Goal: Task Accomplishment & Management: Complete application form

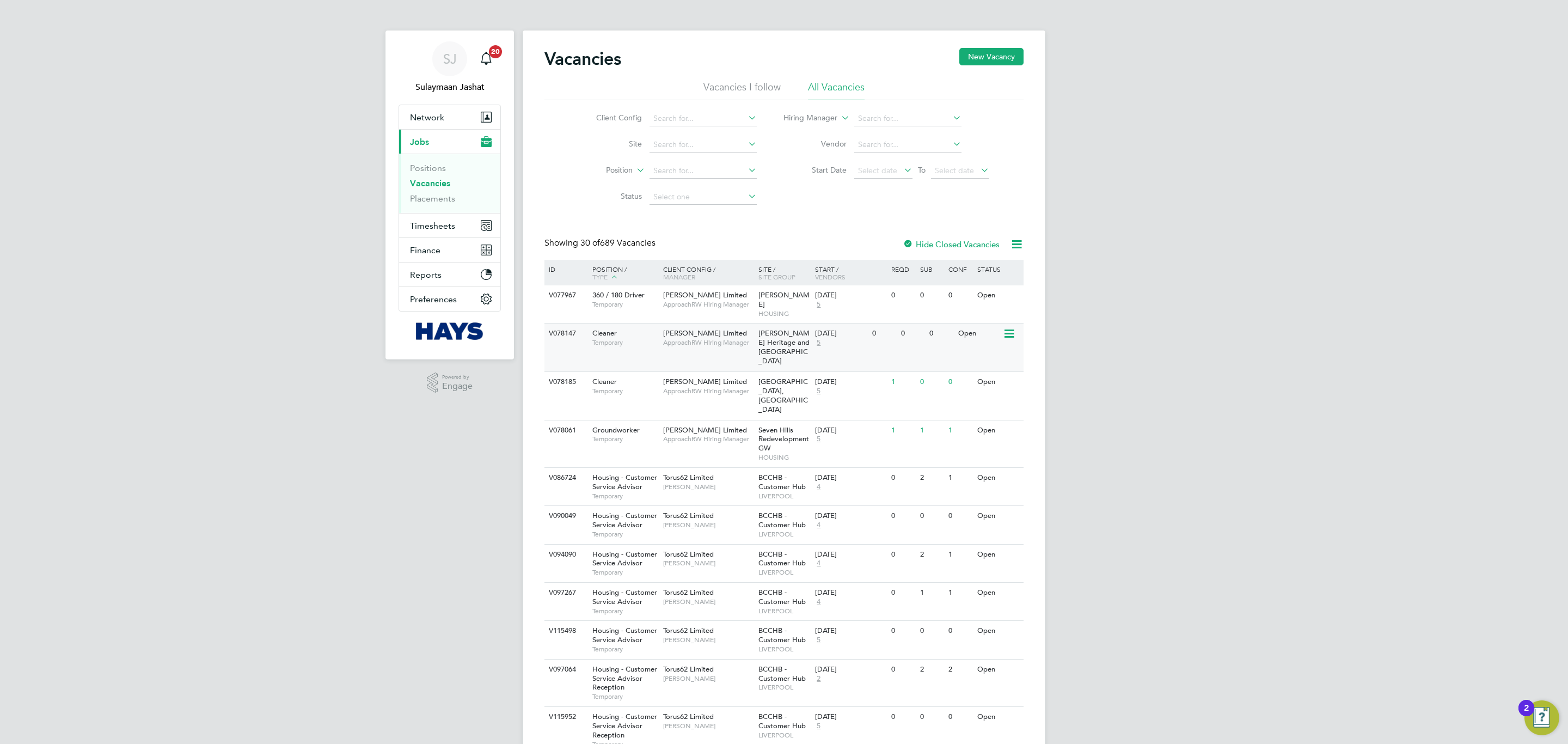
click at [704, 355] on div "V078147 Cleaner Temporary Robert Woodhead Limited ApproachRW Hiring Manager Cre…" at bounding box center [783, 347] width 479 height 49
click at [436, 197] on link "Placements" at bounding box center [433, 198] width 45 height 10
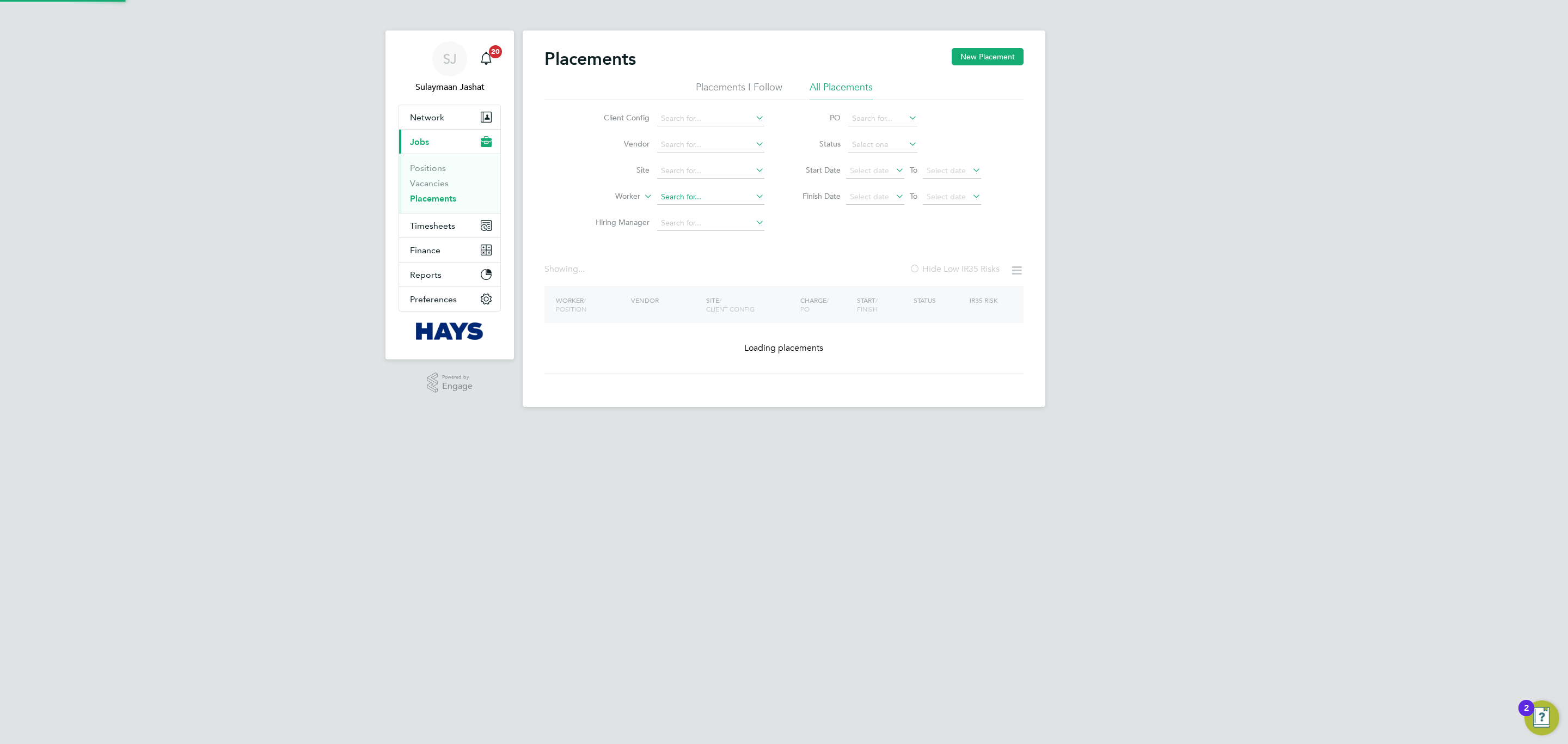
click at [702, 198] on input at bounding box center [711, 197] width 107 height 15
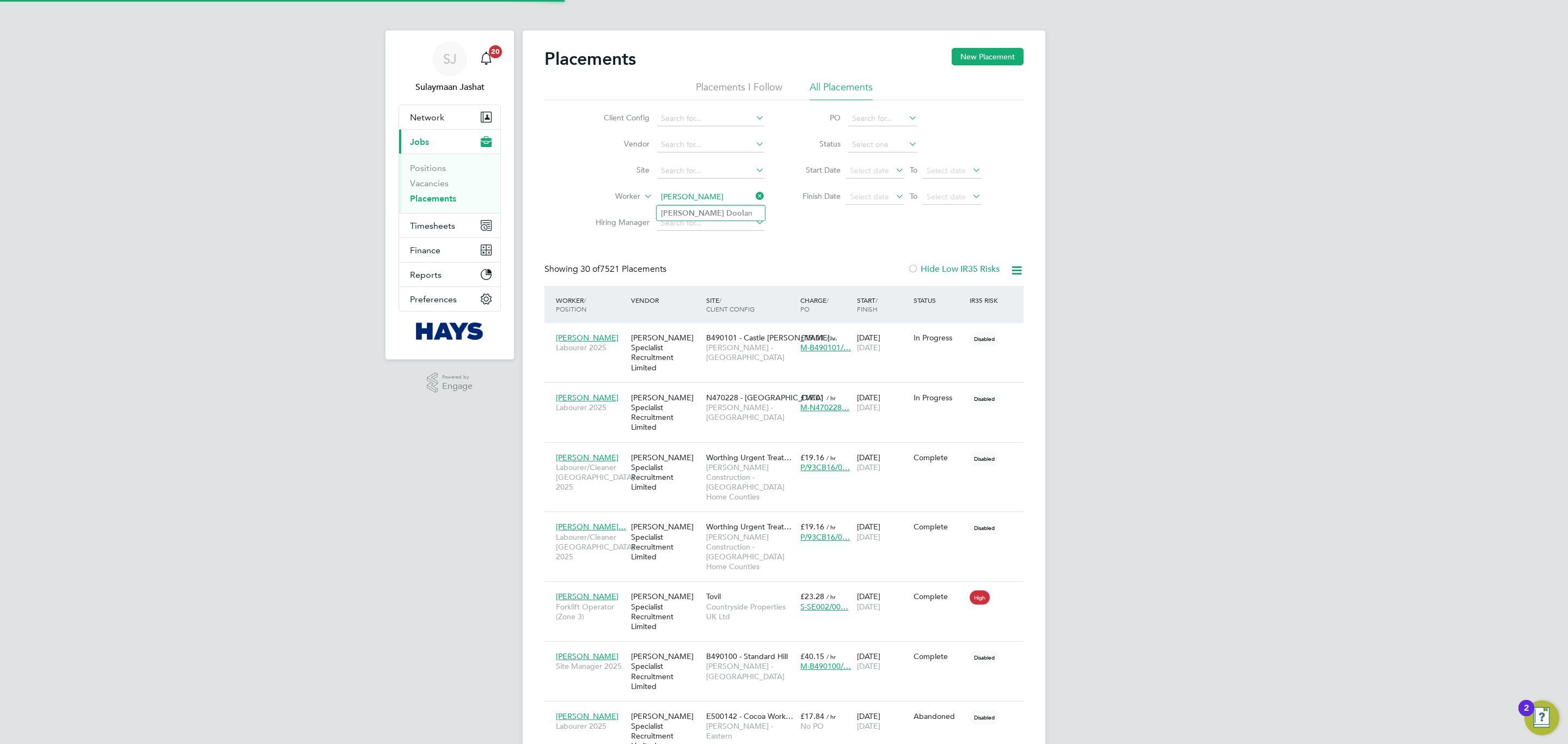
click at [709, 216] on li "Martin Dool an" at bounding box center [711, 213] width 108 height 15
type input "[PERSON_NAME]"
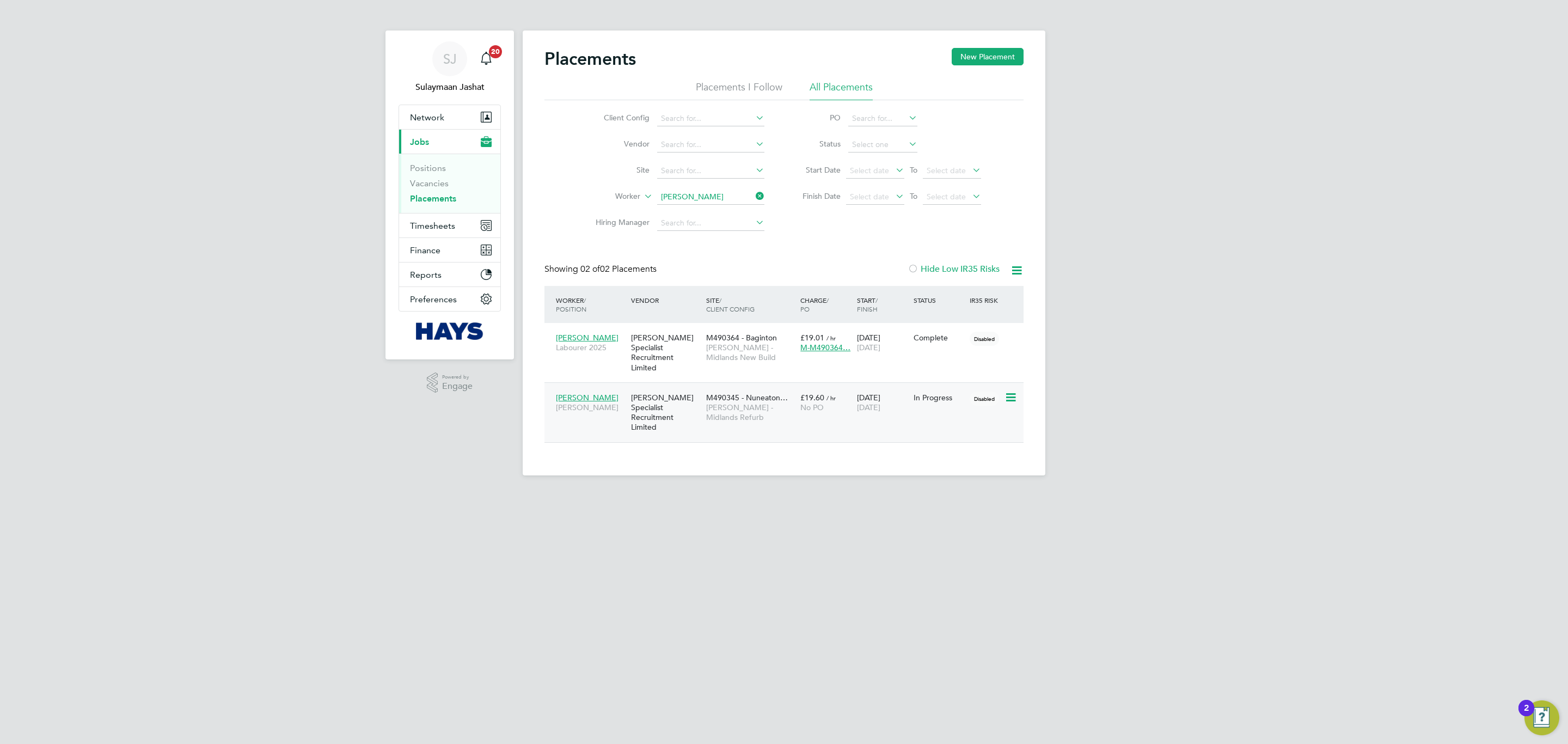
click at [691, 405] on div "[PERSON_NAME] Specialist Recruitment Limited" at bounding box center [665, 412] width 75 height 51
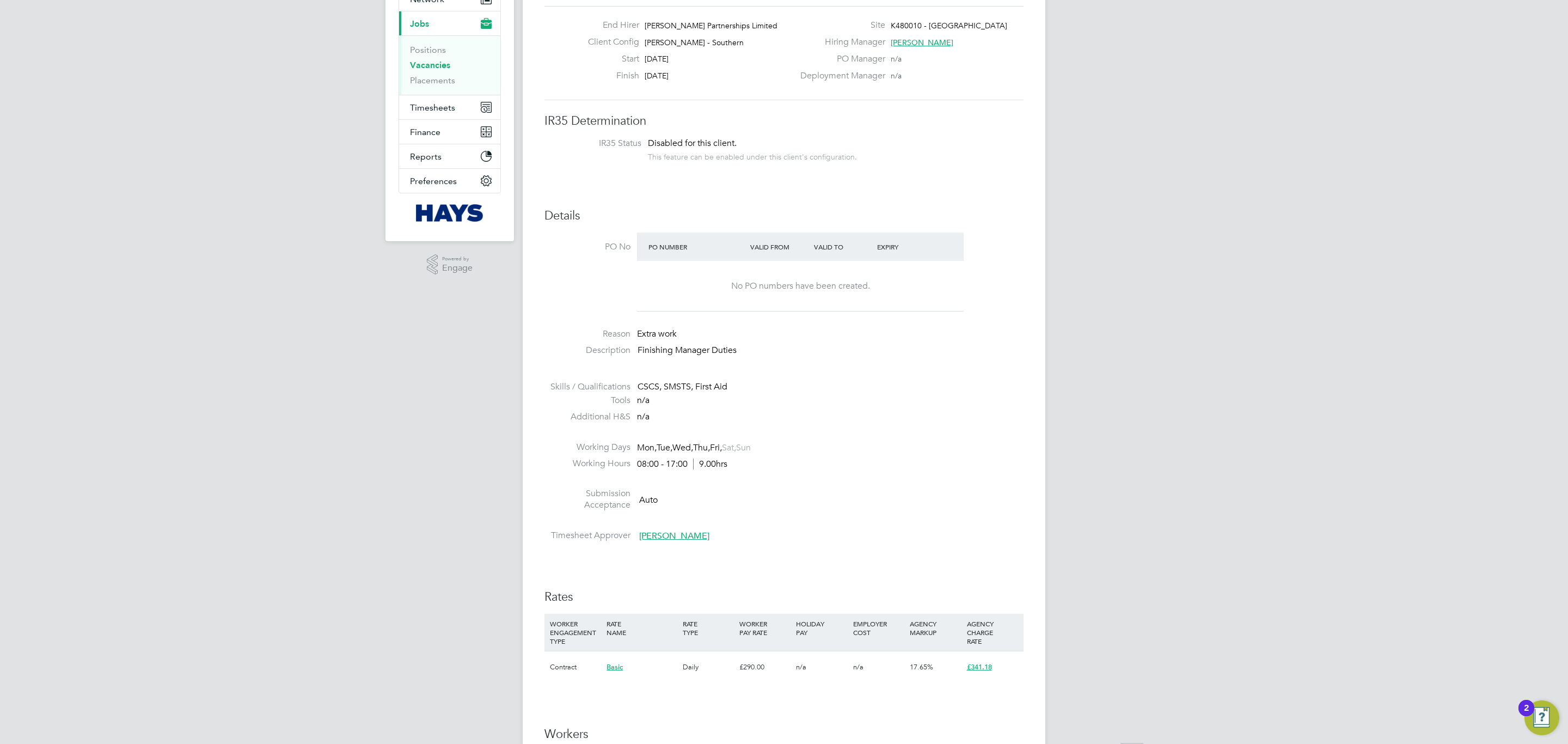
scroll to position [245, 0]
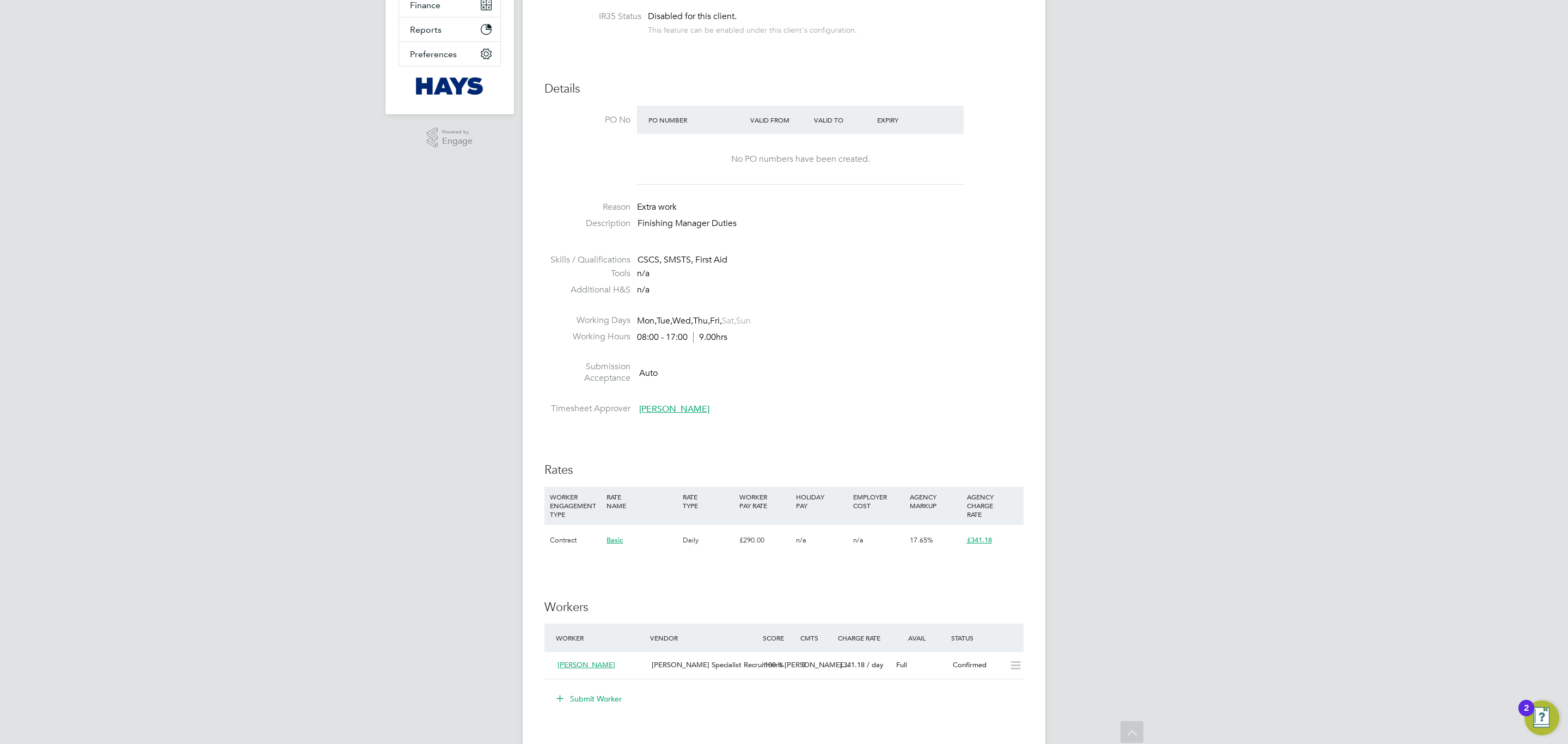
click at [660, 412] on span "Dan Byng" at bounding box center [674, 409] width 70 height 11
drag, startPoint x: 750, startPoint y: 472, endPoint x: 701, endPoint y: 476, distance: 49.2
click at [701, 476] on span "dan.byng@lovell.co.uk" at bounding box center [797, 476] width 231 height 9
drag, startPoint x: 772, startPoint y: 474, endPoint x: 678, endPoint y: 476, distance: 94.0
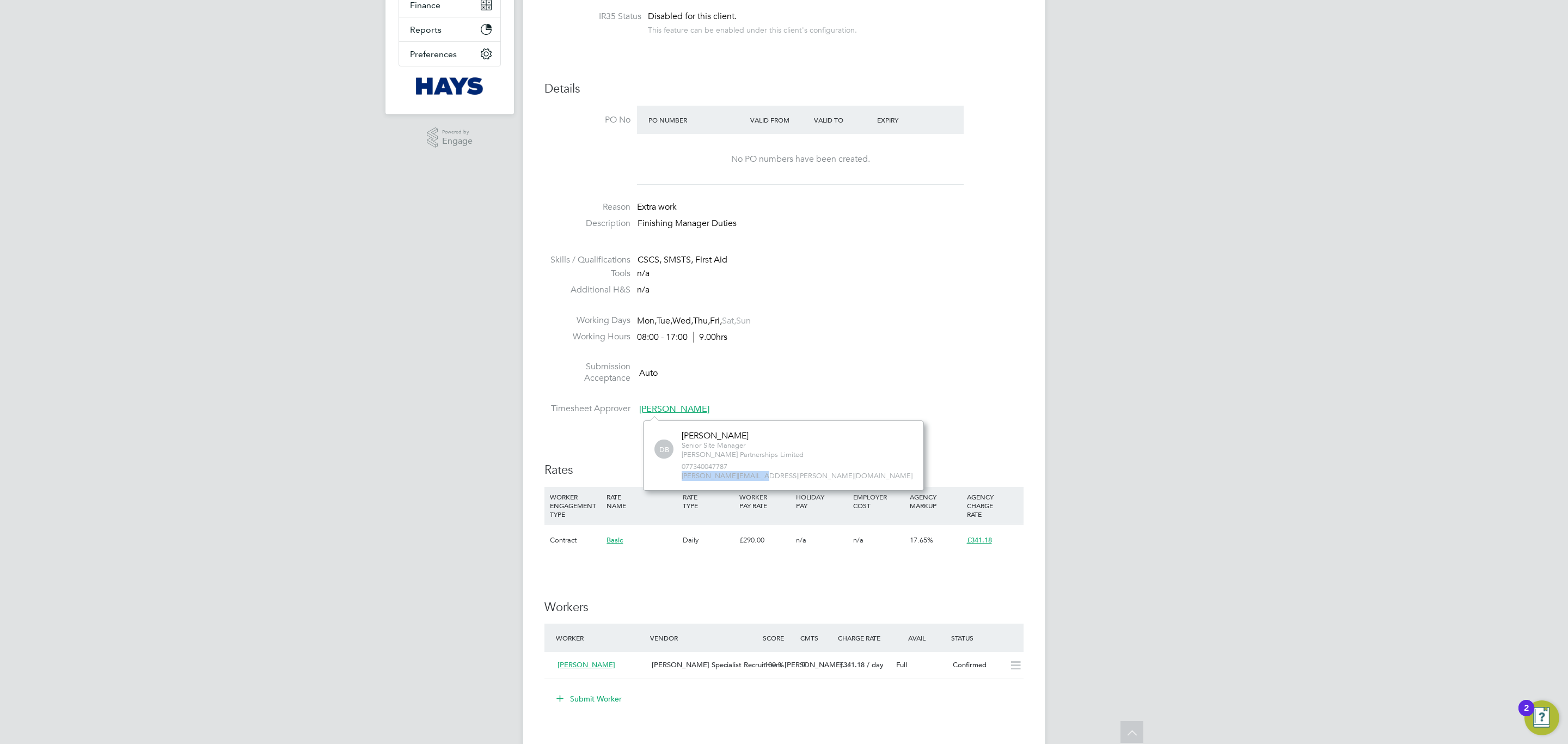
click at [678, 476] on div "DB Dan Byng Senior Site Manager Lovell Partnerships Limited 077340047787 dan.by…" at bounding box center [783, 455] width 258 height 51
copy span "dan.byng@lovell.co.uk"
click at [864, 436] on div "IR35 Determination IR35 Status Disabled for this client. This feature can be en…" at bounding box center [783, 560] width 479 height 1146
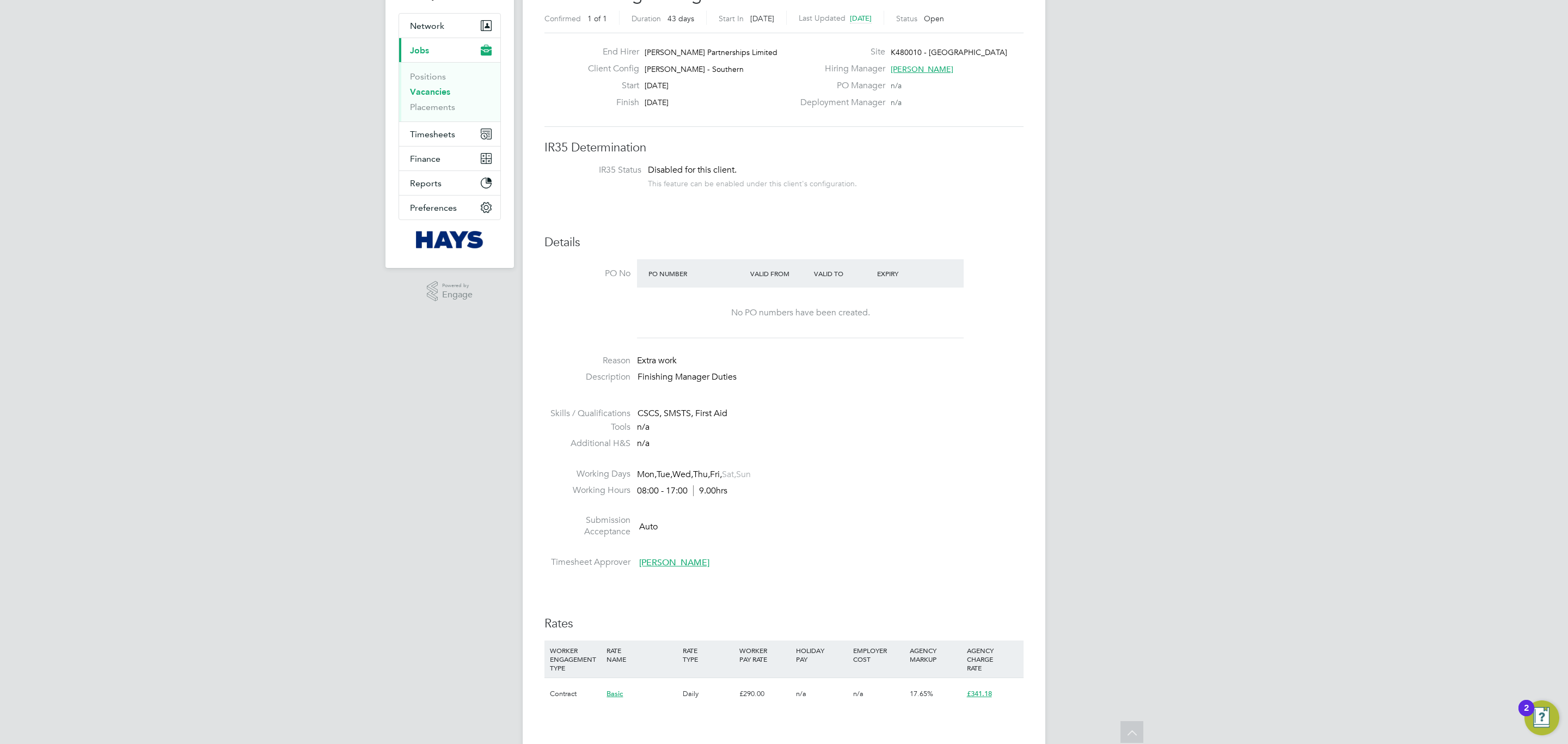
scroll to position [0, 0]
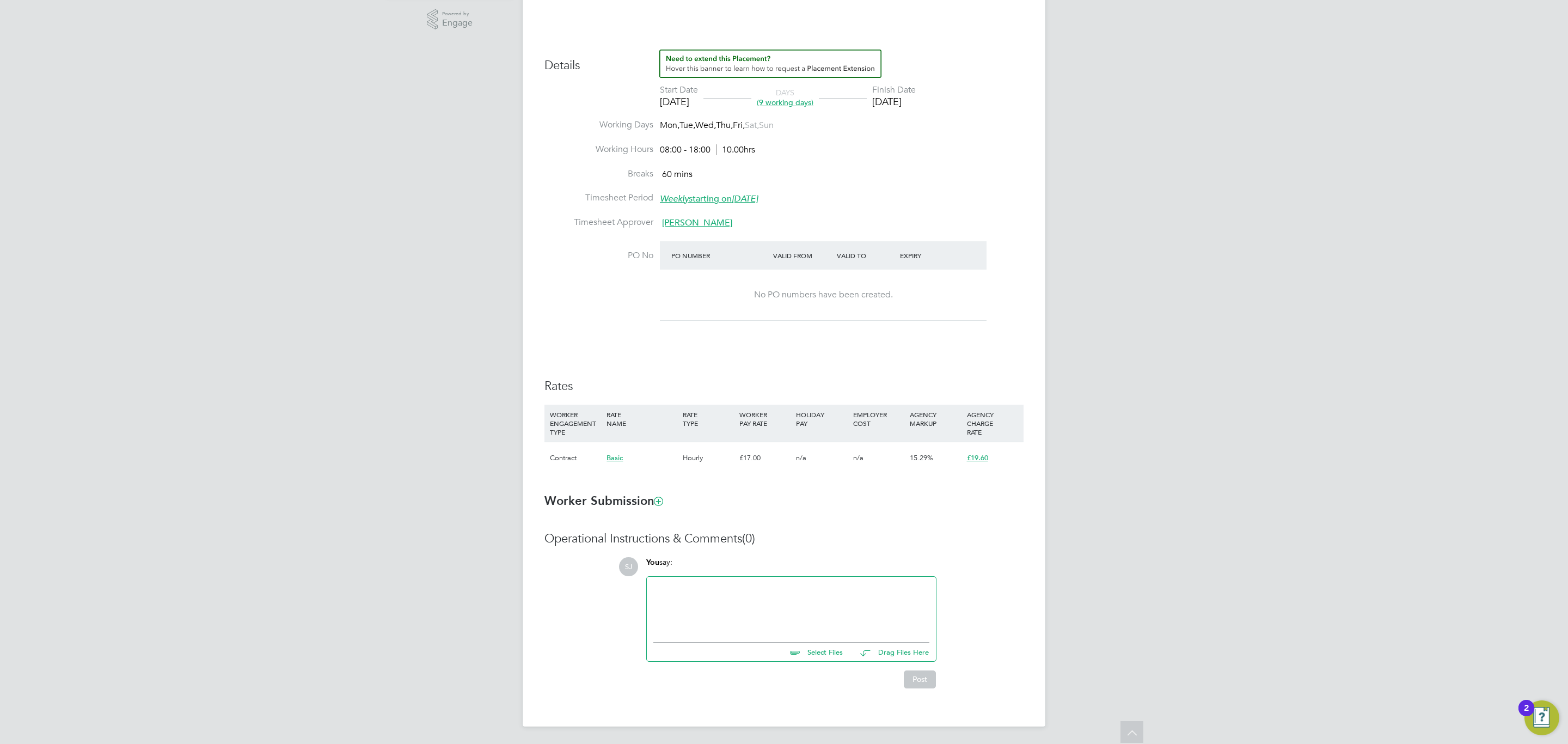
click at [751, 386] on h3 "Rates" at bounding box center [783, 387] width 479 height 16
type input "David Ludlow"
type input "[DATE]"
type input "05 Sep 2025"
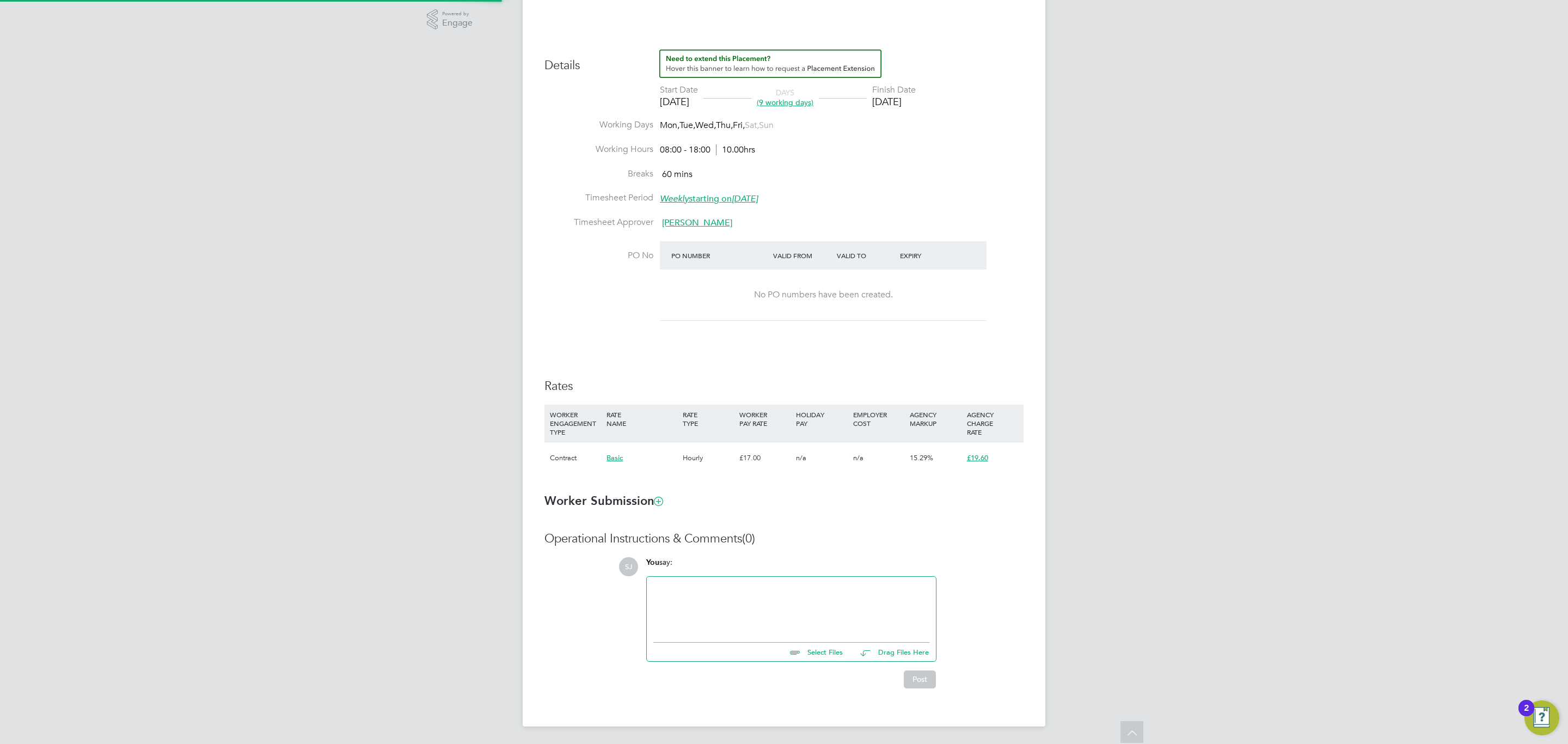
type input "08:00"
type input "18:00"
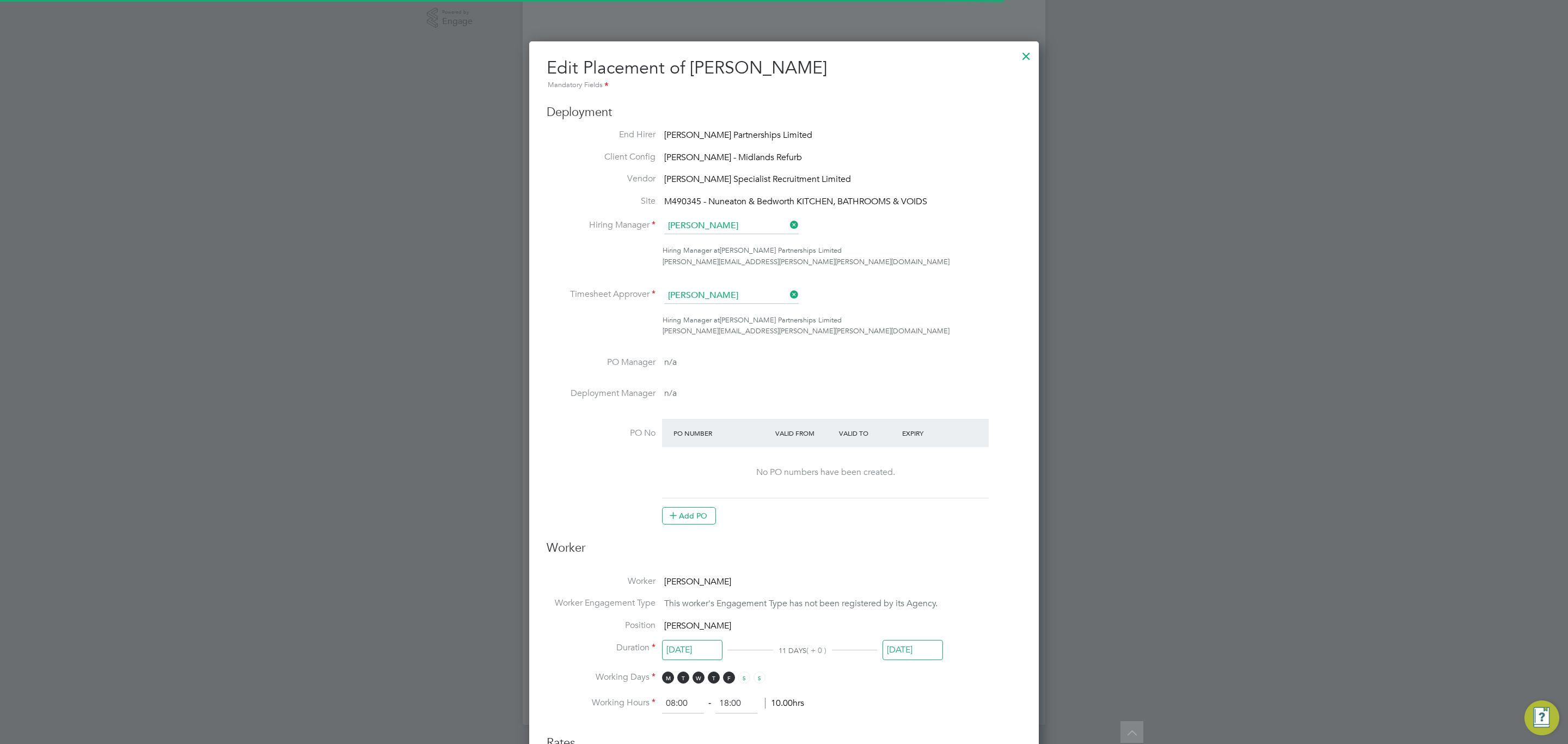
scroll to position [13, 475]
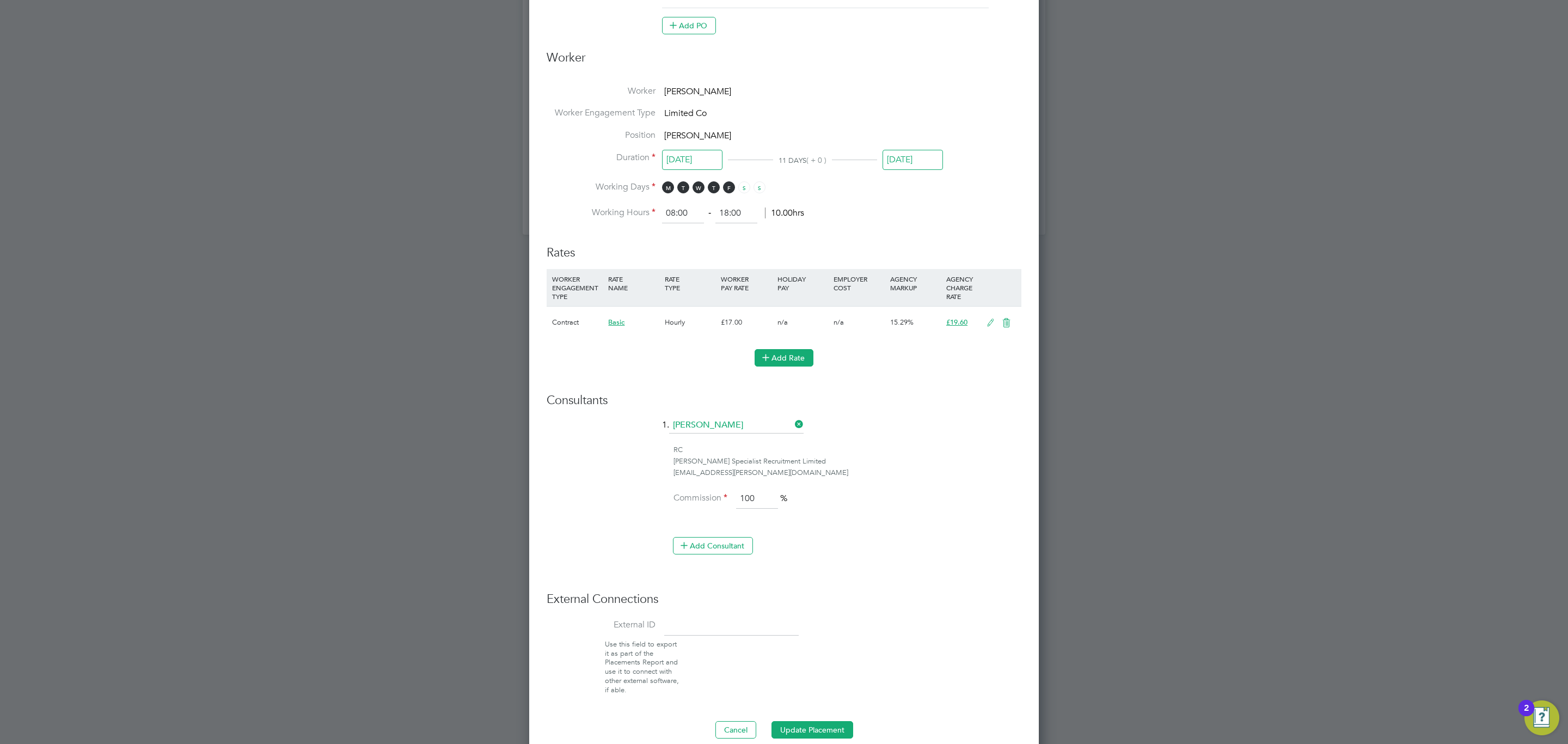
click at [774, 360] on button "Add Rate" at bounding box center [784, 357] width 59 height 18
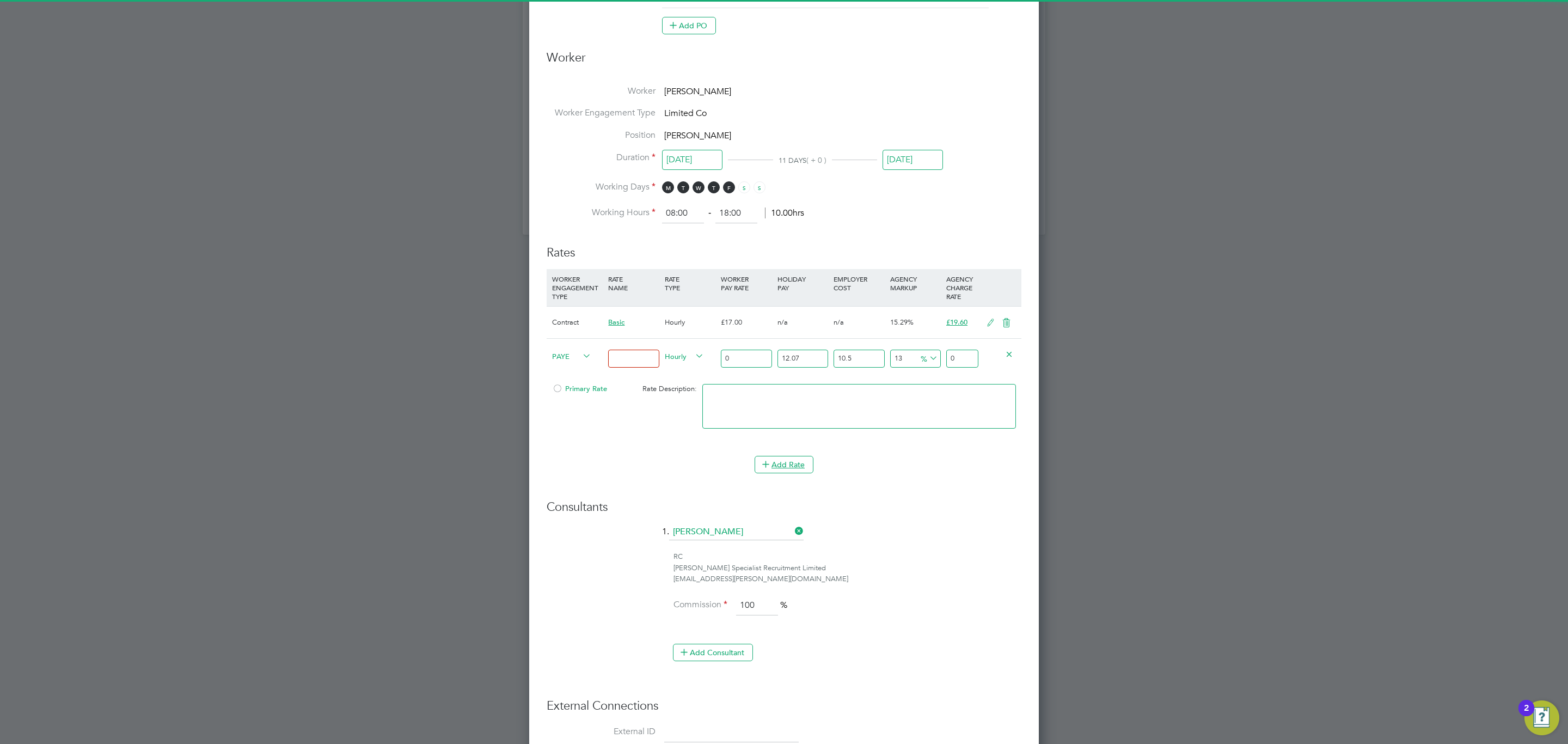
click at [567, 357] on span "PAYE" at bounding box center [572, 356] width 39 height 12
click at [562, 388] on li "PAYE" at bounding box center [570, 383] width 44 height 13
click at [622, 361] on input at bounding box center [633, 359] width 51 height 18
type input "Overtime"
click at [748, 352] on input "0" at bounding box center [746, 359] width 51 height 18
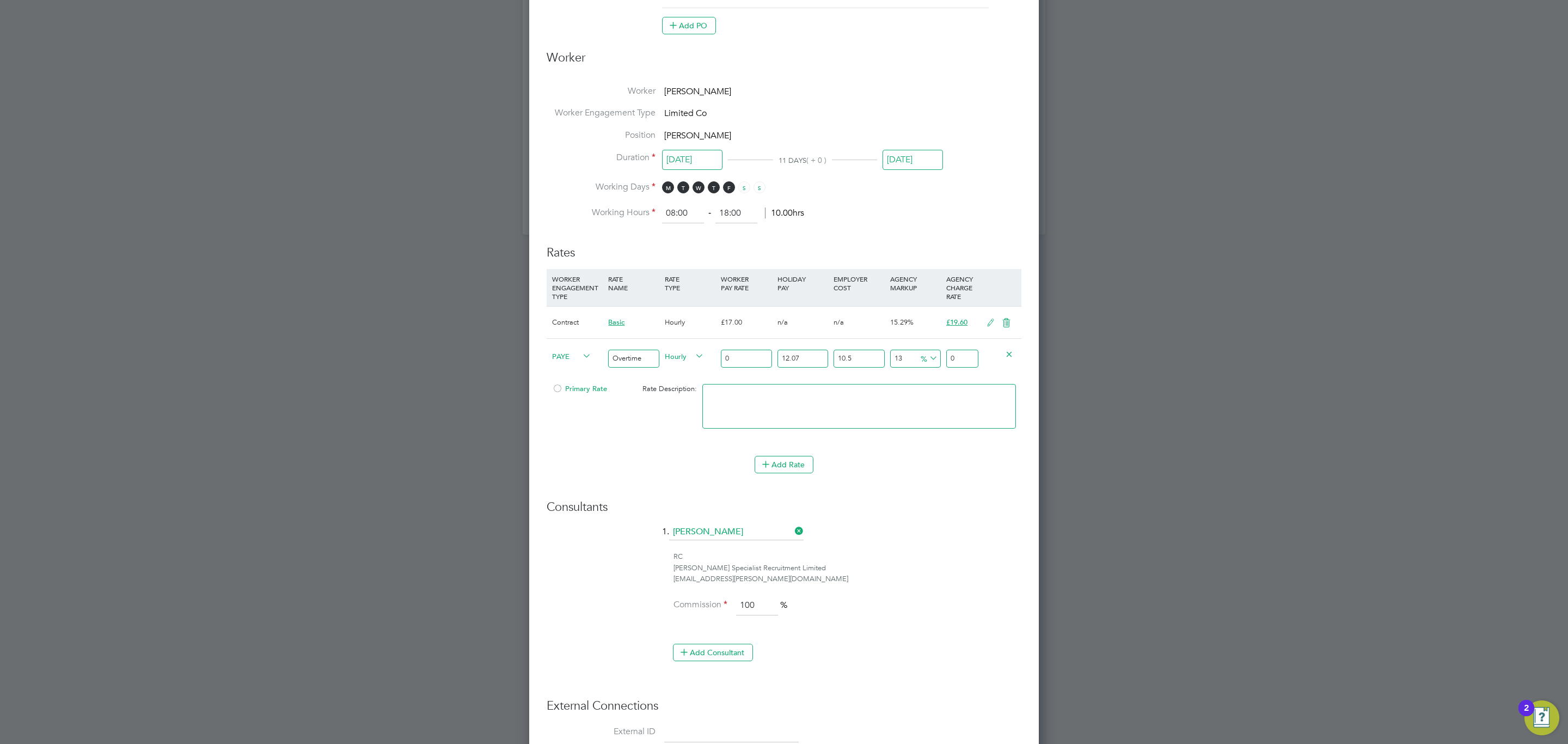
click at [748, 352] on input "0" at bounding box center [746, 359] width 51 height 18
type input "2"
type input "2.79872411"
type input "25"
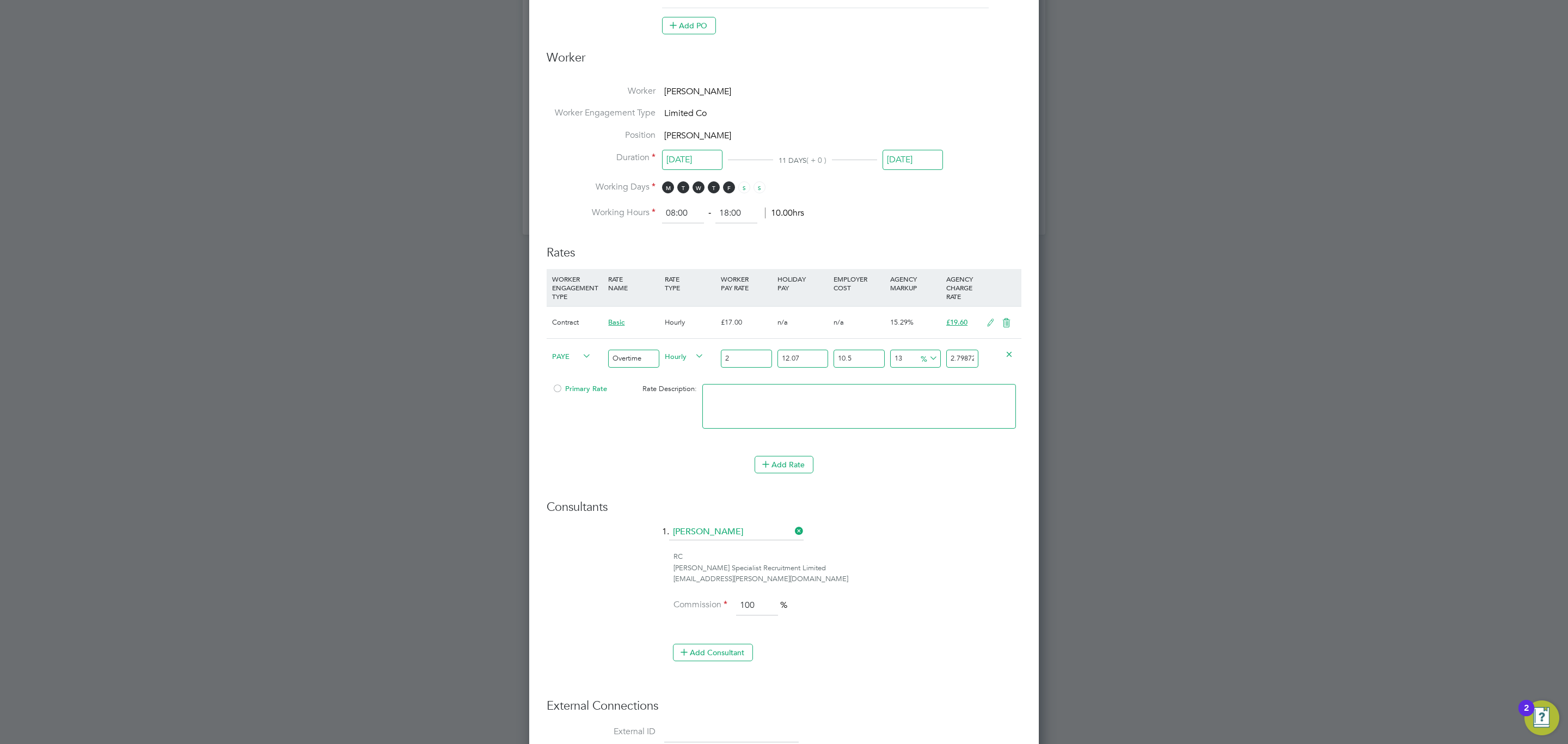
type input "34.984051375"
type input "25.5"
type input "35.6837324025"
type input "25.50"
click at [956, 360] on input "35.6837324025" at bounding box center [962, 359] width 32 height 18
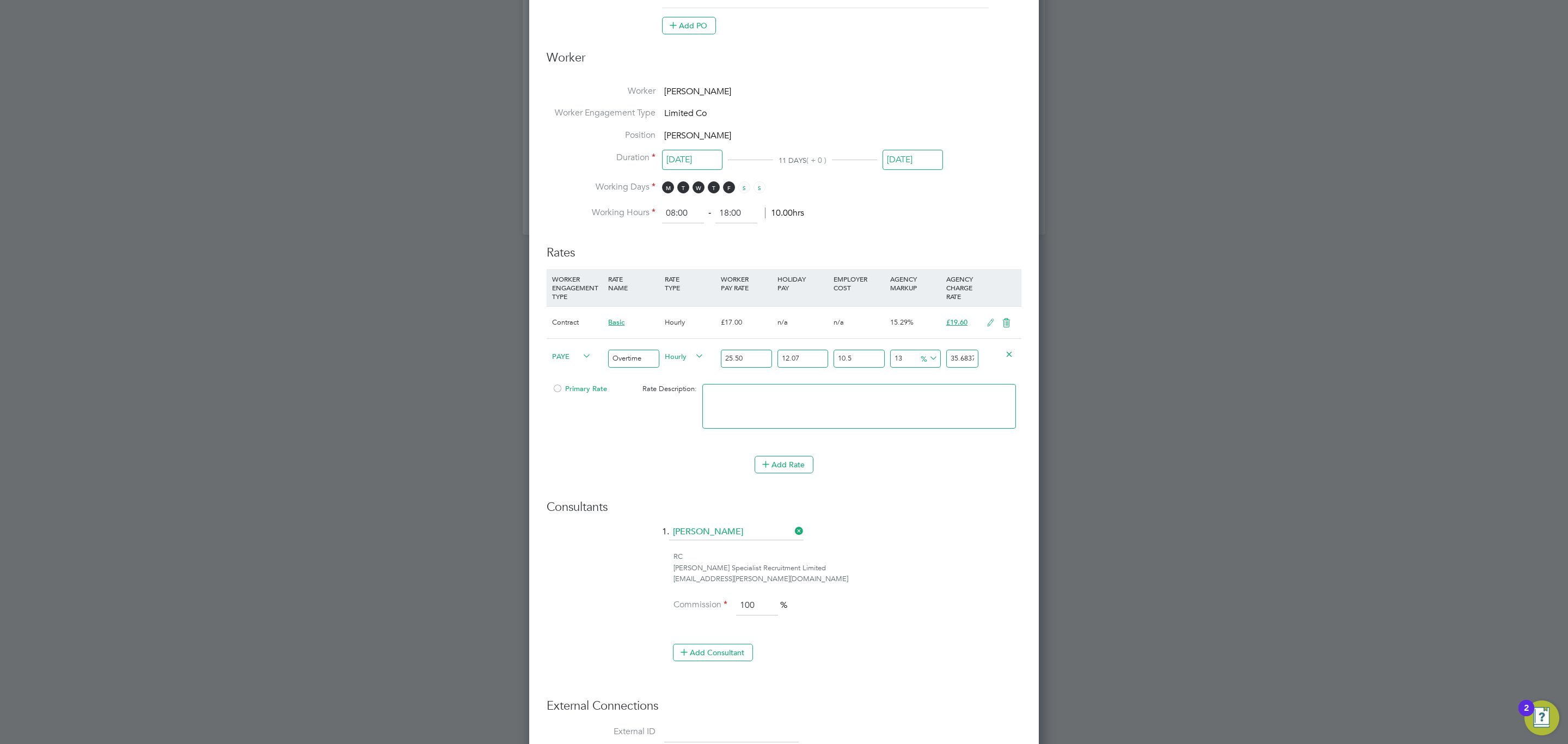
click at [956, 360] on input "35.6837324025" at bounding box center [962, 359] width 32 height 18
type input "-93.66658180677965"
type input "2"
type input "-11.332145294915103"
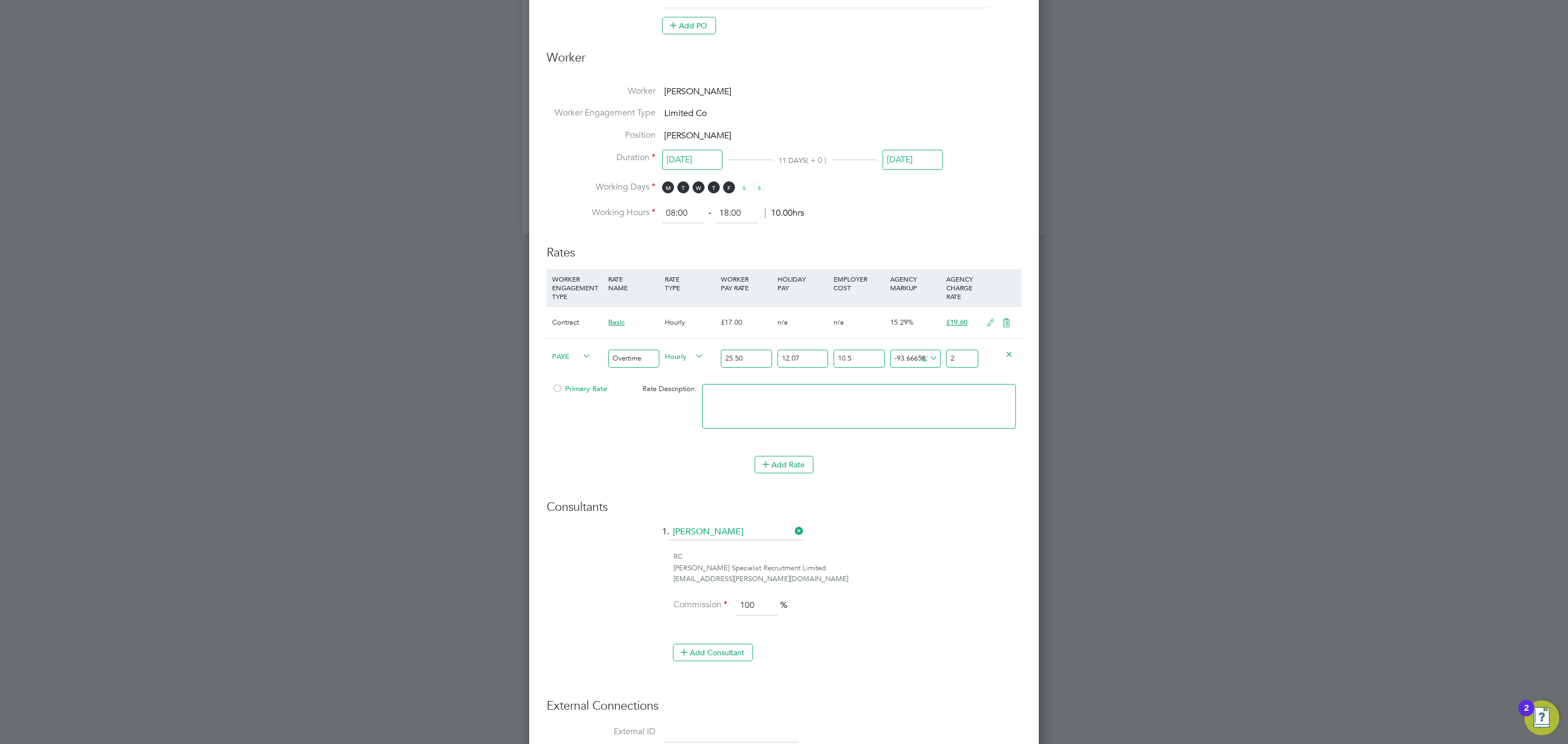
type input "28"
type input "-11.015474385254086"
click at [567, 363] on div "PAYE" at bounding box center [577, 357] width 56 height 37
click at [572, 356] on span "PAYE" at bounding box center [572, 356] width 39 height 12
click at [569, 373] on li "Contract" at bounding box center [570, 370] width 44 height 13
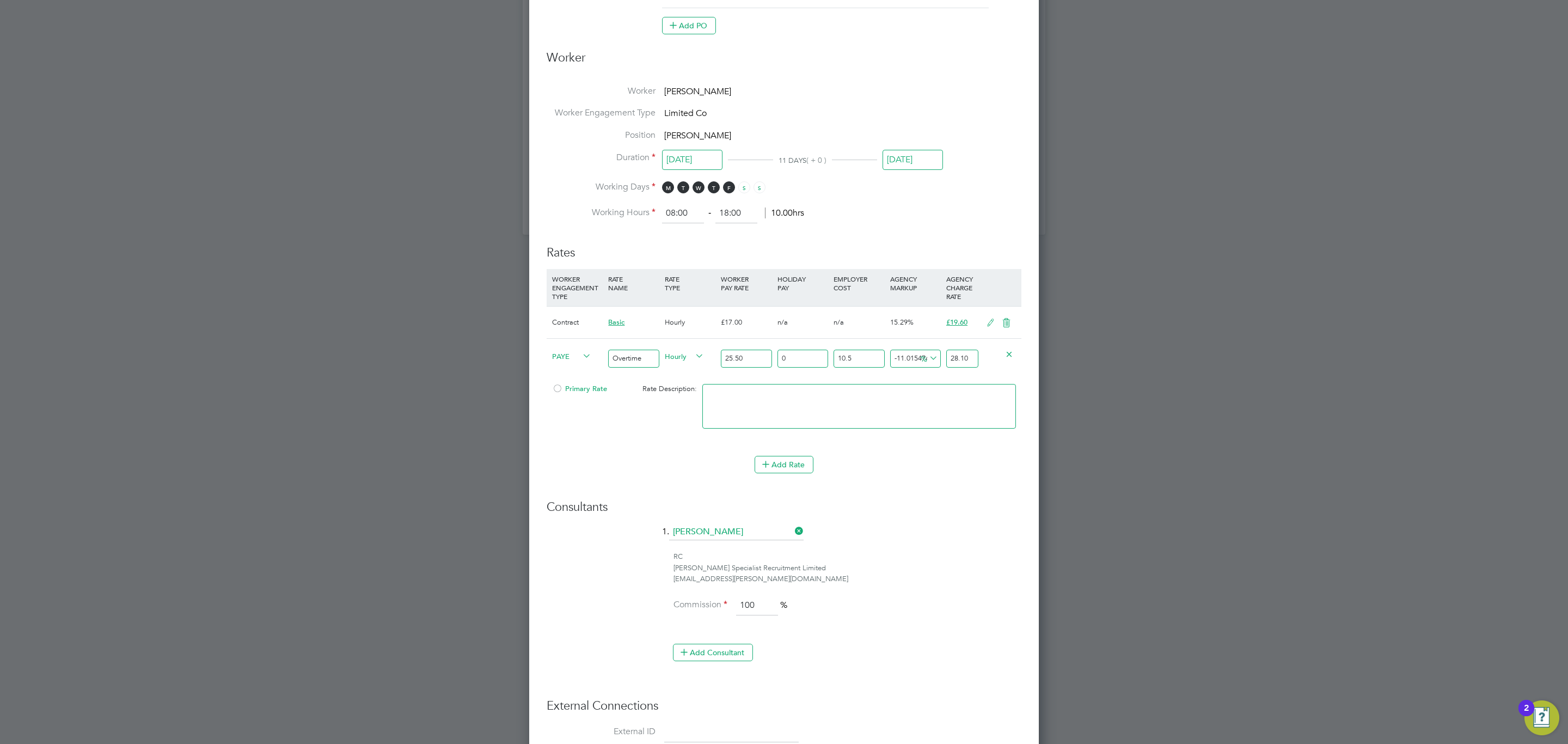
type input "22.691054031760206"
click at [972, 359] on input "22.691054031760206" at bounding box center [962, 359] width 32 height 18
click at [970, 359] on input "22.691054031760206" at bounding box center [962, 359] width 32 height 18
type input "-92.15686274509804"
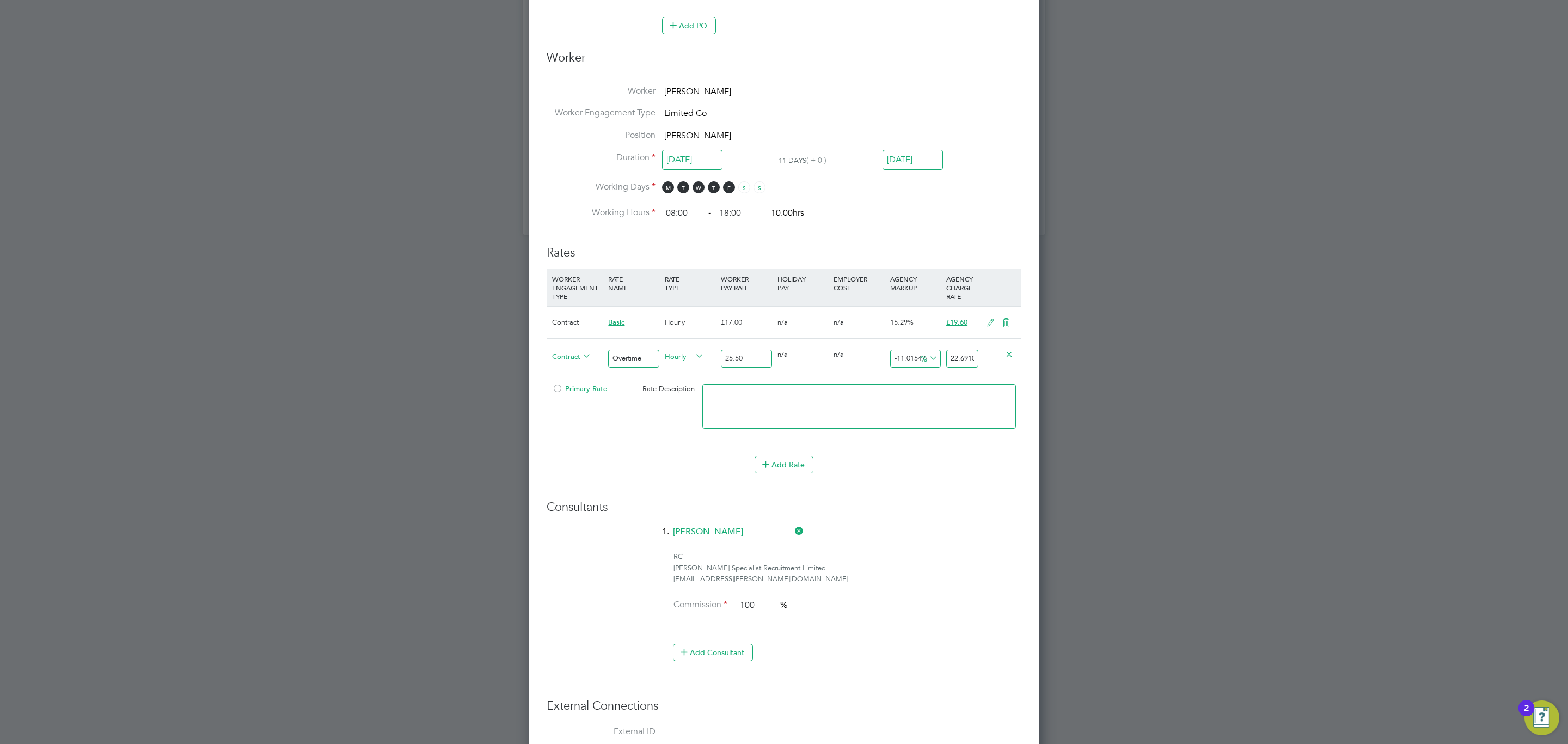
type input "2"
type input "9.803921568627452"
type input "28"
type input "10.196078431372548"
type input "28.10"
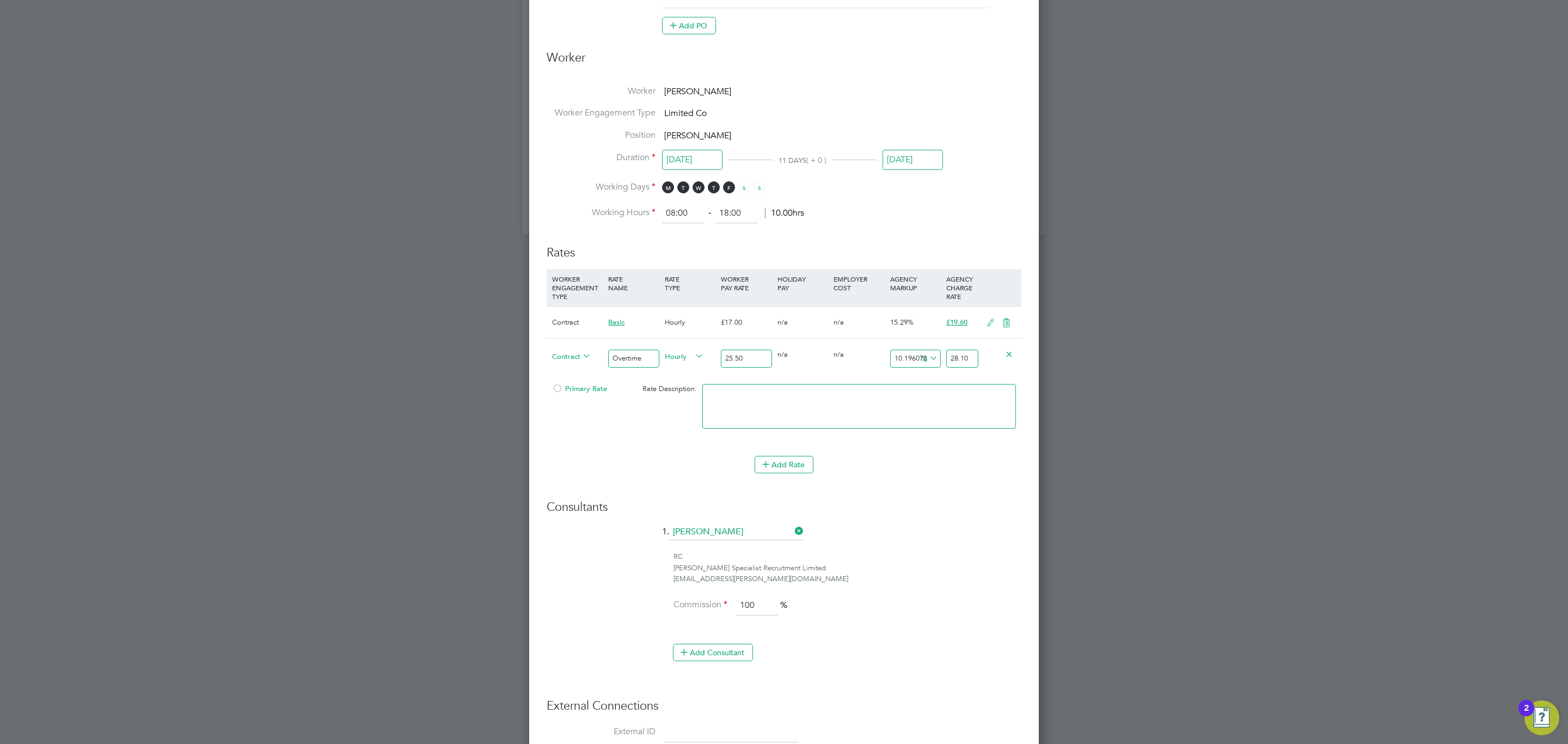
drag, startPoint x: 766, startPoint y: 409, endPoint x: 760, endPoint y: 409, distance: 6.0
click at [765, 409] on textarea at bounding box center [859, 406] width 313 height 44
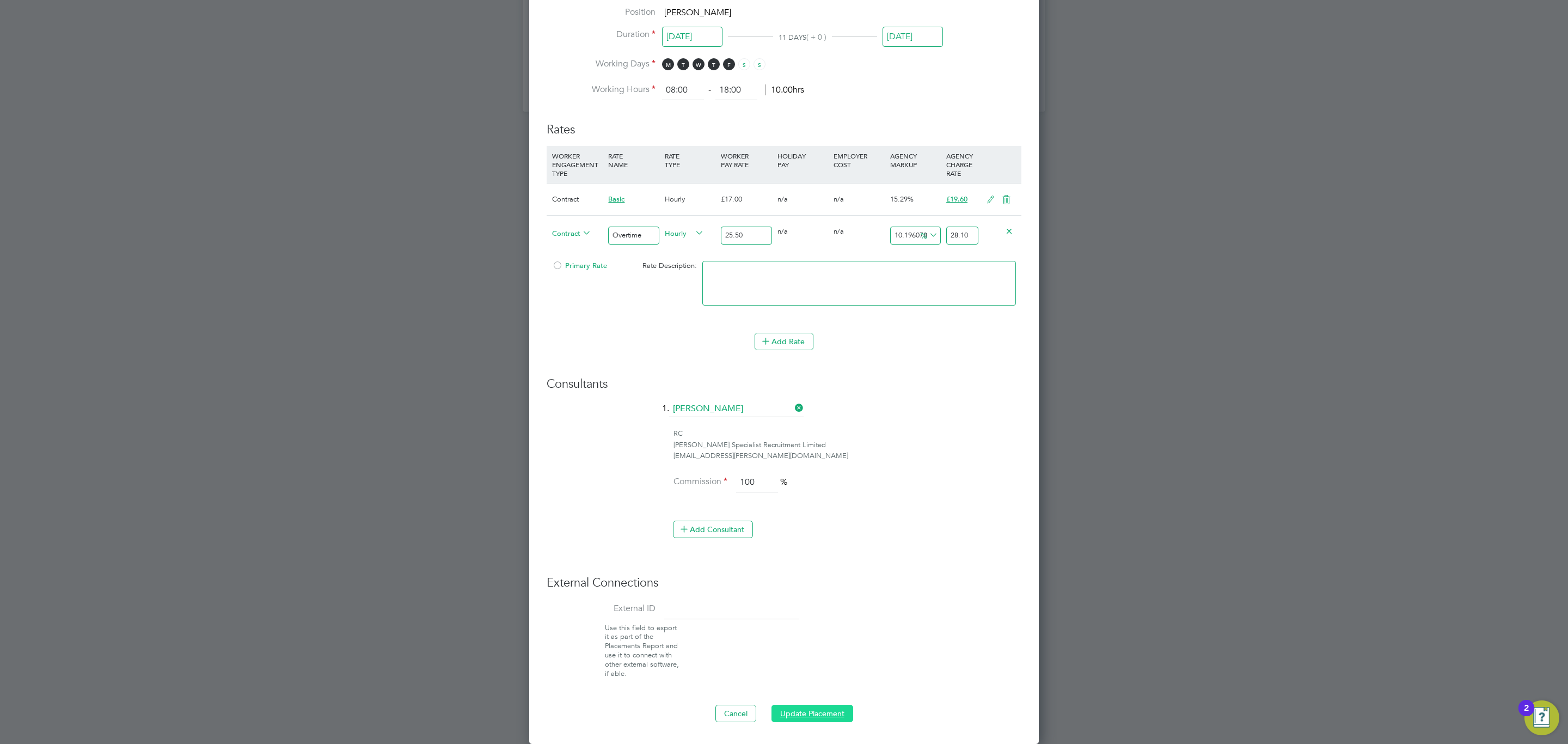
click at [825, 708] on button "Update Placement" at bounding box center [812, 713] width 82 height 18
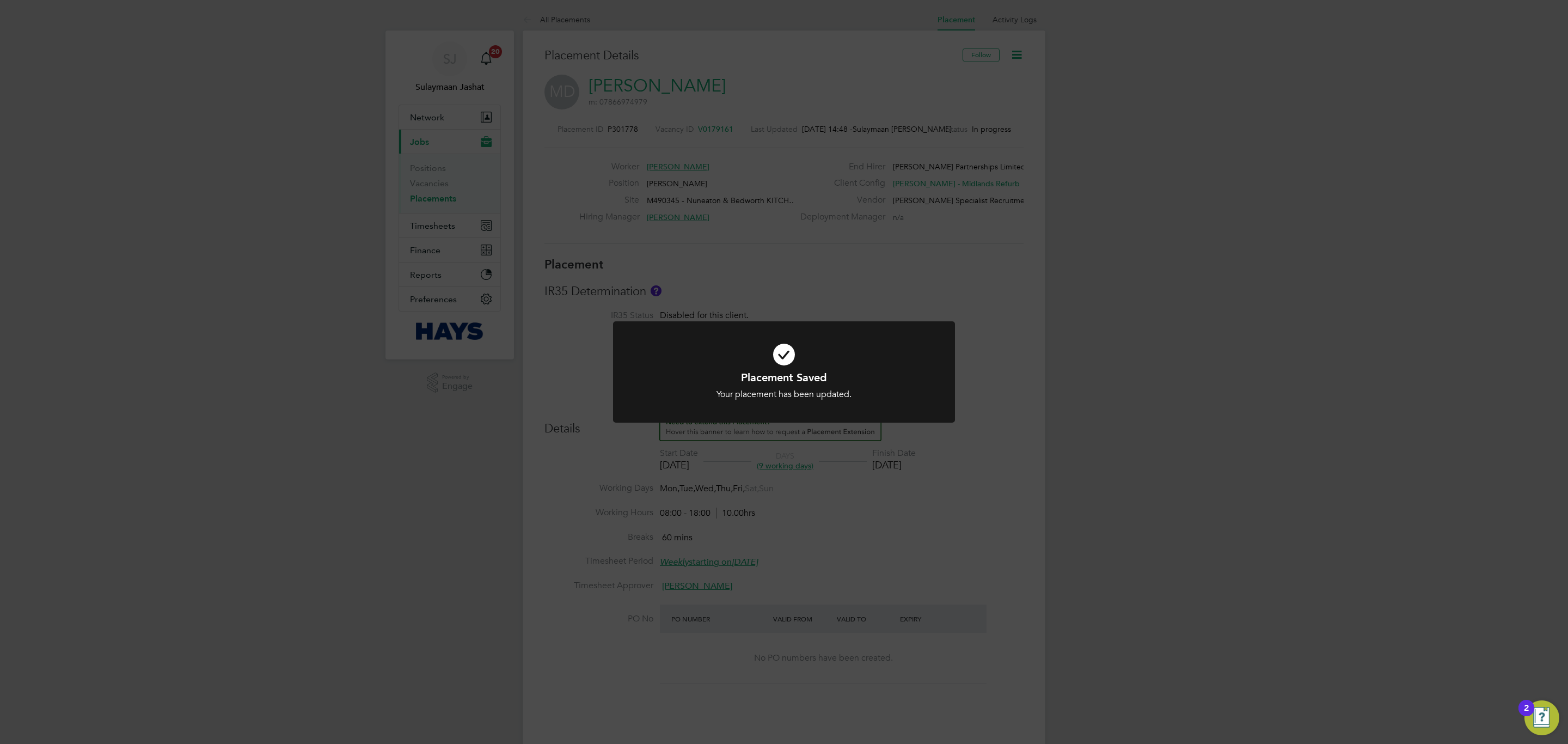
click at [910, 581] on div "Placement Saved Your placement has been updated. Cancel Okay" at bounding box center [784, 372] width 1568 height 744
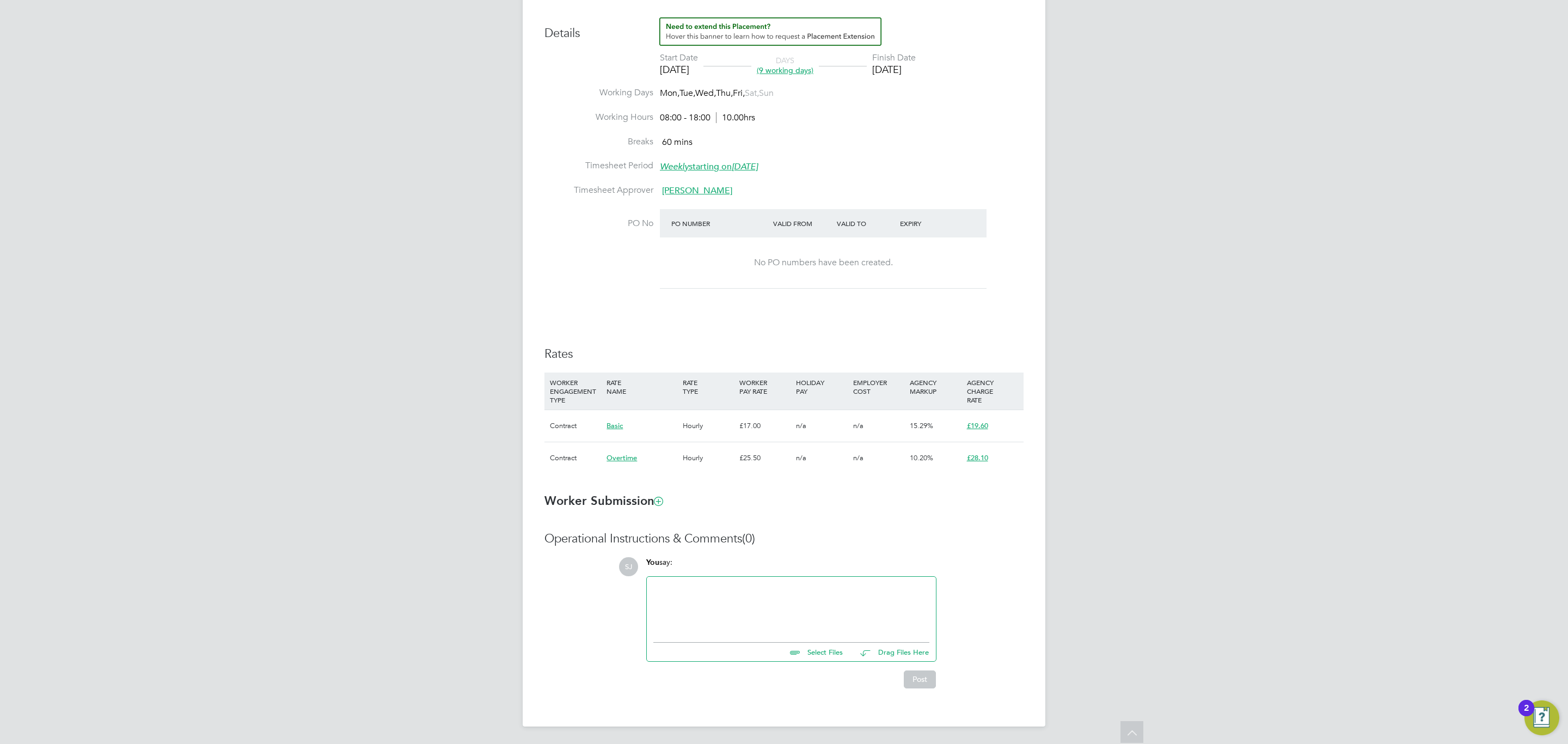
click at [843, 564] on div "You say:" at bounding box center [791, 566] width 290 height 19
click at [837, 477] on li "WORKER ENGAGEMENT TYPE RATE NAME RATE TYPE WORKER PAY RATE HOLIDAY PAY EMPLOYER…" at bounding box center [783, 429] width 479 height 112
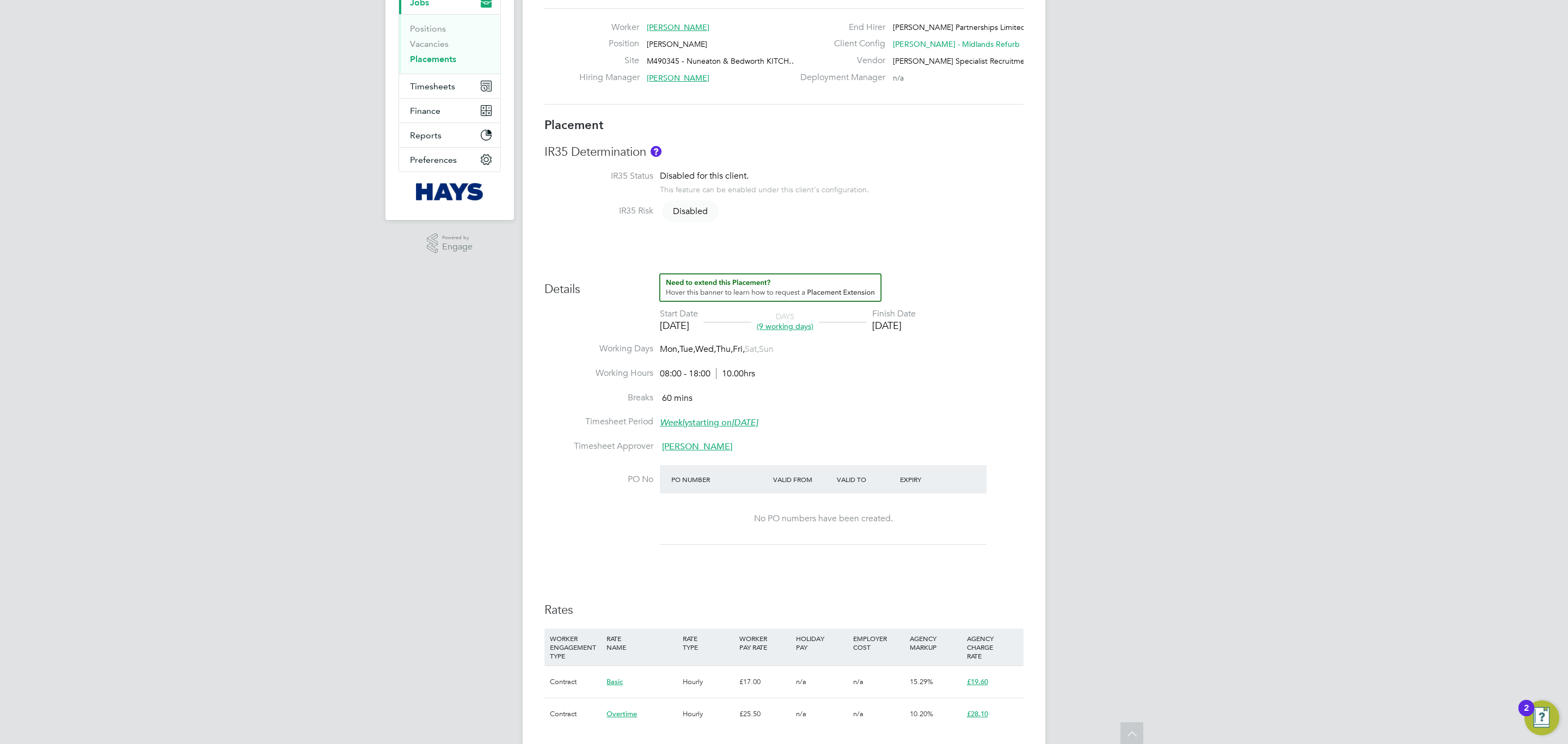
scroll to position [0, 0]
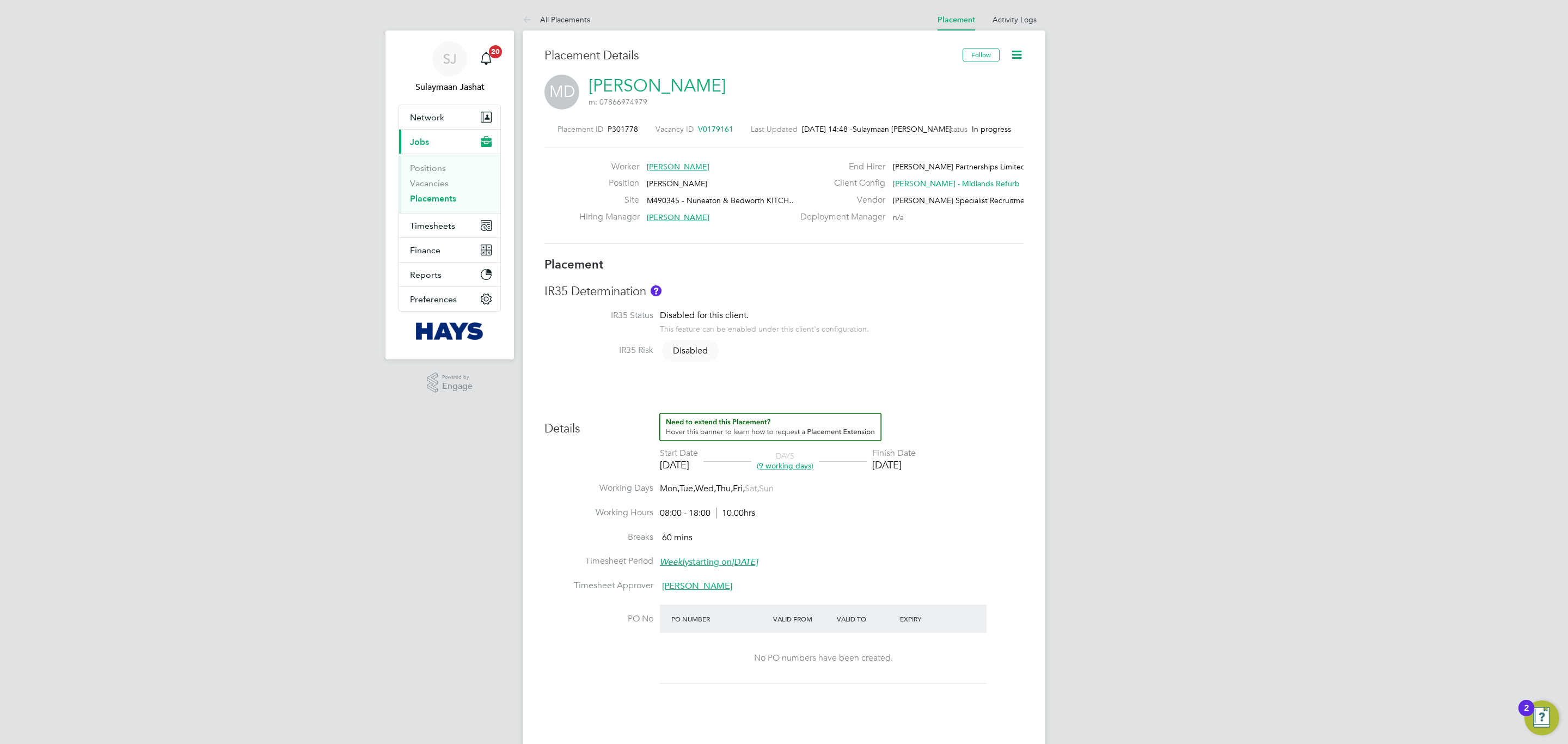
click at [727, 235] on div "Worker Martin Doolan Position Van Driver Site M490345 - Nuneaton & Bedworth KIT…" at bounding box center [783, 195] width 479 height 96
click at [641, 85] on link "Martin Doolan" at bounding box center [657, 85] width 137 height 21
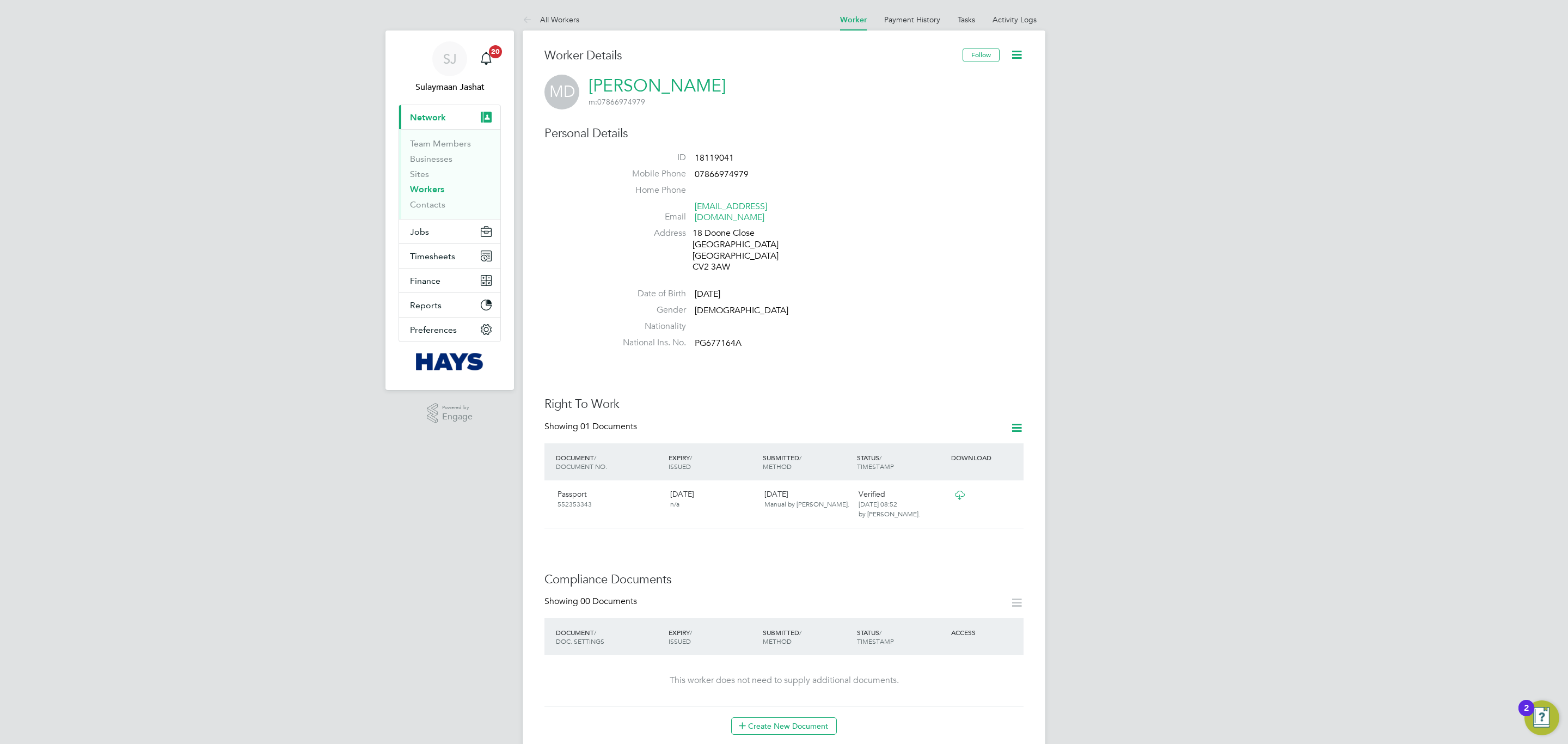
click at [715, 163] on span "18119041" at bounding box center [714, 158] width 39 height 11
copy span "18119041"
click at [998, 18] on link "Activity Logs" at bounding box center [1015, 19] width 44 height 10
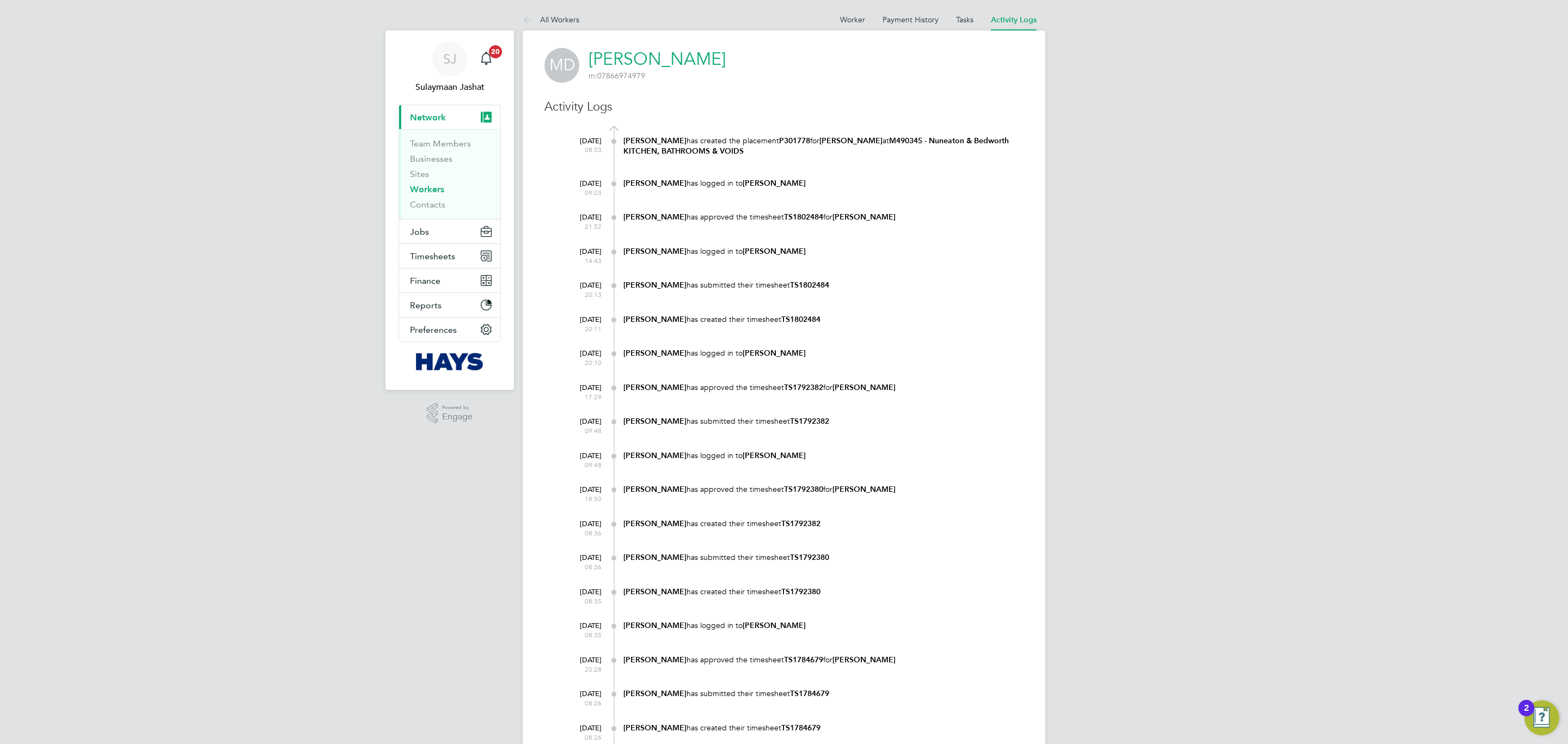
click at [839, 23] on at-navigation-tab "Worker" at bounding box center [853, 18] width 43 height 10
click at [849, 19] on link "Worker" at bounding box center [852, 19] width 25 height 10
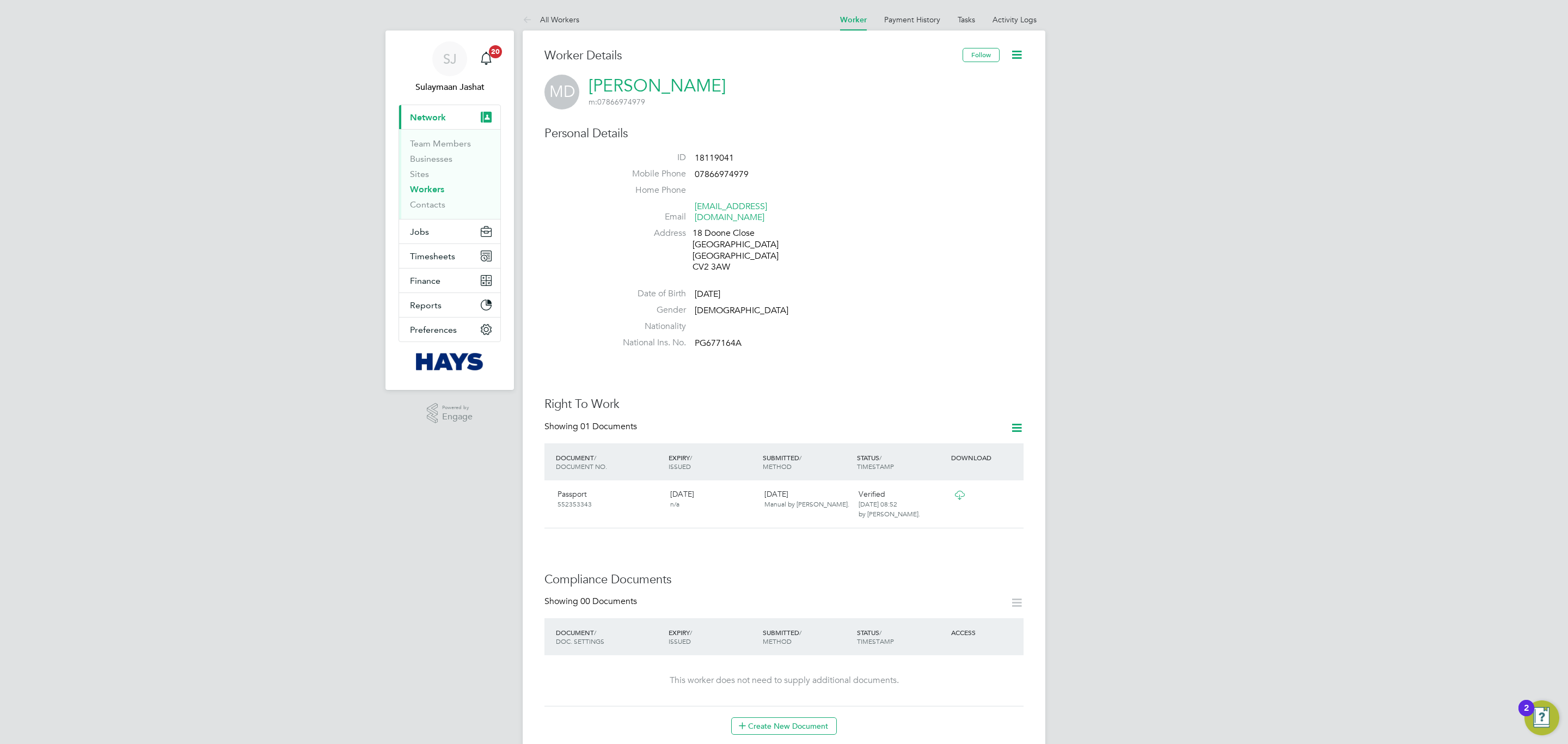
click at [723, 338] on span "PG677164A" at bounding box center [718, 343] width 47 height 11
drag, startPoint x: 730, startPoint y: 251, endPoint x: 670, endPoint y: 260, distance: 60.7
click at [670, 260] on li "Address 18 Doone Close Coventry West Midlands CV2 3AW" at bounding box center [817, 251] width 414 height 48
drag, startPoint x: 737, startPoint y: 318, endPoint x: 703, endPoint y: 327, distance: 35.2
click at [703, 327] on ul "ID 18119041 Mobile Phone 07866974979 Home Phone Email martindoolan19@gmail.com …" at bounding box center [817, 253] width 414 height 201
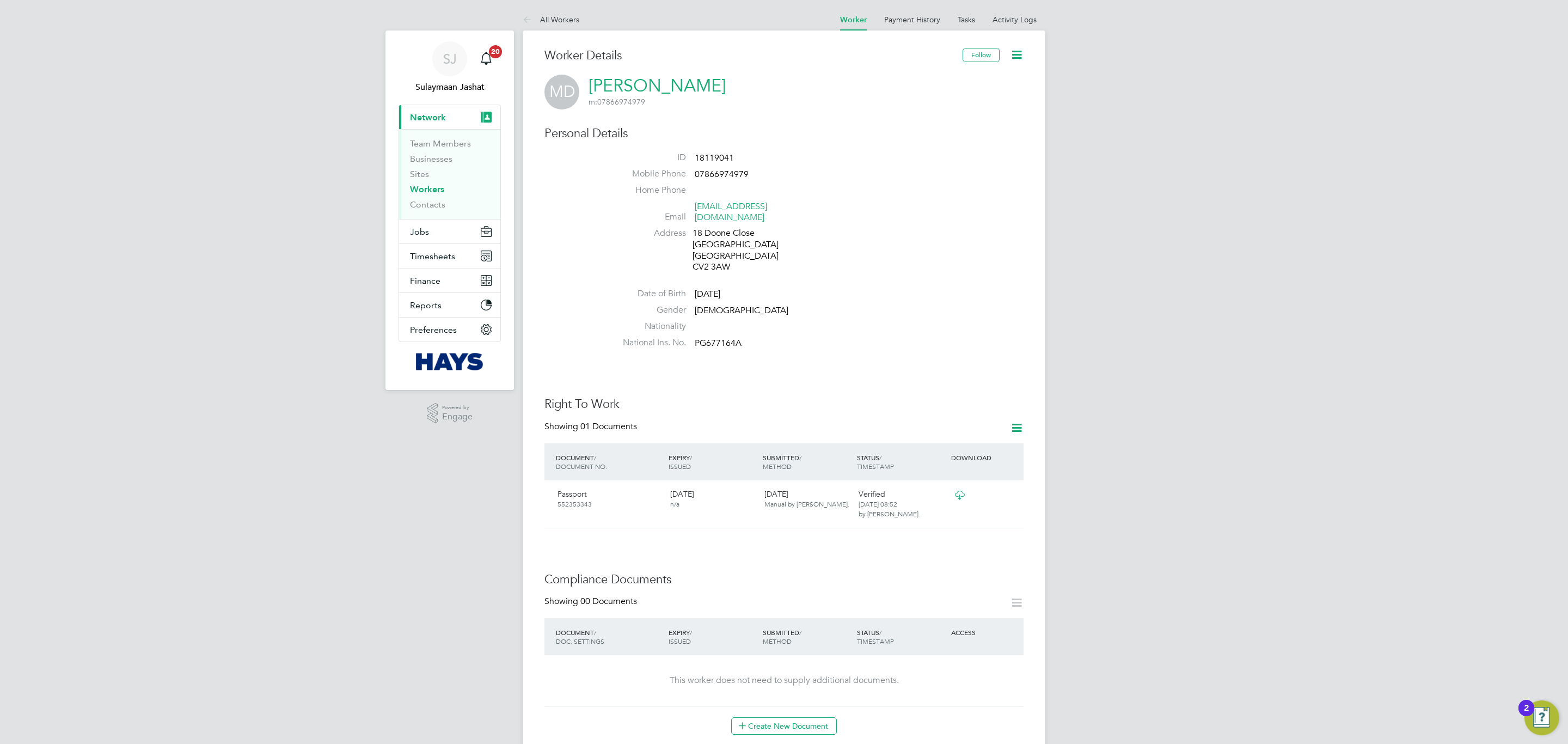
click at [741, 337] on li "National Ins. No. PG677164A" at bounding box center [817, 345] width 414 height 16
drag, startPoint x: 724, startPoint y: 332, endPoint x: 699, endPoint y: 332, distance: 25.0
click at [699, 338] on span "PG677164A" at bounding box center [718, 343] width 47 height 11
click at [719, 253] on div "18 Doone Close Coventry West Midlands CV2 3AW" at bounding box center [744, 250] width 103 height 45
drag, startPoint x: 719, startPoint y: 253, endPoint x: 680, endPoint y: 255, distance: 39.1
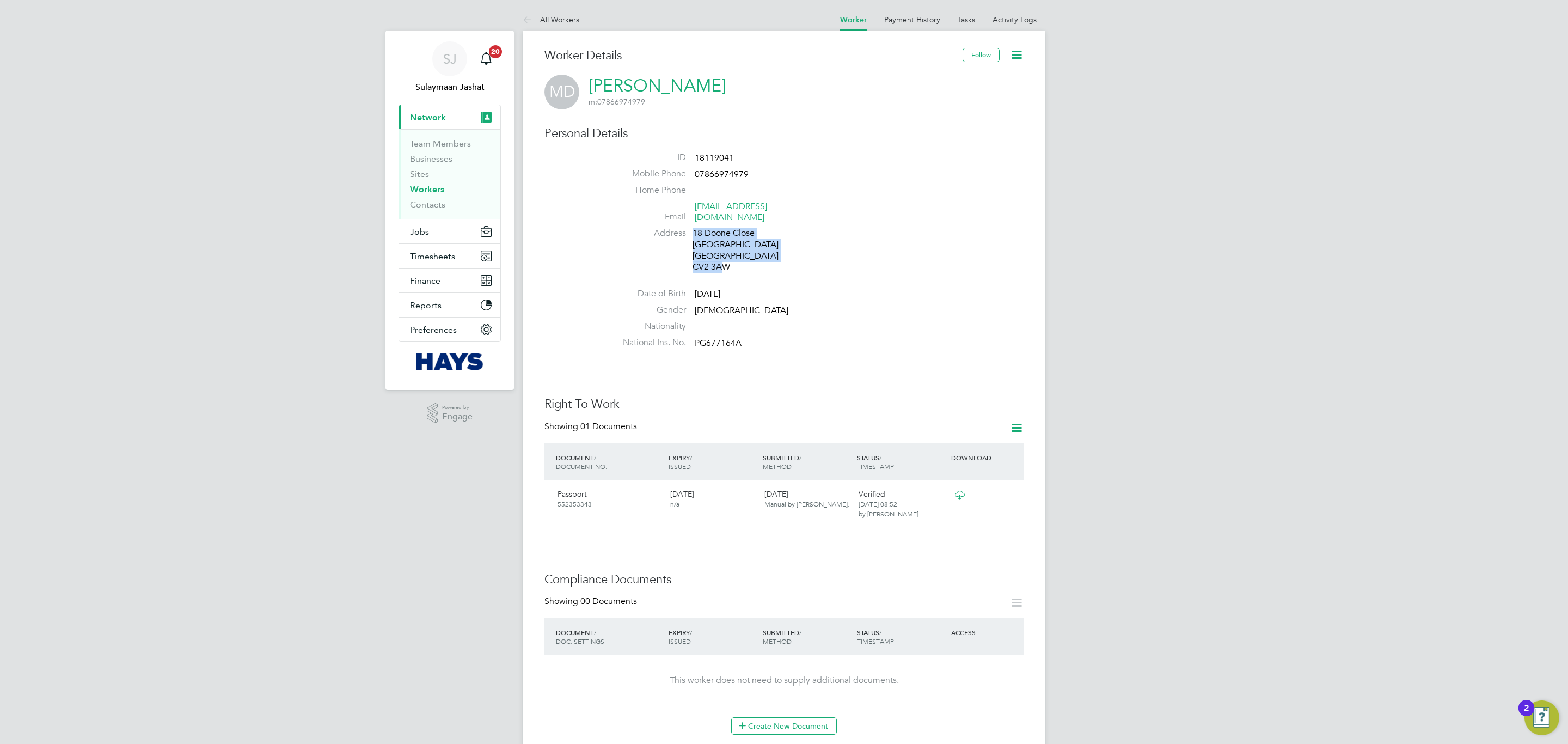
click at [680, 255] on li "Address 18 Doone Close Coventry West Midlands CV2 3AW" at bounding box center [817, 251] width 414 height 48
click at [677, 261] on li "Address 18 Doone Close Coventry West Midlands CV2 3AW" at bounding box center [817, 251] width 414 height 48
drag, startPoint x: 696, startPoint y: 257, endPoint x: 722, endPoint y: 257, distance: 26.0
click at [722, 257] on div "18 Doone Close Coventry West Midlands CV2 3AW" at bounding box center [744, 250] width 103 height 45
click at [758, 304] on li "Gender Male" at bounding box center [817, 312] width 414 height 16
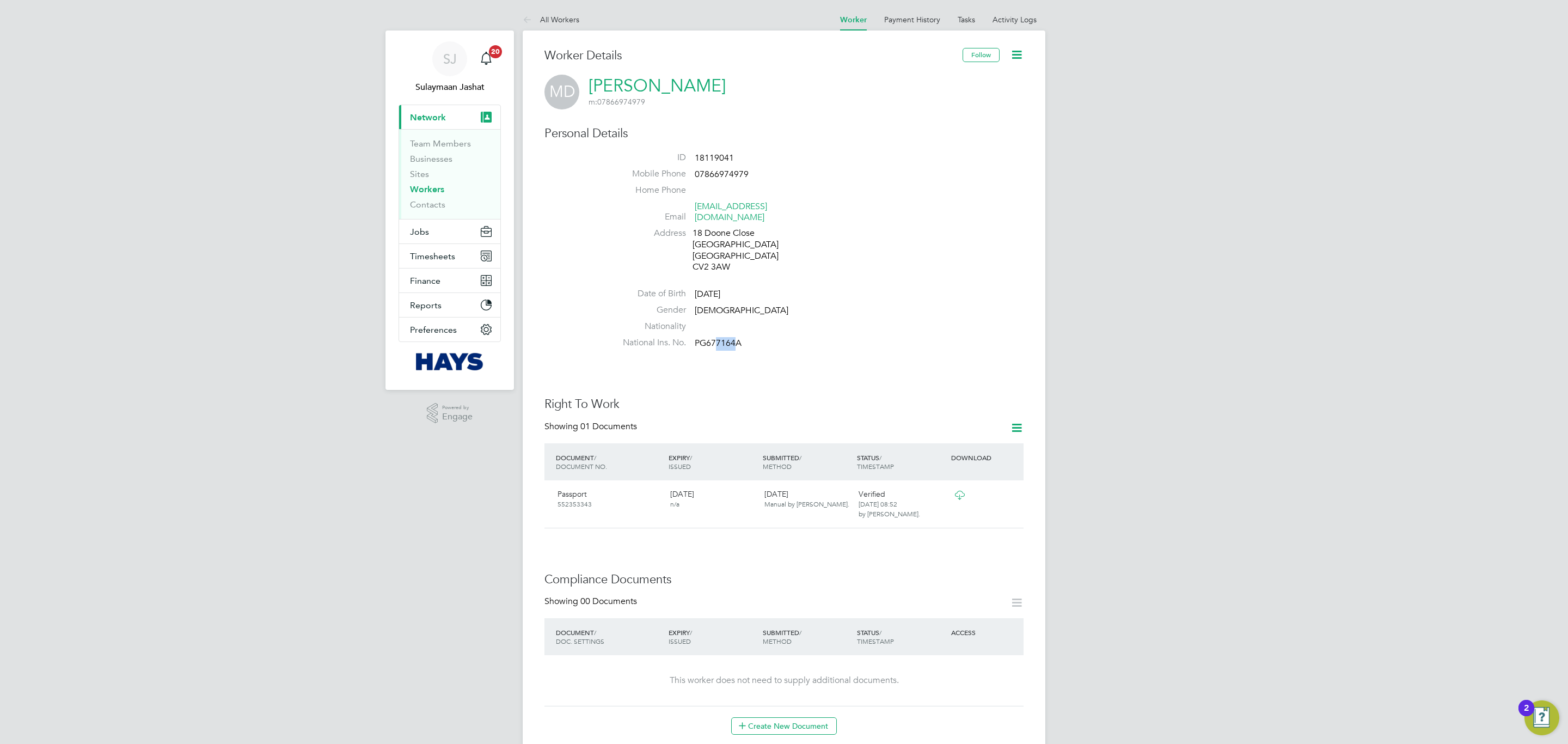
drag, startPoint x: 735, startPoint y: 328, endPoint x: 718, endPoint y: 335, distance: 18.4
click at [718, 338] on span "PG677164A" at bounding box center [718, 343] width 47 height 11
click at [642, 321] on label "Nationality" at bounding box center [648, 326] width 76 height 12
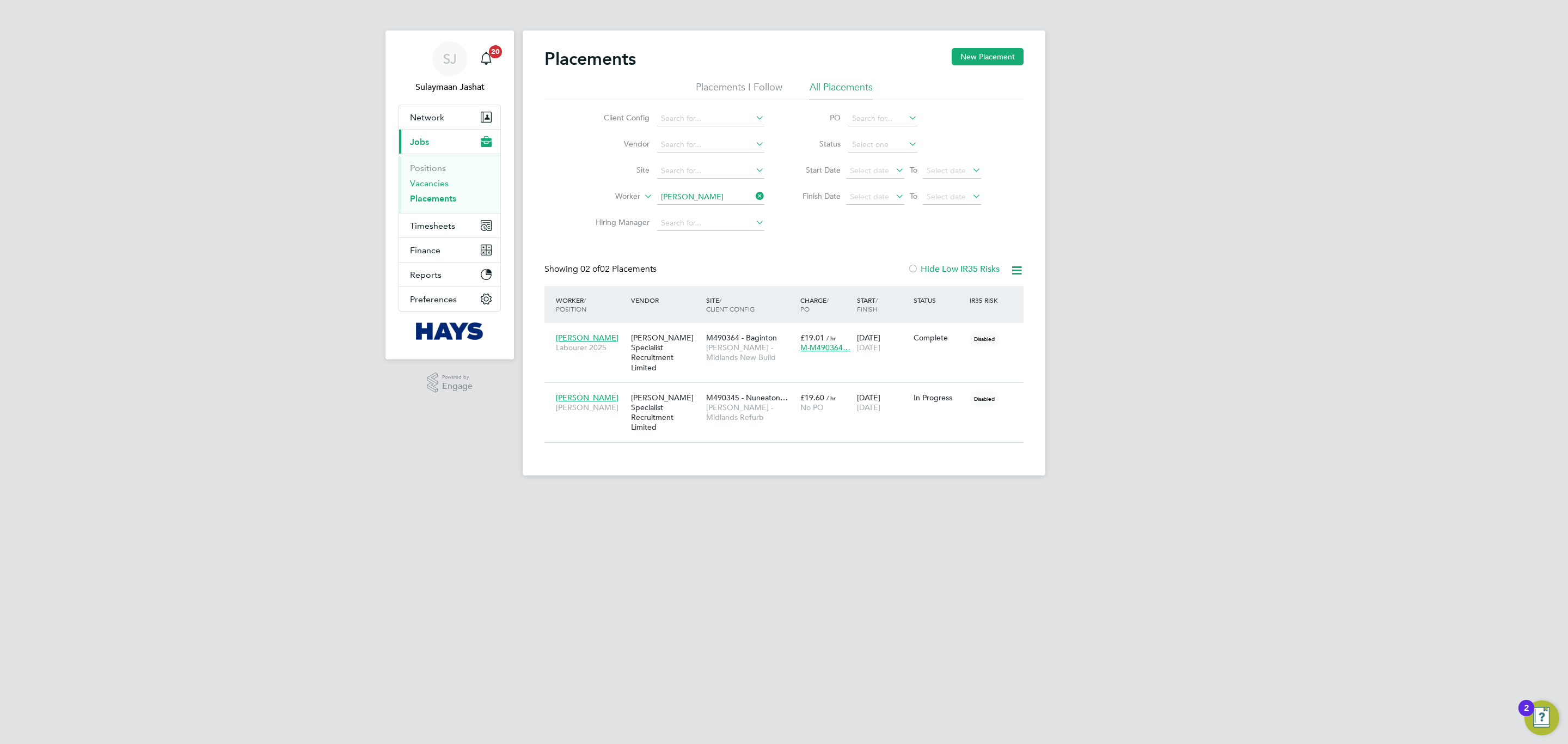
click at [433, 188] on link "Vacancies" at bounding box center [430, 183] width 39 height 10
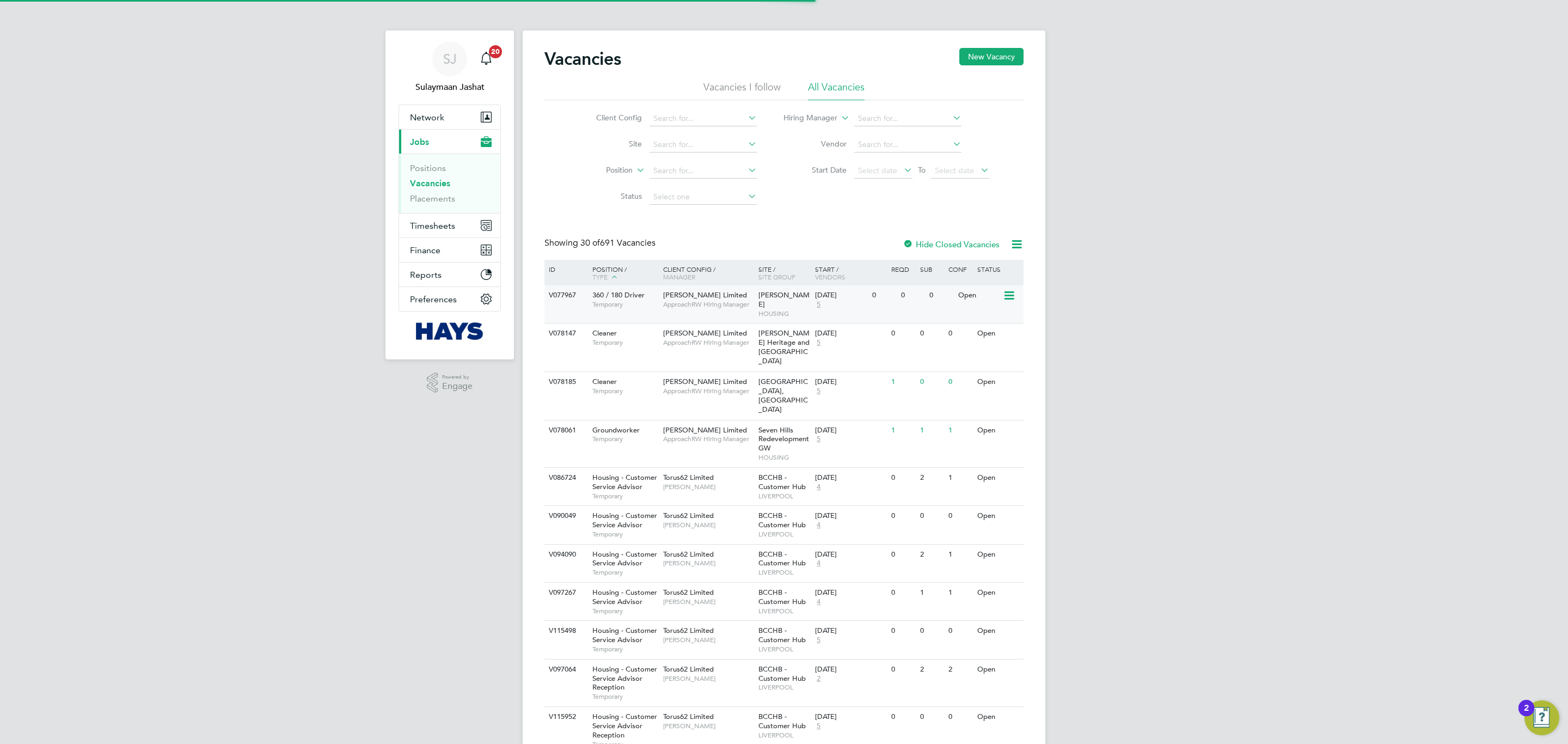
click at [665, 306] on span "ApproachRW Hiring Manager" at bounding box center [708, 304] width 90 height 9
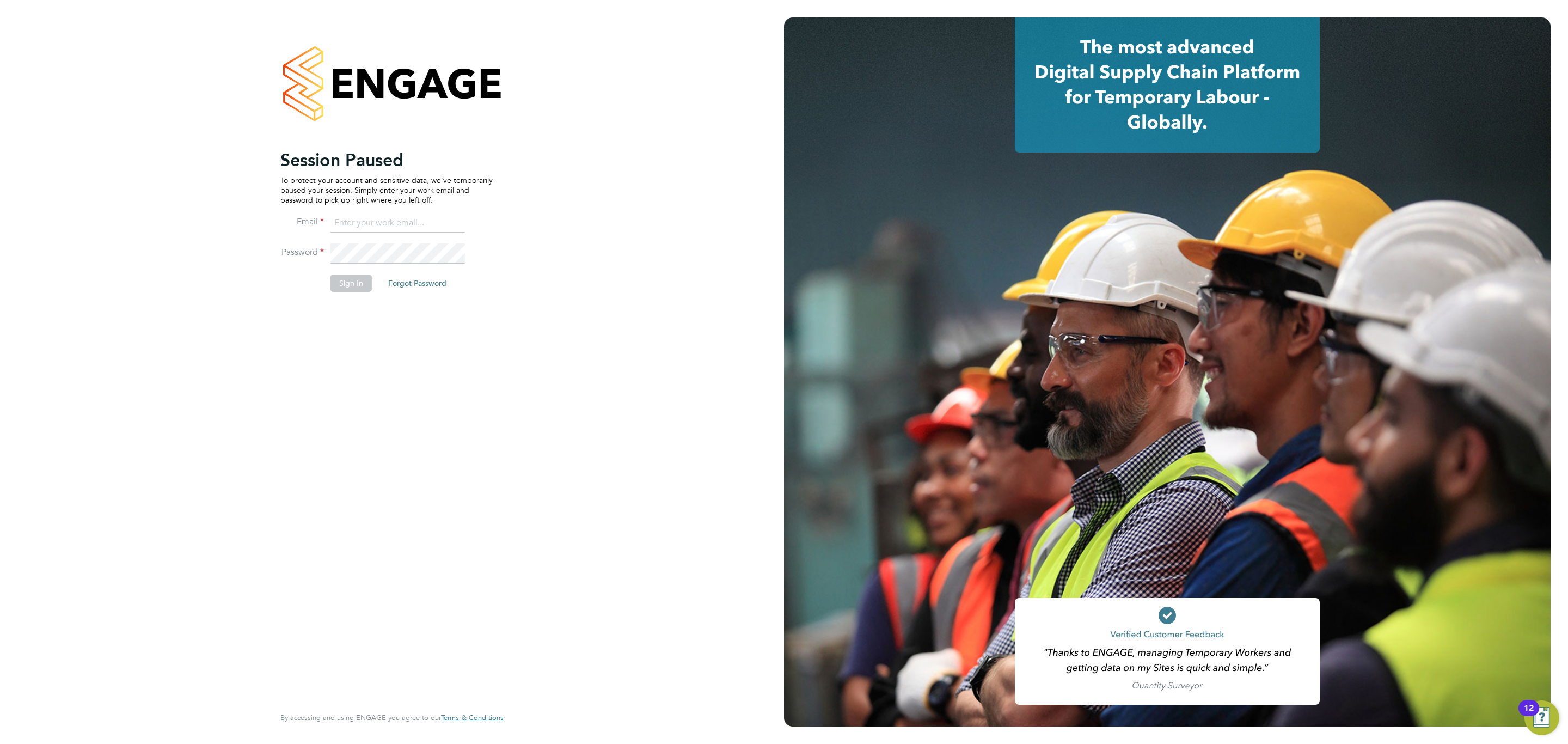
click at [405, 220] on input at bounding box center [397, 223] width 135 height 19
click at [425, 232] on input "vendorkeyaccounts2@hays.com" at bounding box center [397, 223] width 135 height 19
click at [425, 228] on input "vendorkeyaccounts2@hays.com" at bounding box center [397, 223] width 135 height 19
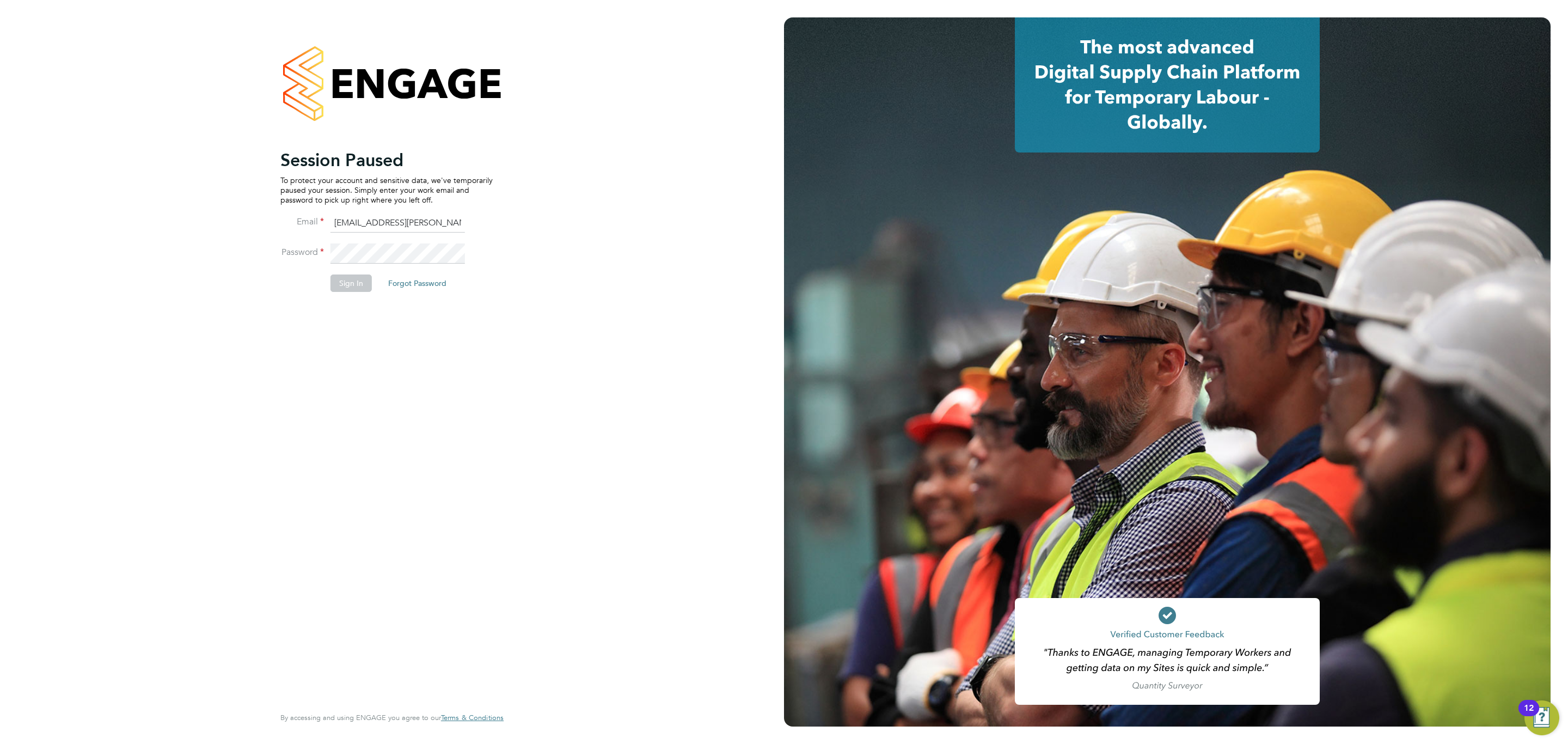
click at [417, 218] on input "vendorkeyaccounts2@hays.com" at bounding box center [397, 223] width 135 height 19
type input "vendorkeyaccounts2ays.com"
click at [417, 223] on input "vendorkeyaccounts2ays.com" at bounding box center [397, 223] width 135 height 19
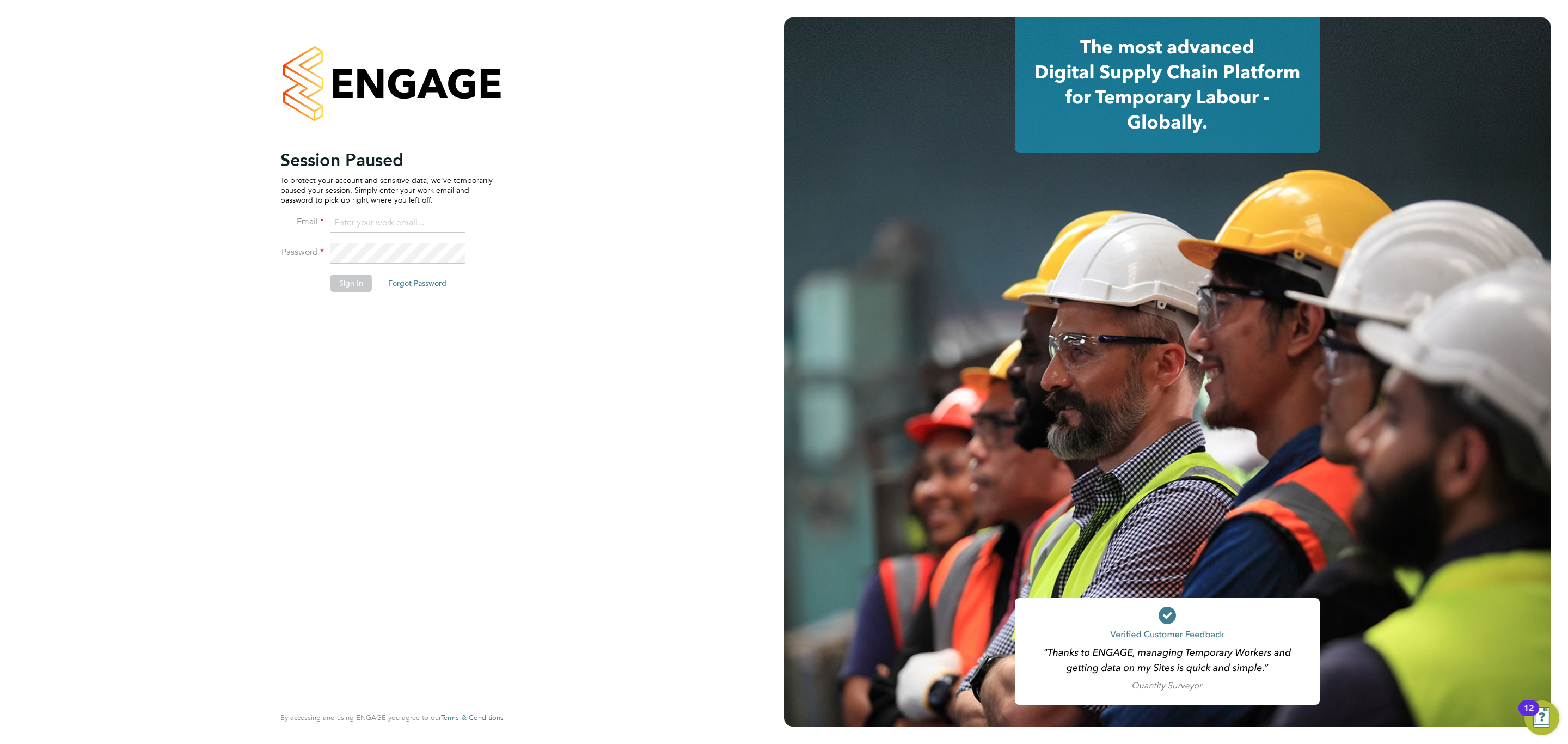
click at [417, 223] on input at bounding box center [397, 223] width 135 height 19
type input "Sulaymaan.Jashat.Lovell@engagedeployment.com"
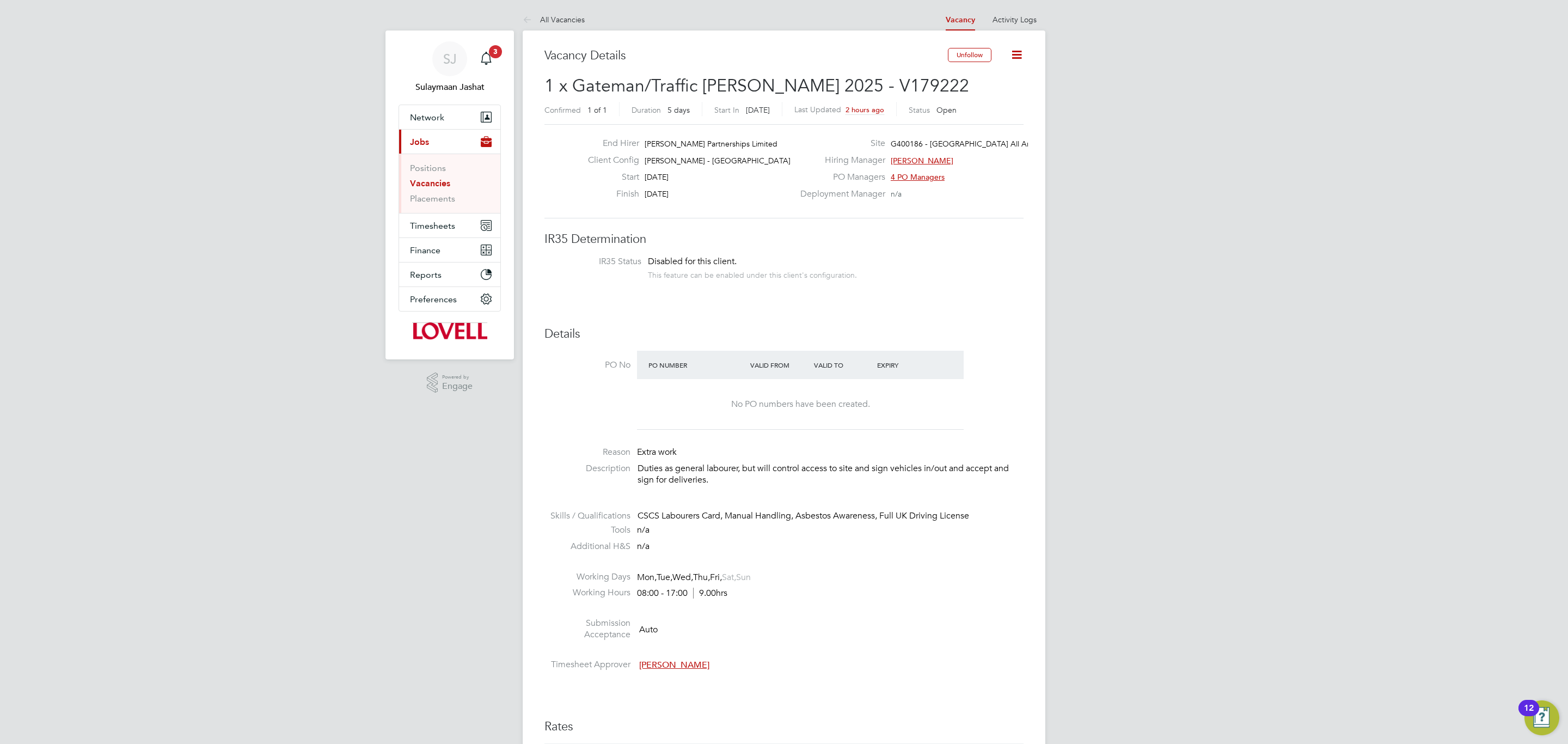
click at [438, 185] on link "Vacancies" at bounding box center [430, 183] width 40 height 10
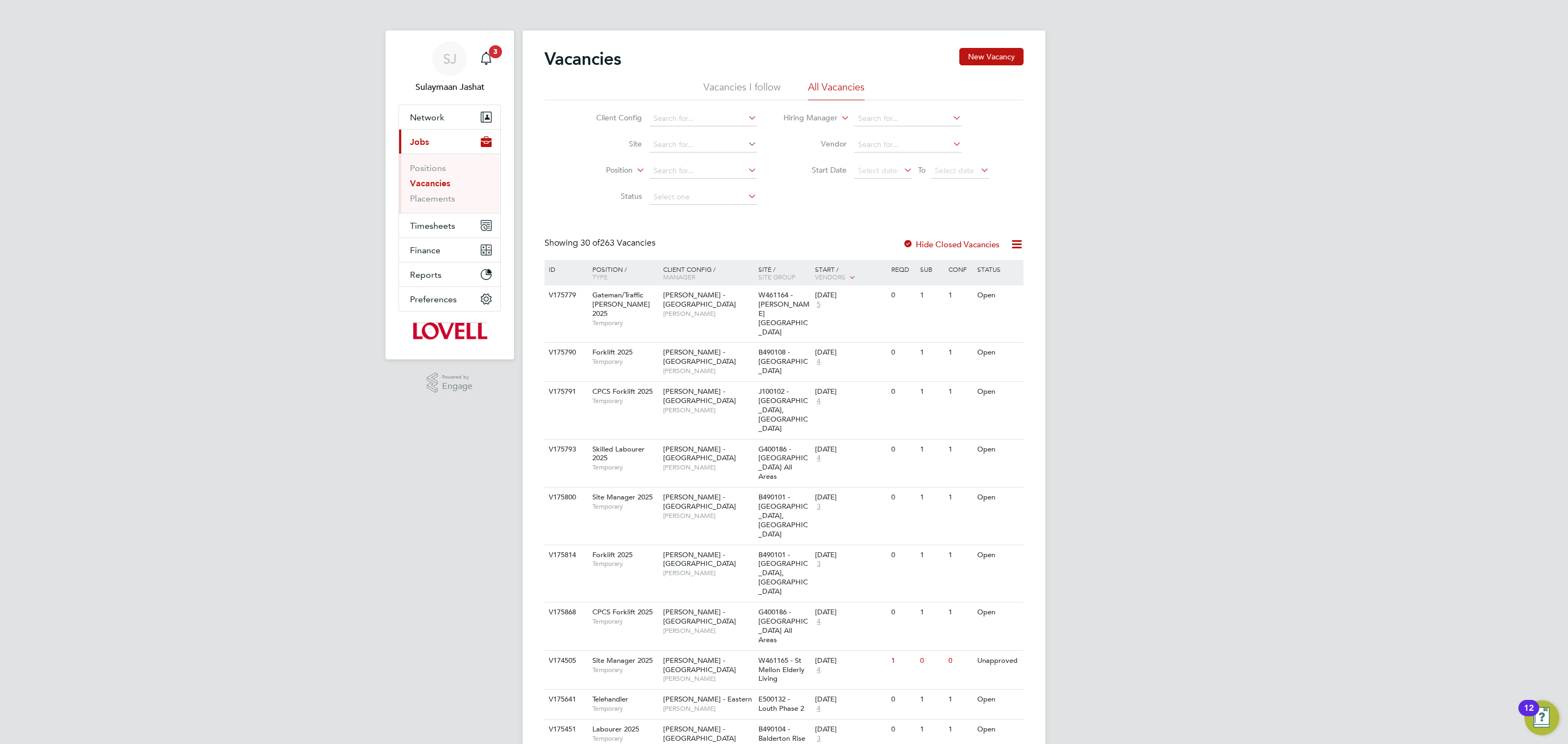
click at [691, 153] on li "Site" at bounding box center [668, 144] width 205 height 26
click at [691, 150] on input at bounding box center [703, 144] width 107 height 15
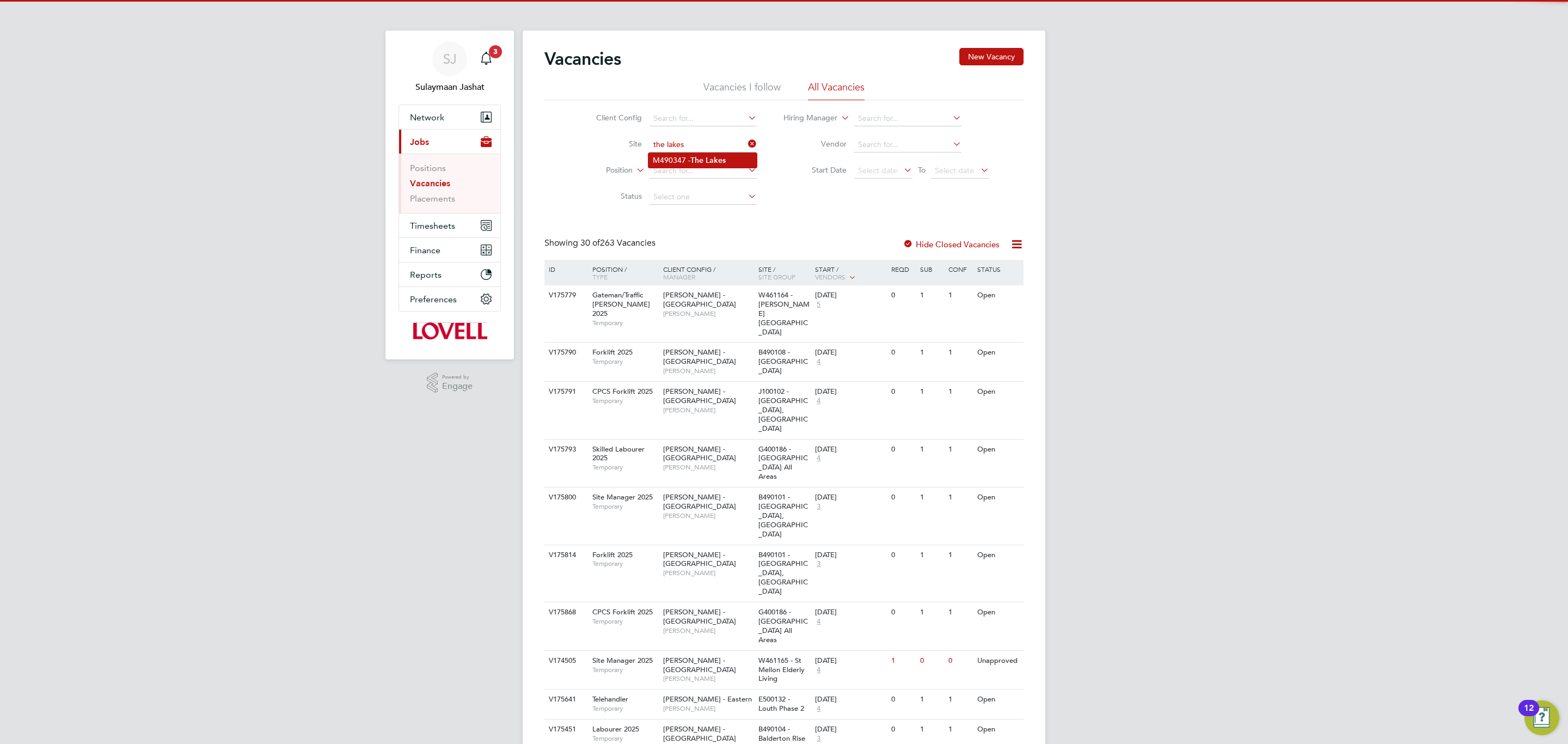
click at [691, 157] on li "M490347 - The Lakes" at bounding box center [702, 160] width 108 height 15
type input "M490347 - The Lakes"
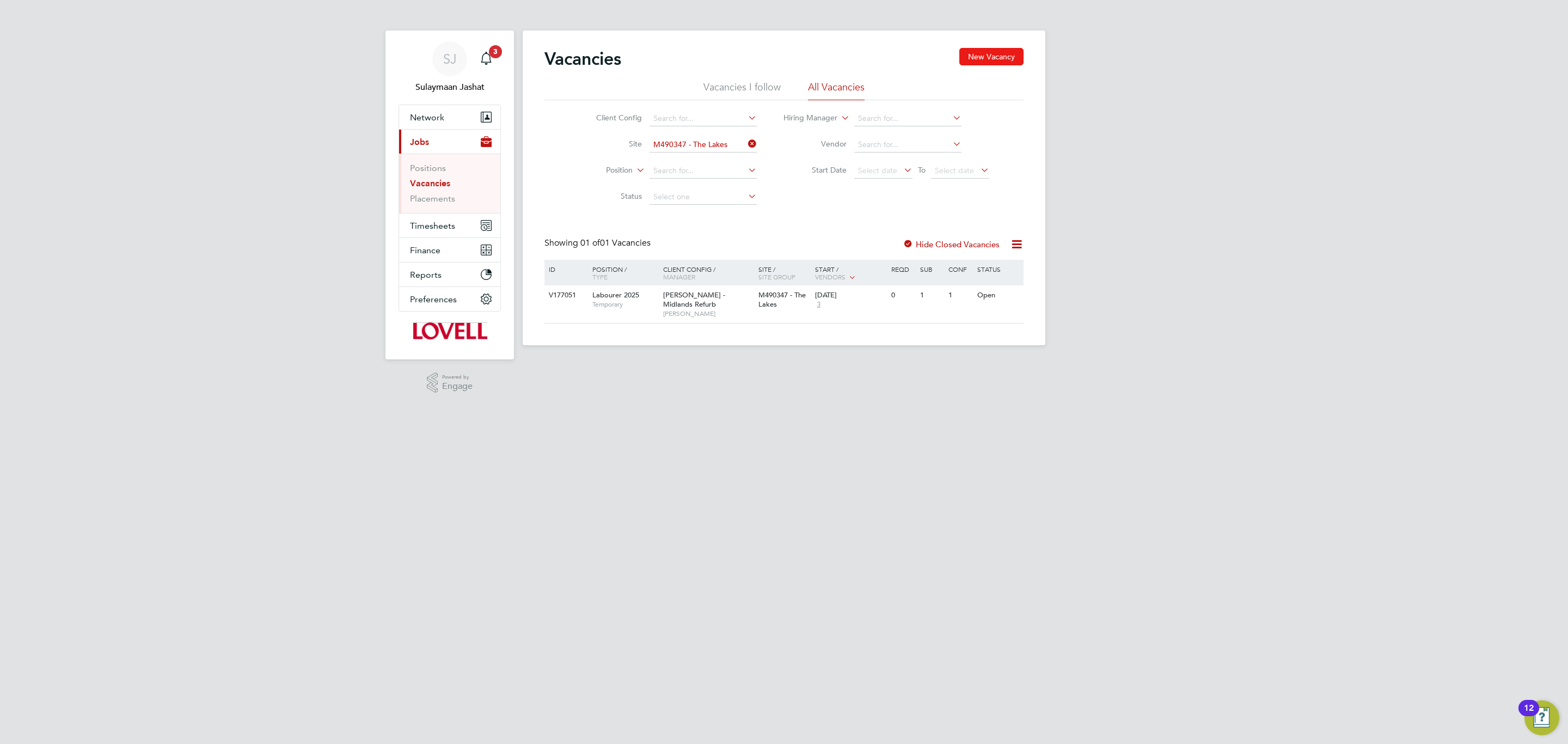
click at [995, 61] on button "New Vacancy" at bounding box center [992, 57] width 65 height 18
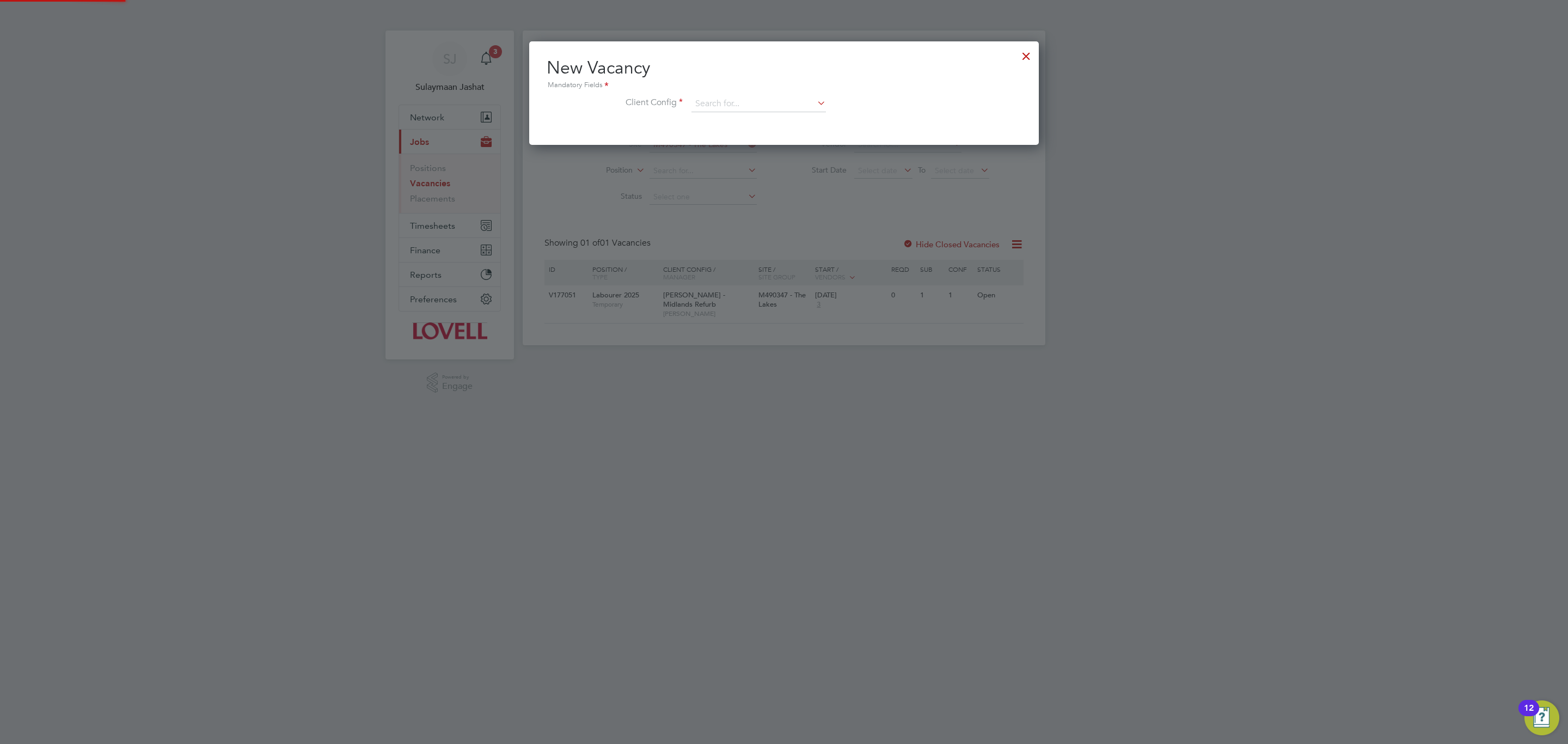
scroll to position [104, 509]
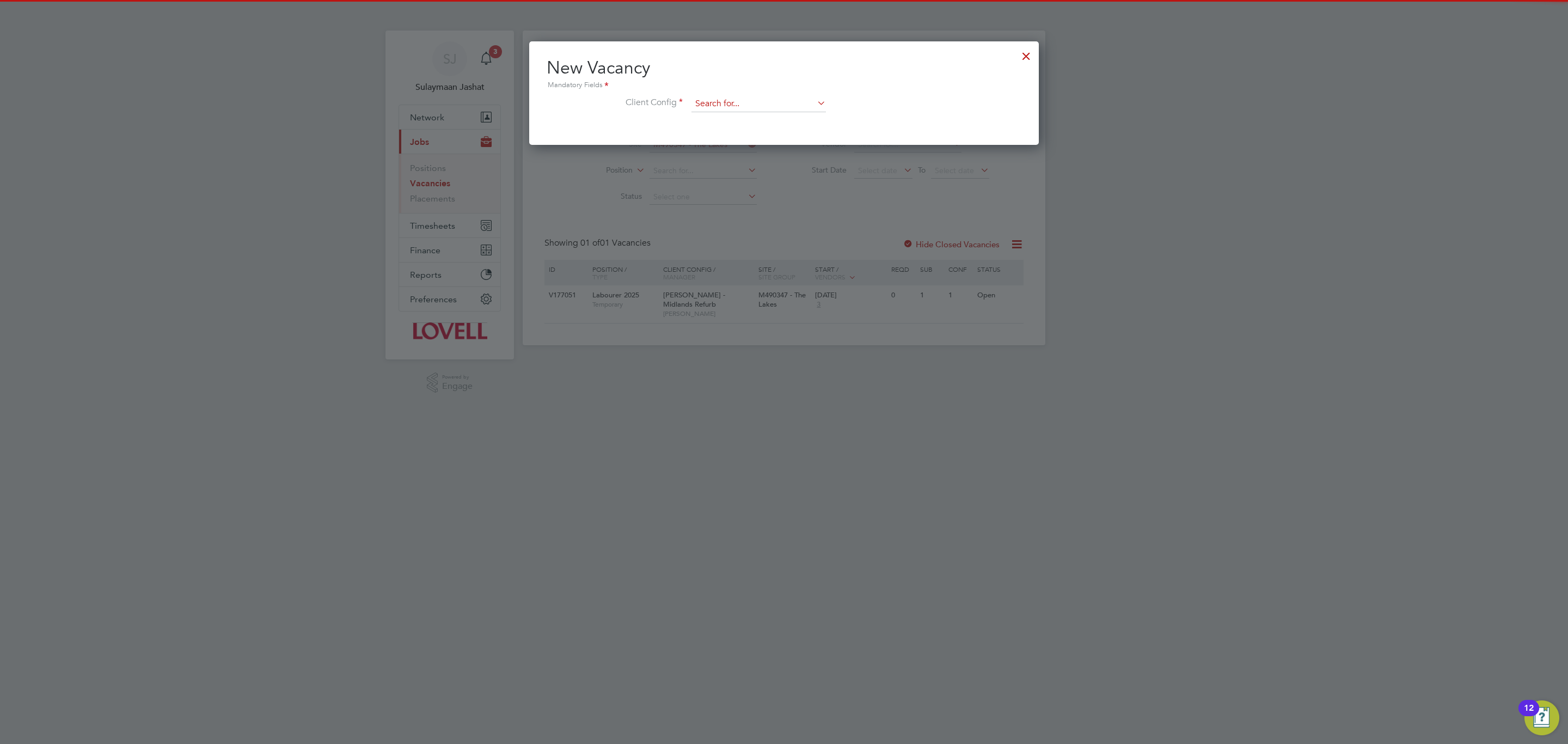
click at [752, 111] on div "Vacancies New Vacancy Vacancies I follow All Vacancies Client Config Site M4903…" at bounding box center [784, 188] width 523 height 315
click at [763, 147] on li "[PERSON_NAME] - Midlands Refurb" at bounding box center [786, 149] width 191 height 15
type input "[PERSON_NAME] - Midlands Refurb"
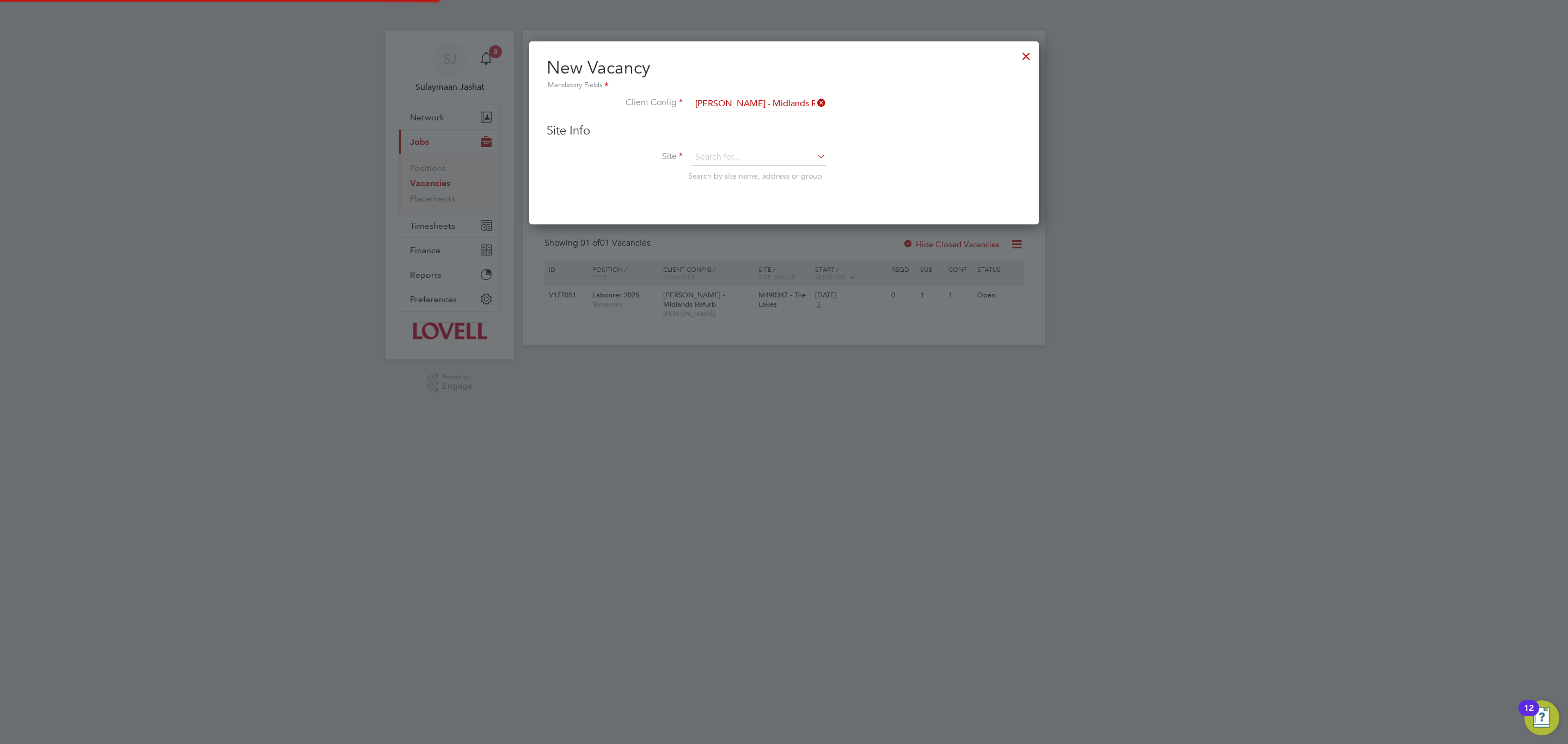
scroll to position [183, 509]
click at [738, 149] on input at bounding box center [758, 157] width 135 height 16
type input "t"
click at [807, 167] on li "M490347 - The Lakes" at bounding box center [758, 173] width 136 height 15
type input "M490347 - The Lakes"
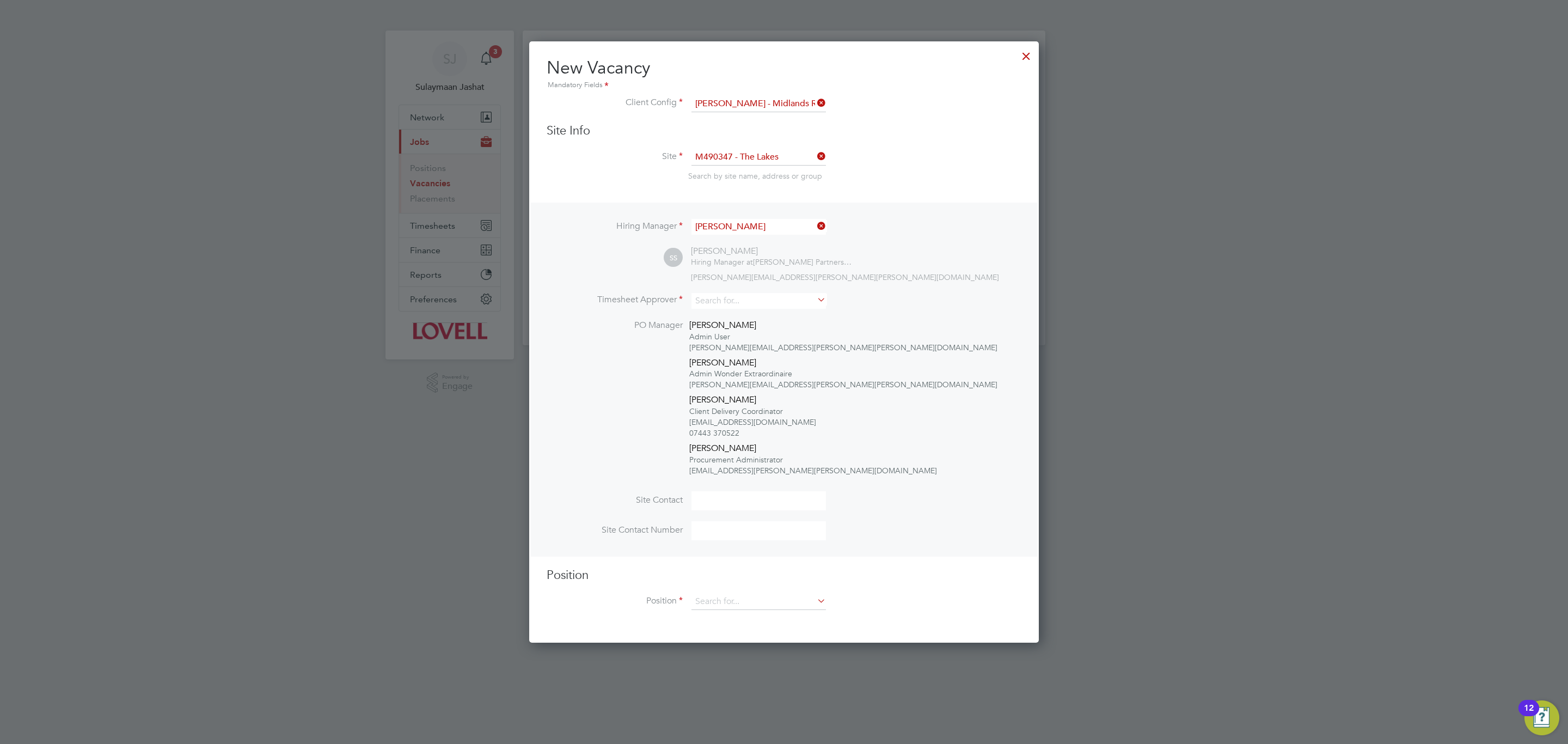
scroll to position [601, 509]
click at [712, 288] on div "Hiring Manager [PERSON_NAME] SS [PERSON_NAME] Hiring Manager at [PERSON_NAME] P…" at bounding box center [784, 379] width 508 height 353
click at [749, 301] on input at bounding box center [758, 301] width 135 height 16
click at [749, 314] on li "[PERSON_NAME] yle" at bounding box center [758, 315] width 136 height 15
type input "[PERSON_NAME]"
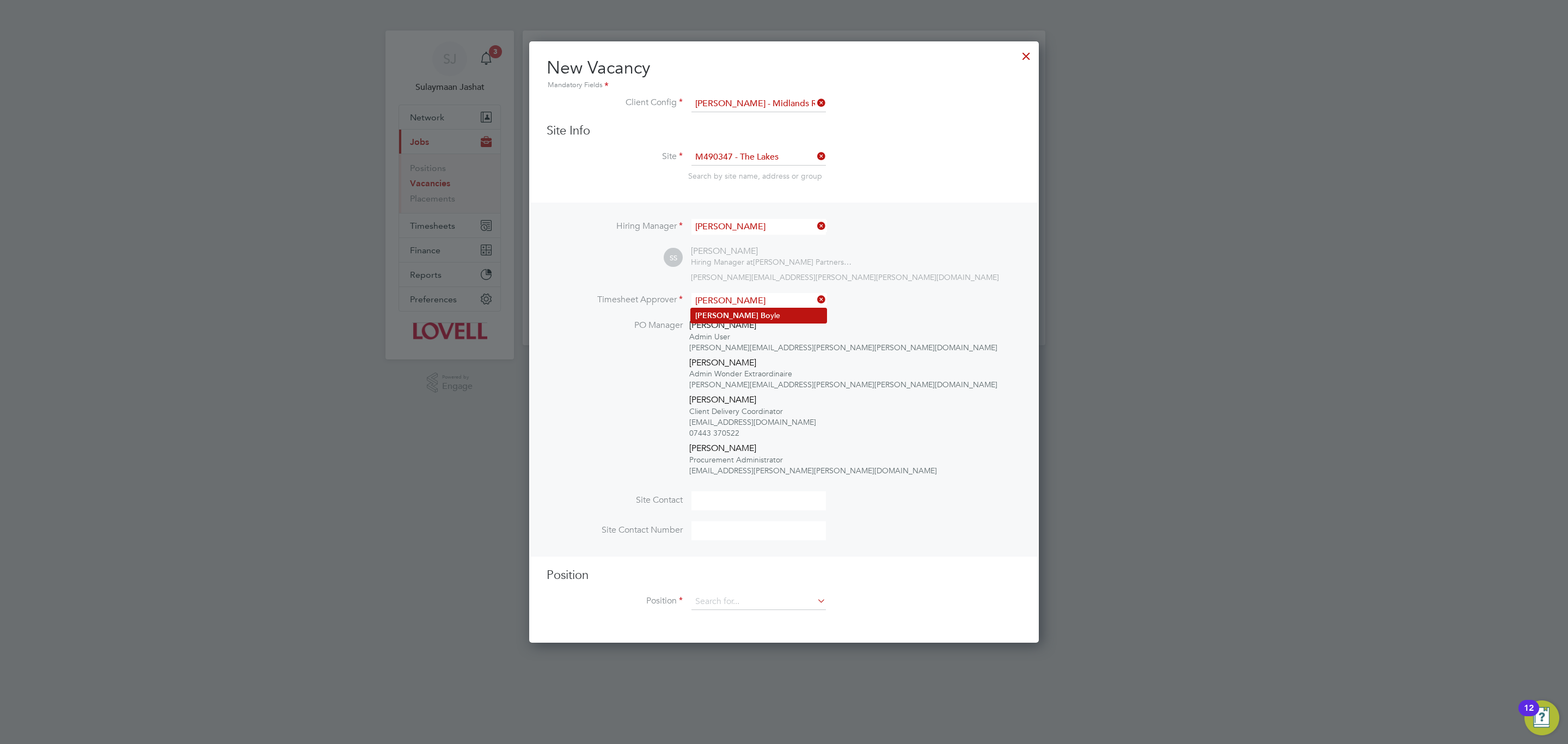
scroll to position [648, 509]
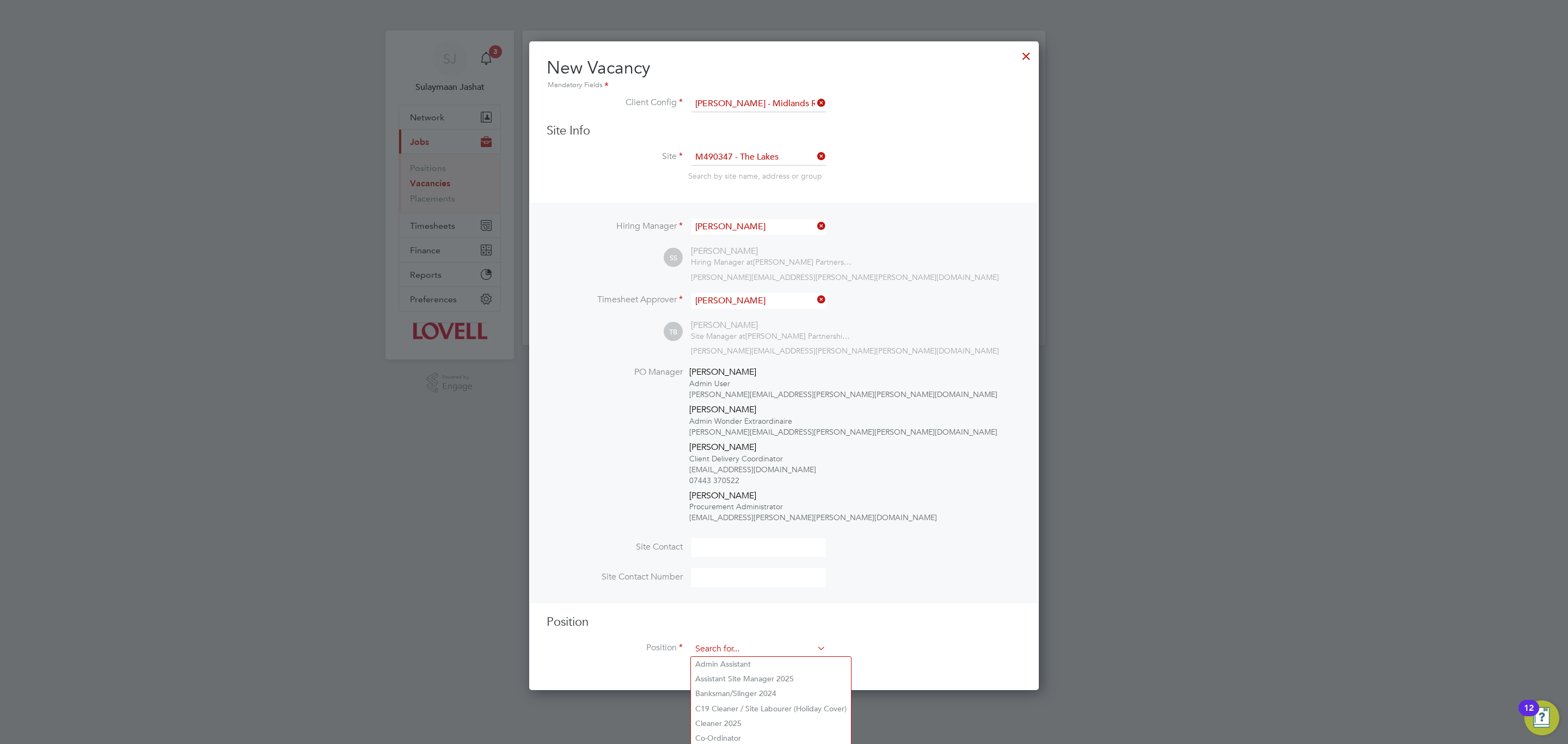
click at [709, 654] on input at bounding box center [758, 649] width 135 height 16
click at [766, 641] on input at bounding box center [758, 649] width 135 height 16
click at [766, 641] on input at bounding box center [758, 649] width 135 height 16
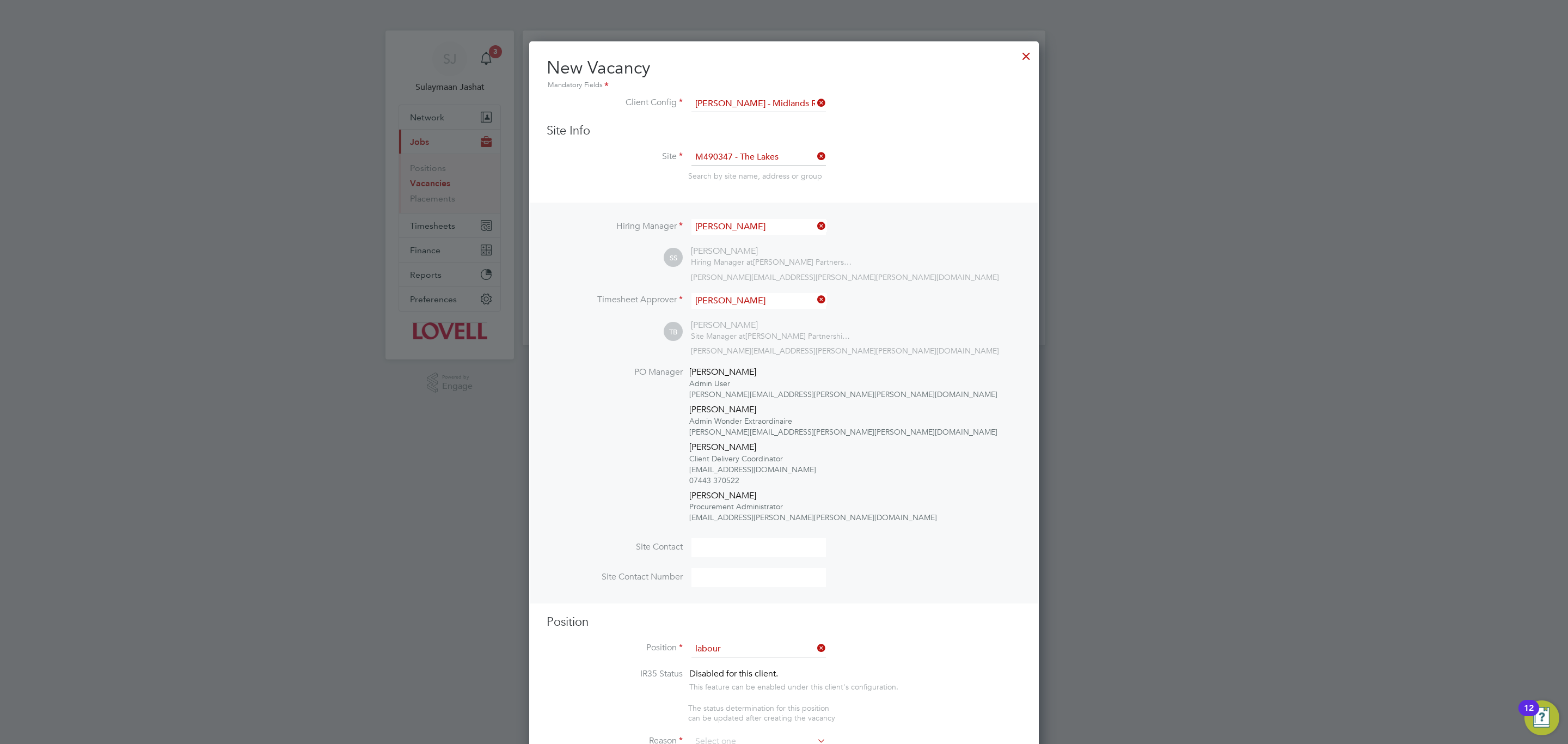
click at [760, 693] on li "Labour er 2025" at bounding box center [770, 693] width 159 height 15
type input "Labourer 2025"
type textarea "Sweeping site, removing rubbish, unloading and transporting material, equipment…"
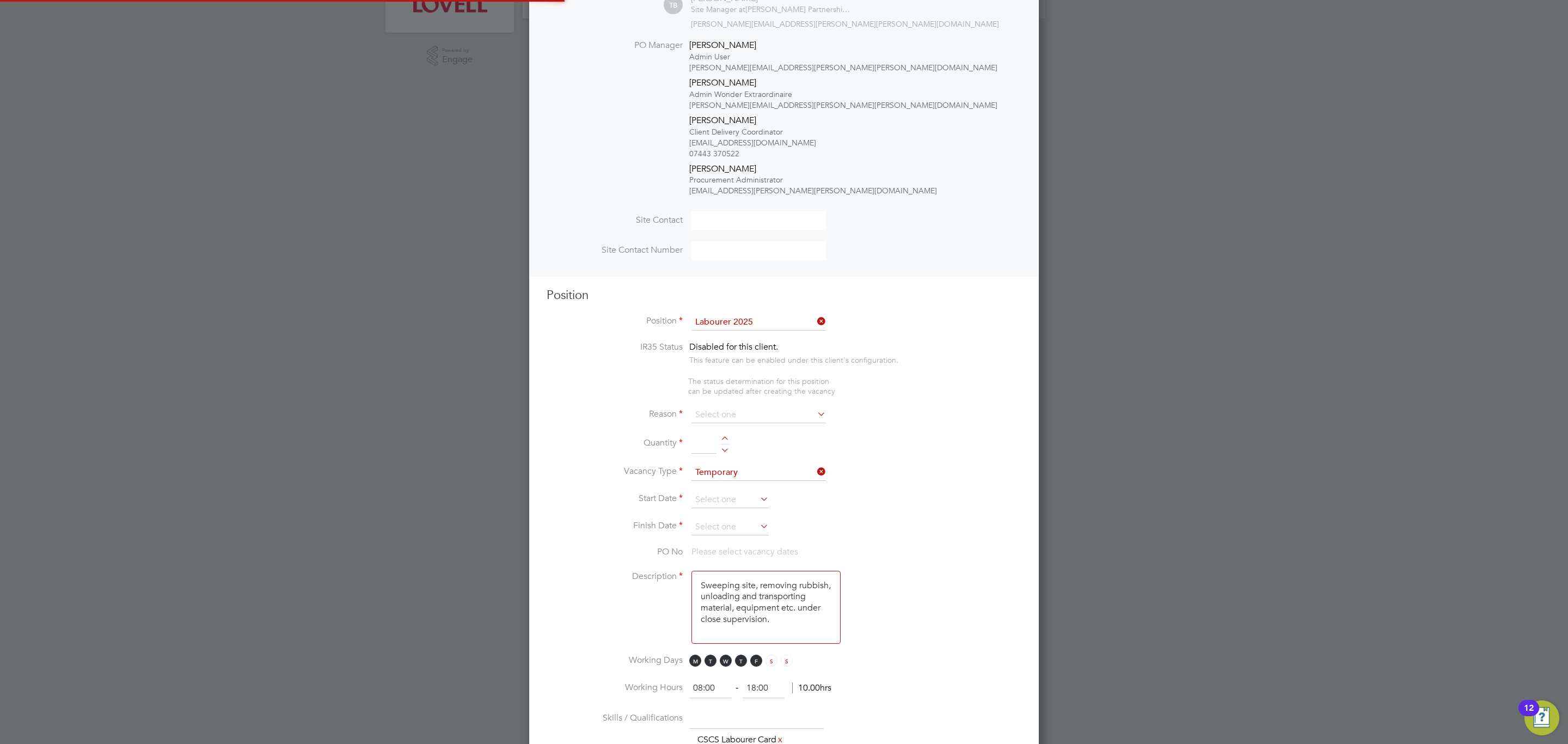
scroll to position [33, 56]
click at [809, 404] on ng-container "IR35 Status Disabled for this client. This feature can be enabled under this cl…" at bounding box center [784, 705] width 475 height 728
click at [806, 410] on input at bounding box center [758, 415] width 135 height 16
click at [751, 455] on li "Extra Work" at bounding box center [758, 458] width 136 height 14
type input "Extra Work"
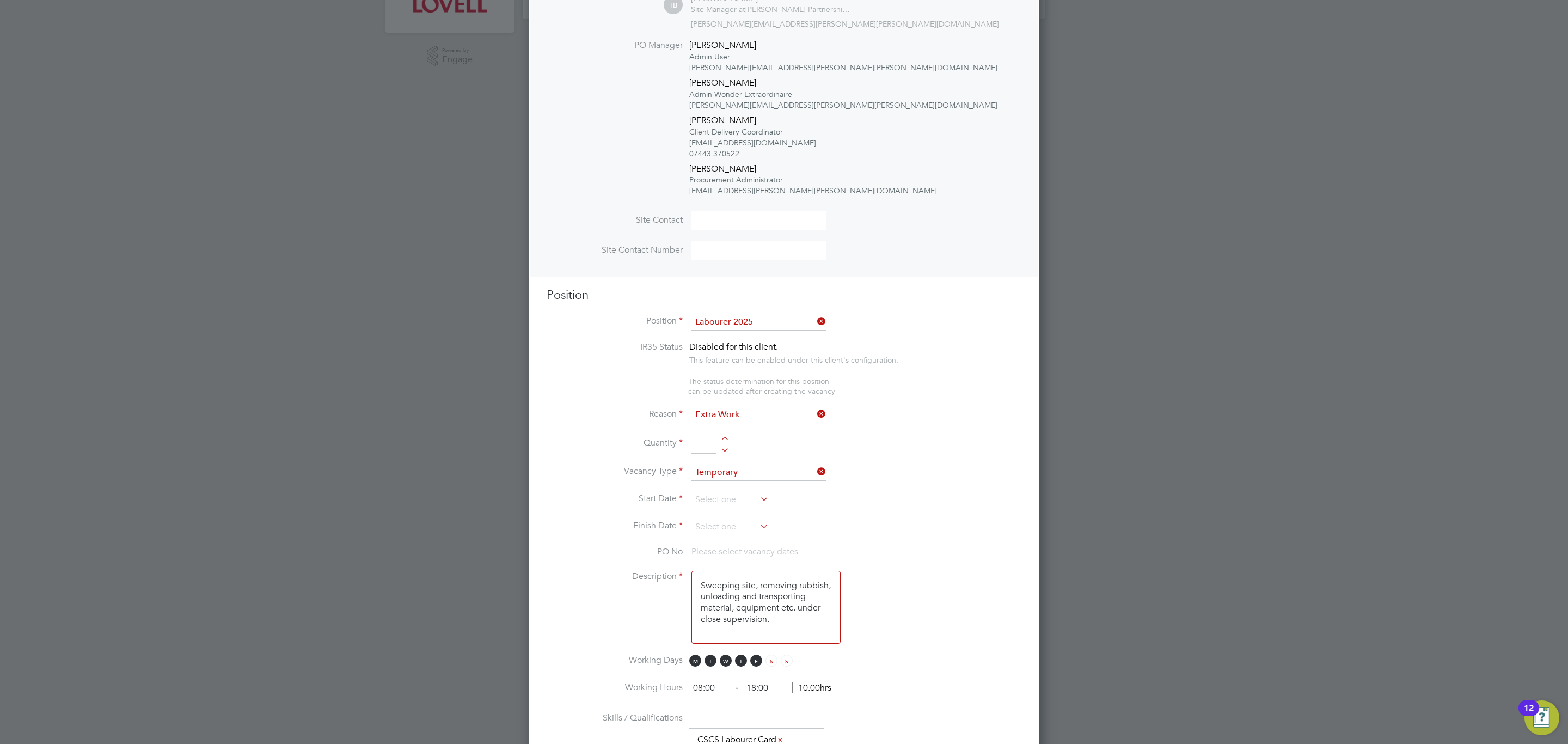
click at [725, 438] on div at bounding box center [724, 440] width 9 height 8
type input "1"
click at [732, 499] on input at bounding box center [730, 500] width 77 height 16
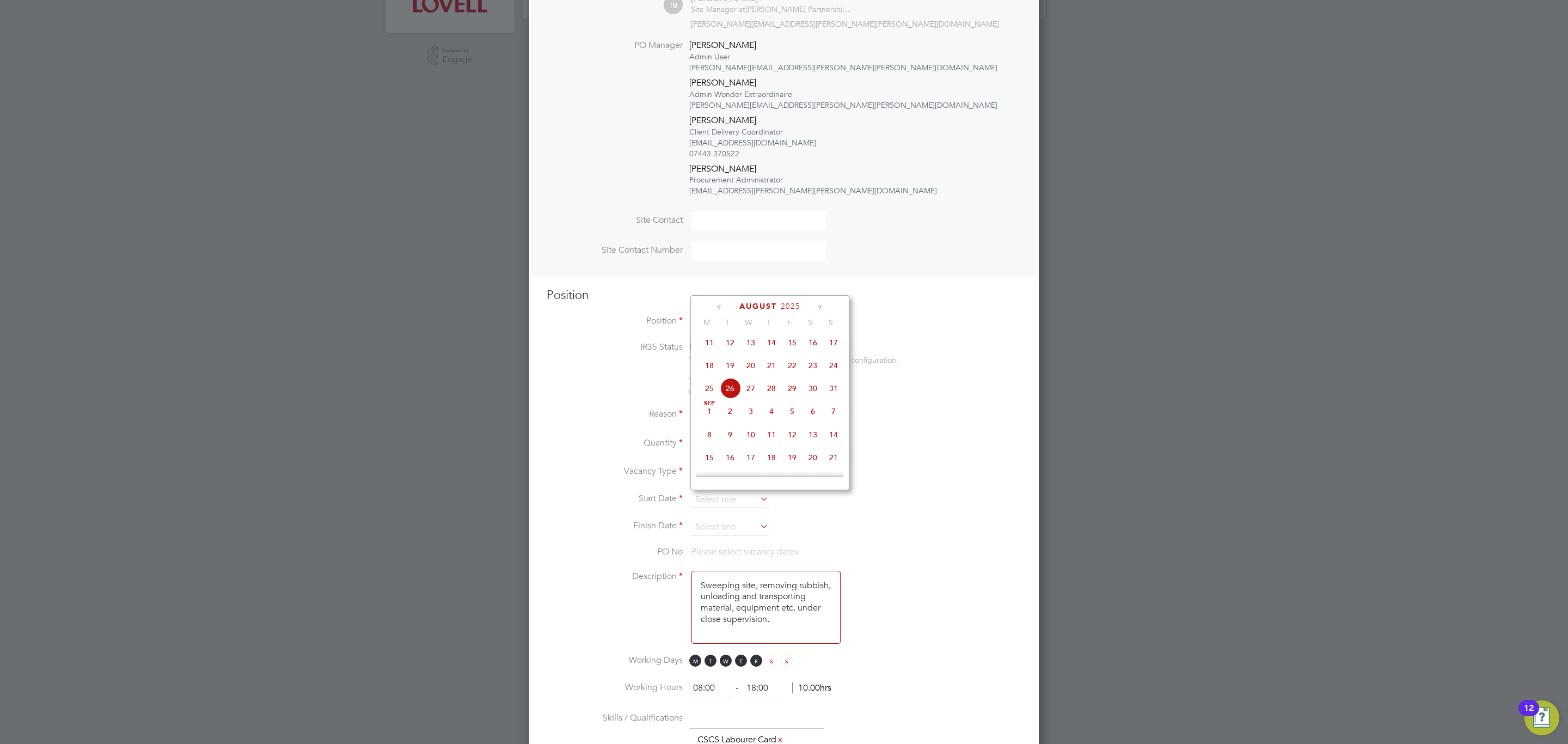
click at [729, 392] on span "26" at bounding box center [730, 388] width 21 height 21
type input "[DATE]"
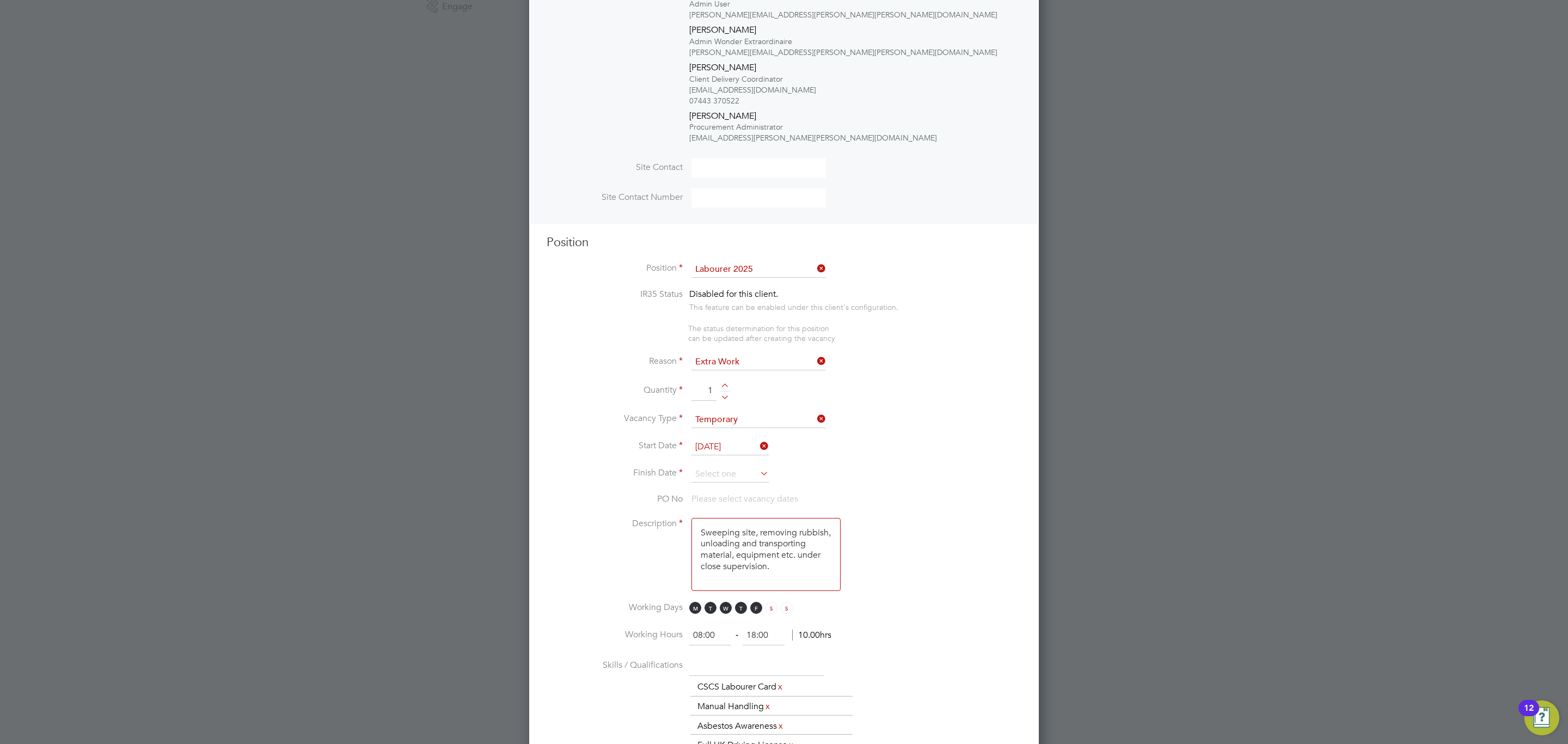
scroll to position [409, 0]
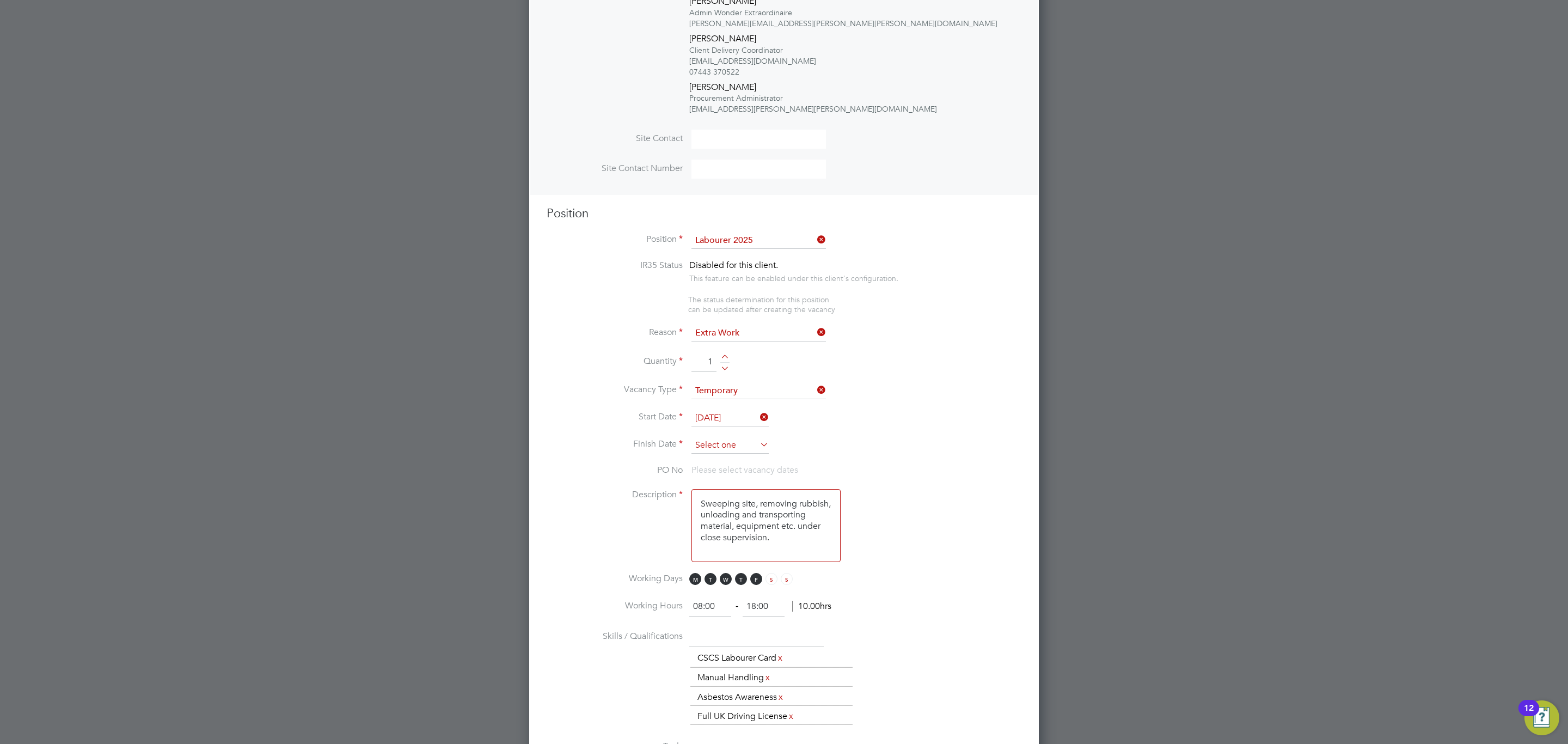
click at [756, 445] on li "Finish Date" at bounding box center [784, 451] width 475 height 27
click at [754, 446] on input at bounding box center [730, 445] width 77 height 16
click at [737, 333] on span "26" at bounding box center [730, 334] width 21 height 21
type input "[DATE]"
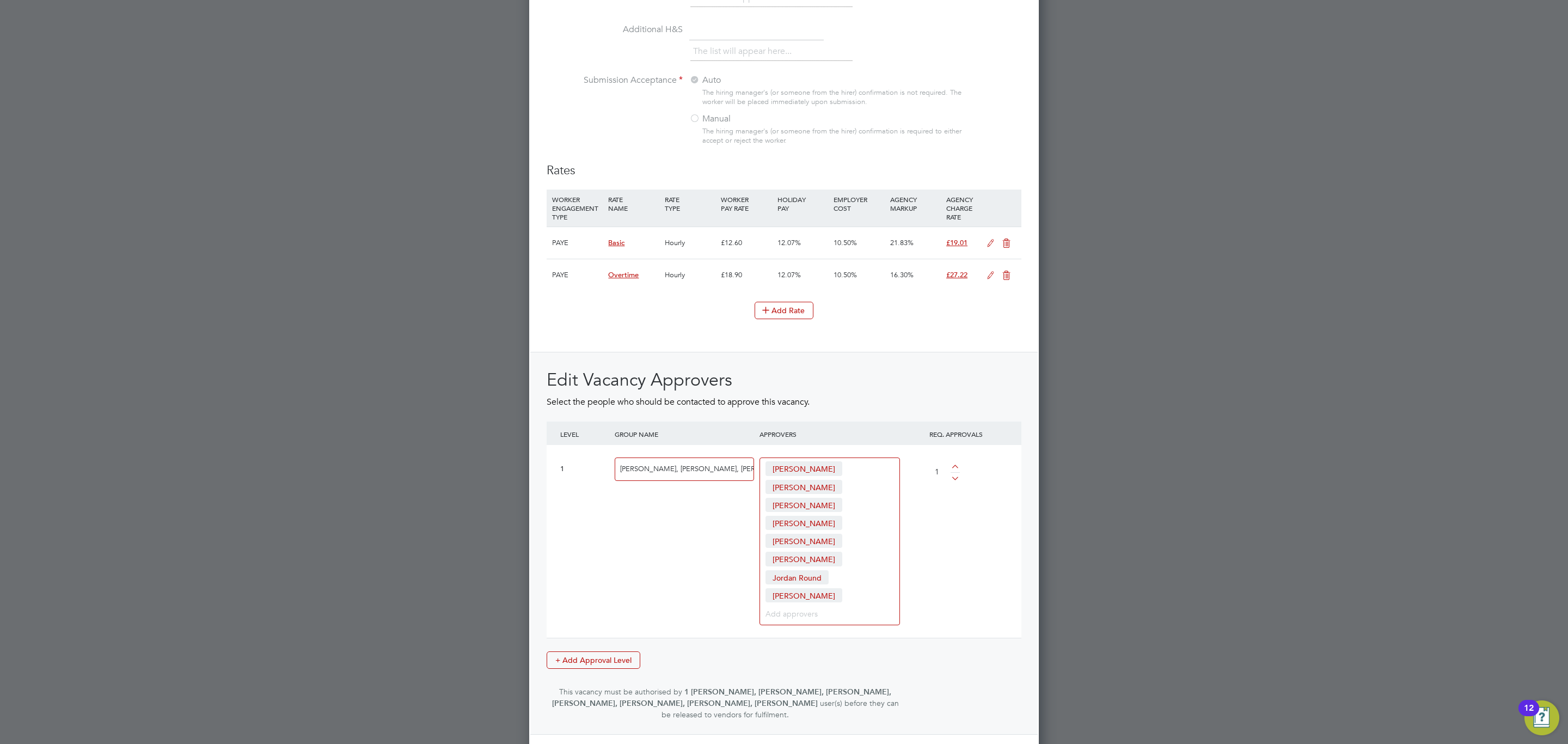
scroll to position [1354, 0]
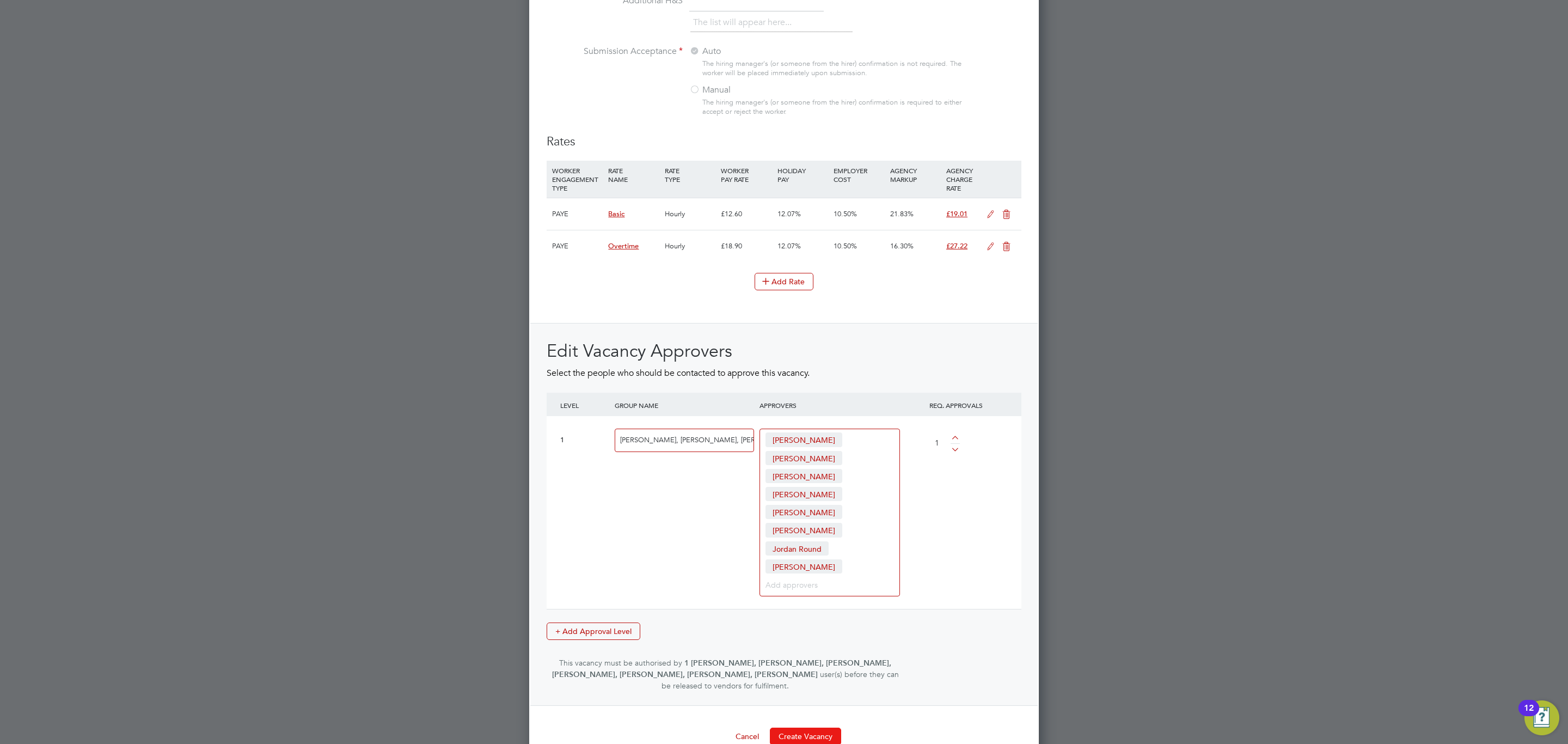
click at [822, 728] on button "Create Vacancy" at bounding box center [805, 736] width 71 height 18
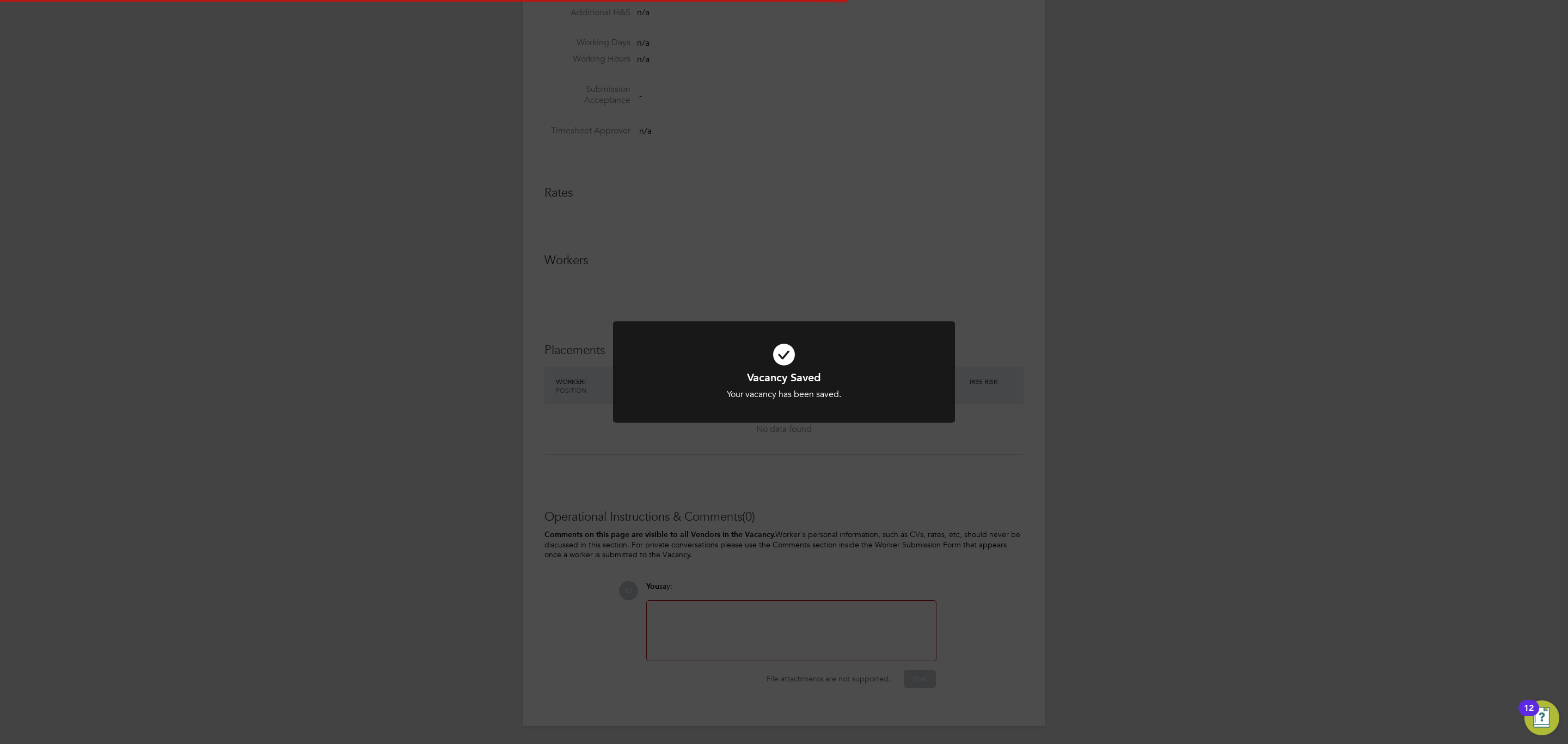
scroll to position [17, 235]
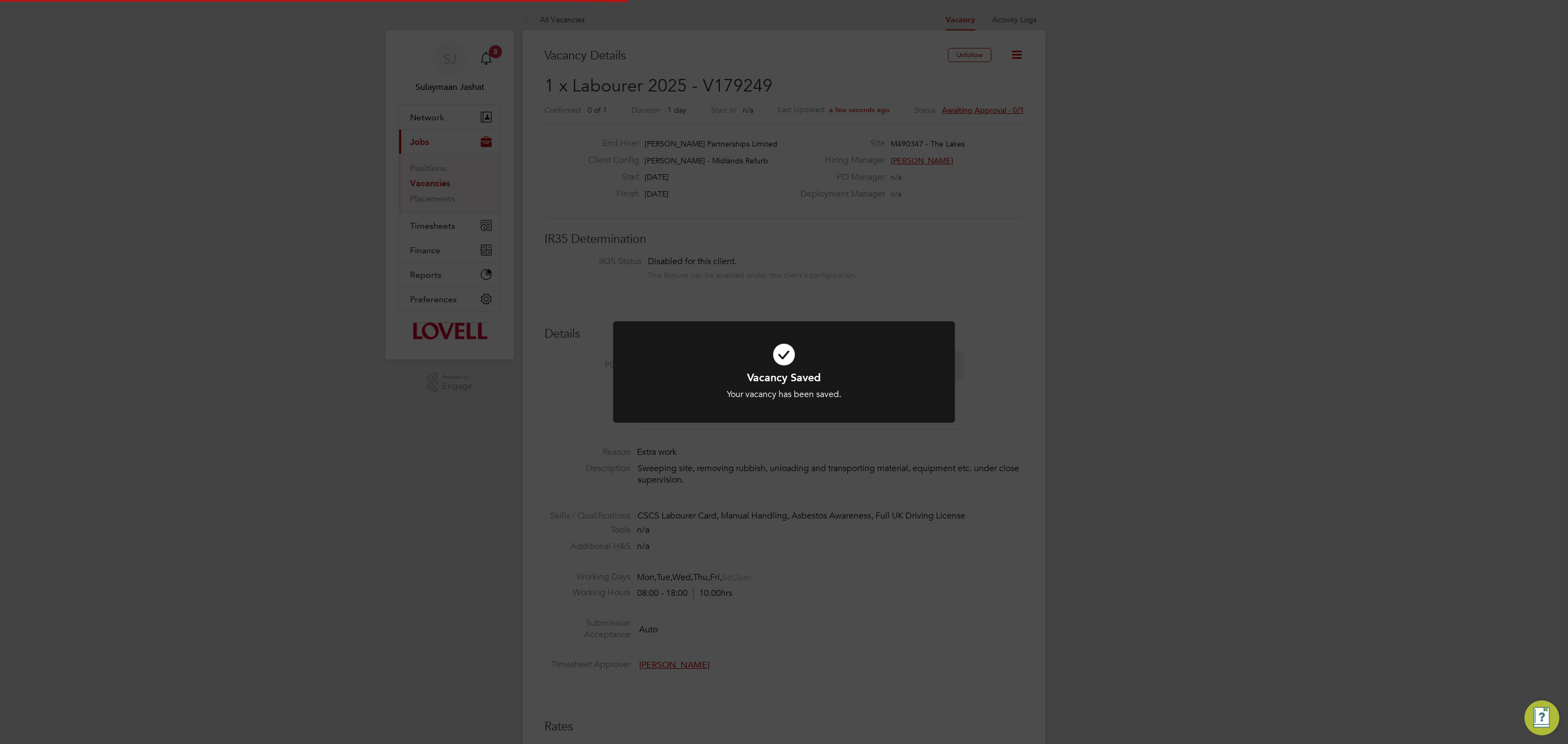
click at [807, 505] on div "Vacancy Saved Your vacancy has been saved. Cancel Okay" at bounding box center [784, 372] width 1568 height 744
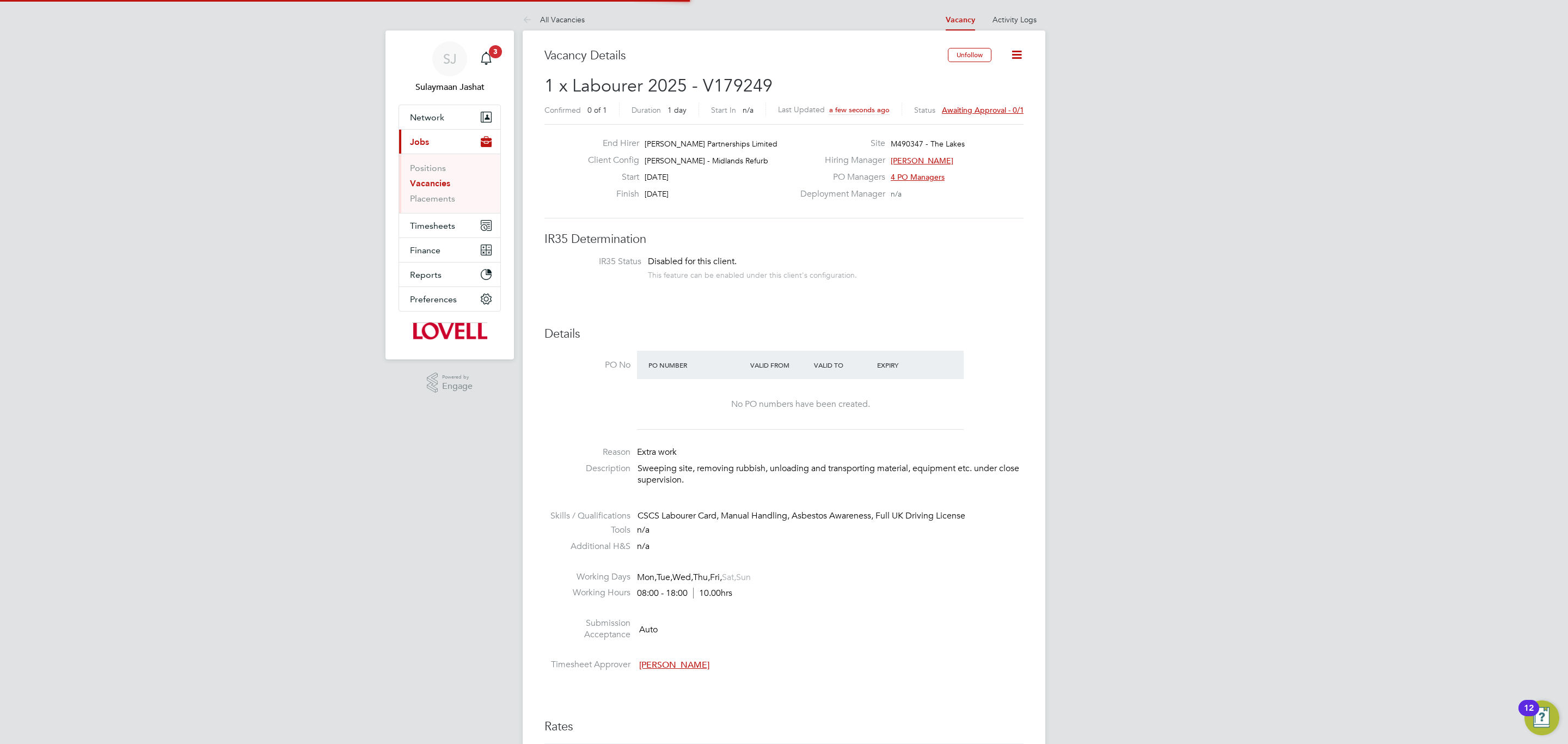
click at [984, 110] on span "Awaiting approval - 0/1" at bounding box center [982, 110] width 82 height 10
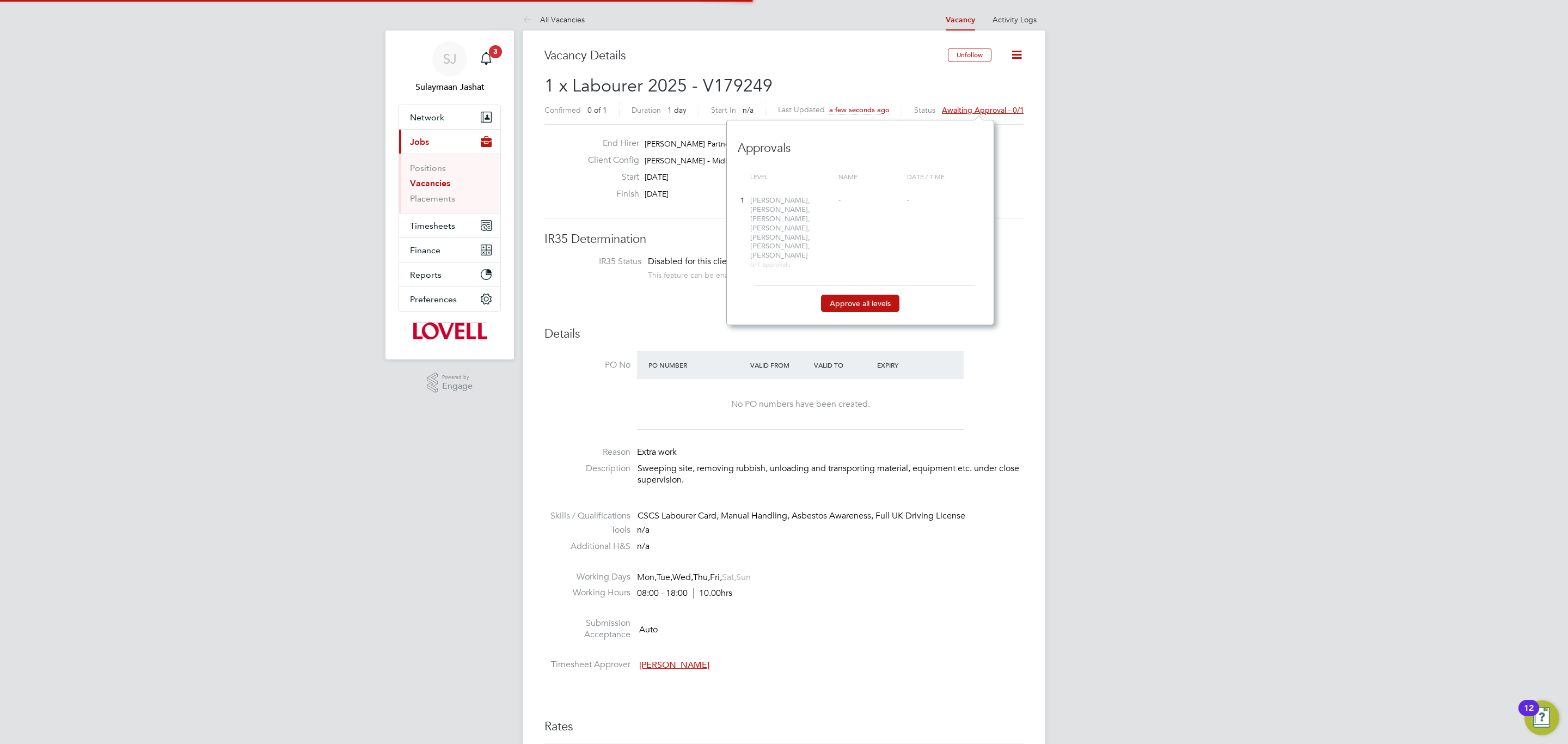
click at [882, 286] on div "Approvals Level Name Date / time 1 Scott Turley, Rich Coles, Jordan Bird, Betha…" at bounding box center [860, 222] width 268 height 205
click at [881, 295] on button "Approve all levels" at bounding box center [860, 303] width 79 height 18
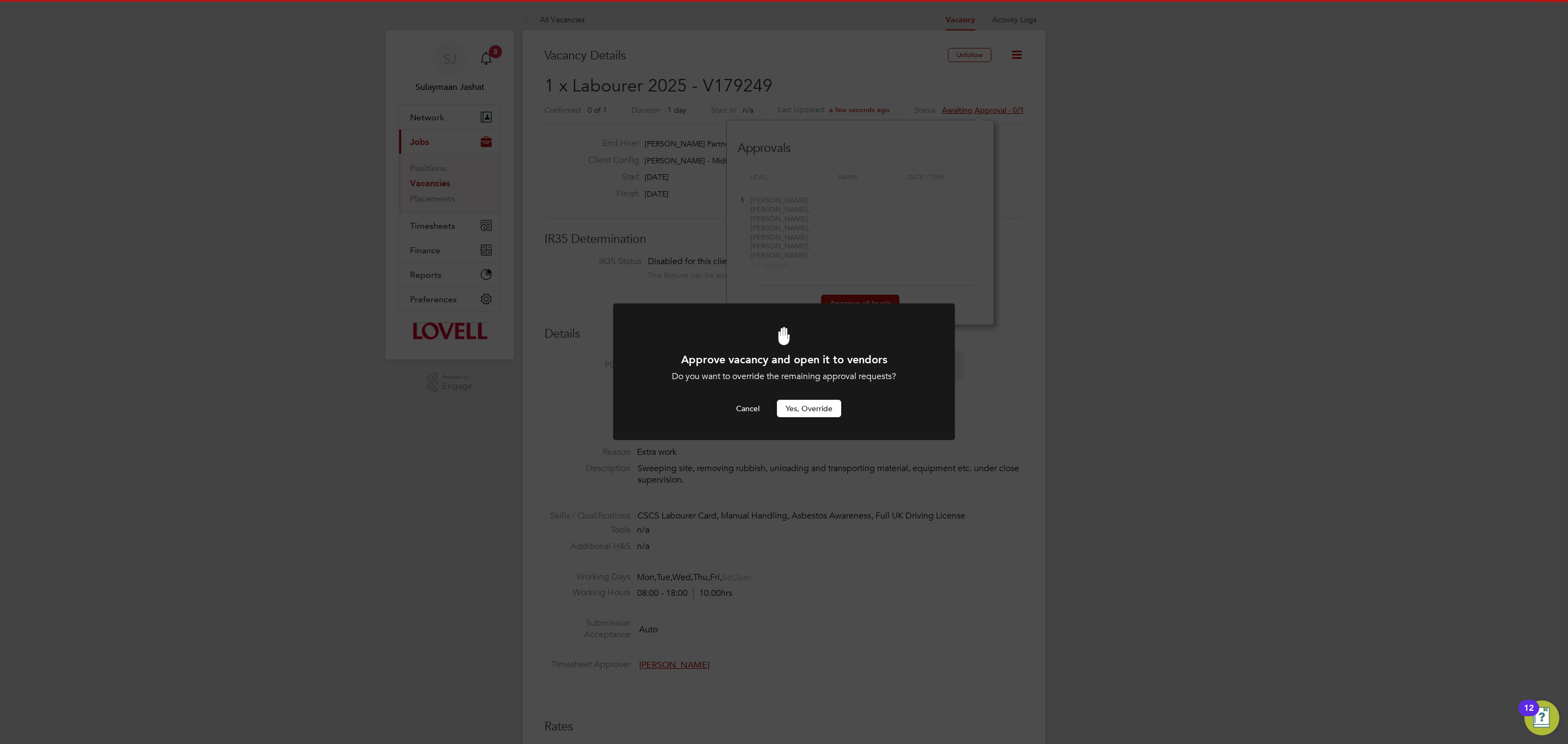
click at [827, 401] on button "Yes, Override" at bounding box center [809, 409] width 65 height 18
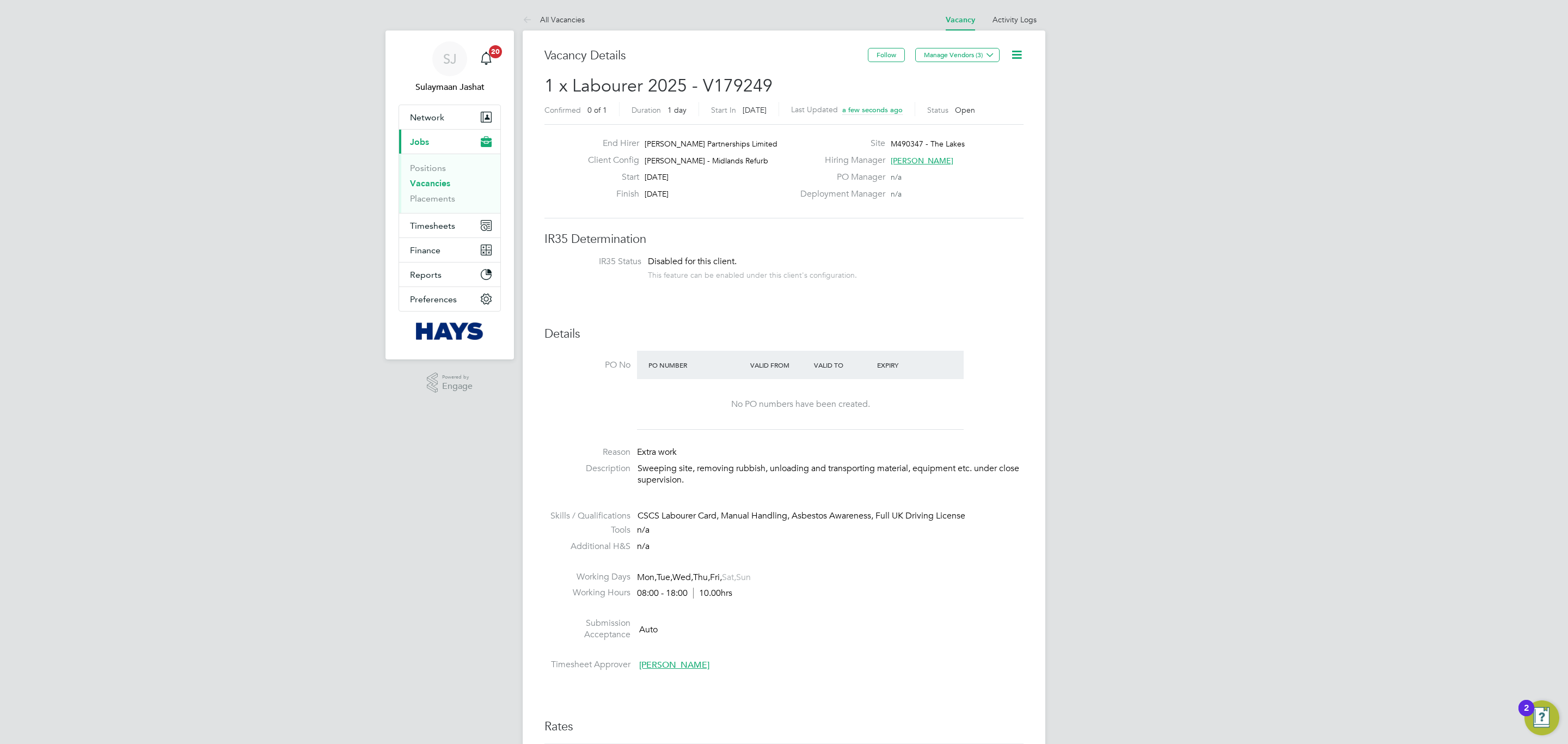
click at [983, 256] on li "IR35 Status Disabled for this client. This feature can be enabled under this cl…" at bounding box center [783, 269] width 457 height 27
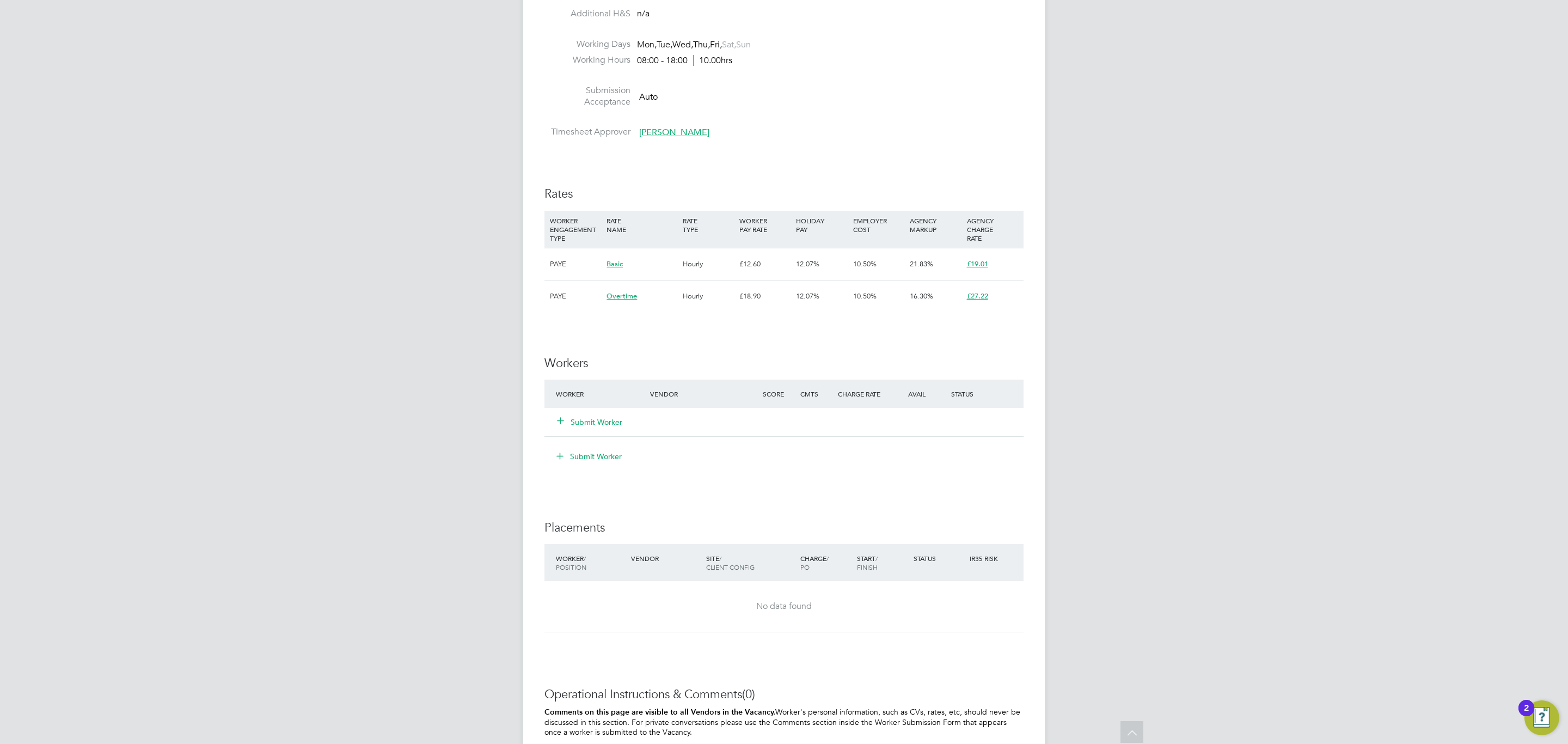
scroll to position [653, 0]
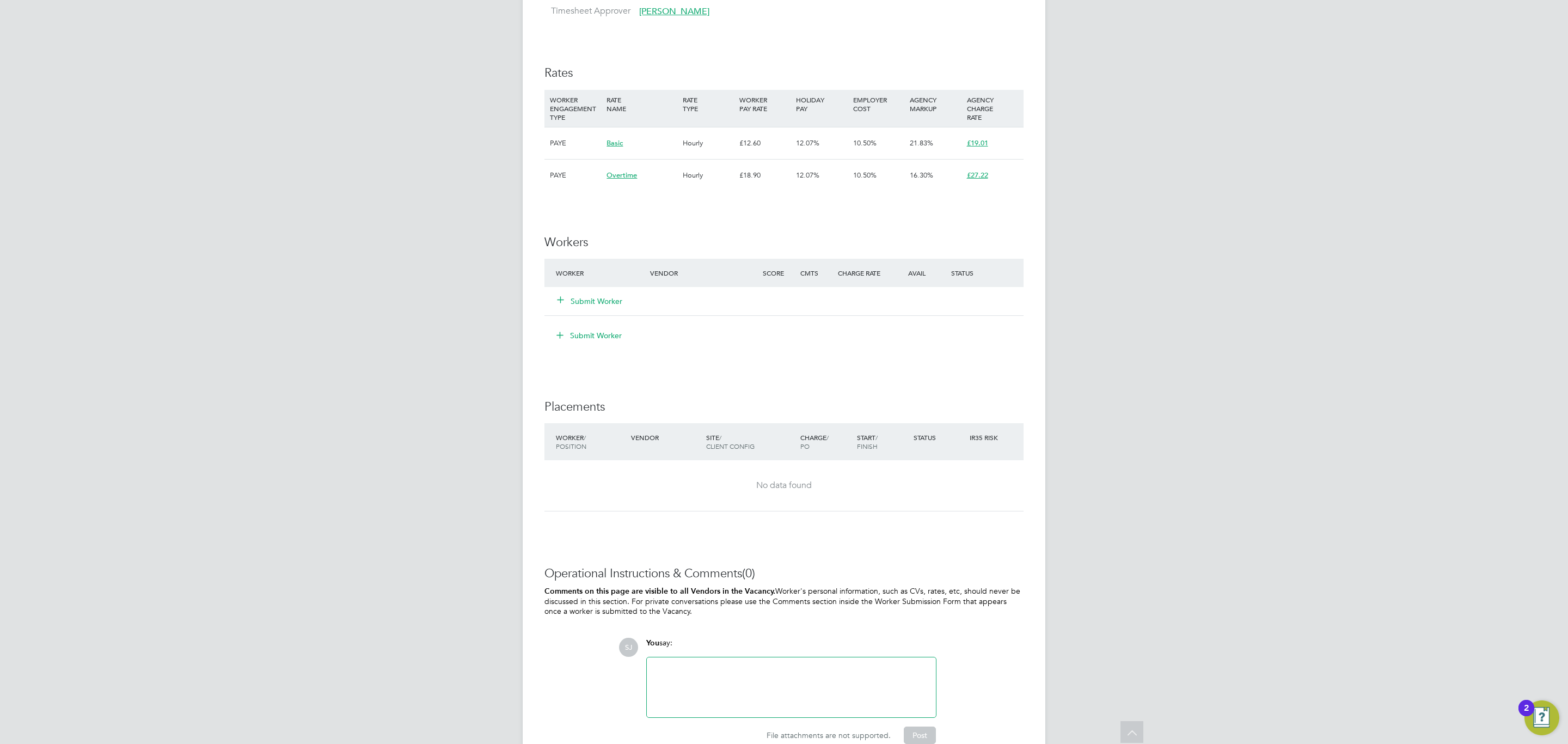
click at [596, 304] on button "Submit Worker" at bounding box center [590, 301] width 65 height 11
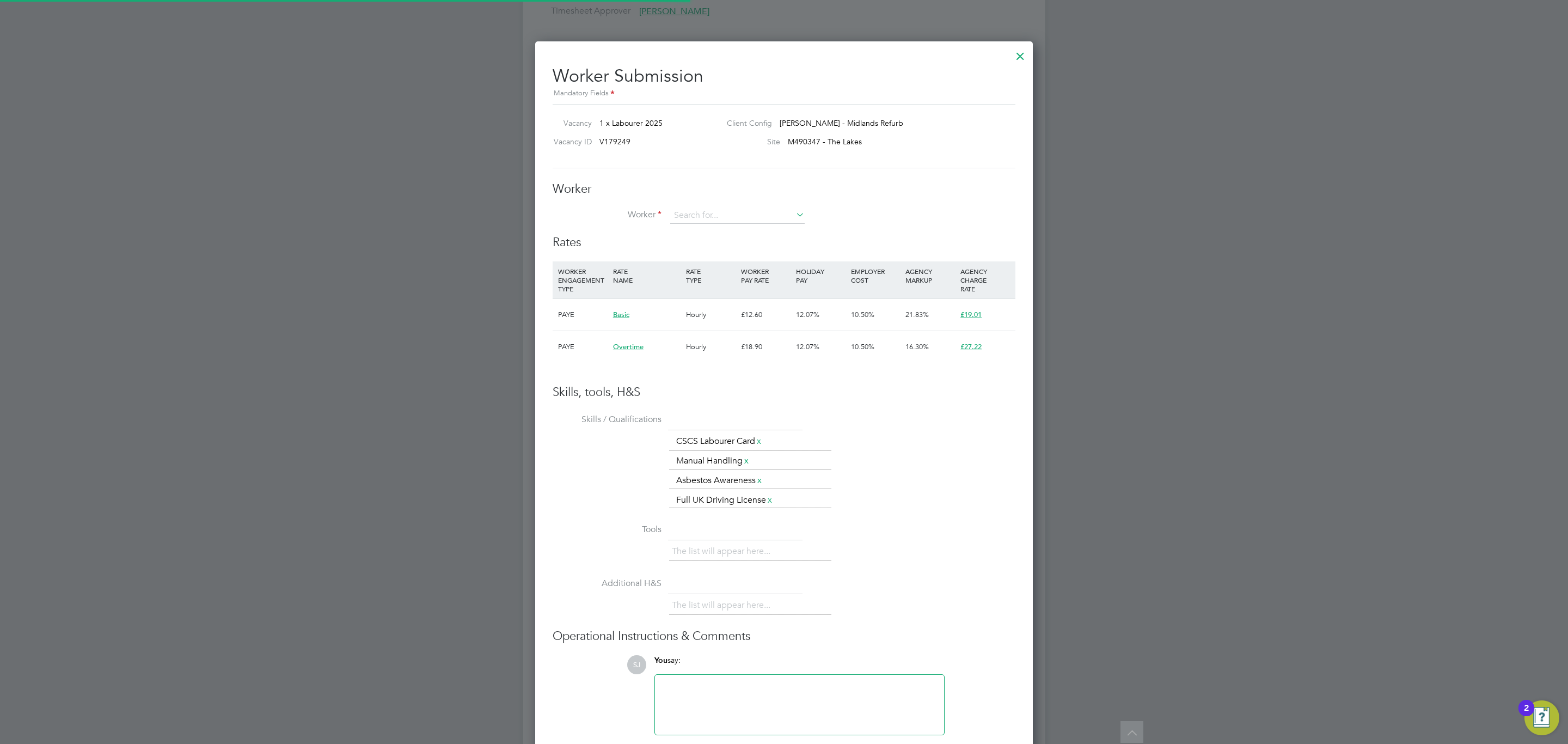
scroll to position [33, 74]
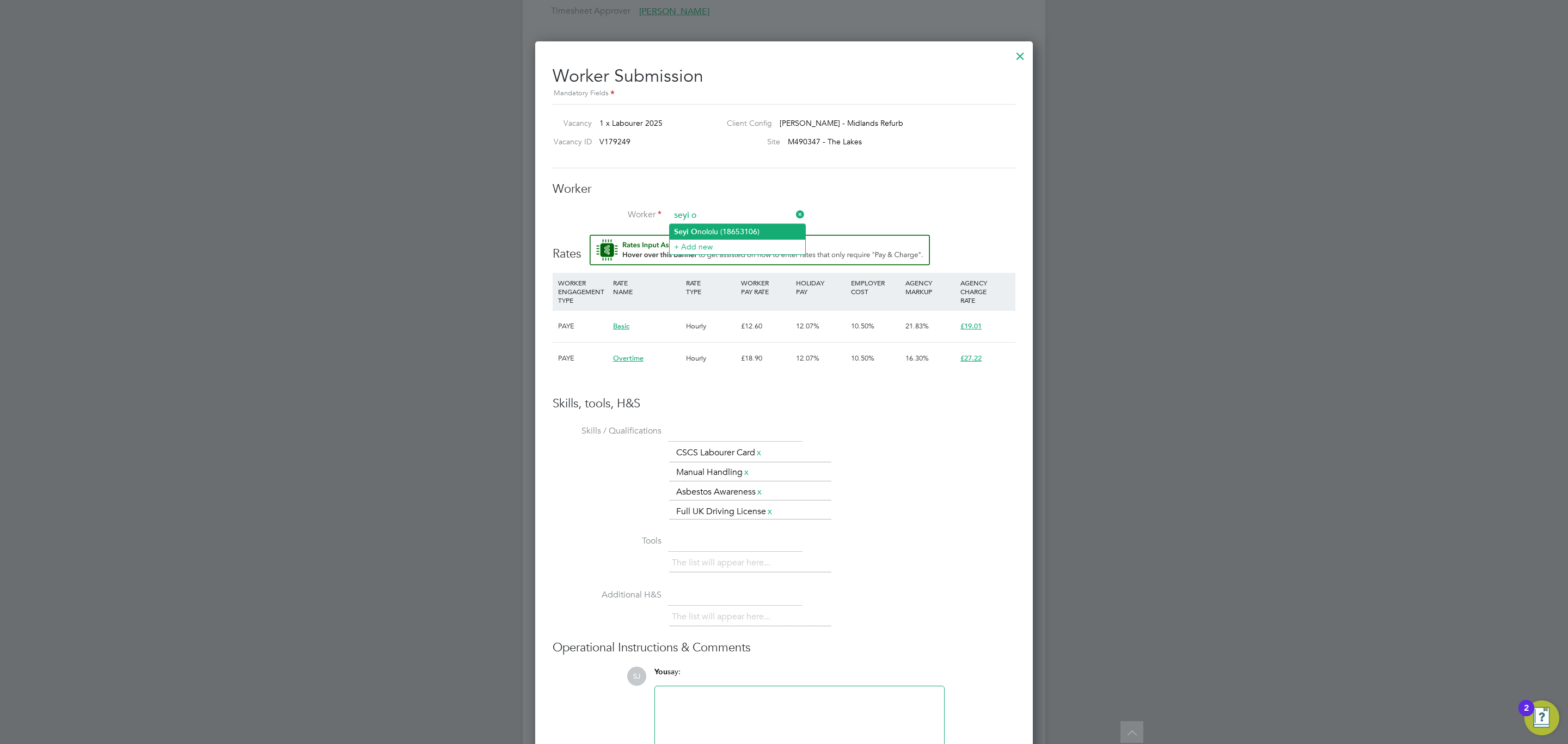
click at [725, 230] on li "Seyi O nololu (18653106)" at bounding box center [737, 232] width 136 height 15
type input "Seyi Onololu (18653106)"
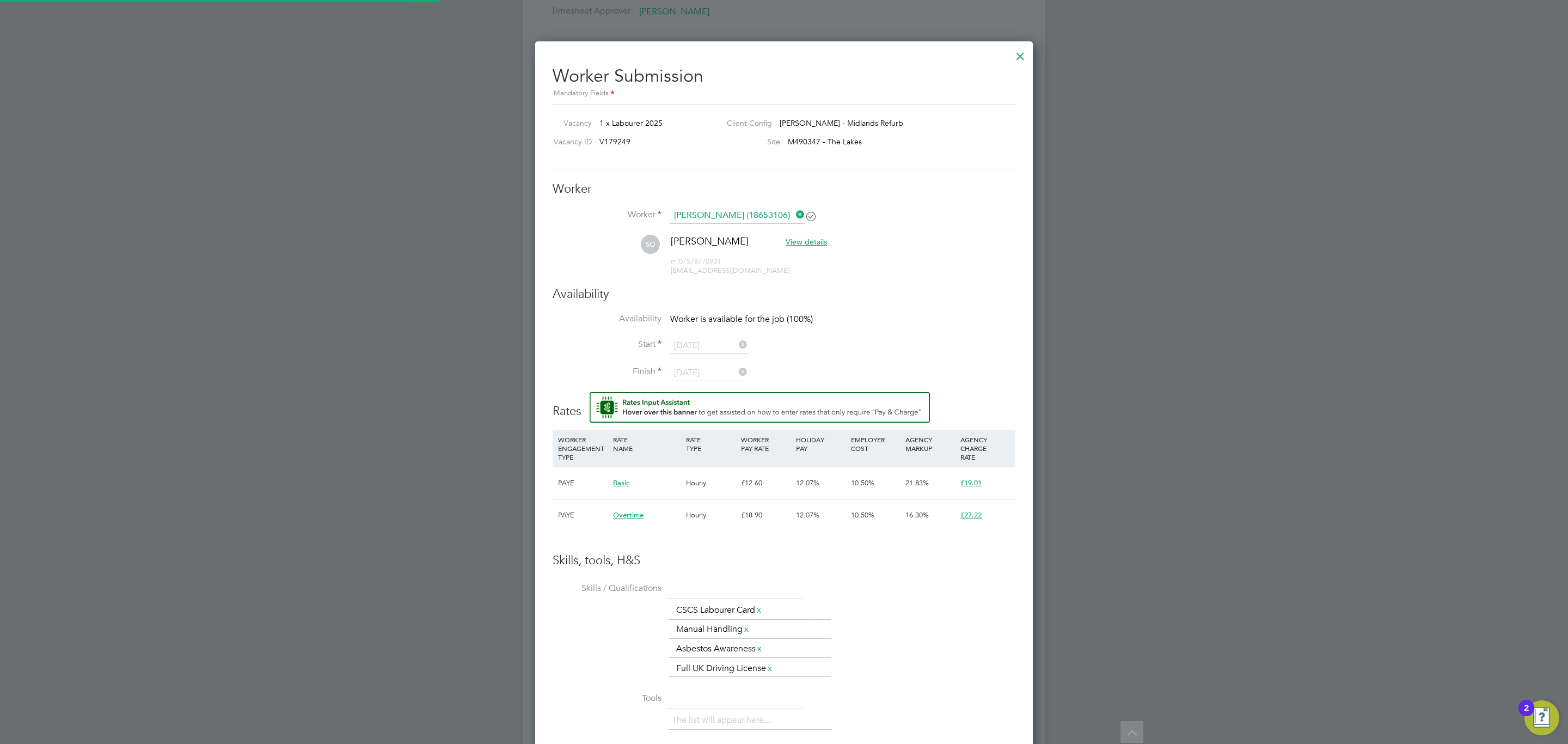
scroll to position [989, 498]
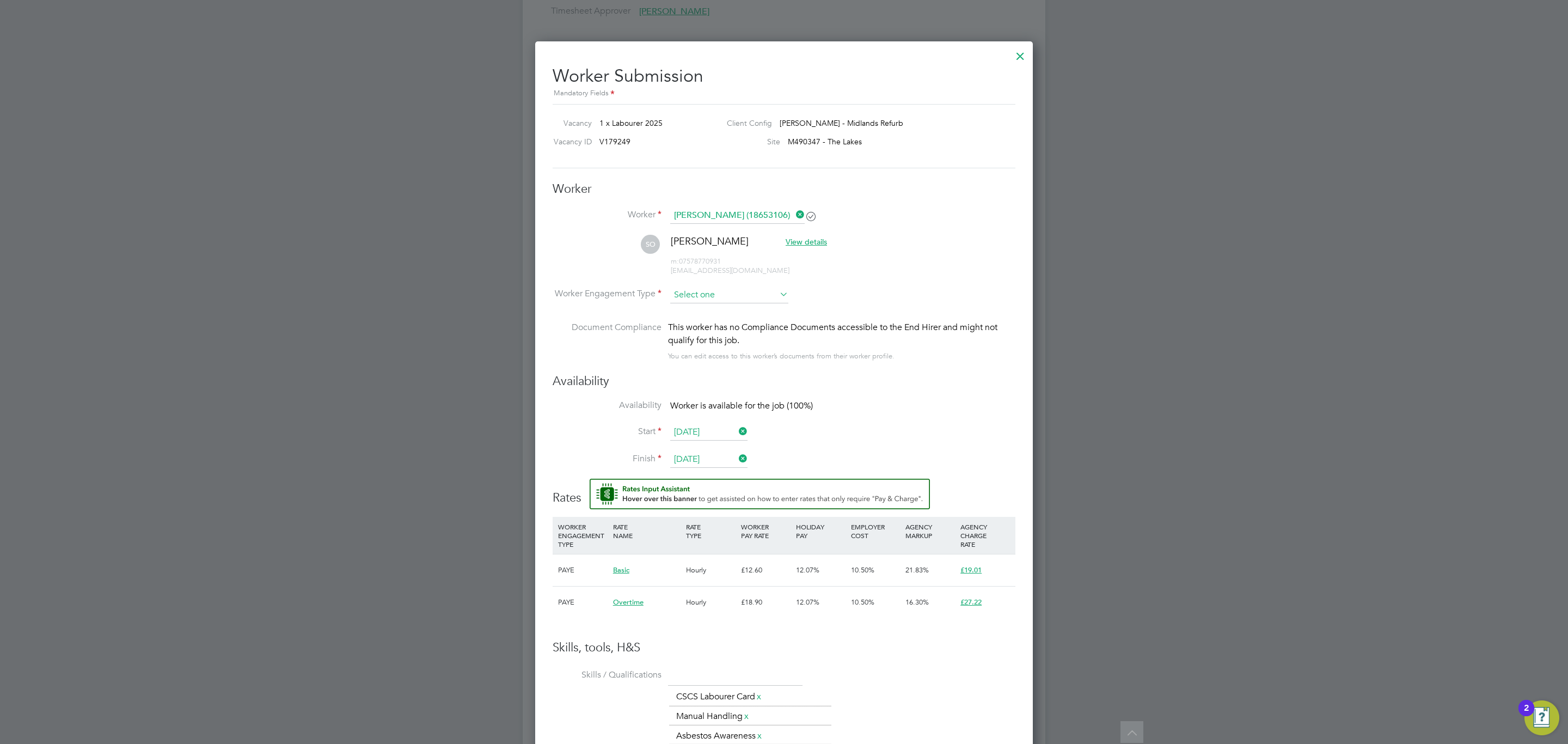
click at [752, 301] on input at bounding box center [729, 295] width 118 height 16
click at [719, 311] on li "Contract" at bounding box center [729, 310] width 119 height 14
type input "Contract"
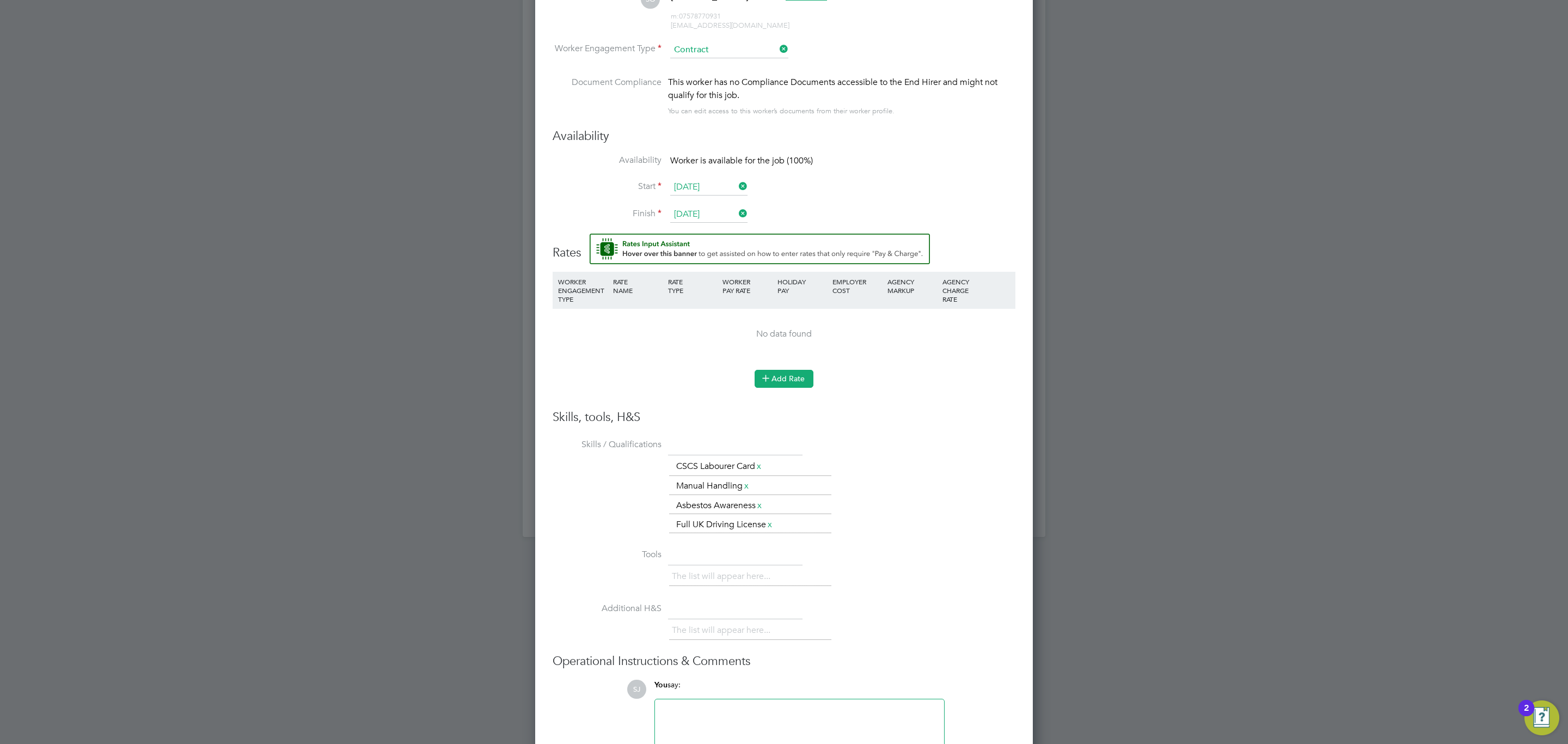
click at [781, 386] on button "Add Rate" at bounding box center [784, 378] width 59 height 18
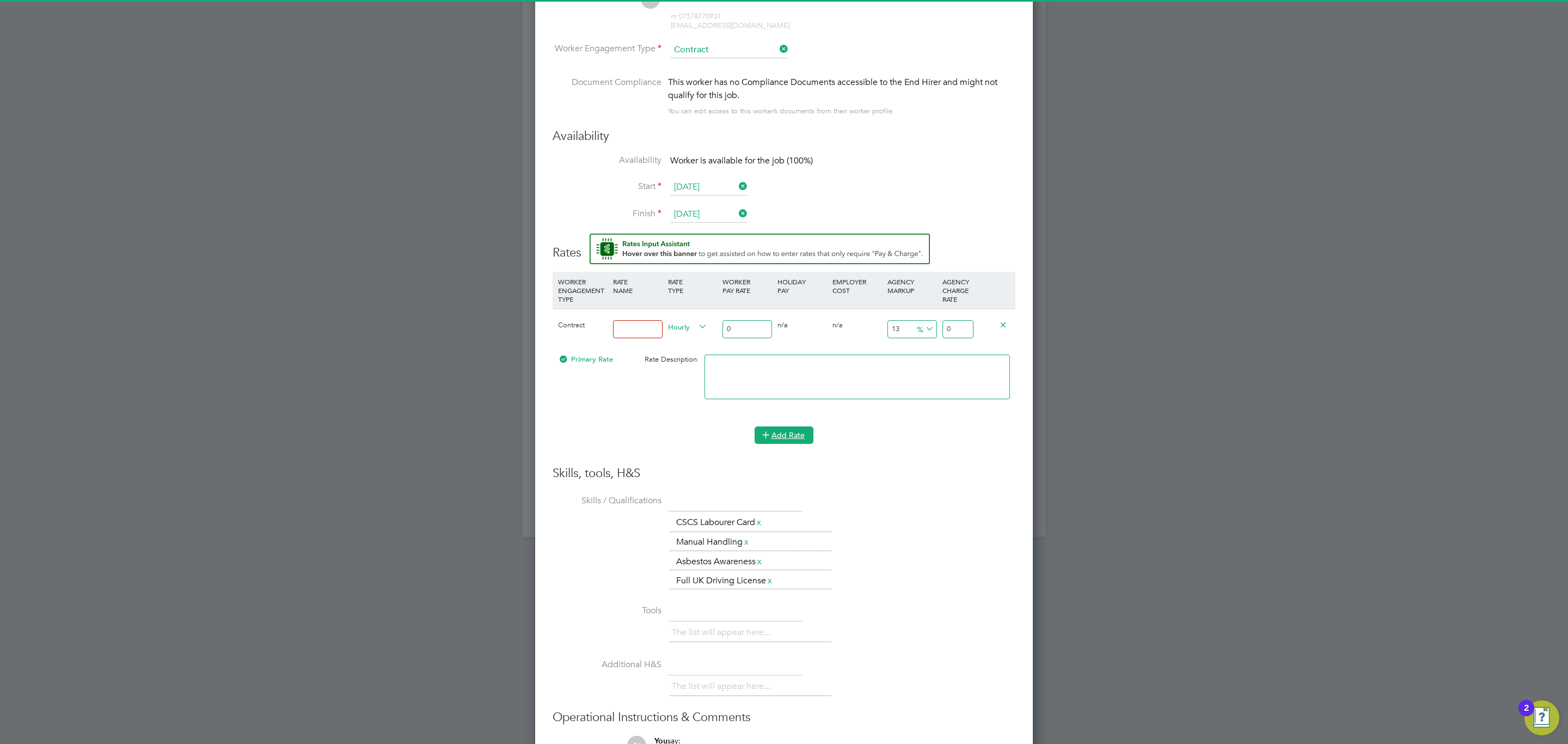
click at [786, 433] on button "Add Rate" at bounding box center [784, 435] width 59 height 18
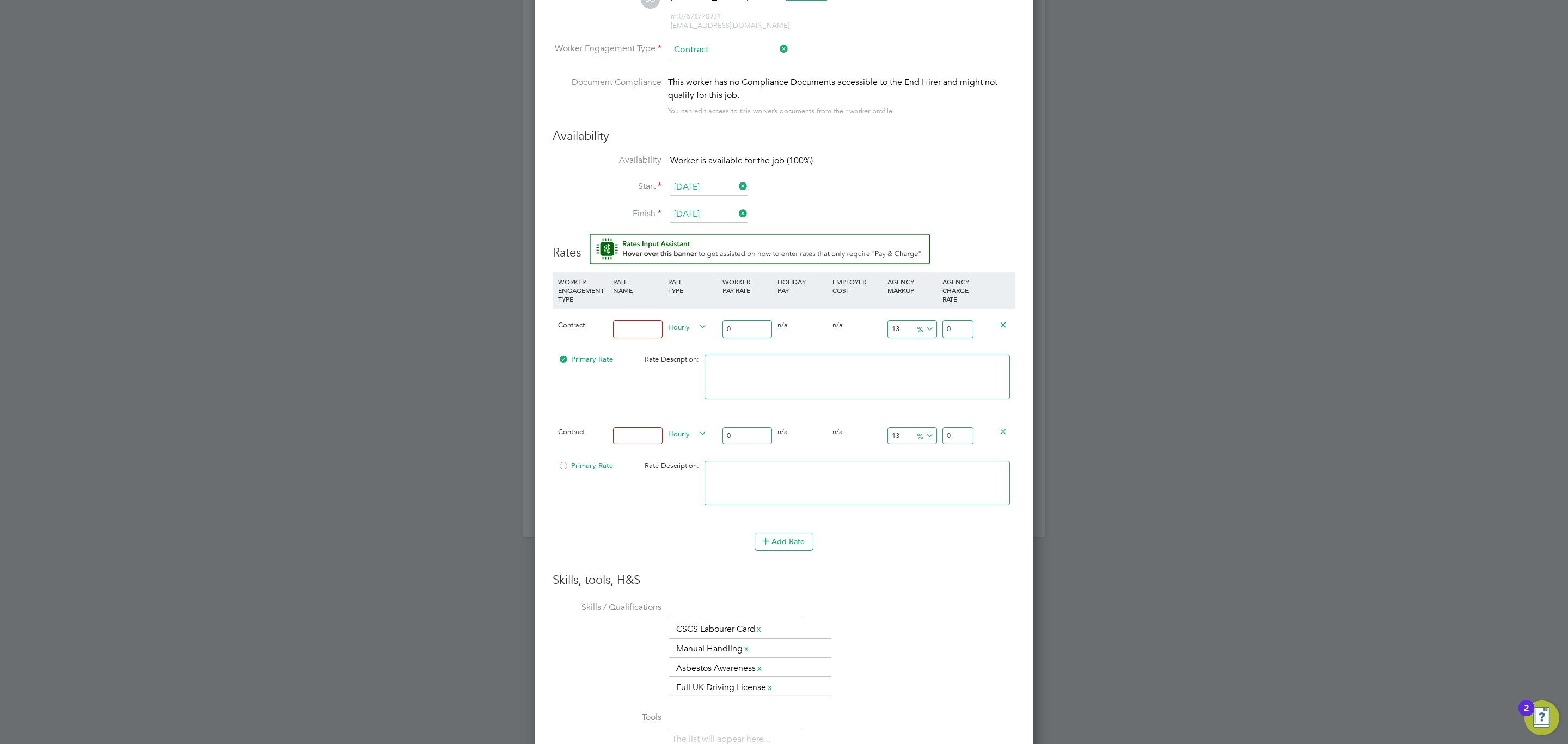
click at [653, 331] on input at bounding box center [637, 329] width 49 height 18
type input "Basic"
click at [632, 441] on input at bounding box center [637, 436] width 49 height 18
type input "Overtime"
click at [743, 337] on input "0" at bounding box center [747, 329] width 49 height 18
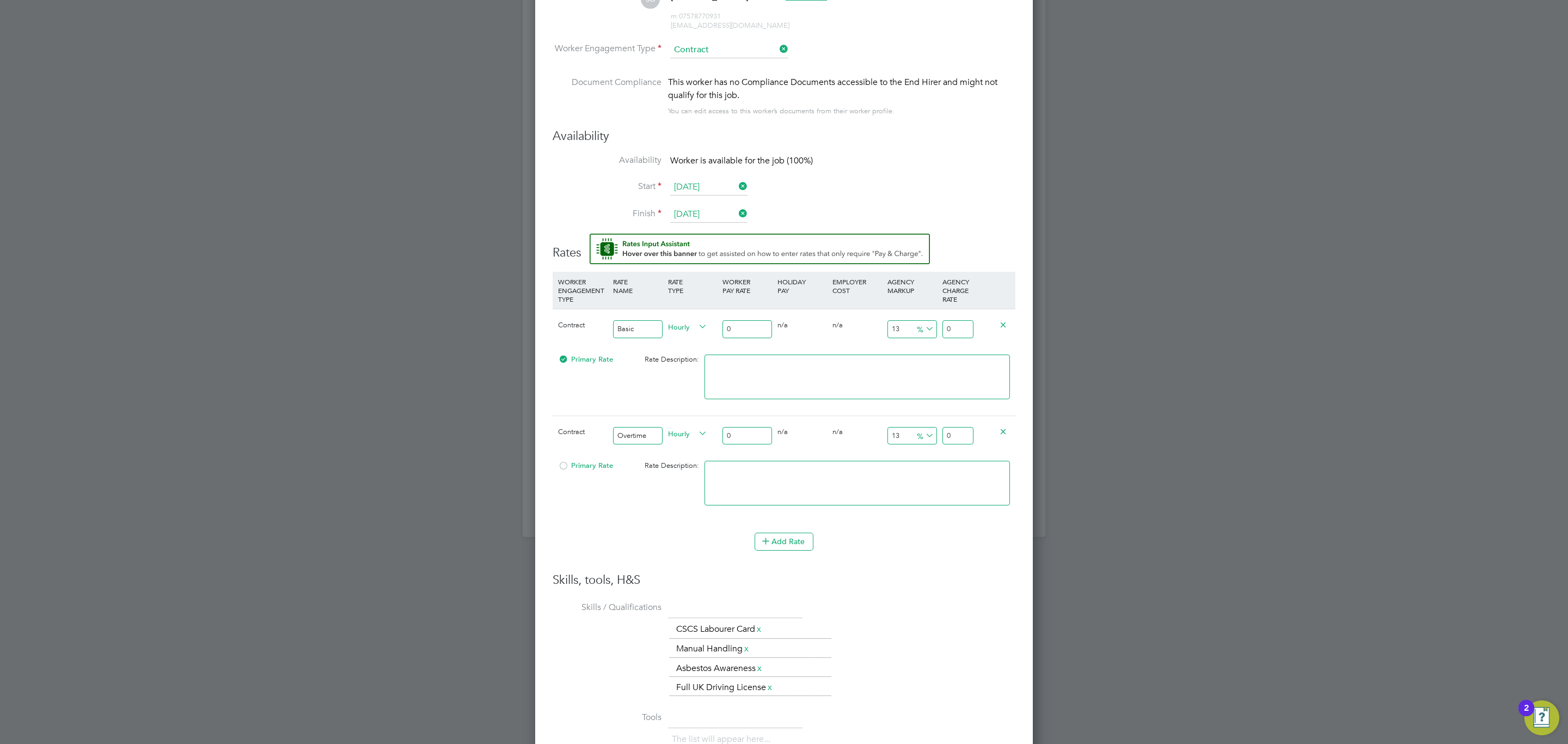
click at [748, 329] on input "0" at bounding box center [747, 329] width 49 height 18
type input "1"
type input "1.13"
type input "16"
type input "18.08"
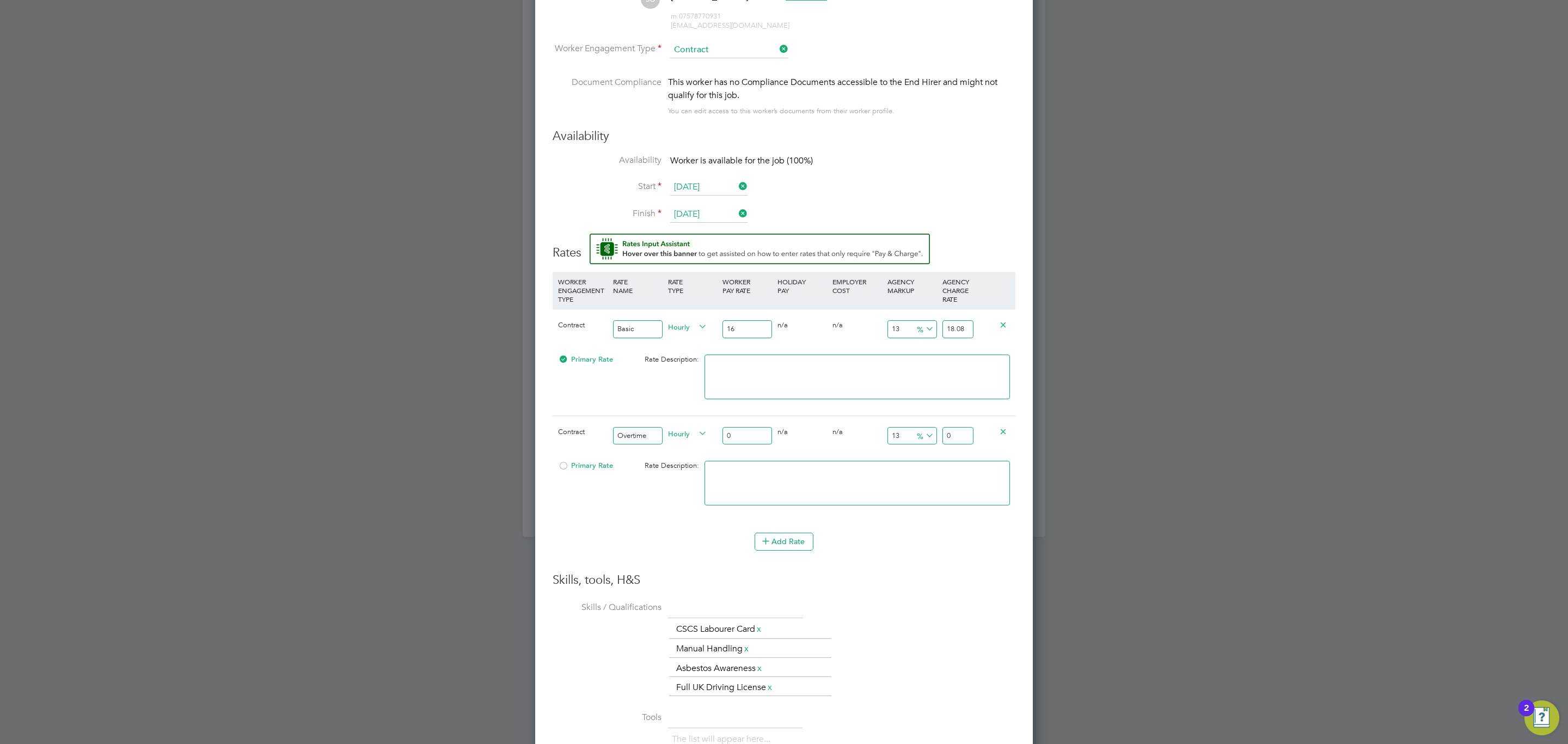
type input "16.6"
type input "18.758"
type input "16.67"
type input "18.8371"
type input "16.67"
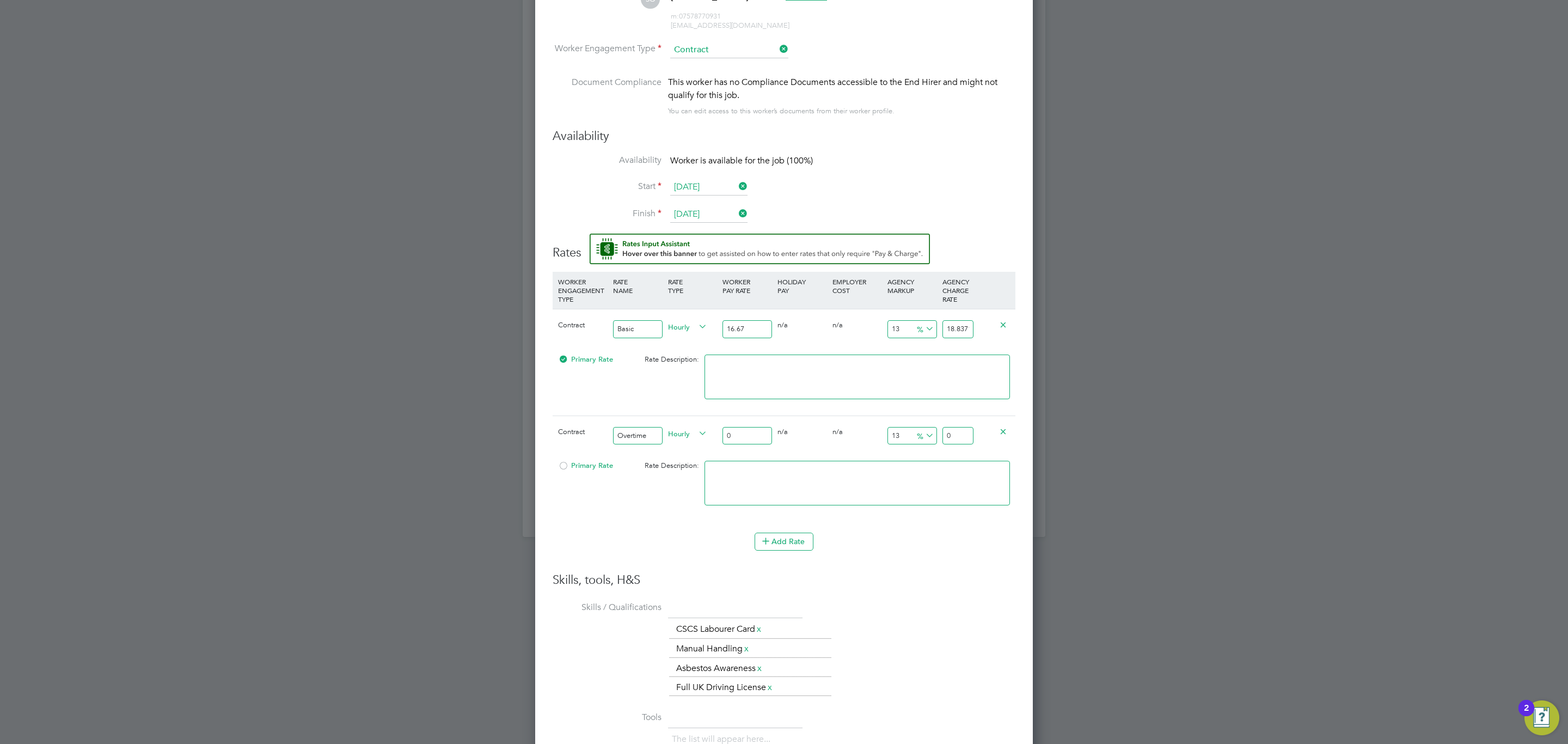
click at [961, 325] on input "18.8371" at bounding box center [957, 329] width 31 height 18
type input "-94.001199760048"
type input "1"
type input "13.977204559088182"
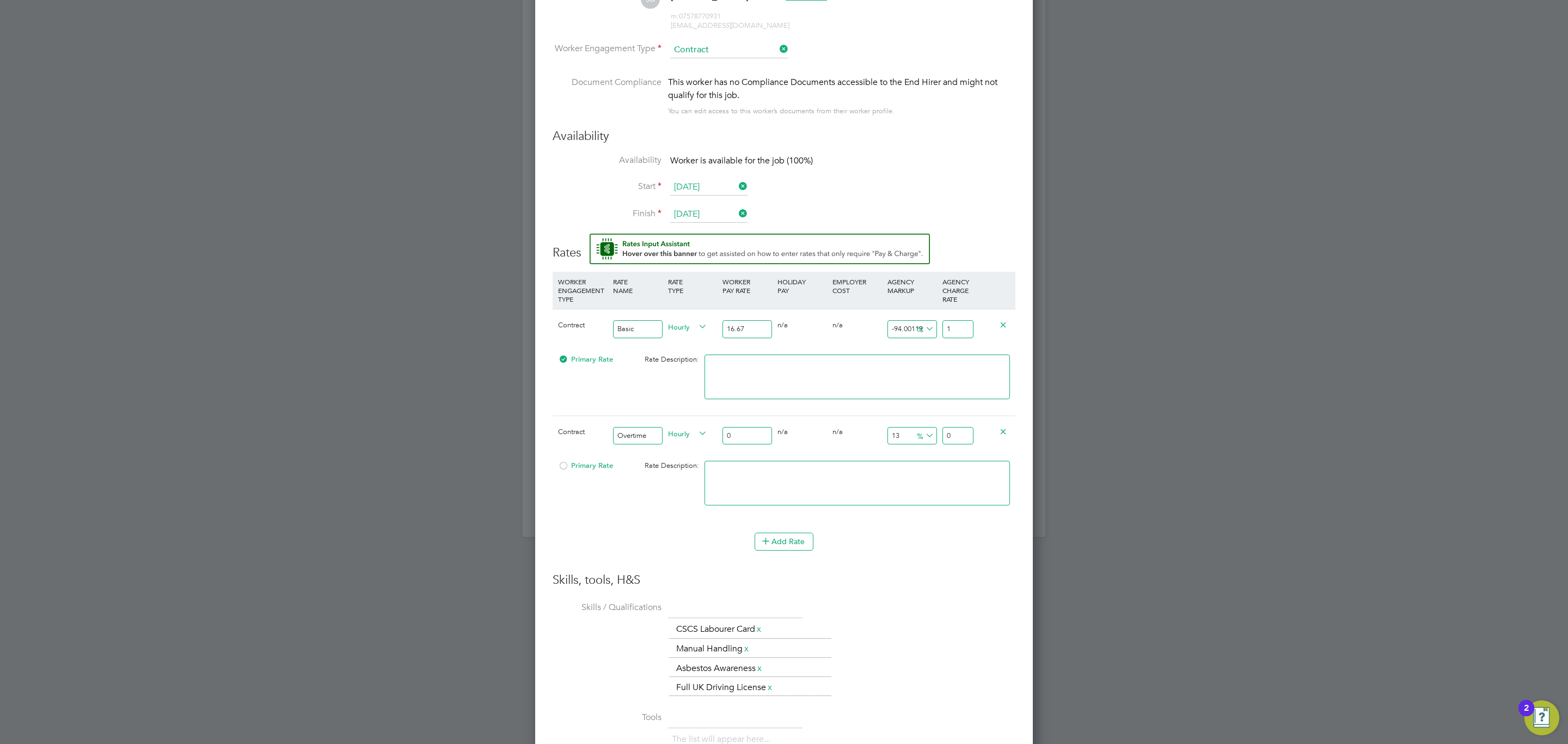
type input "19"
type input "17.57648470305939"
type input "19.60"
click at [744, 435] on input "0" at bounding box center [747, 436] width 49 height 18
type input "2"
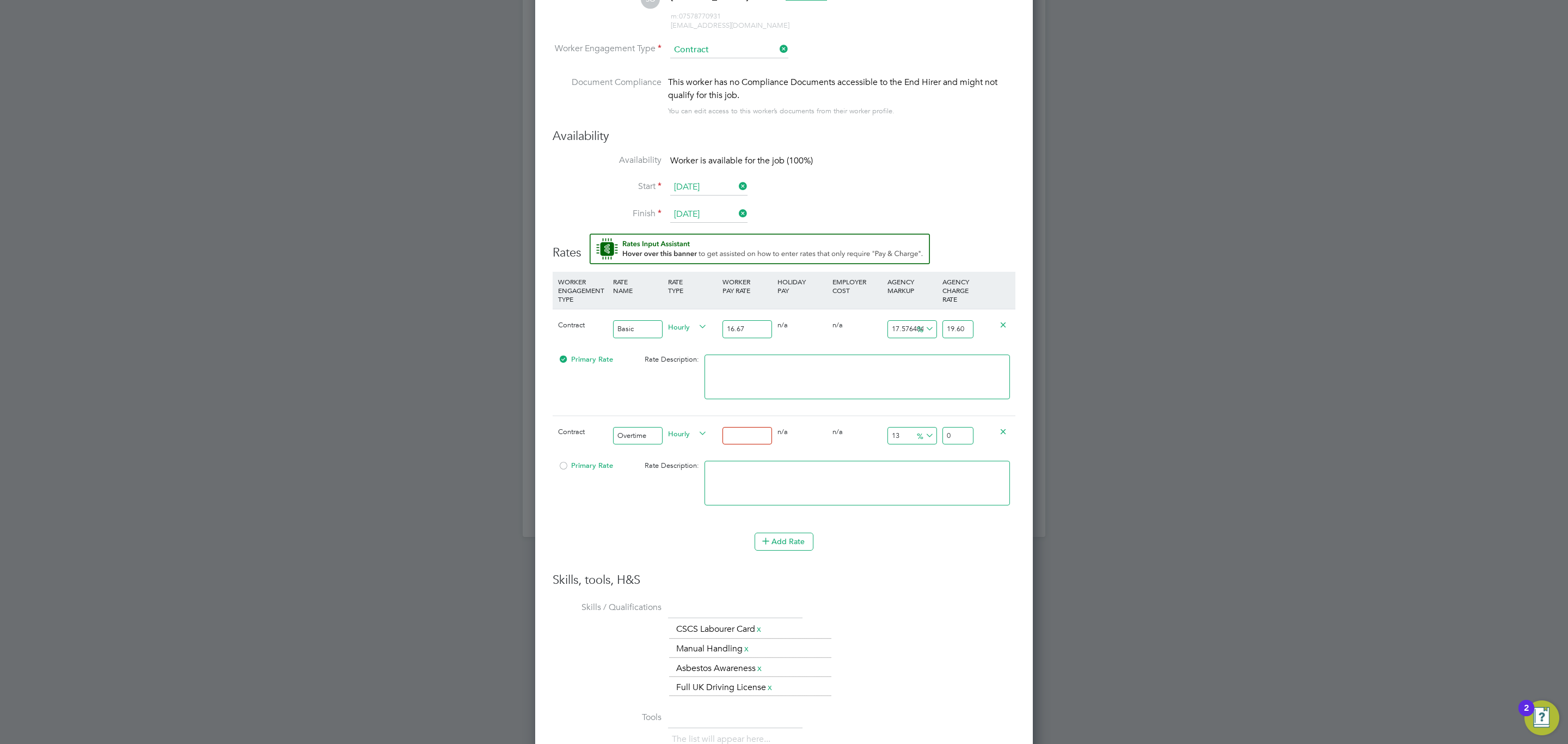
type input "2.26"
type input "25"
type input "28.25"
type input "25.1"
type input "28.363"
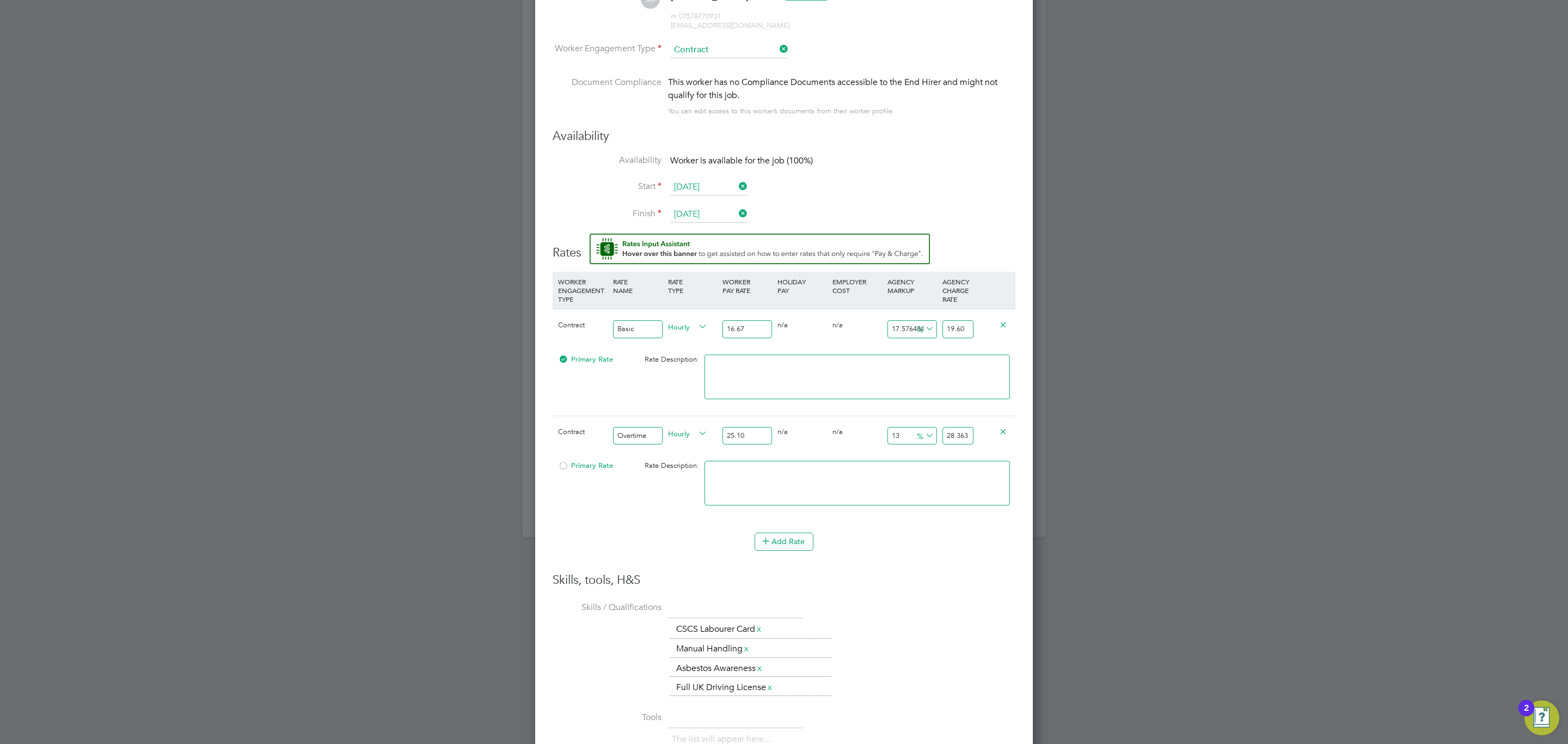
click at [761, 441] on input "25.10" at bounding box center [747, 436] width 49 height 18
type input "25"
type input "28.25"
type input "25.5"
type input "28.815"
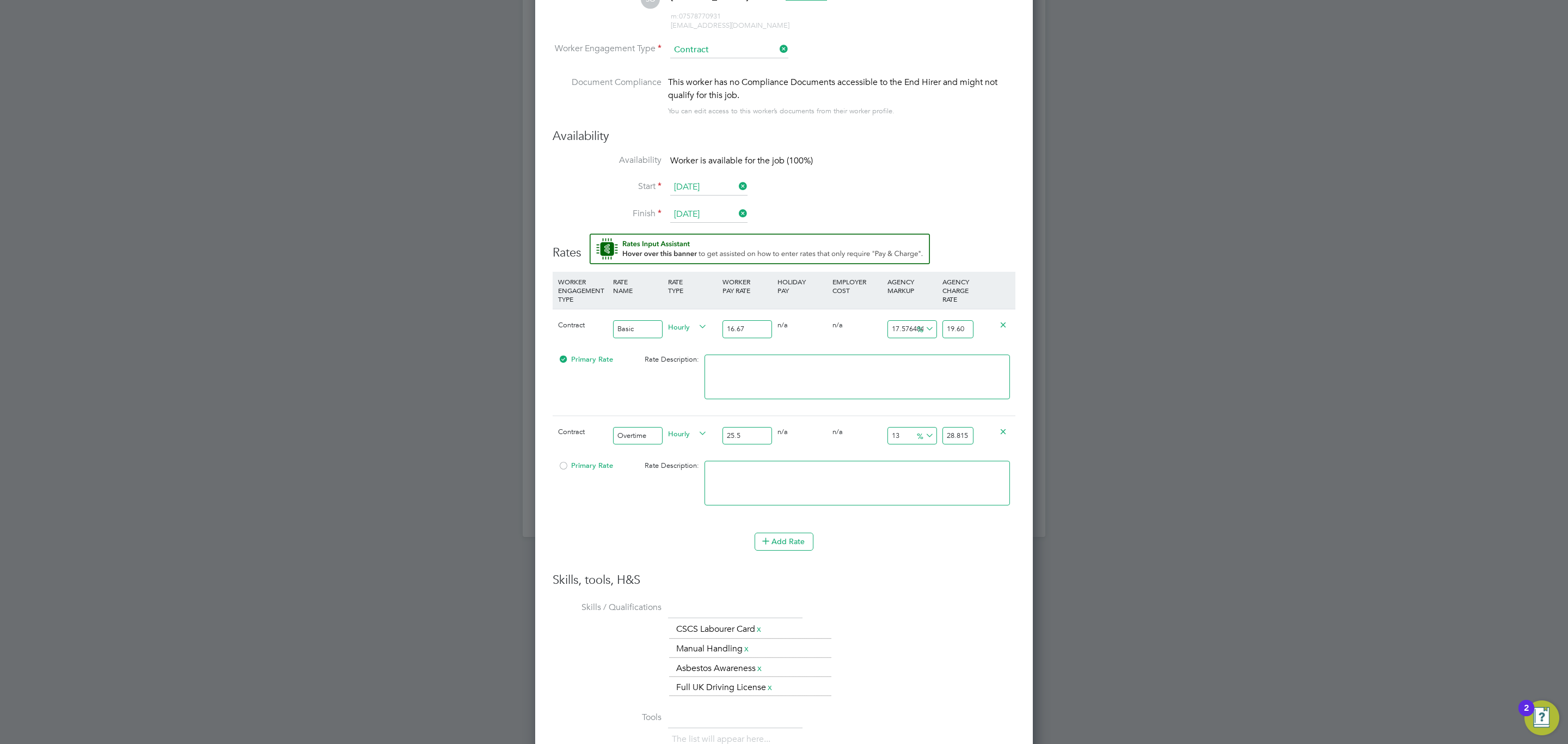
type input "25.5"
drag, startPoint x: 959, startPoint y: 435, endPoint x: 995, endPoint y: 438, distance: 36.1
click at [995, 438] on div "Contract Overtime Hourly 25.5 0 n/a 0 n/a 13 3.315 % 28.815" at bounding box center [784, 435] width 463 height 40
type input "12.941176470588236"
type input "28.8"
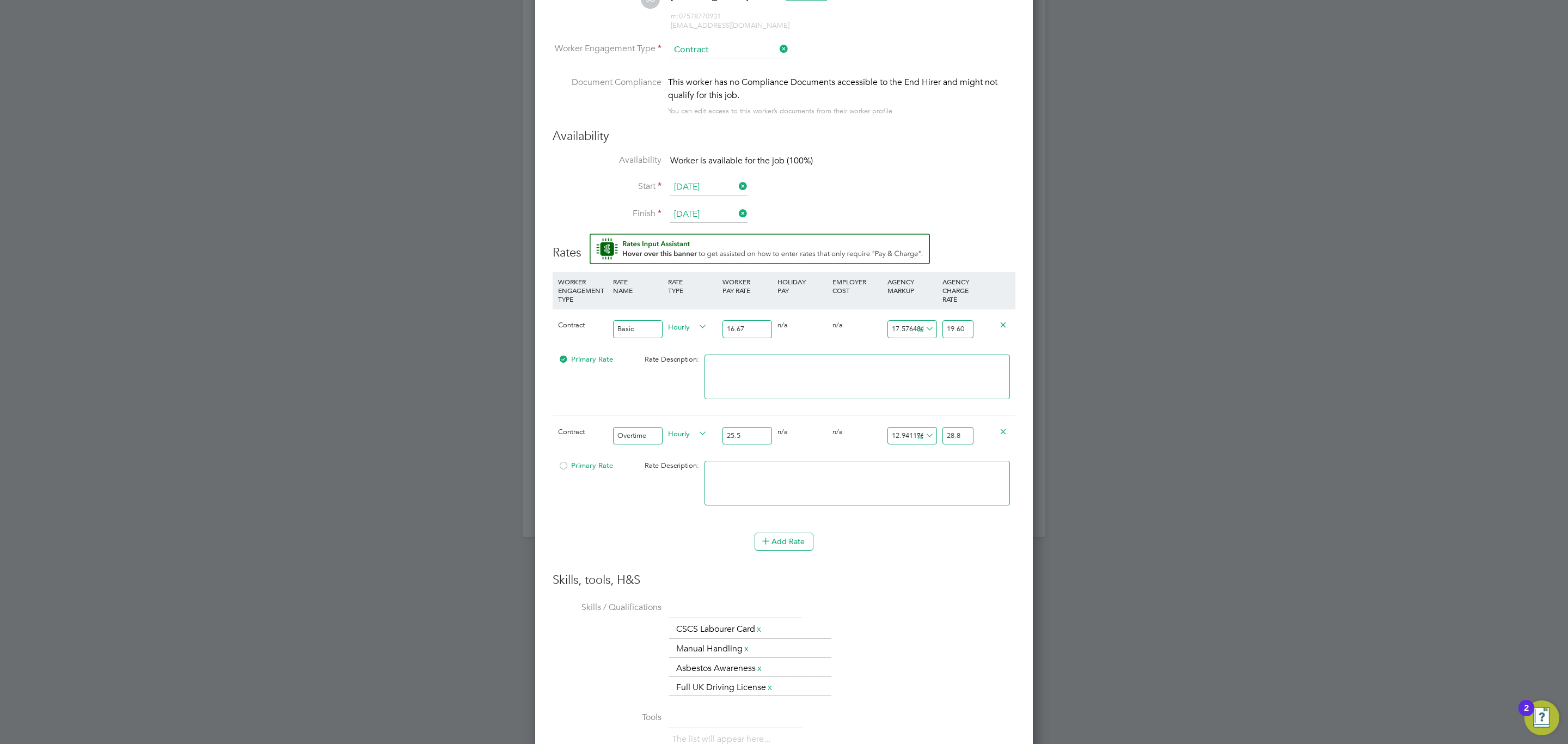
type input "9.803921568627452"
type input "28"
type input "10.196078431372548"
type input "28.10"
click at [905, 483] on textarea at bounding box center [857, 483] width 306 height 44
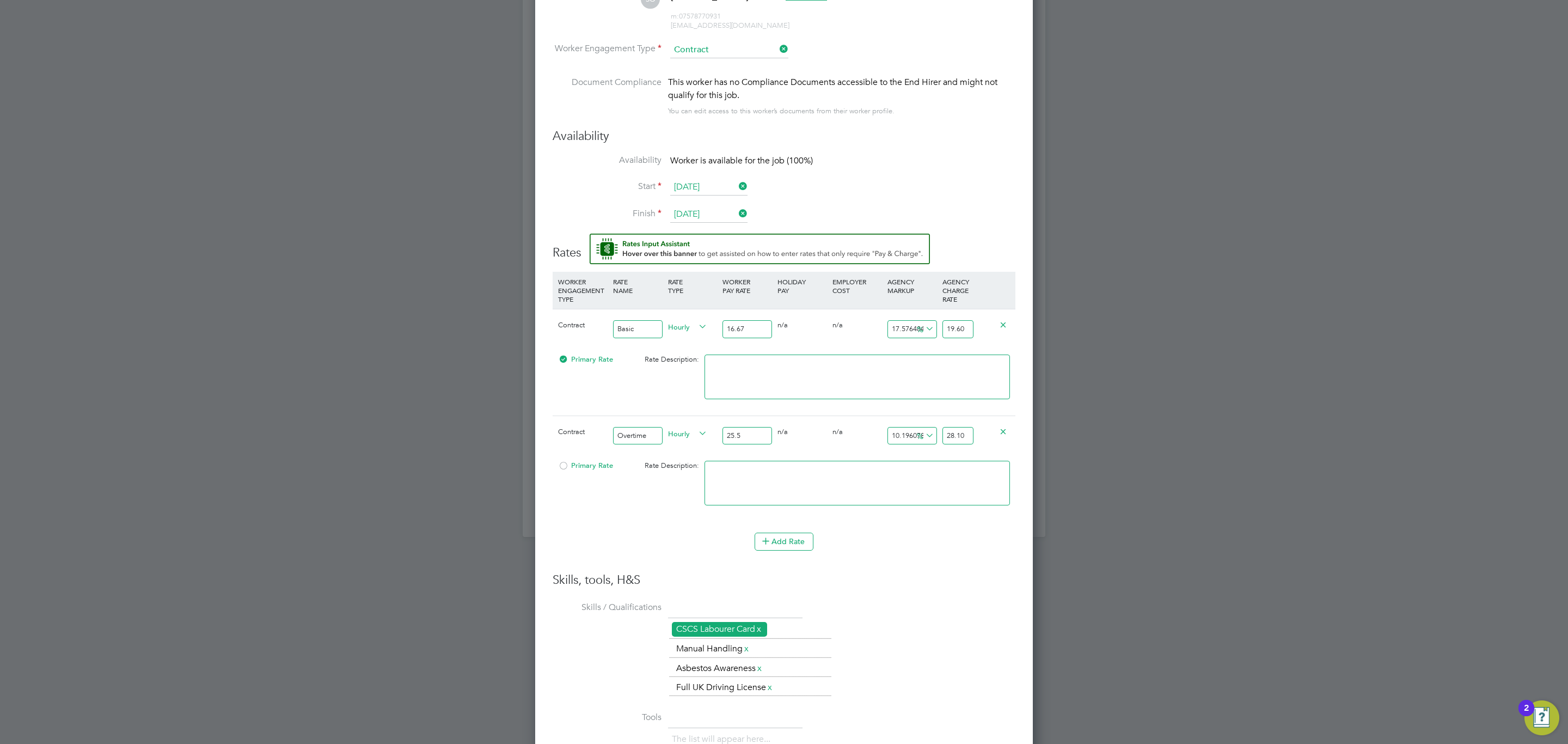
scroll to position [1137, 0]
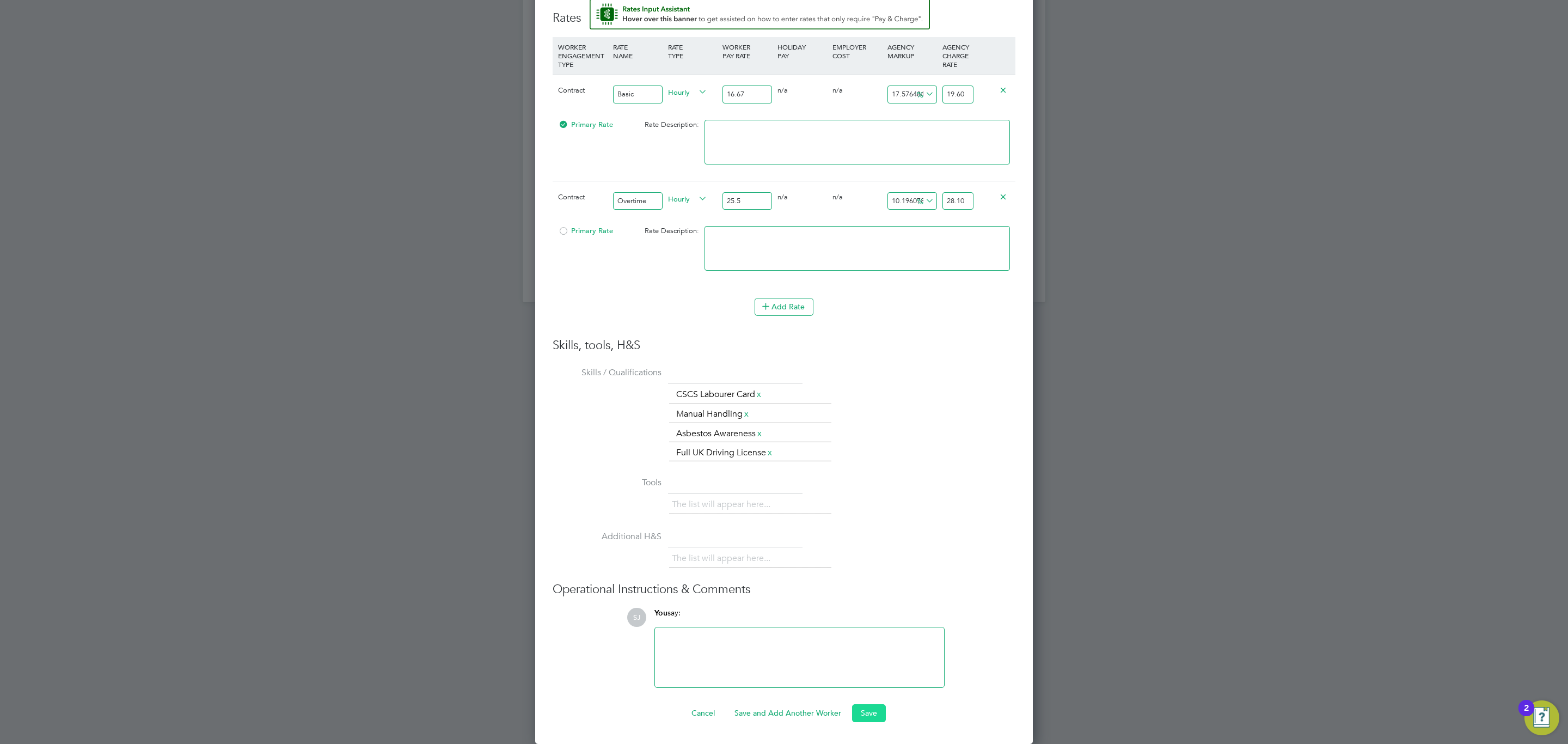
click at [870, 718] on button "Save" at bounding box center [869, 713] width 33 height 18
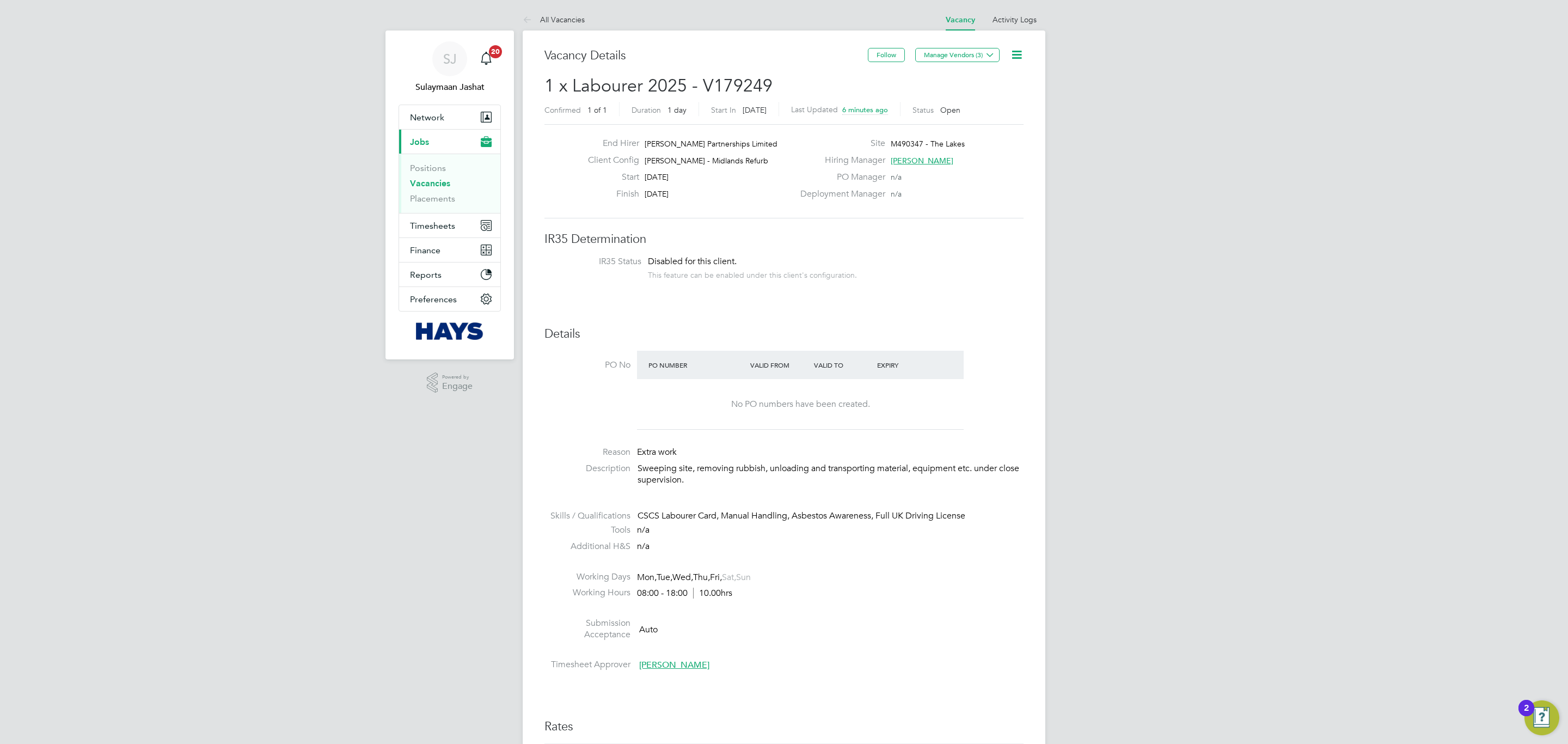
scroll to position [33, 77]
click at [840, 519] on div "CSCS Labourer Card, Manual Handling, Asbestos Awareness, Full UK Driving License" at bounding box center [830, 516] width 386 height 12
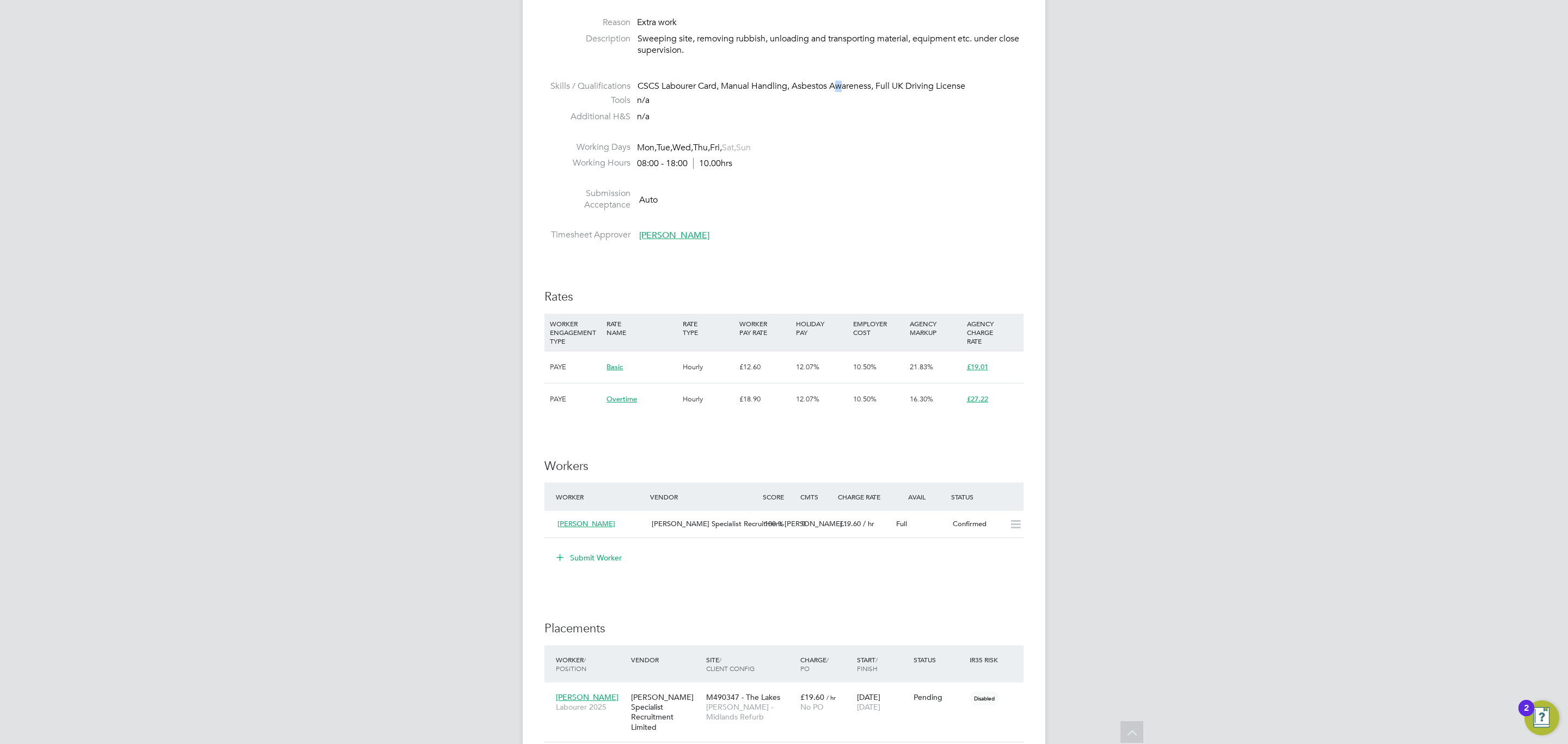
scroll to position [572, 0]
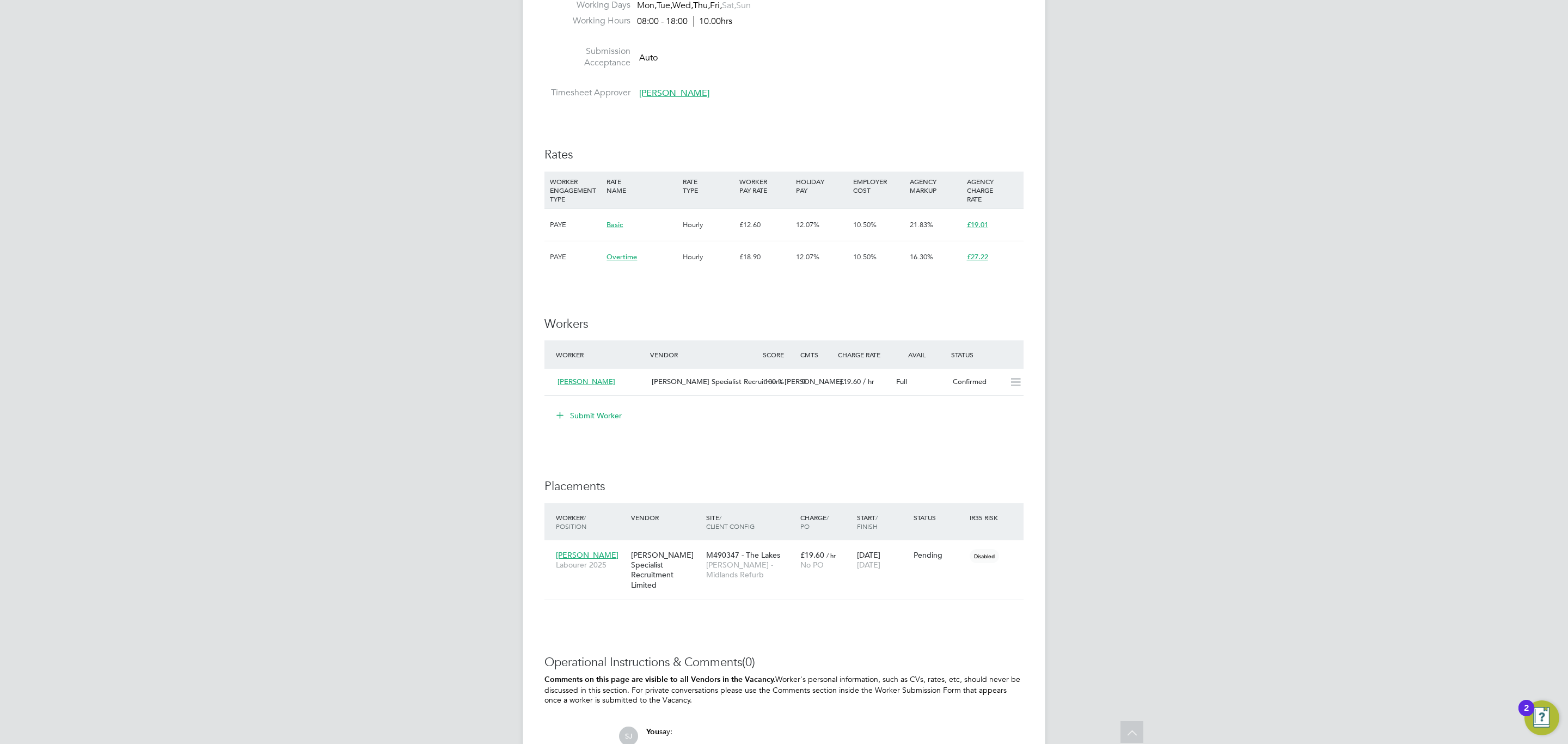
click at [780, 498] on div "IR35 Determination IR35 Status Disabled for this client. This feature can be en…" at bounding box center [783, 254] width 479 height 1189
click at [1004, 557] on icon at bounding box center [1010, 555] width 11 height 13
click at [962, 619] on li "Start" at bounding box center [976, 624] width 77 height 15
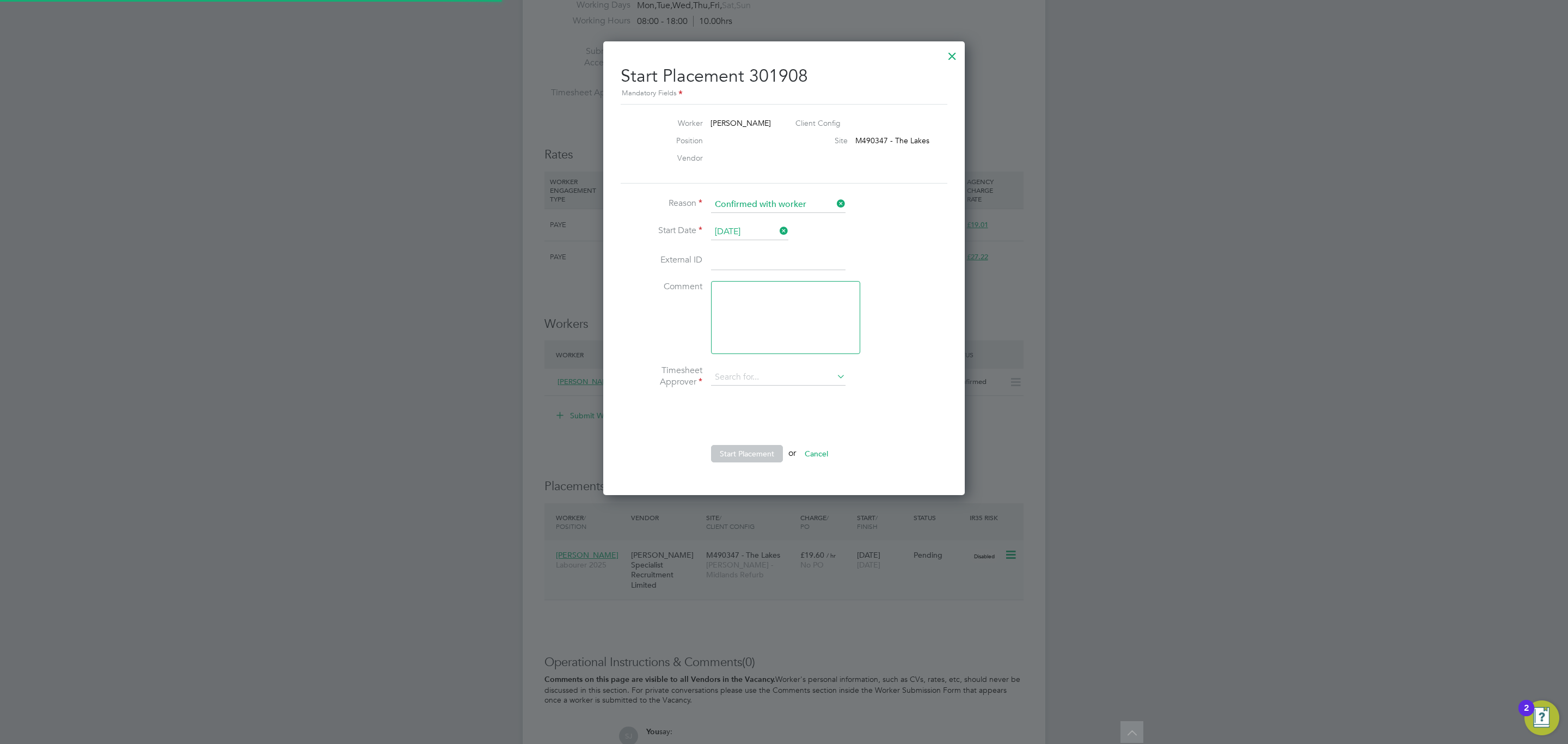
type input "Tony Boyle"
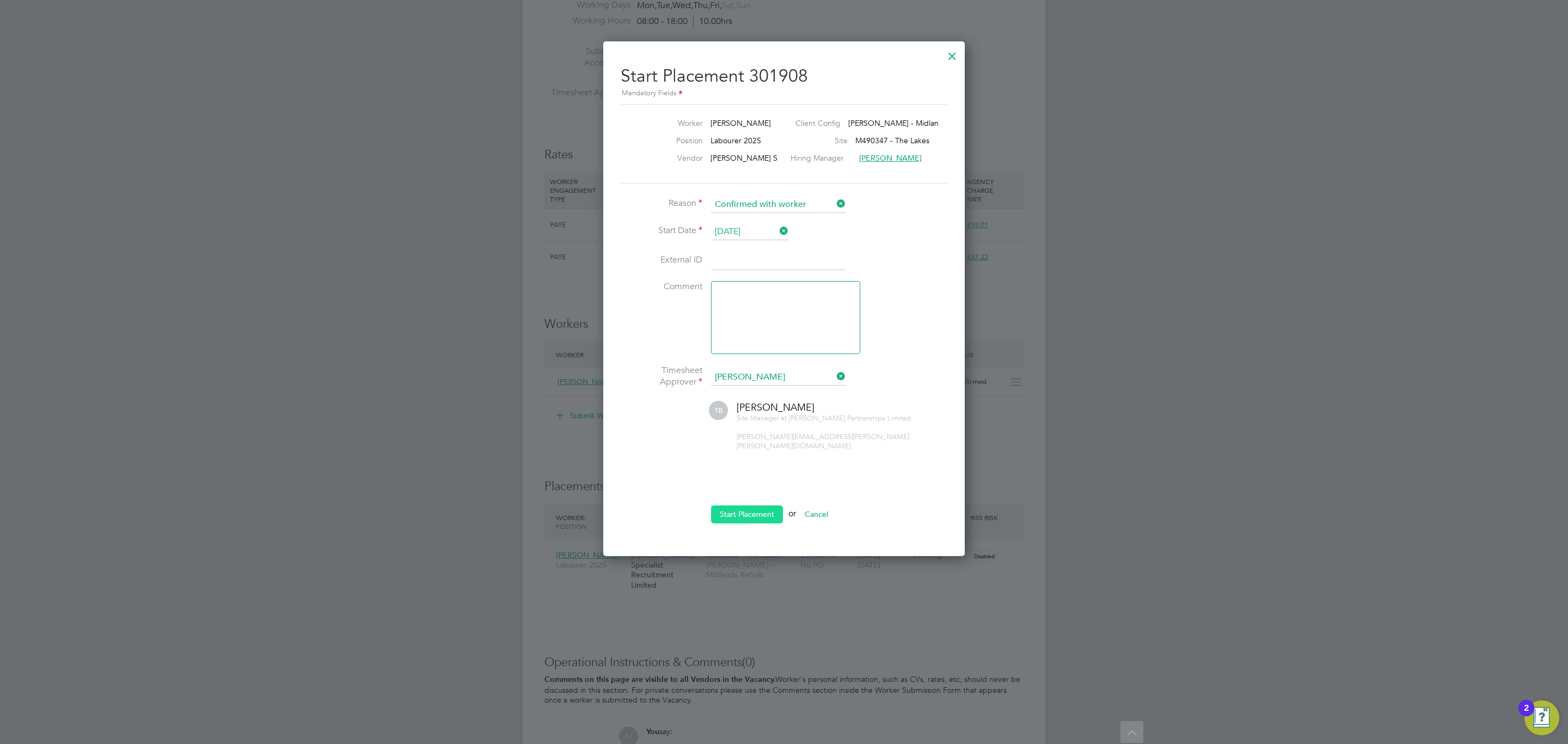
click at [758, 507] on button "Start Placement" at bounding box center [747, 514] width 72 height 18
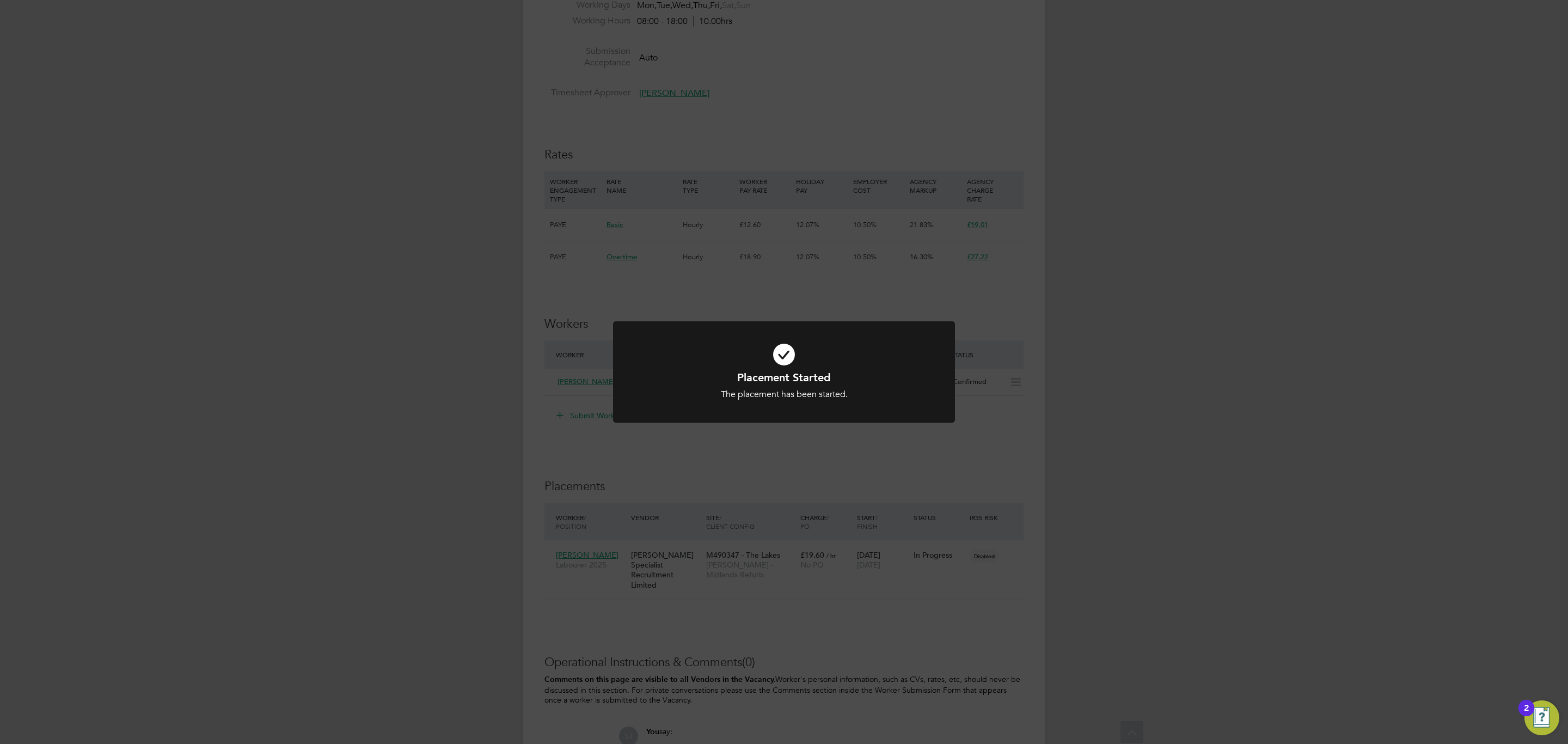
click at [760, 477] on div "Placement Started The placement has been started. Cancel Okay" at bounding box center [784, 372] width 1568 height 744
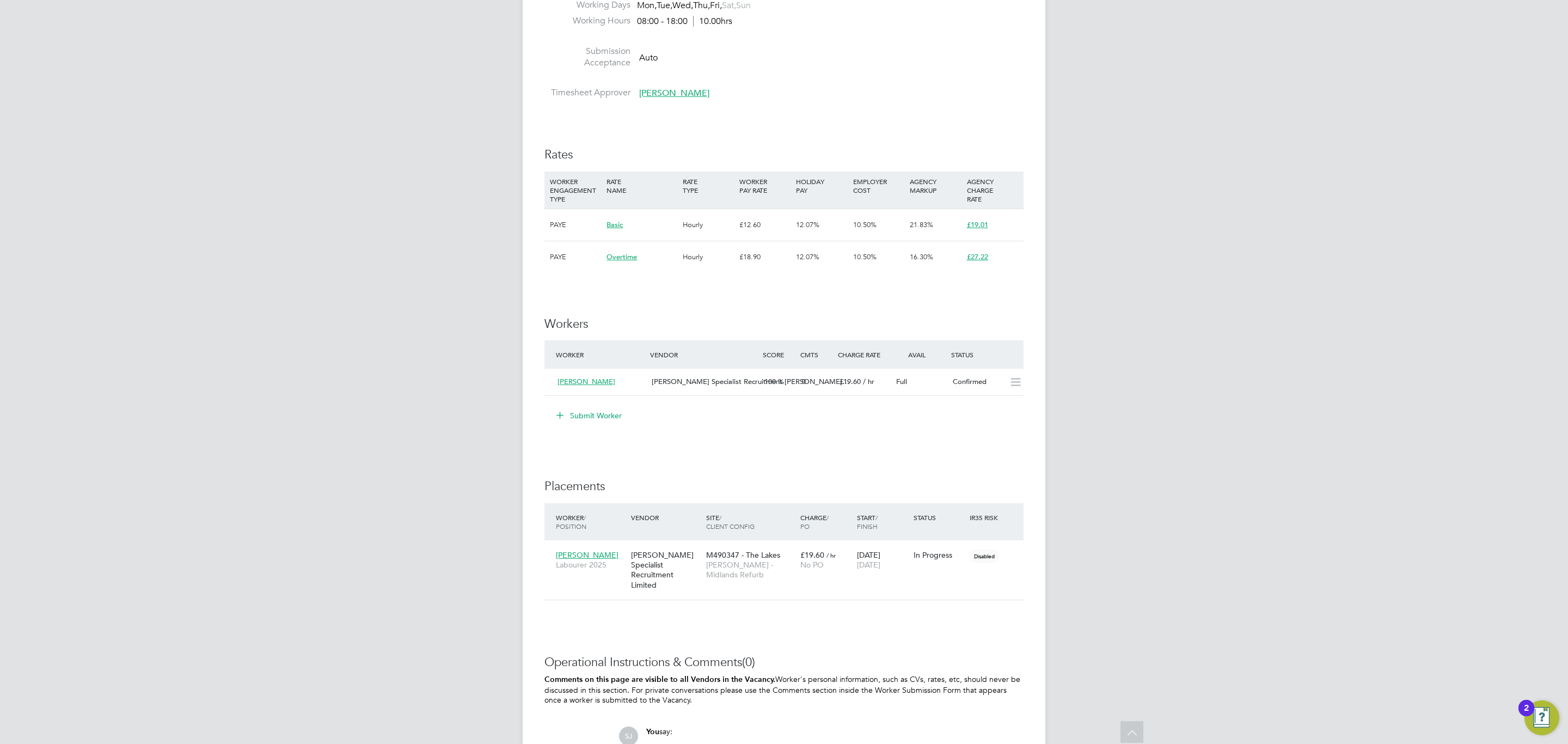
drag, startPoint x: 582, startPoint y: 335, endPoint x: 567, endPoint y: 332, distance: 15.3
click at [567, 332] on h3 "Workers" at bounding box center [783, 325] width 479 height 16
drag, startPoint x: 558, startPoint y: 327, endPoint x: 549, endPoint y: 330, distance: 9.5
click at [555, 328] on h3 "Workers" at bounding box center [783, 325] width 479 height 16
drag, startPoint x: 546, startPoint y: 323, endPoint x: 596, endPoint y: 319, distance: 50.2
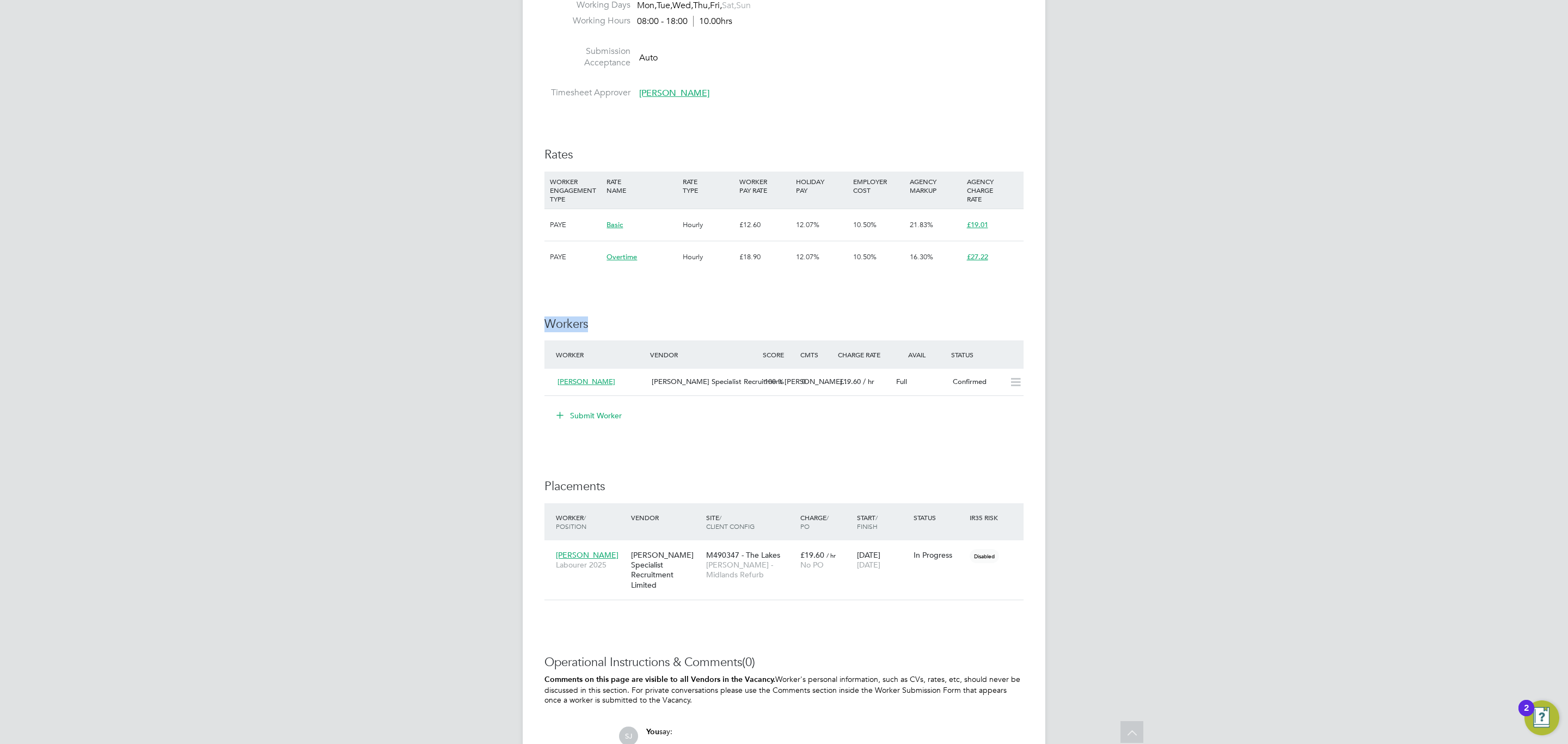
click at [596, 319] on h3 "Workers" at bounding box center [783, 325] width 479 height 16
click at [597, 322] on h3 "Workers" at bounding box center [783, 325] width 479 height 16
drag, startPoint x: 546, startPoint y: 154, endPoint x: 586, endPoint y: 159, distance: 40.3
click at [586, 159] on h3 "Rates" at bounding box center [783, 155] width 479 height 16
click at [782, 559] on div "M490347 - The Lakes Lovell - Midlands Refurb" at bounding box center [751, 564] width 94 height 41
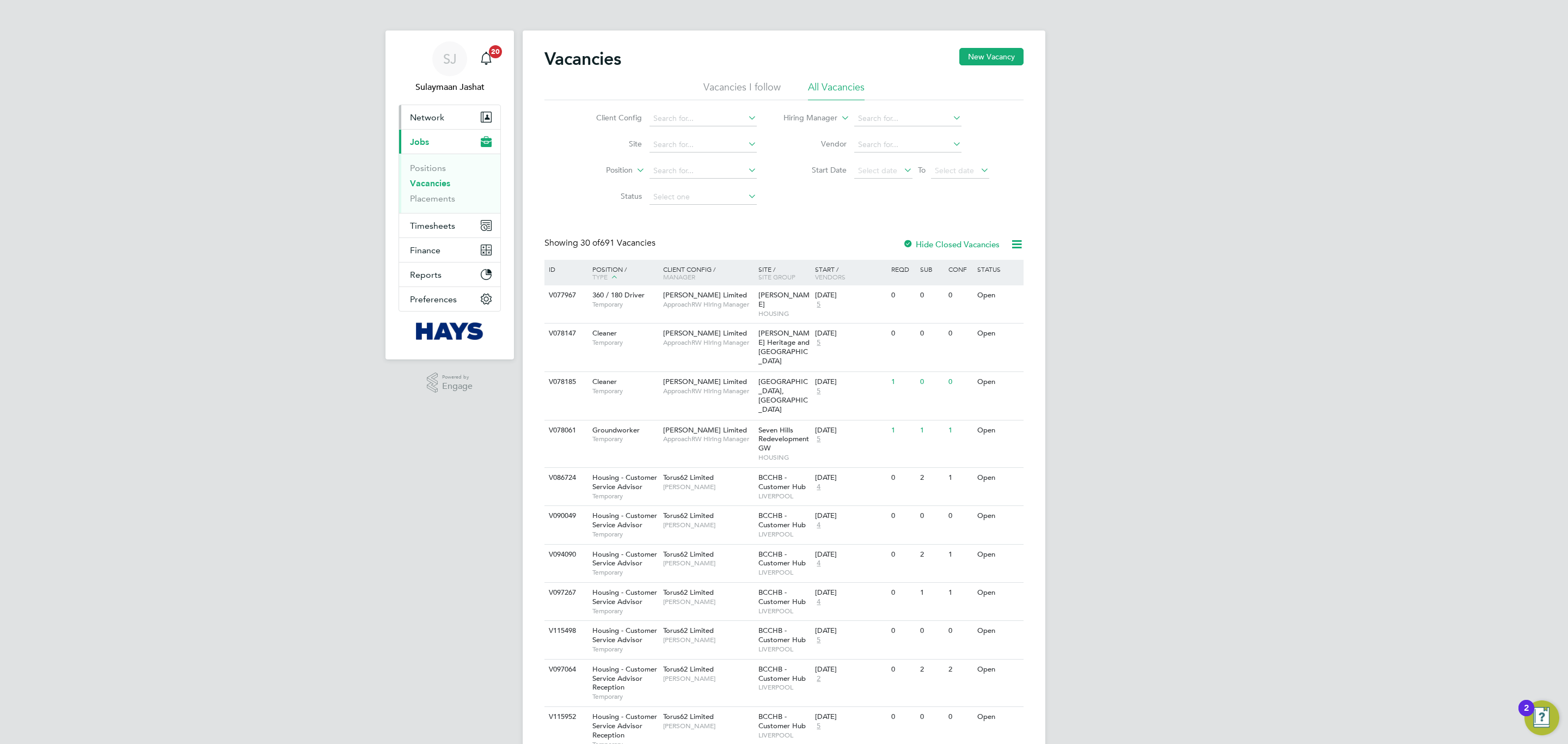
click at [464, 110] on button "Network" at bounding box center [450, 117] width 101 height 24
click at [436, 139] on link "Team Members" at bounding box center [441, 143] width 61 height 10
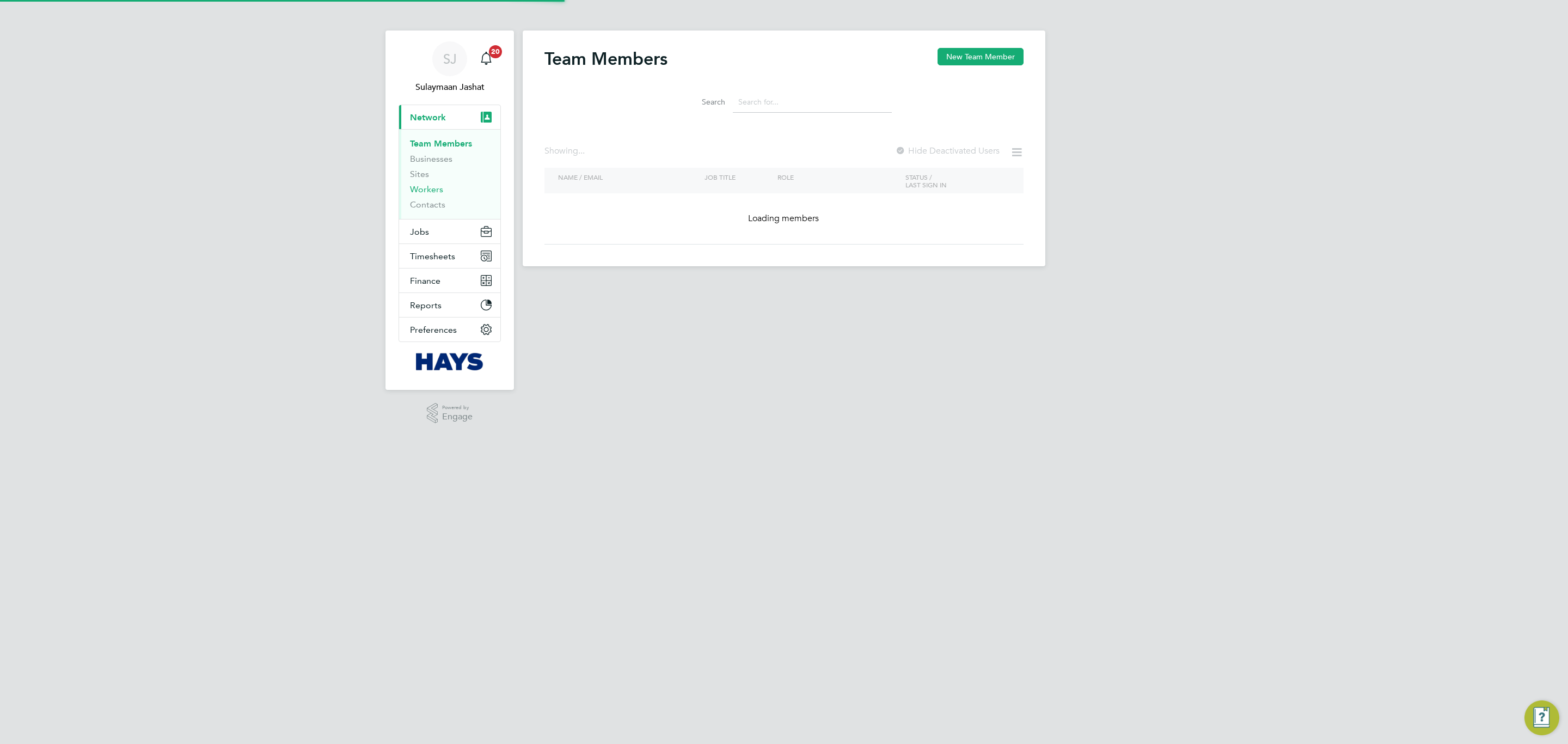
click at [418, 188] on link "Workers" at bounding box center [427, 189] width 33 height 10
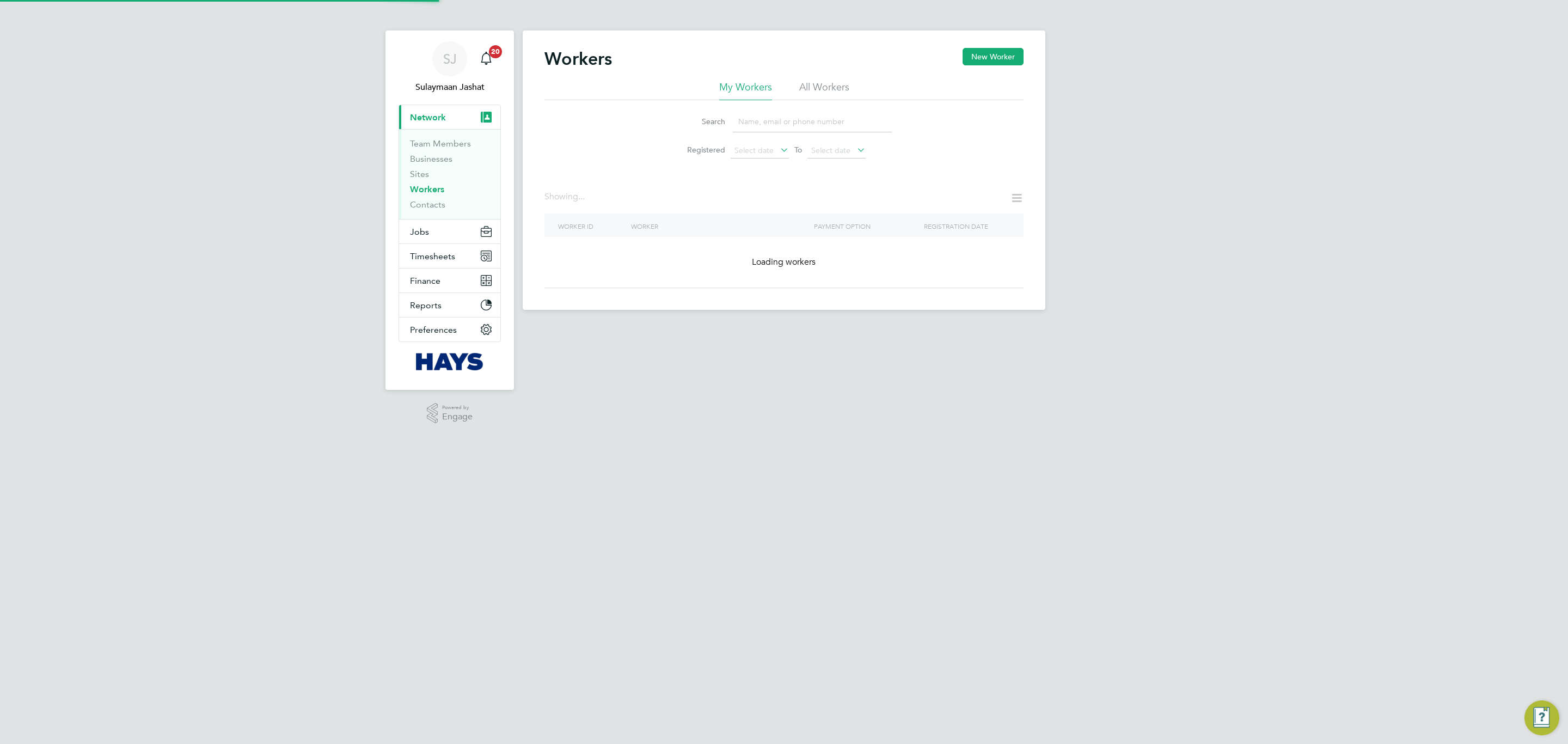
click at [421, 188] on link "Workers" at bounding box center [427, 189] width 34 height 10
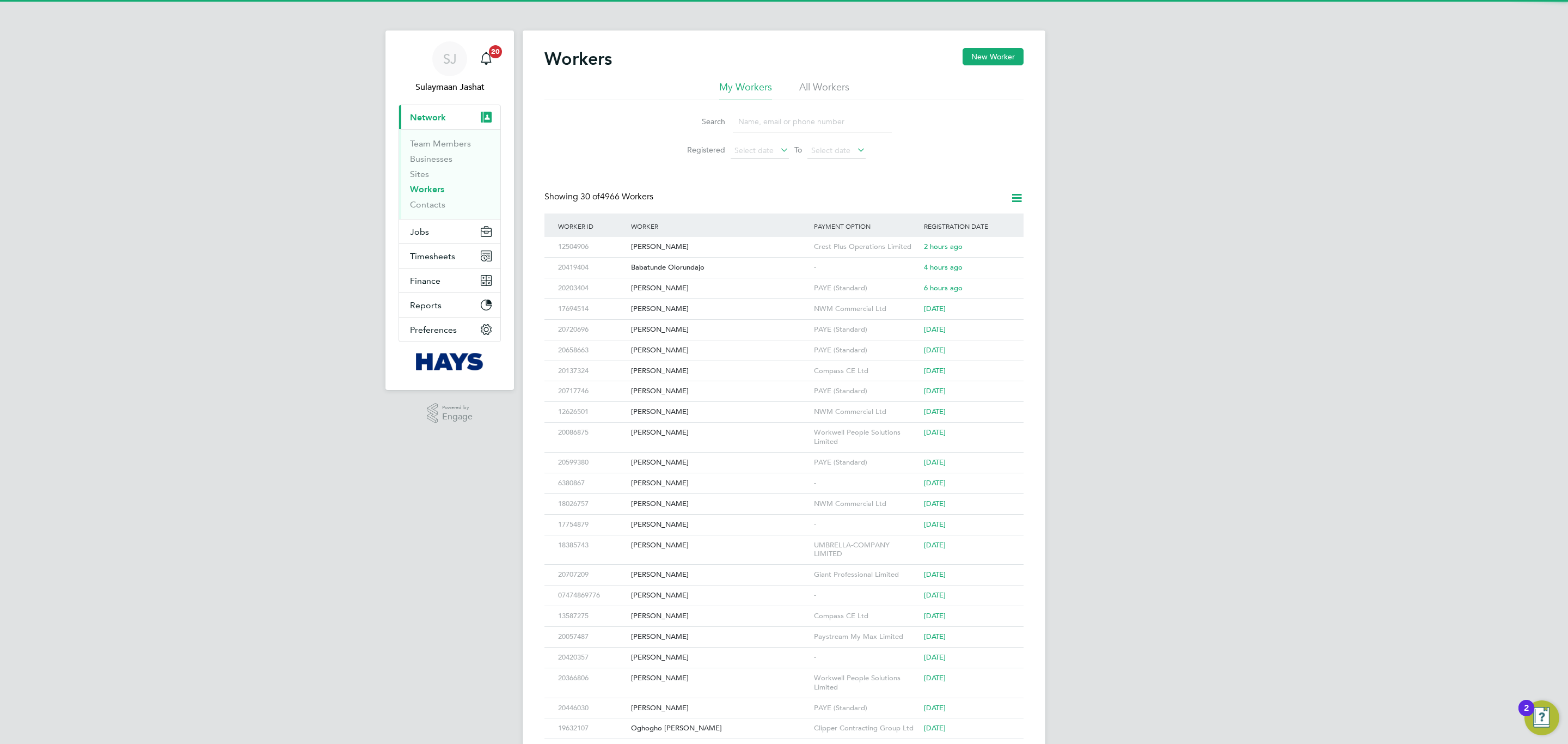
click at [809, 92] on li "All Workers" at bounding box center [824, 90] width 50 height 19
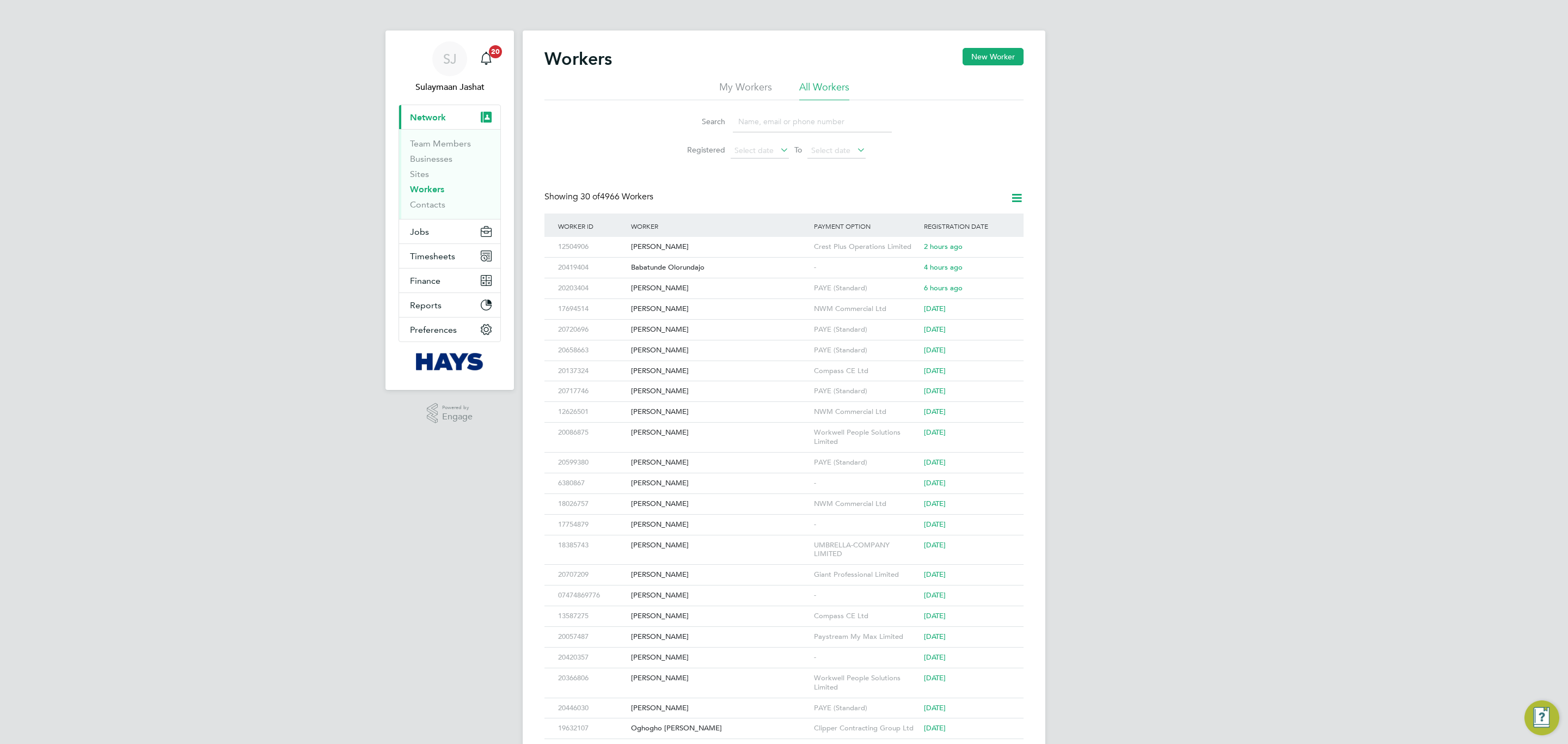
click at [778, 125] on input at bounding box center [812, 121] width 159 height 21
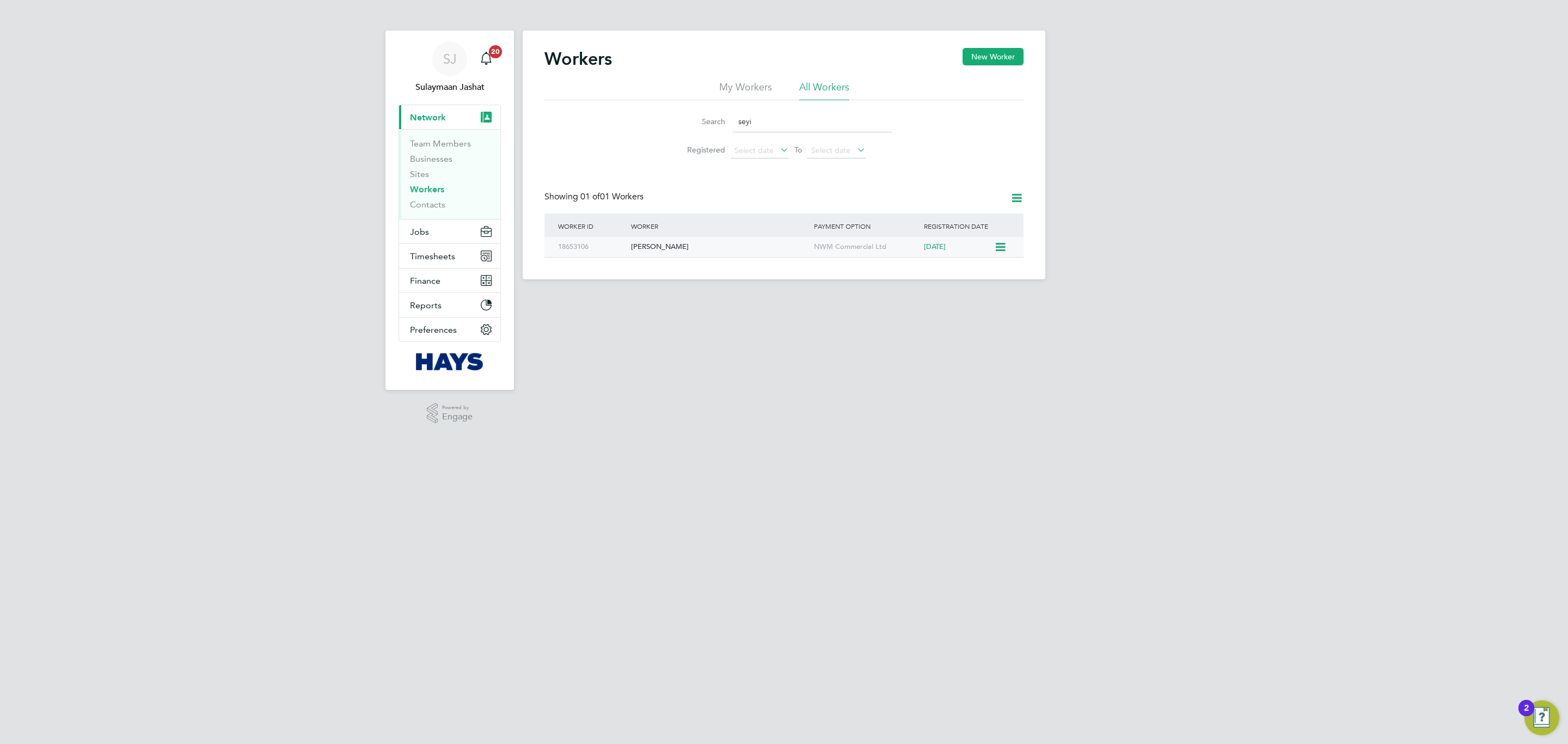
type input "seyi"
click at [769, 255] on div "[PERSON_NAME]" at bounding box center [719, 247] width 183 height 20
click at [433, 190] on link "Workers" at bounding box center [427, 189] width 34 height 10
click at [427, 225] on button "Jobs" at bounding box center [450, 231] width 101 height 24
click at [439, 200] on link "Placements" at bounding box center [433, 198] width 45 height 10
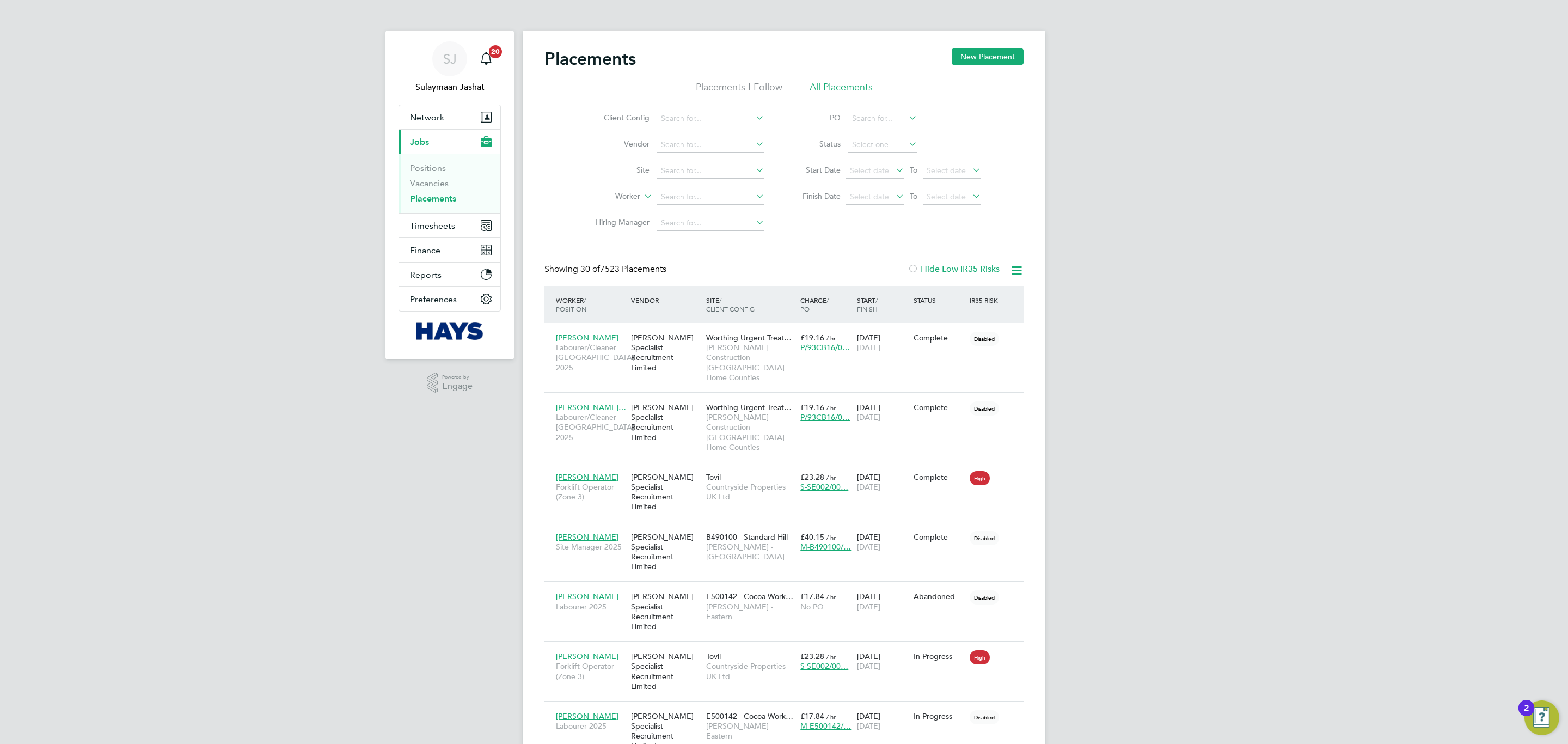
click at [456, 226] on button "Timesheets" at bounding box center [450, 225] width 101 height 24
click at [449, 189] on link "Timesheets" at bounding box center [433, 192] width 45 height 10
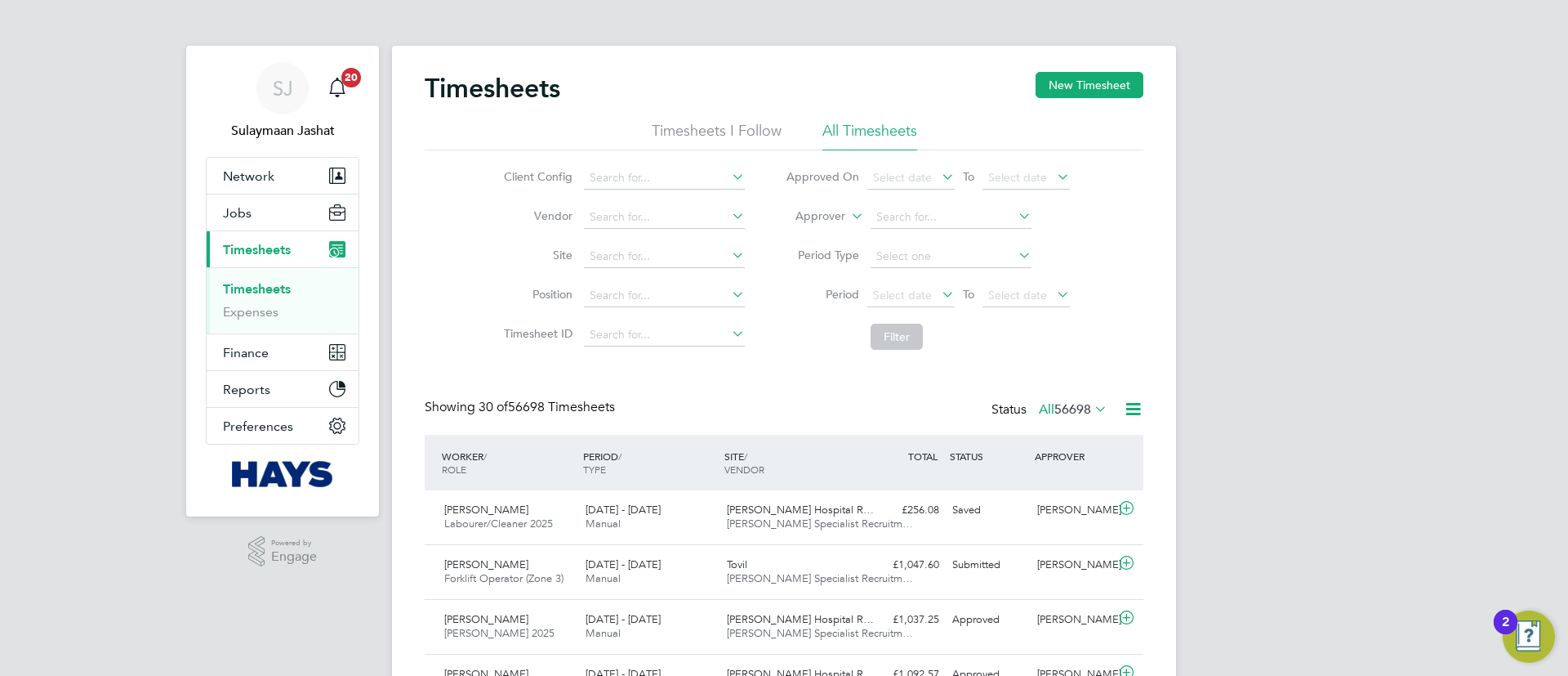
scroll to position [8, 8]
click at [835, 226] on li "Approver" at bounding box center [928, 217] width 325 height 39
click at [835, 217] on label "Approver" at bounding box center [808, 217] width 73 height 16
click at [821, 230] on li "Worker" at bounding box center [805, 235] width 81 height 21
click at [925, 205] on li "Worker" at bounding box center [928, 217] width 325 height 39
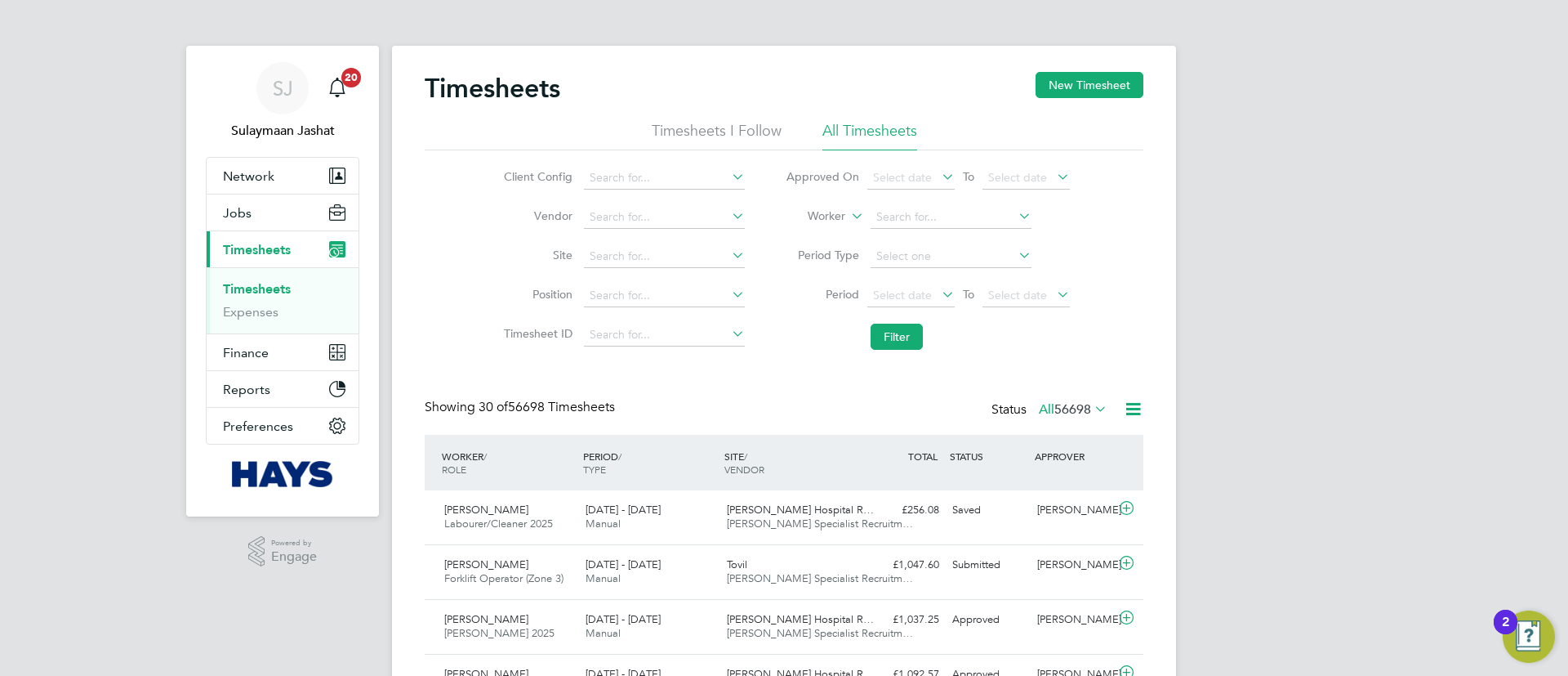
click at [925, 238] on li "Period Type" at bounding box center [928, 256] width 325 height 39
click at [928, 226] on input at bounding box center [951, 217] width 161 height 23
click at [931, 239] on li "Adrian Ca rgill" at bounding box center [951, 239] width 163 height 22
type input "Adrian Cargill"
drag, startPoint x: 920, startPoint y: 317, endPoint x: 911, endPoint y: 328, distance: 14.2
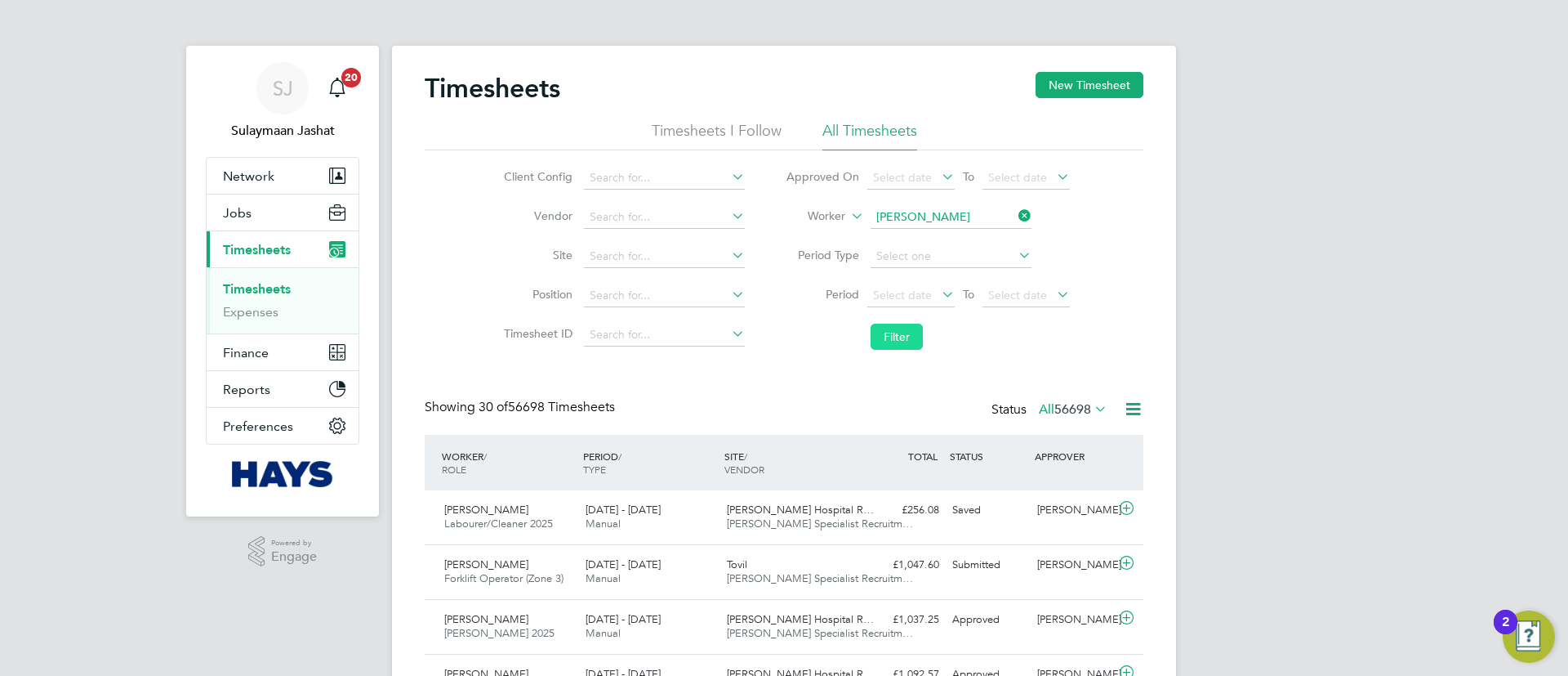
click at [917, 322] on li "Filter" at bounding box center [928, 336] width 325 height 43
click at [910, 329] on button "Filter" at bounding box center [896, 336] width 52 height 26
click at [1091, 414] on icon at bounding box center [1091, 408] width 0 height 23
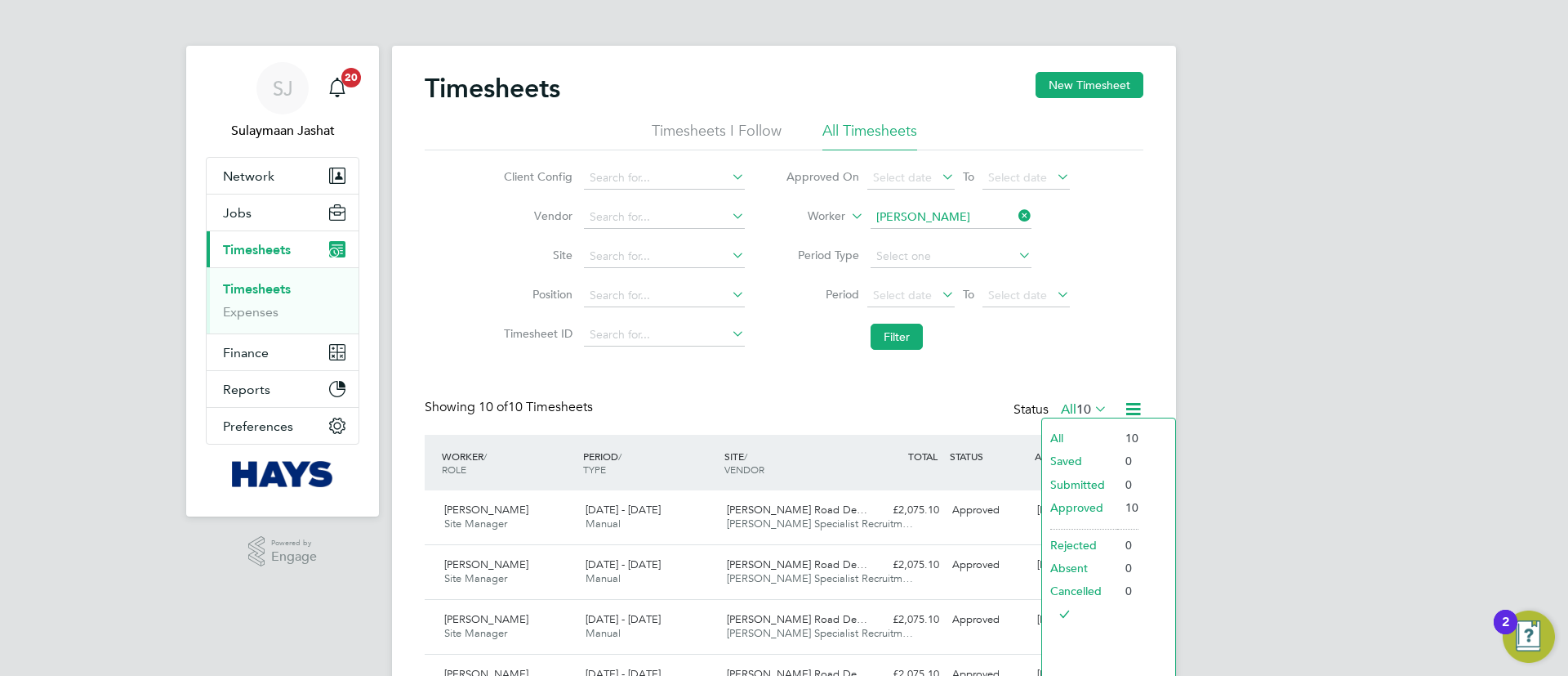
click at [1083, 507] on li "Approved" at bounding box center [1079, 507] width 75 height 23
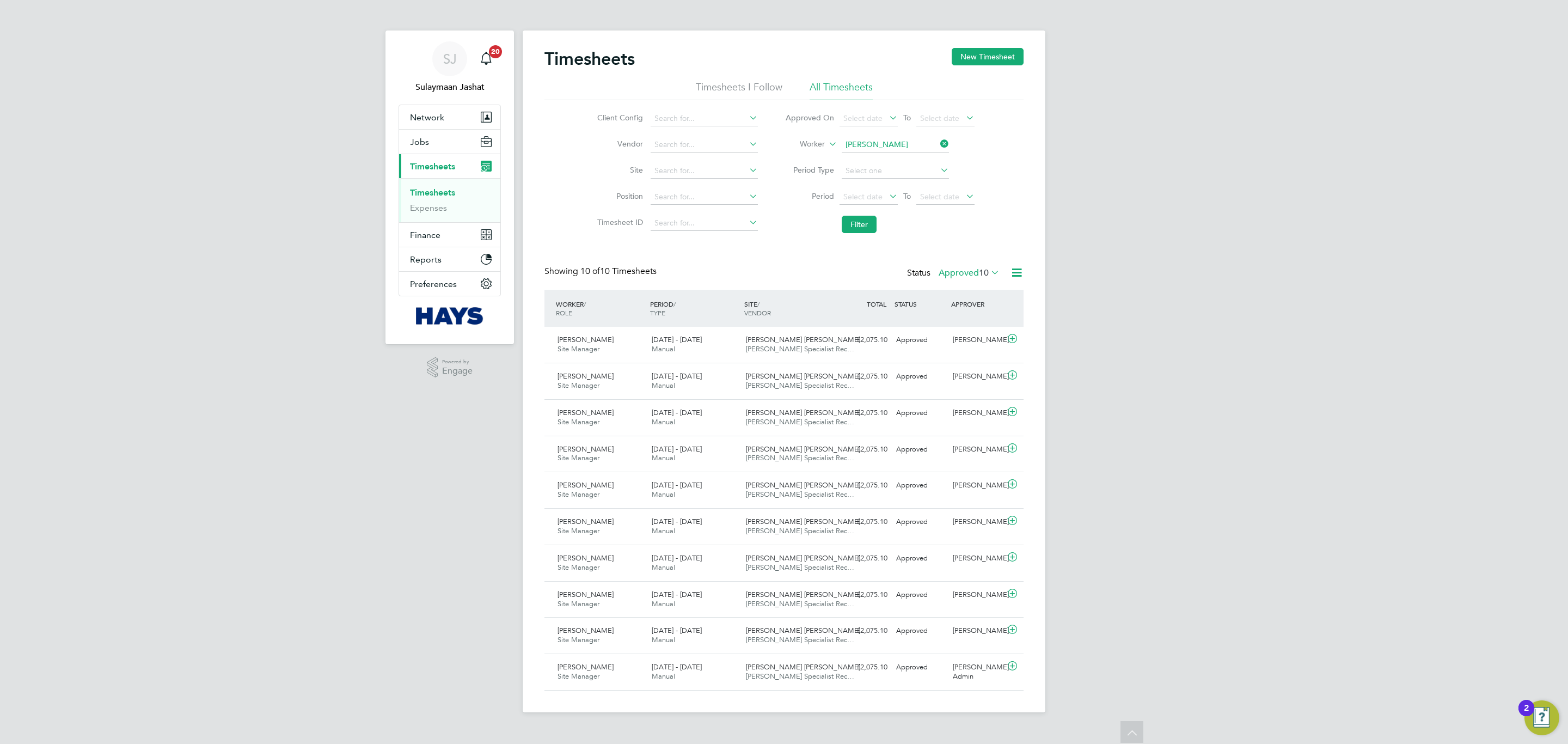
scroll to position [28, 95]
click at [853, 139] on input at bounding box center [895, 144] width 107 height 15
type input "terry me"
click at [874, 157] on li "No results found" at bounding box center [895, 159] width 108 height 14
click at [877, 150] on input at bounding box center [895, 144] width 107 height 15
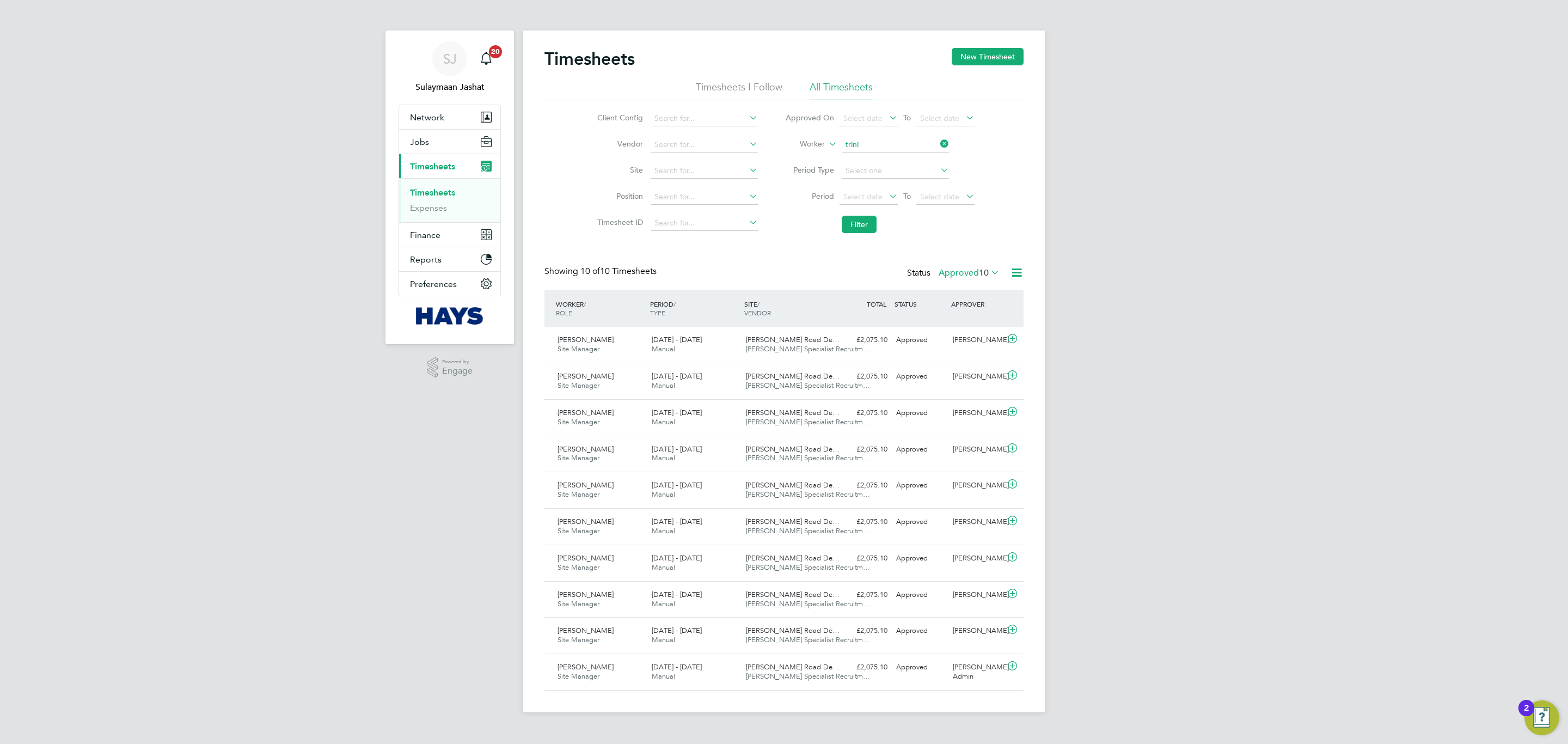
click at [875, 161] on li "Trini ty Carbon" at bounding box center [895, 160] width 108 height 15
type input "Trinity Carbon"
click at [855, 232] on button "Filter" at bounding box center [859, 224] width 35 height 18
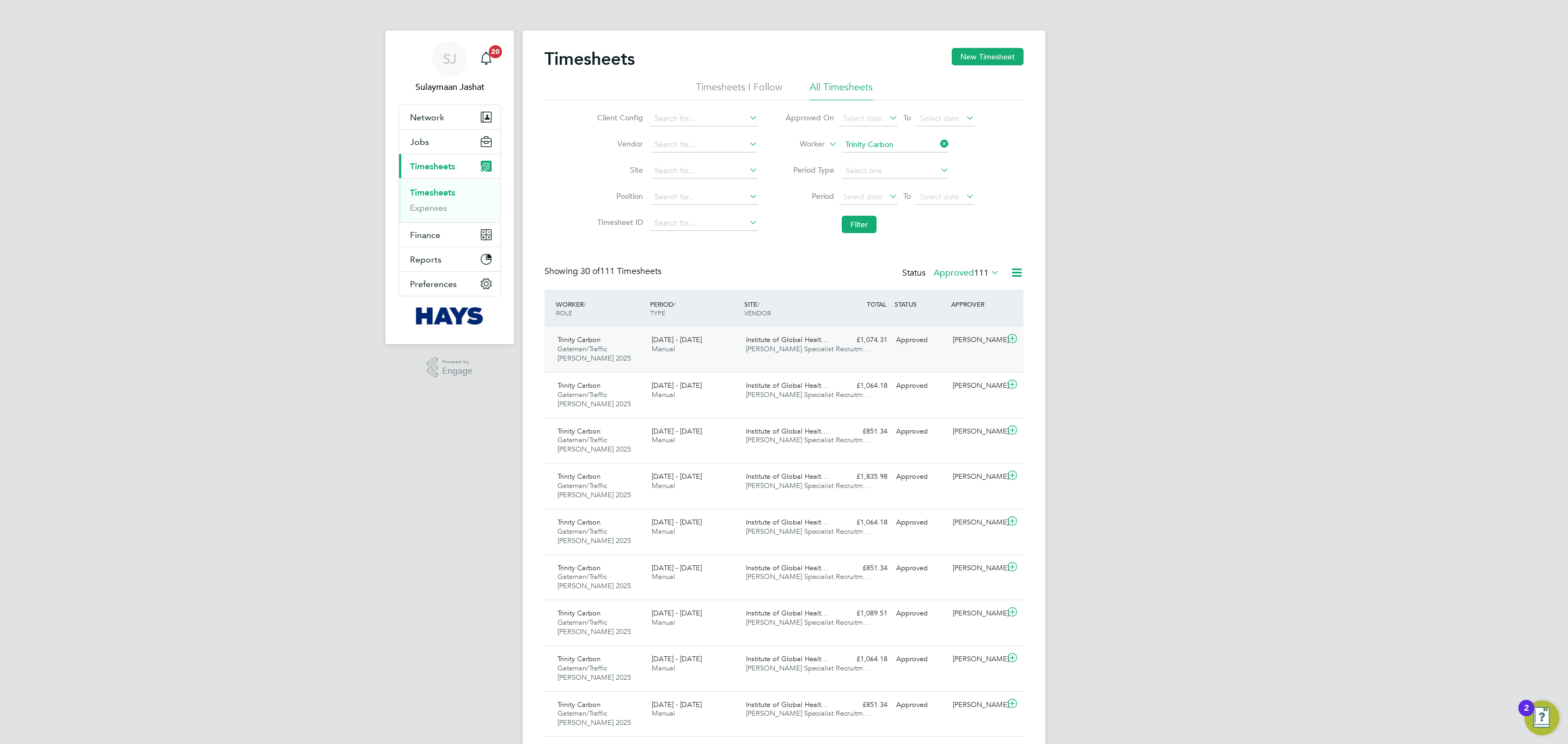
click at [780, 347] on span "[PERSON_NAME] Specialist Recruitm…" at bounding box center [808, 348] width 124 height 9
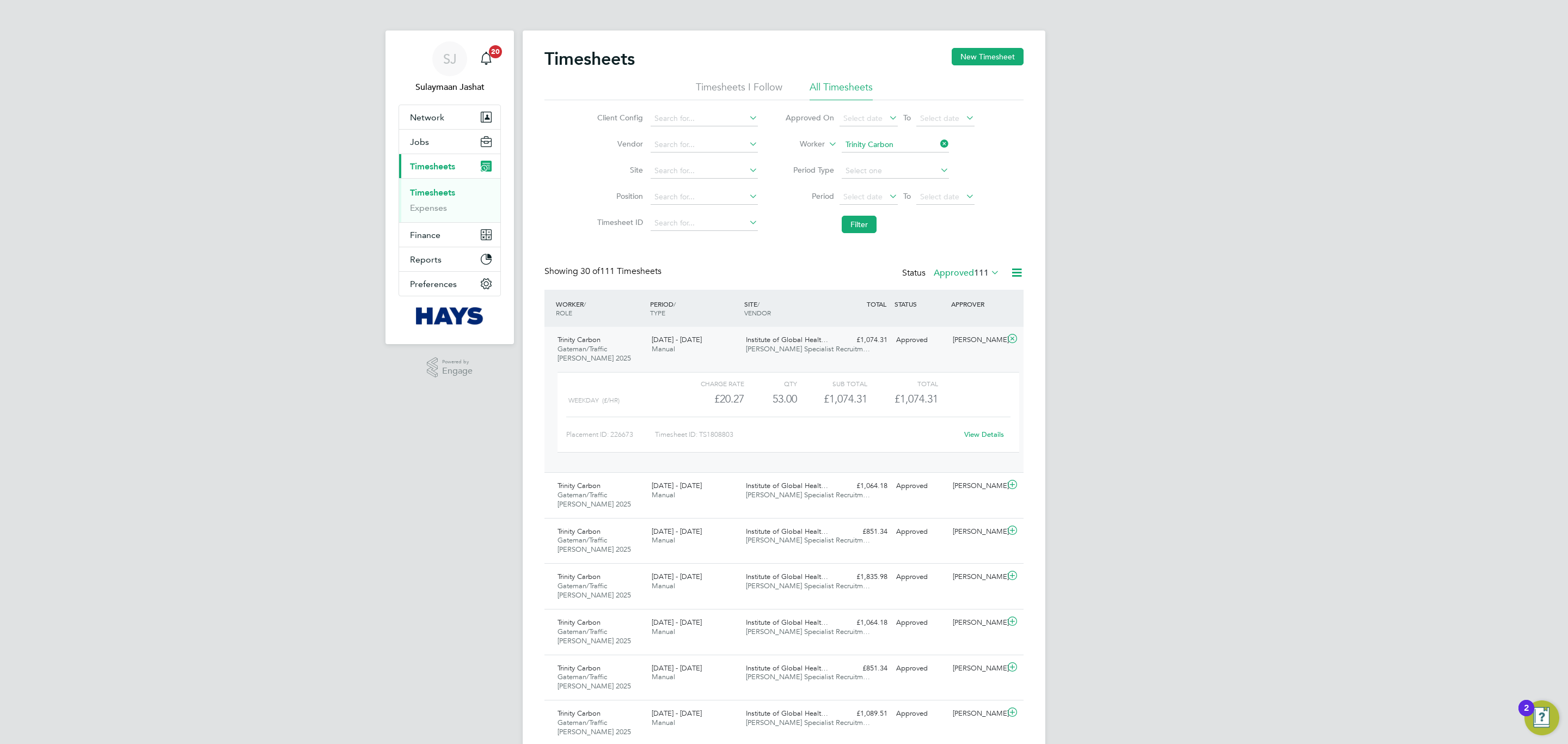
click at [979, 433] on link "View Details" at bounding box center [984, 434] width 40 height 9
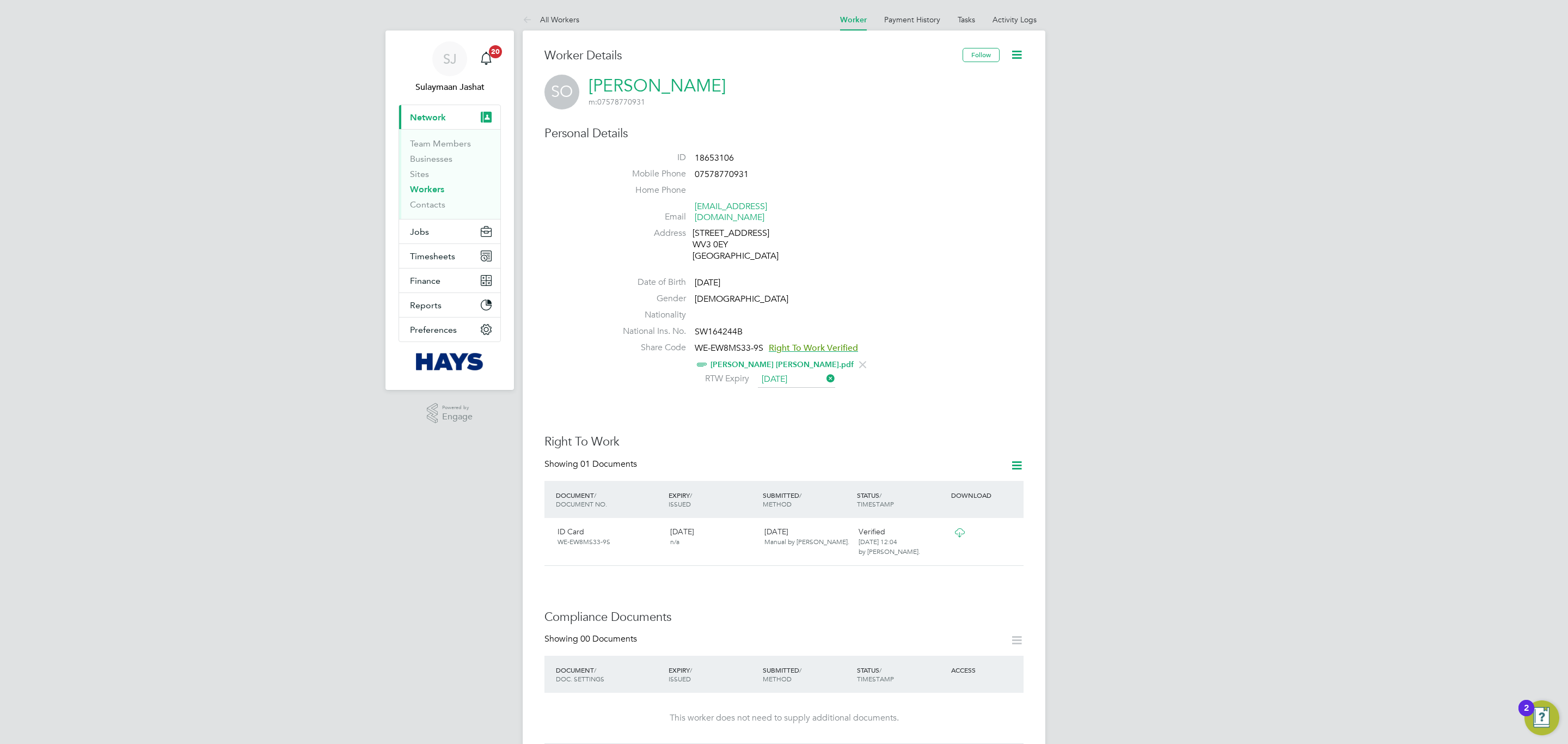
click at [718, 153] on span "18653106" at bounding box center [714, 158] width 39 height 11
copy span "18653106"
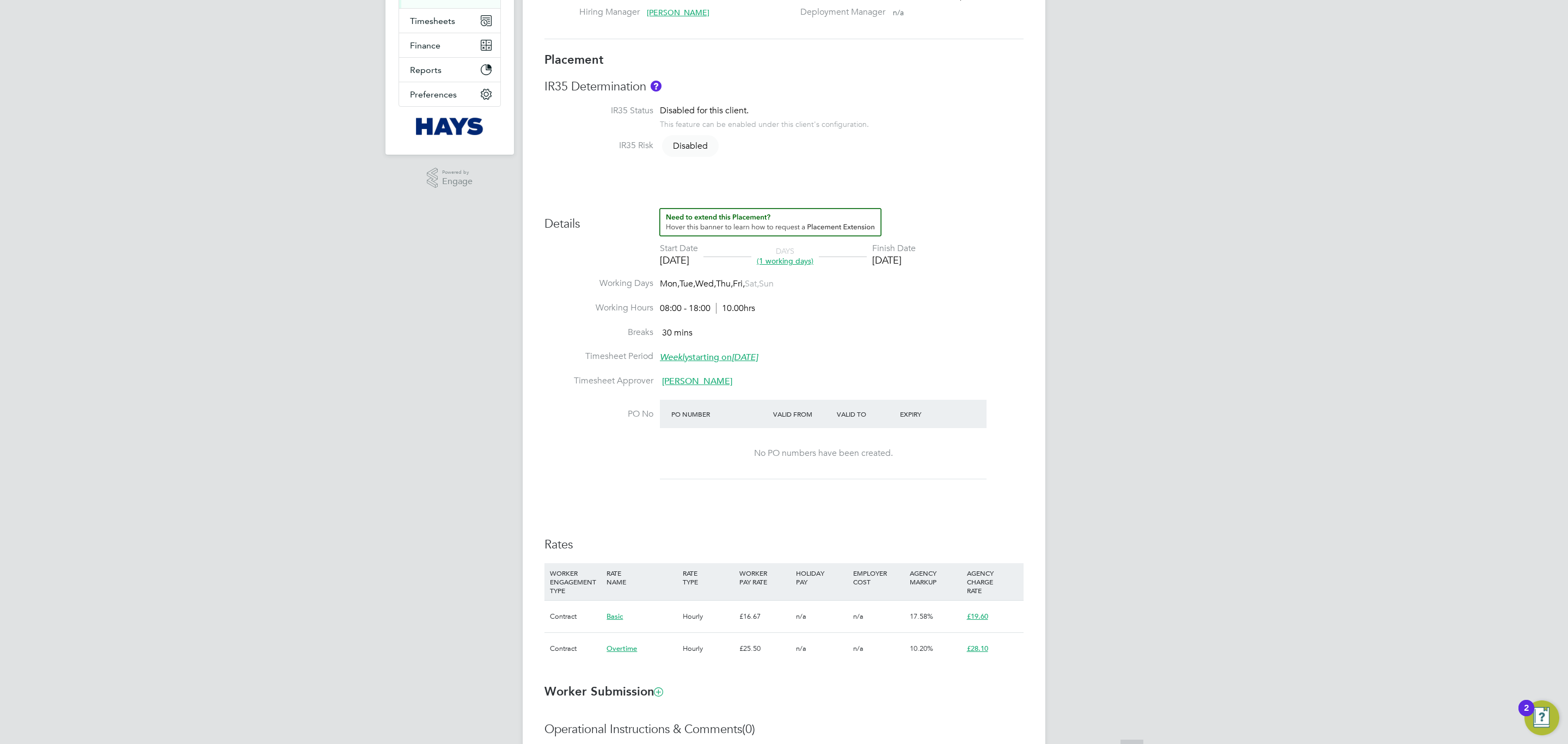
scroll to position [327, 0]
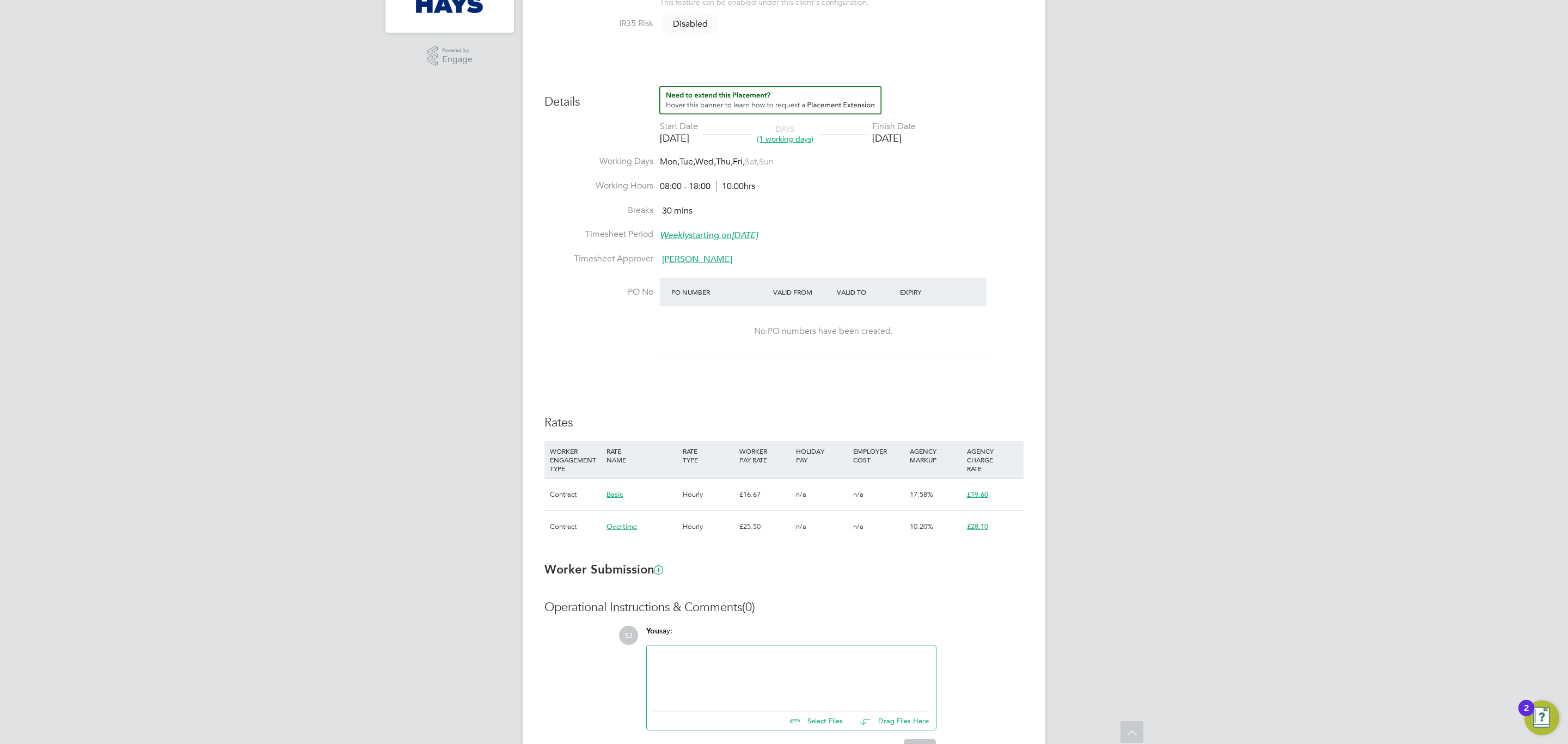
click at [587, 409] on div "Details Start Date [DATE] DAYS (1 working days) Finish Date [DATE] Working Days…" at bounding box center [783, 319] width 479 height 467
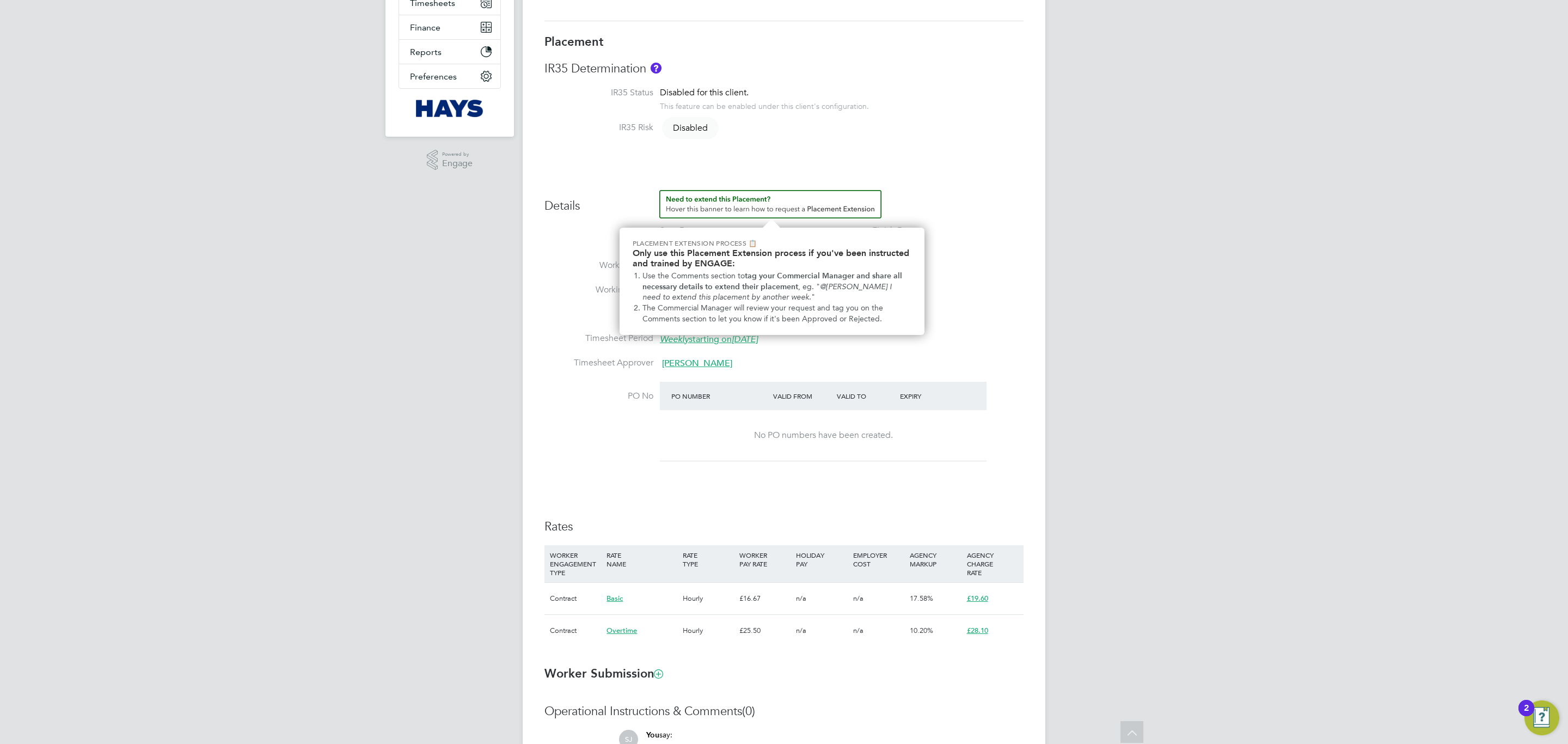
scroll to position [0, 0]
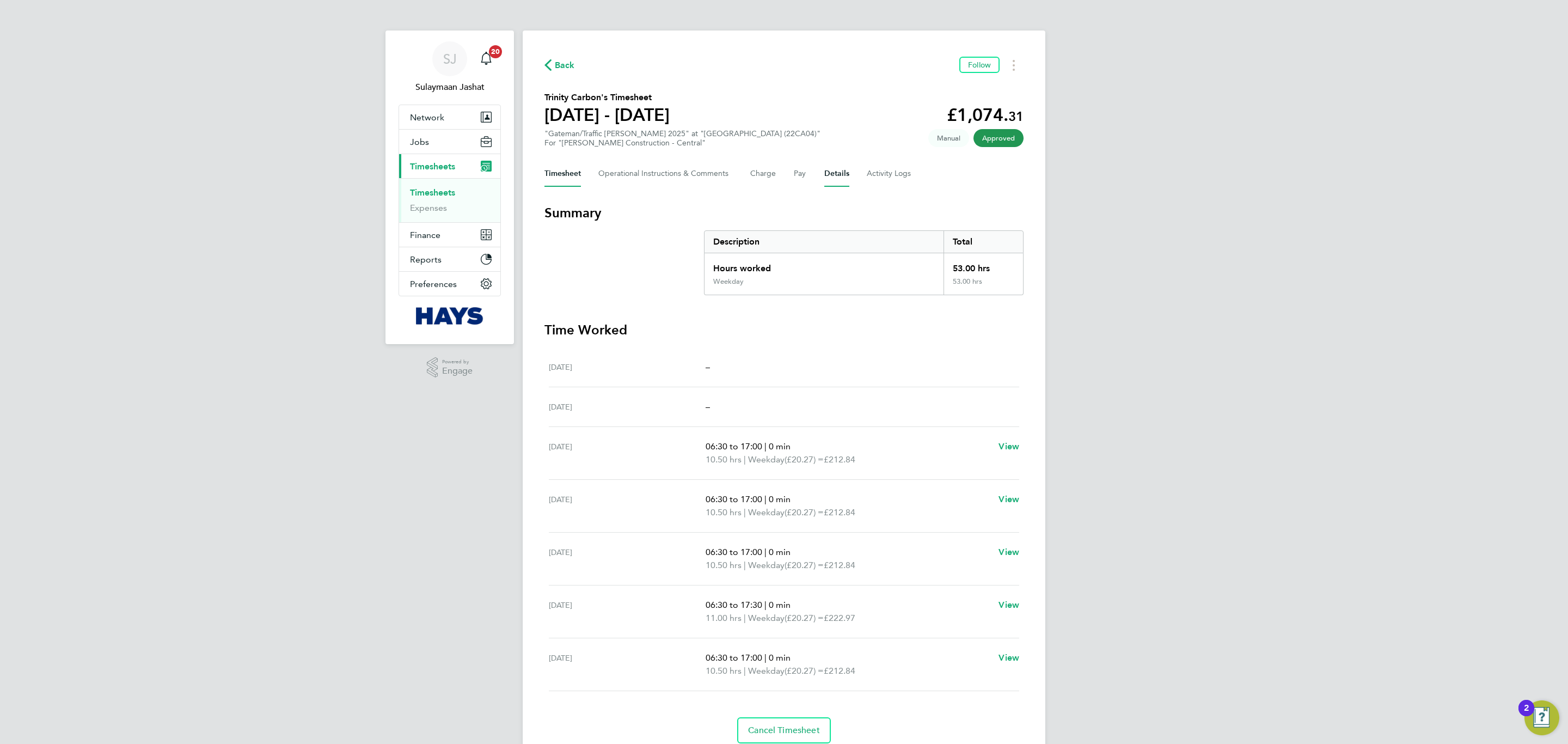
click at [840, 170] on button "Details" at bounding box center [836, 174] width 25 height 26
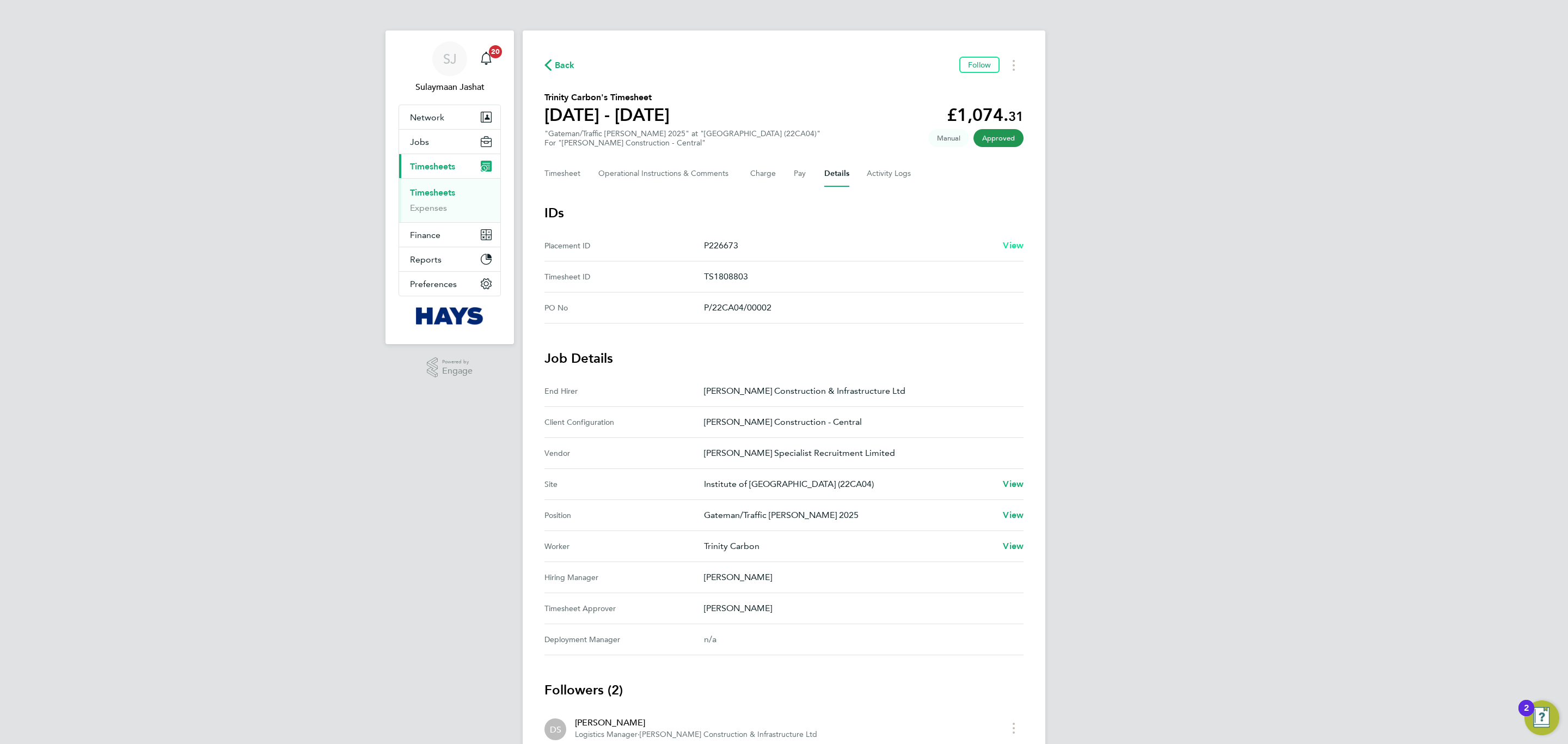
click at [1011, 245] on span "View" at bounding box center [1013, 245] width 21 height 10
click at [1018, 242] on span "View" at bounding box center [1013, 245] width 21 height 10
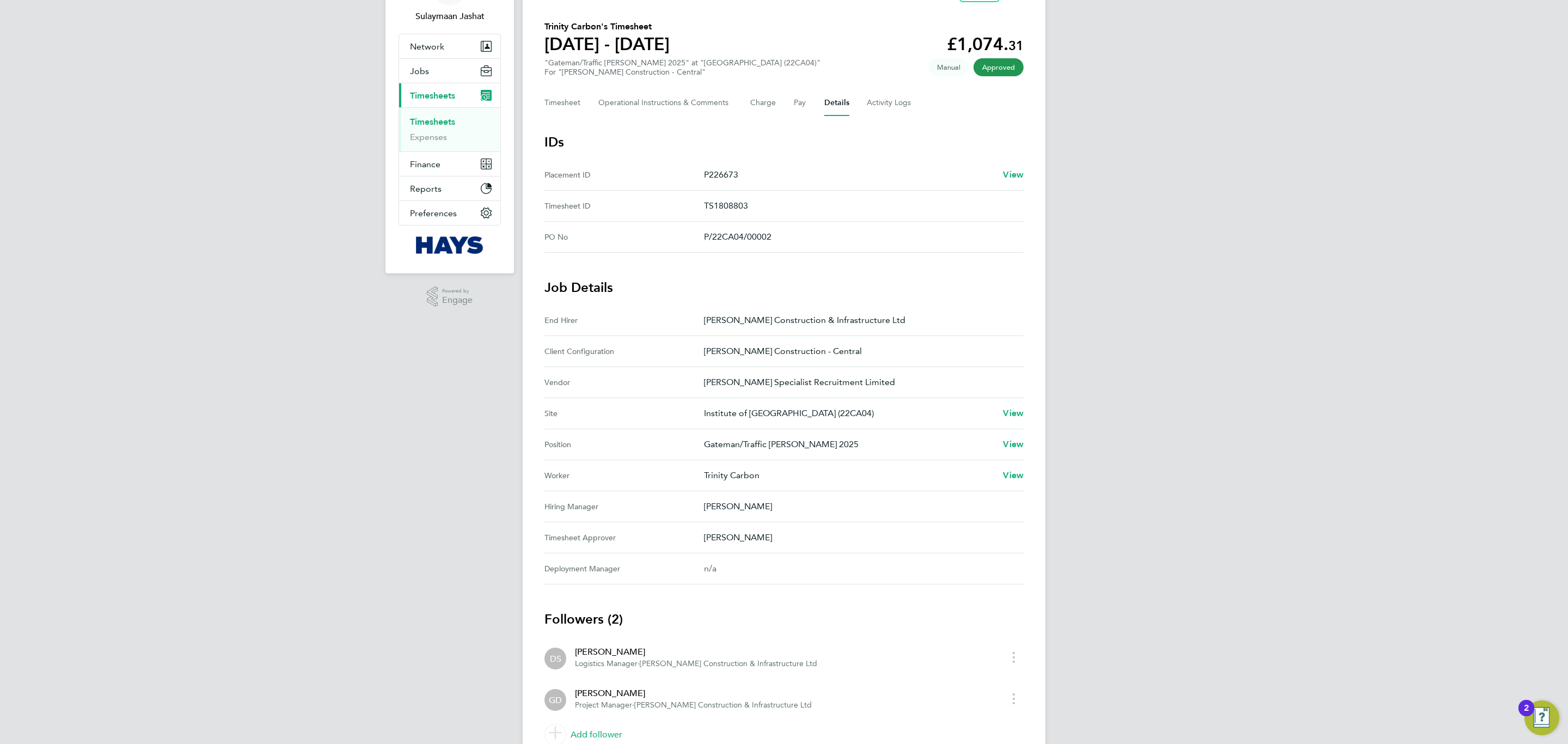
scroll to position [122, 0]
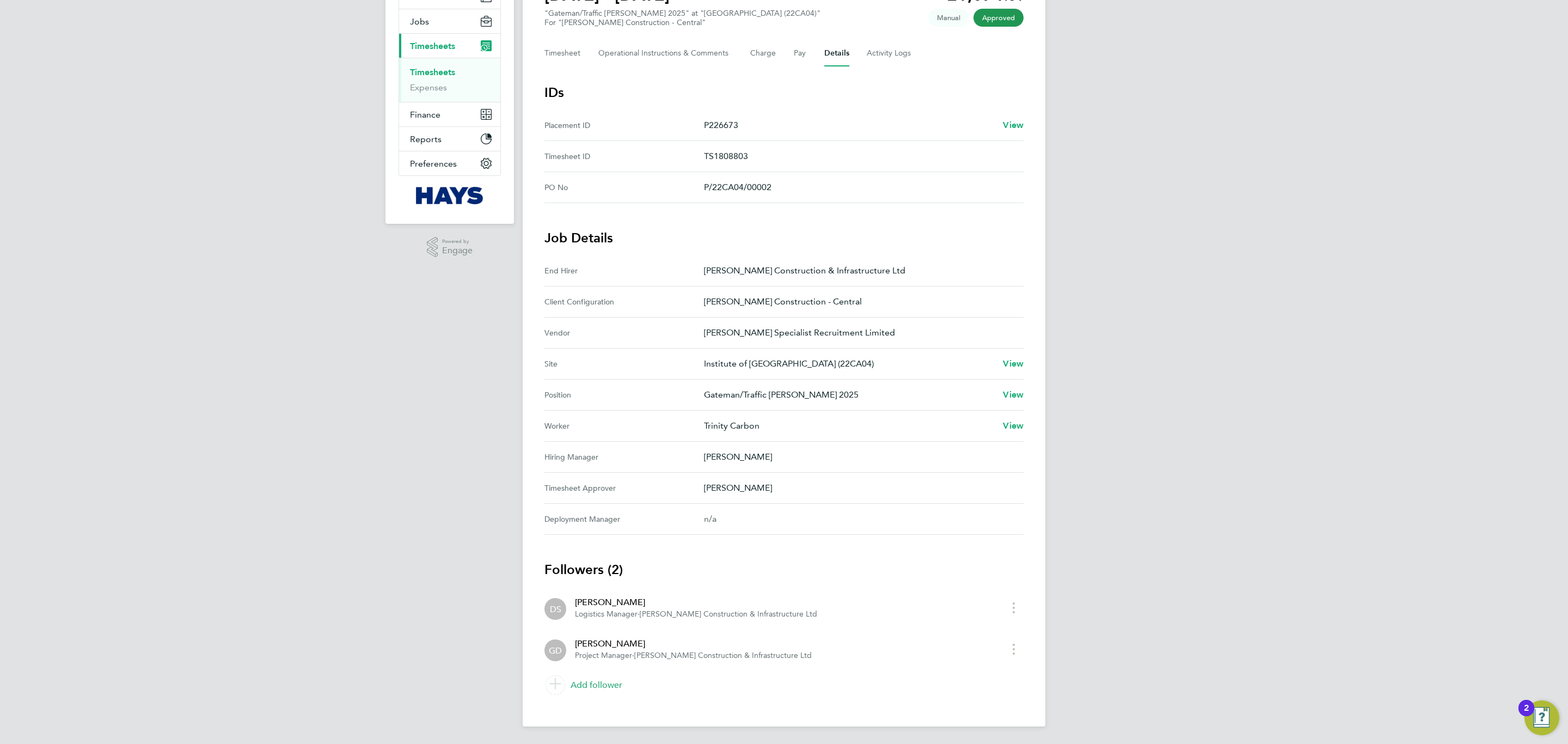
click at [589, 682] on link "Add follower" at bounding box center [783, 685] width 479 height 30
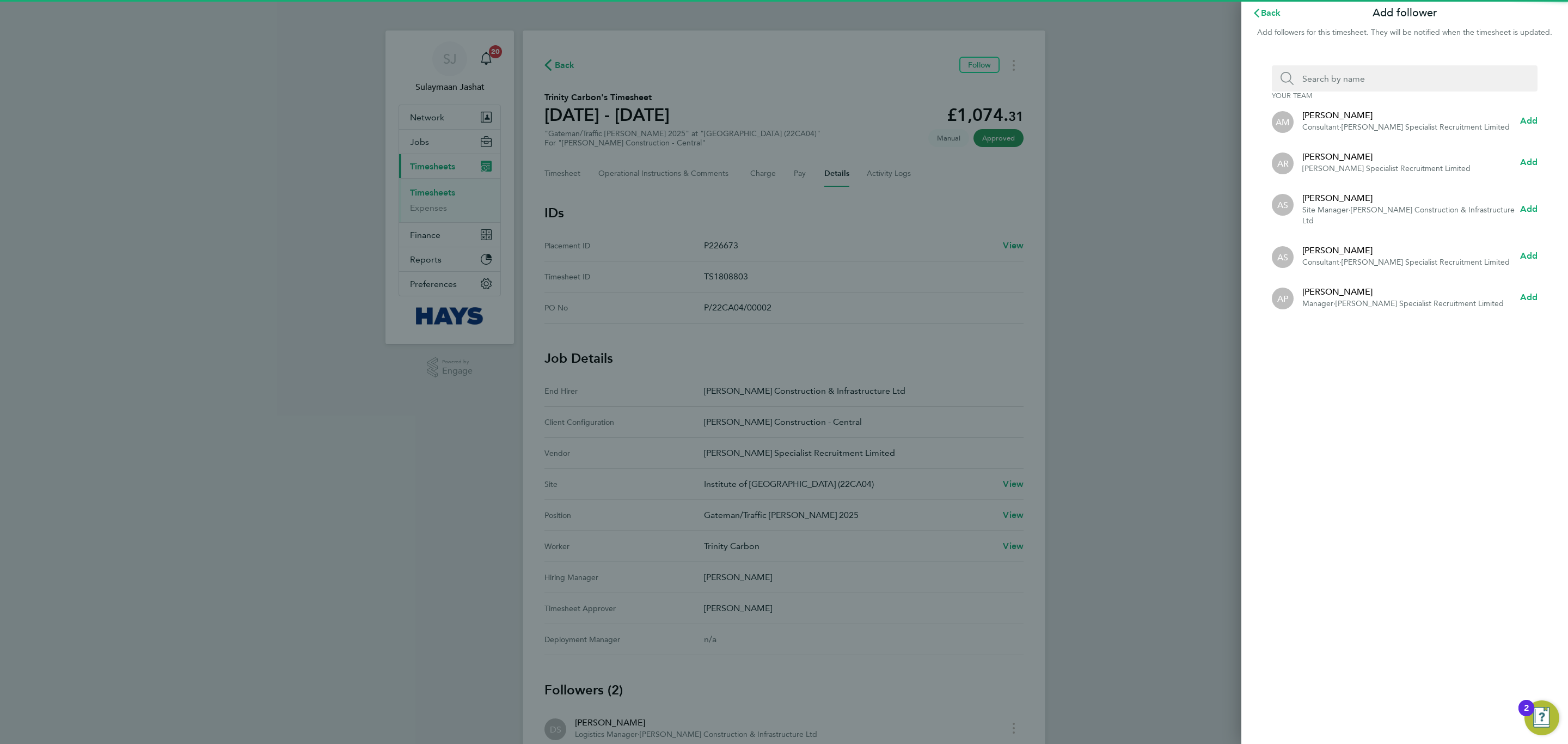
click at [1359, 67] on input "Search team member by name:" at bounding box center [1409, 78] width 231 height 26
click at [1359, 69] on input "Search team member by name:" at bounding box center [1398, 78] width 253 height 26
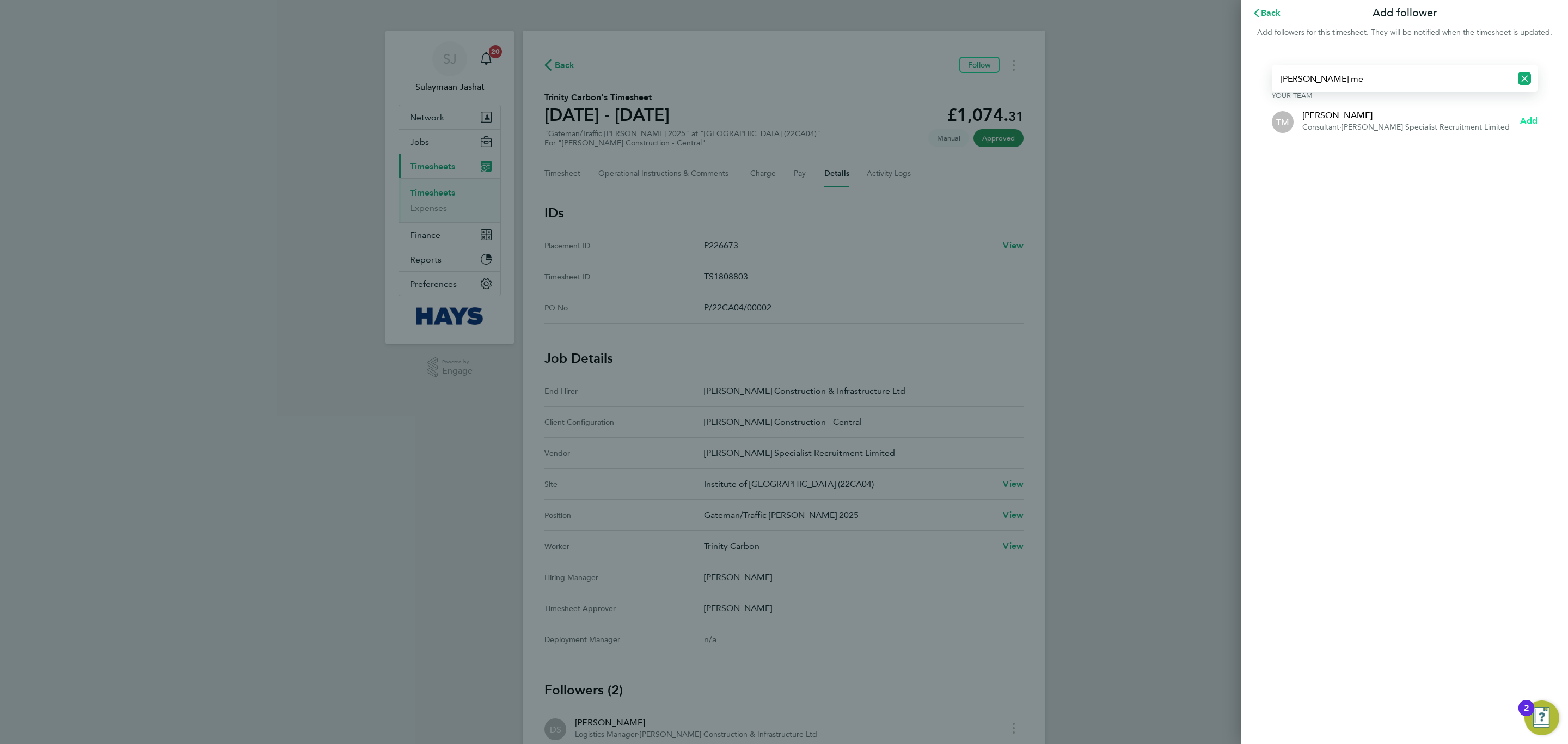
type input "[PERSON_NAME] me"
click at [1531, 116] on span "Add" at bounding box center [1528, 121] width 18 height 10
click at [1258, 18] on button "Back" at bounding box center [1266, 13] width 51 height 22
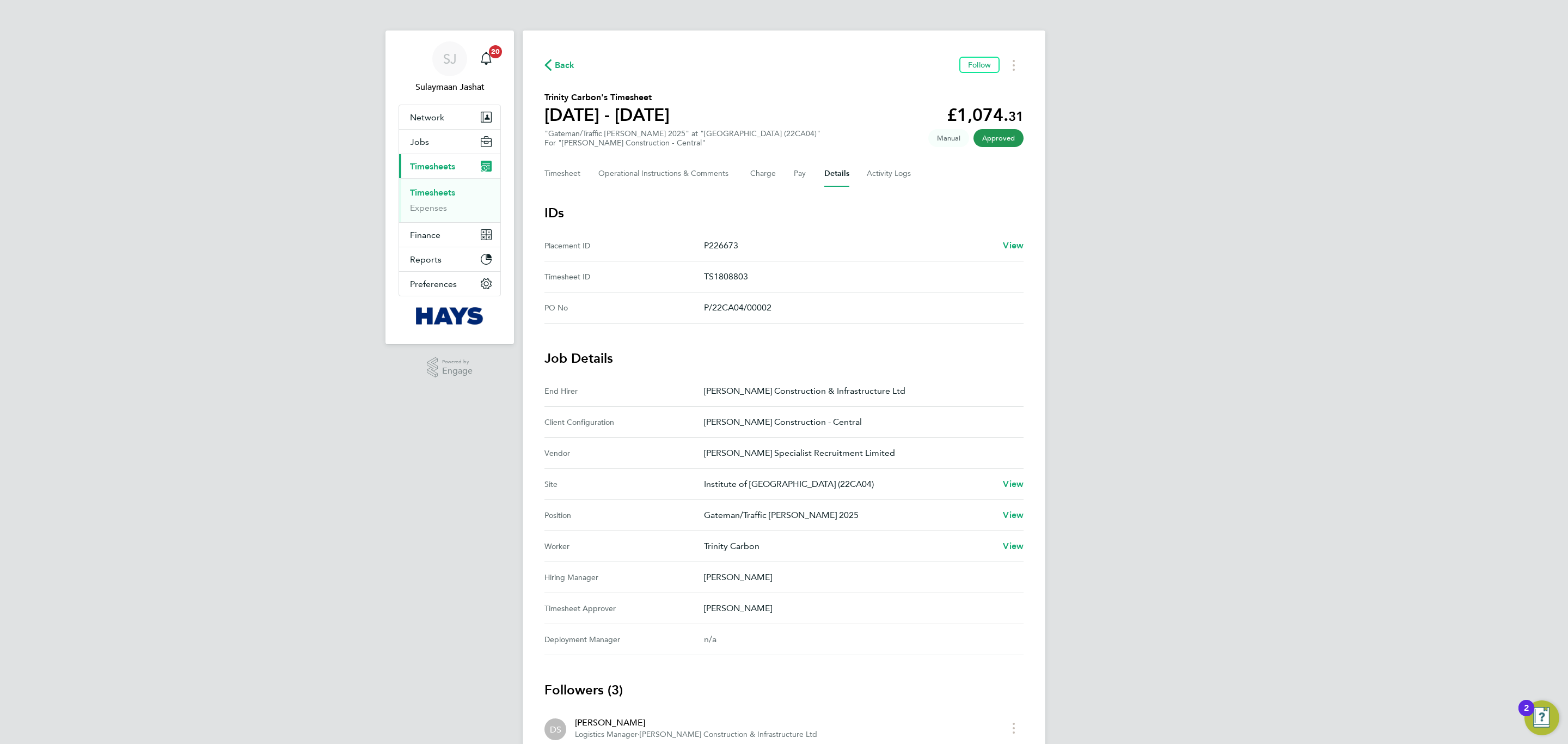
click at [435, 190] on link "Timesheets" at bounding box center [433, 192] width 45 height 10
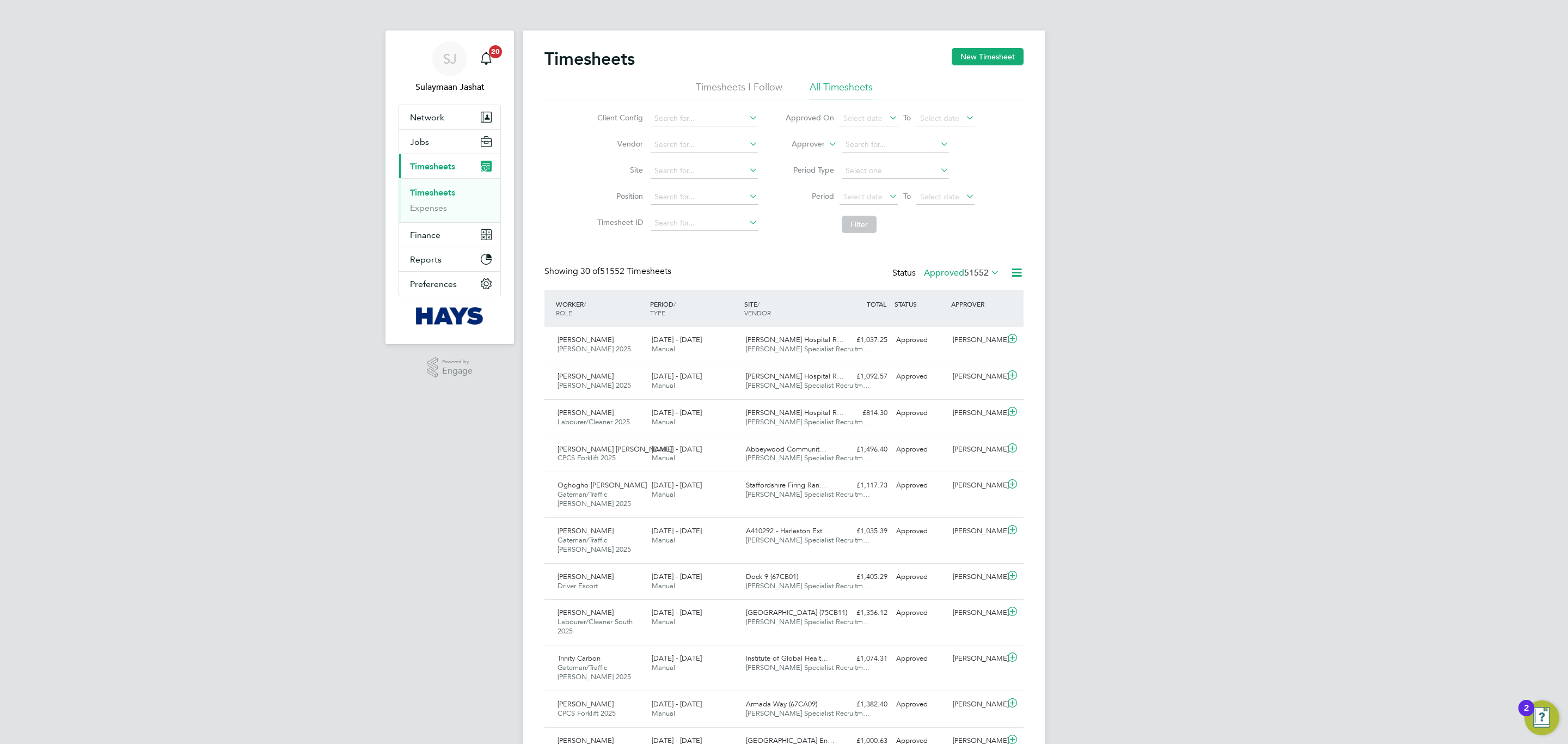
click at [789, 142] on label "Approver" at bounding box center [800, 144] width 49 height 11
click at [793, 160] on li "Worker" at bounding box center [798, 156] width 54 height 14
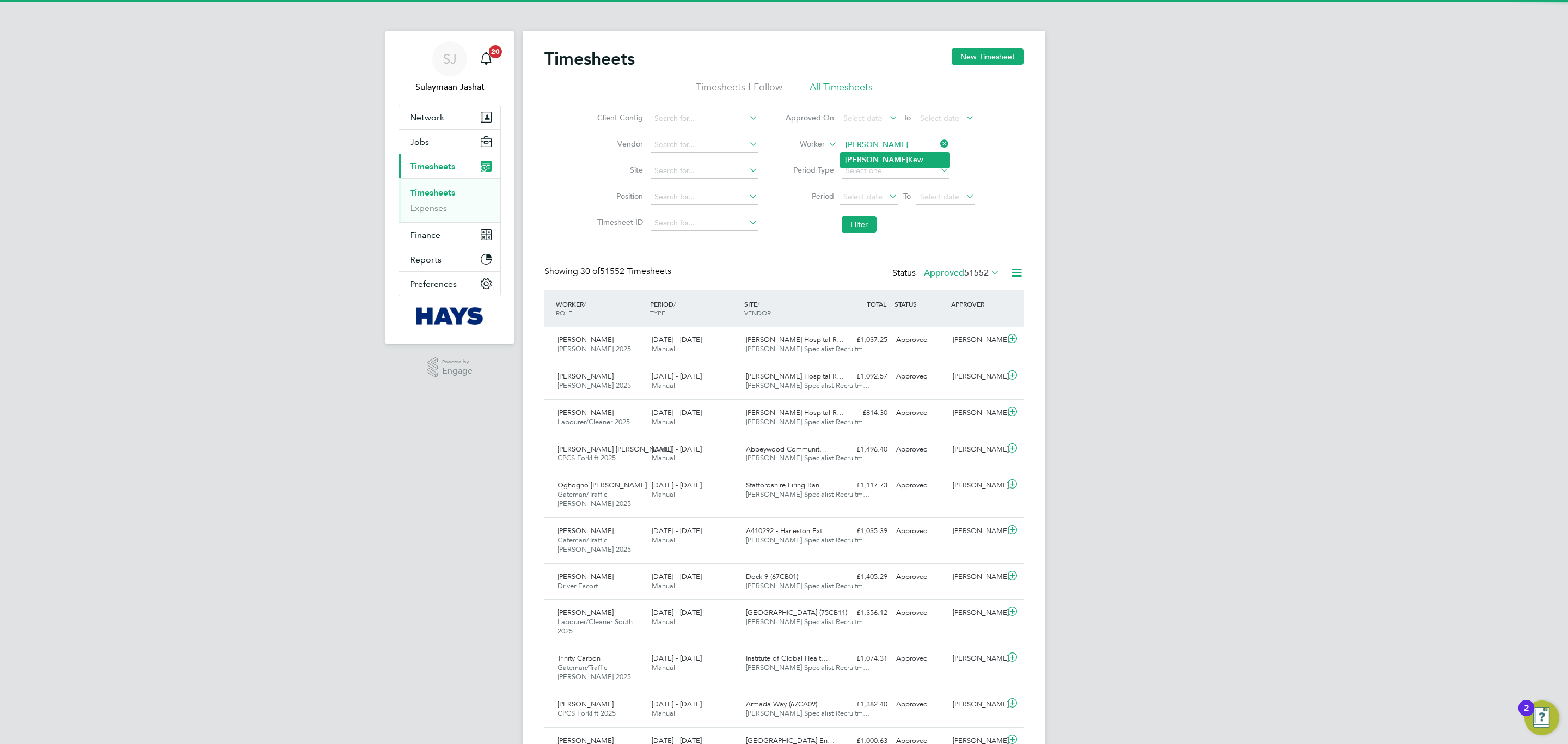
click at [880, 156] on li "[PERSON_NAME]" at bounding box center [895, 160] width 108 height 15
type input "[PERSON_NAME]"
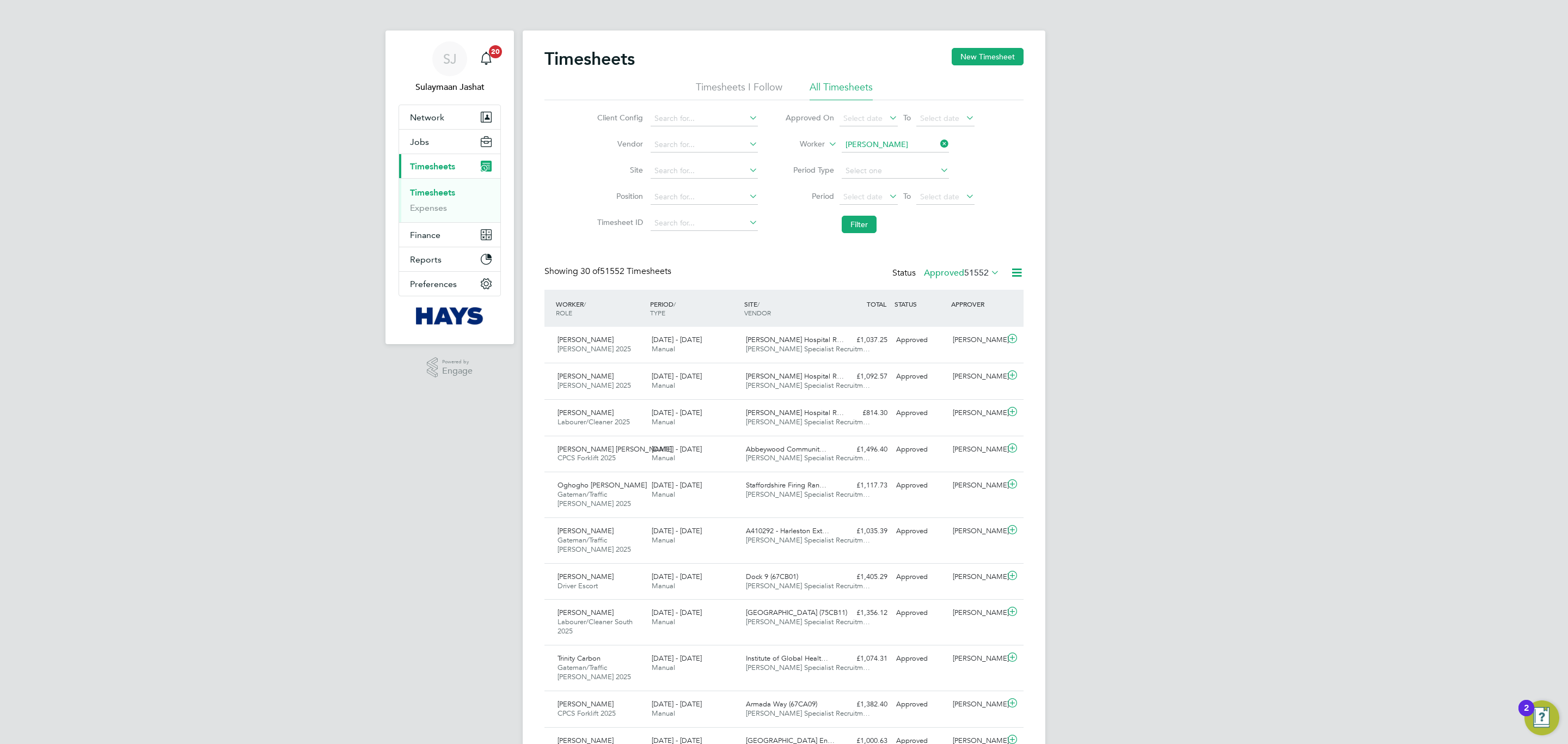
click at [874, 214] on li "Filter" at bounding box center [880, 224] width 217 height 29
click at [864, 225] on button "Filter" at bounding box center [859, 224] width 35 height 18
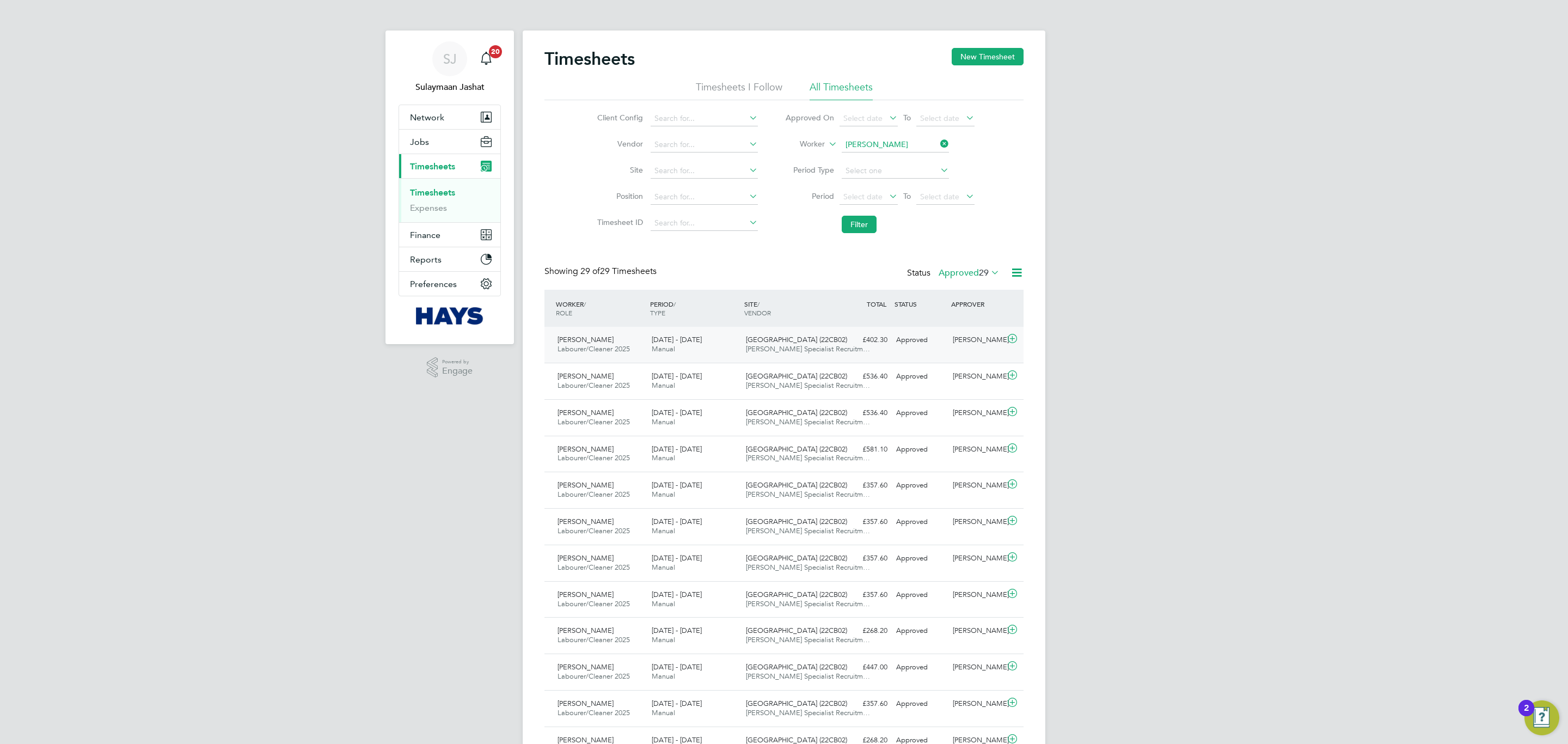
click at [887, 351] on div "[PERSON_NAME] Kew Labourer/Cleaner 2025 [DATE] - [DATE] [DATE] - [DATE] Manual …" at bounding box center [783, 345] width 479 height 36
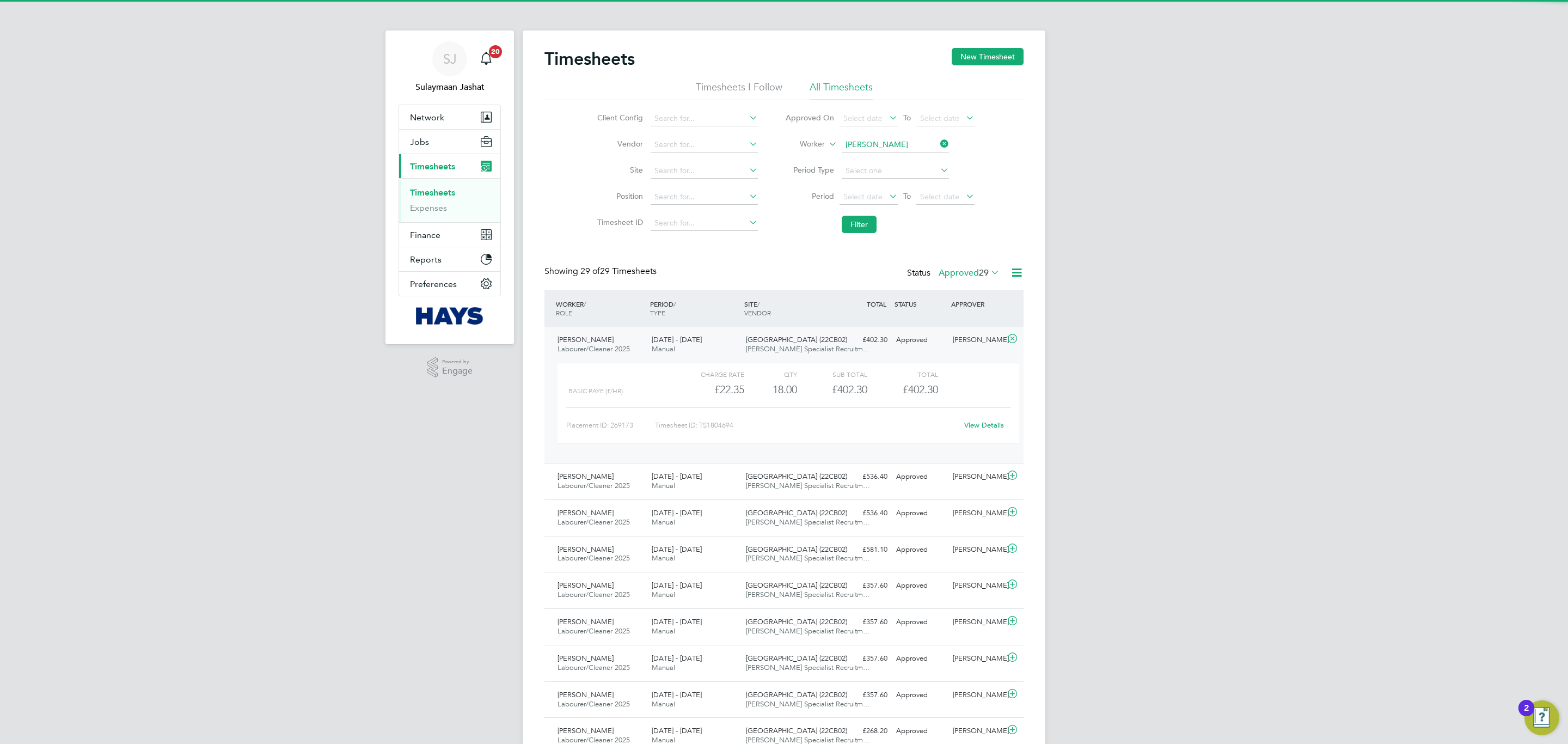
click at [983, 427] on link "View Details" at bounding box center [984, 425] width 40 height 9
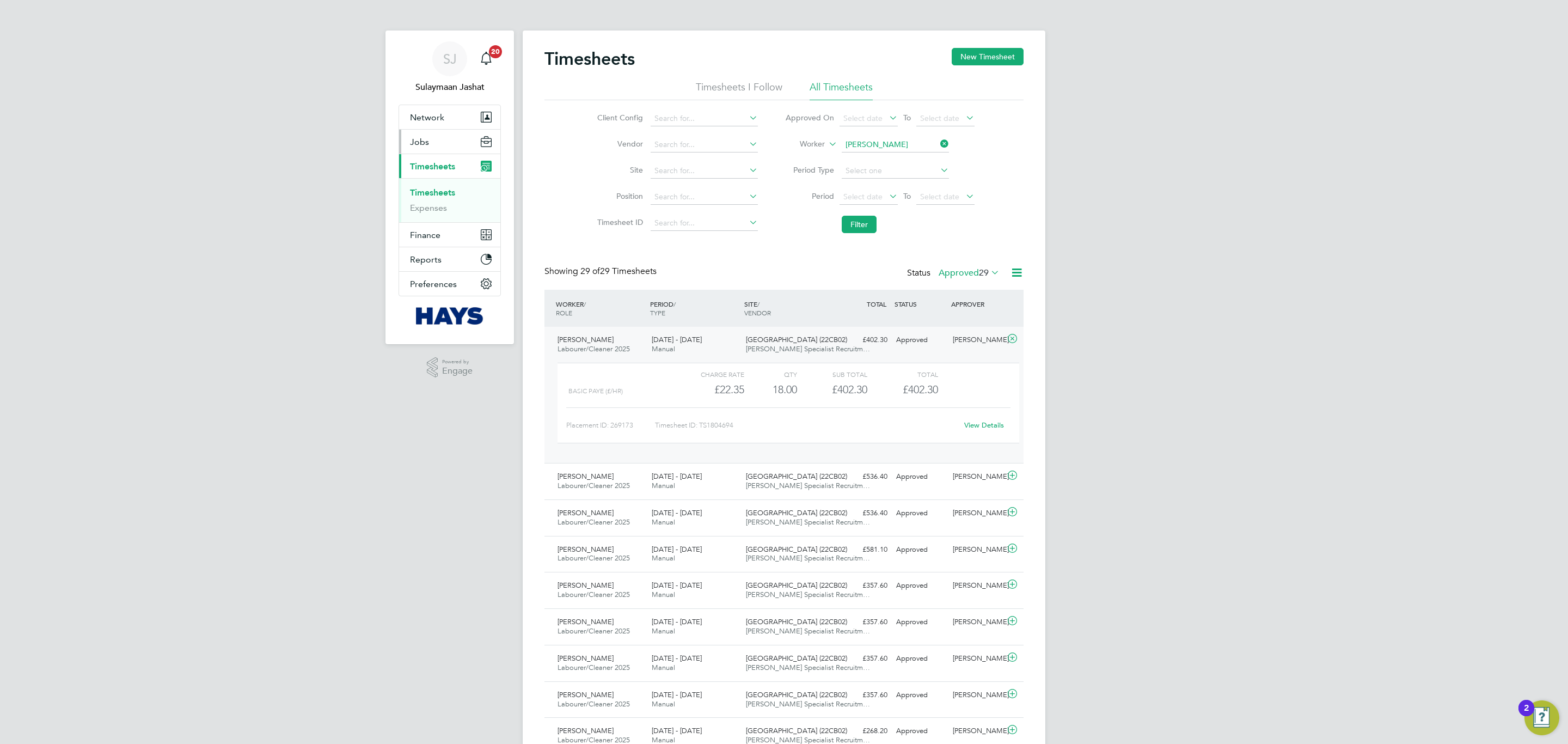
click at [430, 146] on button "Jobs" at bounding box center [450, 141] width 101 height 24
click at [438, 193] on li "Vacancies" at bounding box center [451, 185] width 82 height 15
click at [436, 198] on link "Placements" at bounding box center [433, 198] width 45 height 10
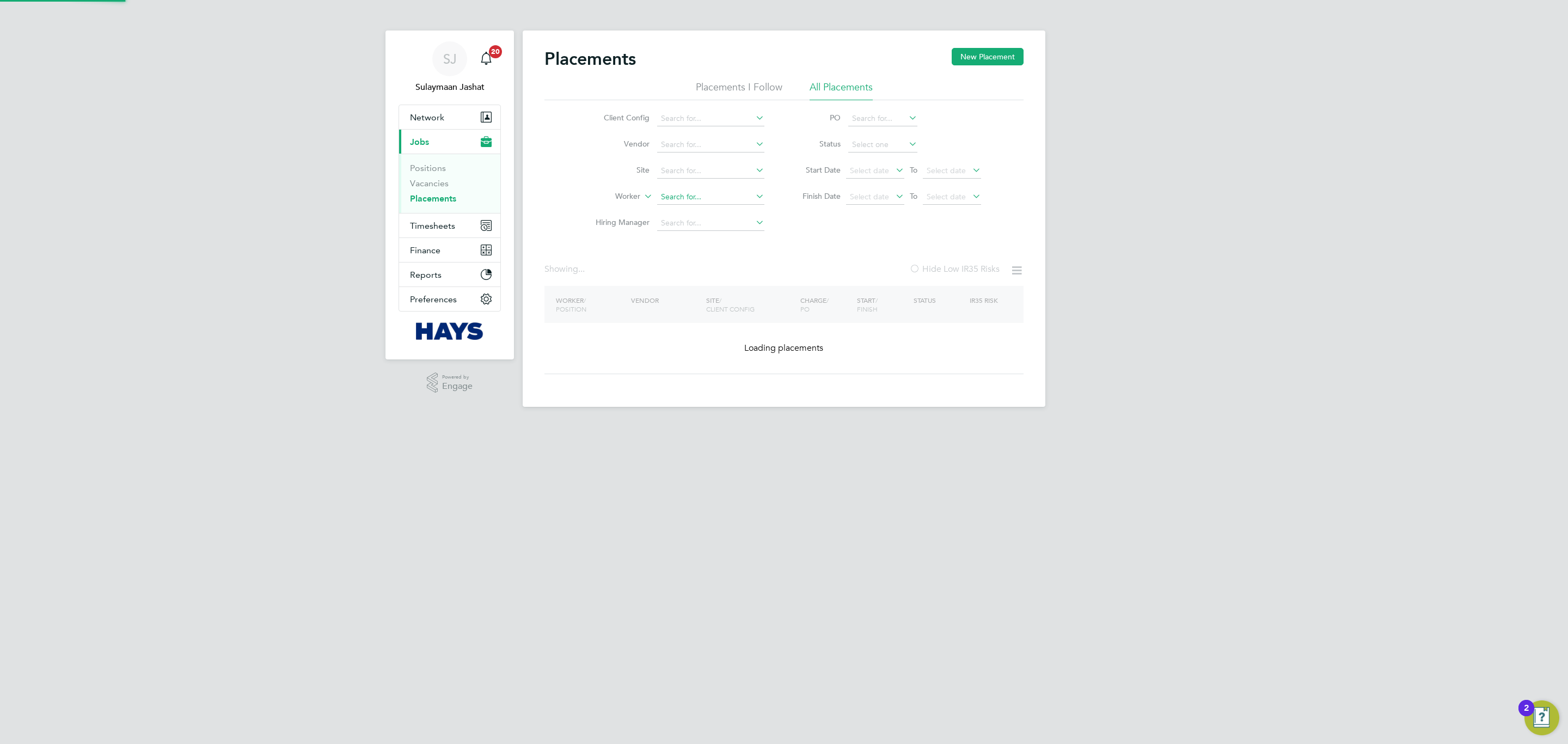
click at [690, 196] on input at bounding box center [711, 197] width 107 height 15
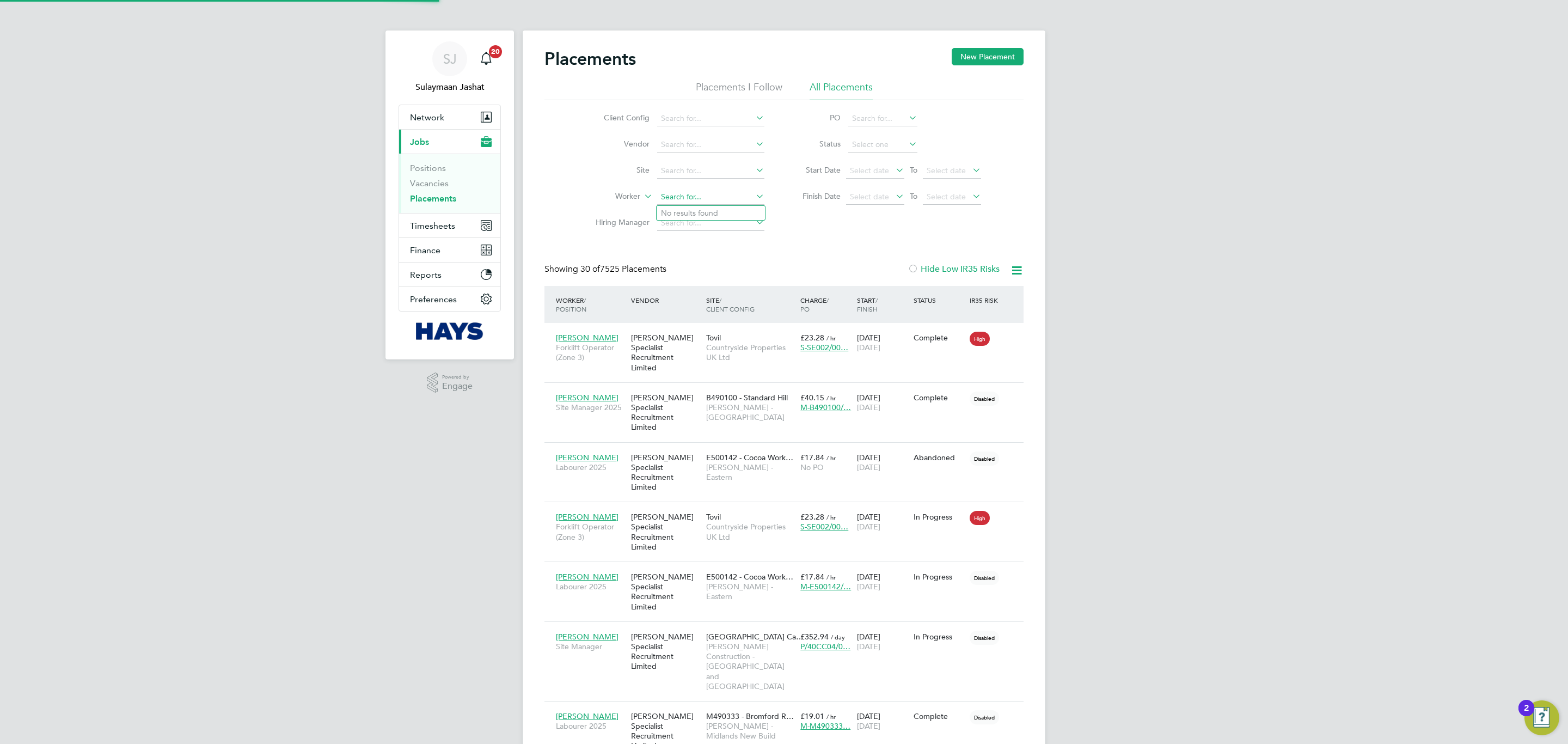
scroll to position [31, 95]
click at [693, 228] on li "Myl [PERSON_NAME]" at bounding box center [711, 228] width 108 height 15
type input "[PERSON_NAME]"
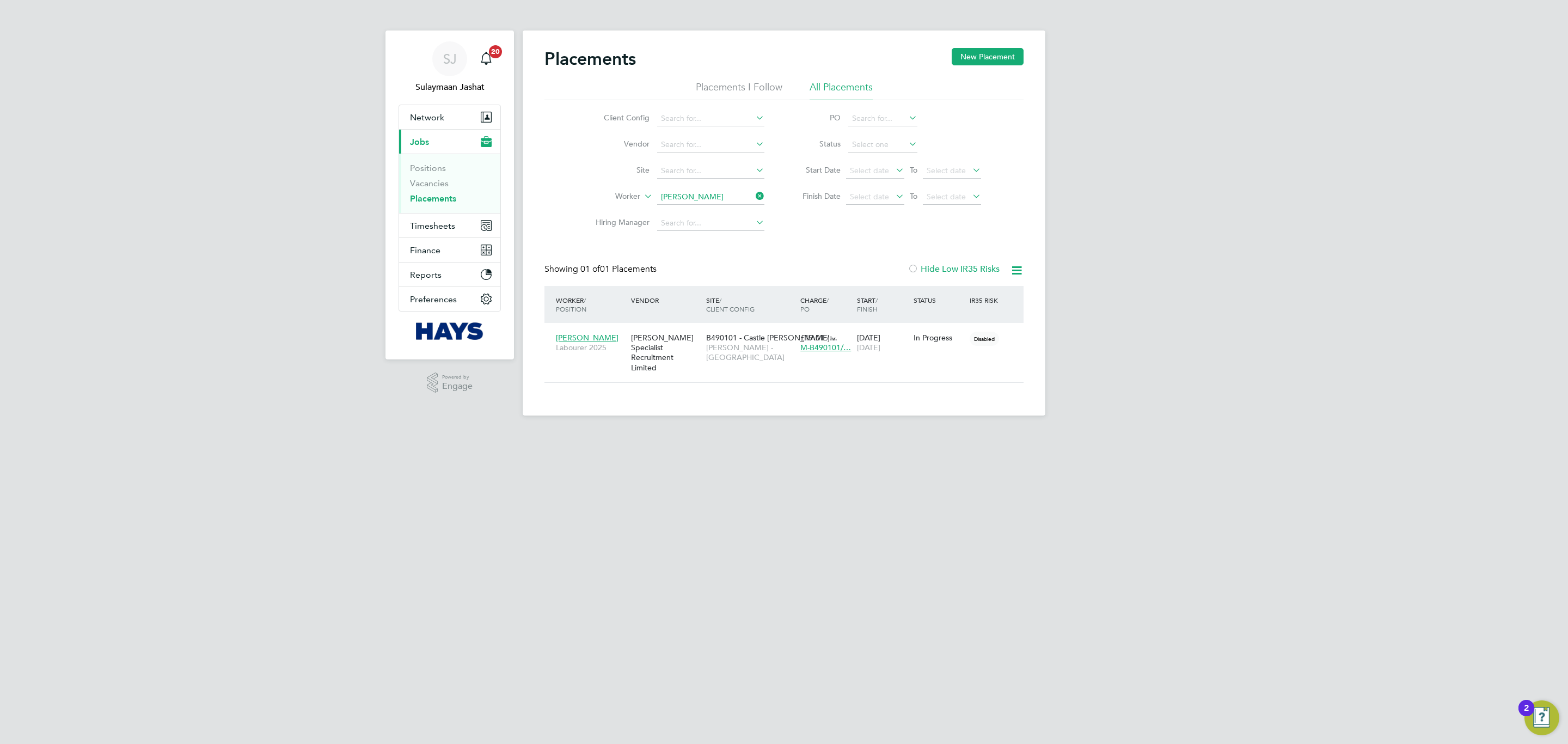
click at [651, 290] on div "Worker / Position Vendor Site / Client Config Charge / PO Start / Finish Status…" at bounding box center [783, 304] width 479 height 37
click at [654, 265] on span "01 of 01 Placements" at bounding box center [618, 269] width 76 height 11
click at [778, 379] on div "Placements New Placement Placements I Follow All Placements Client Config Vendo…" at bounding box center [784, 223] width 523 height 385
click at [772, 365] on div "[PERSON_NAME] Labourer 2025 [PERSON_NAME] Specialist Recruitment Limited B49010…" at bounding box center [783, 352] width 479 height 59
click at [719, 343] on div "B490101 - Castle [PERSON_NAME]… [PERSON_NAME] - [GEOGRAPHIC_DATA]" at bounding box center [751, 348] width 94 height 41
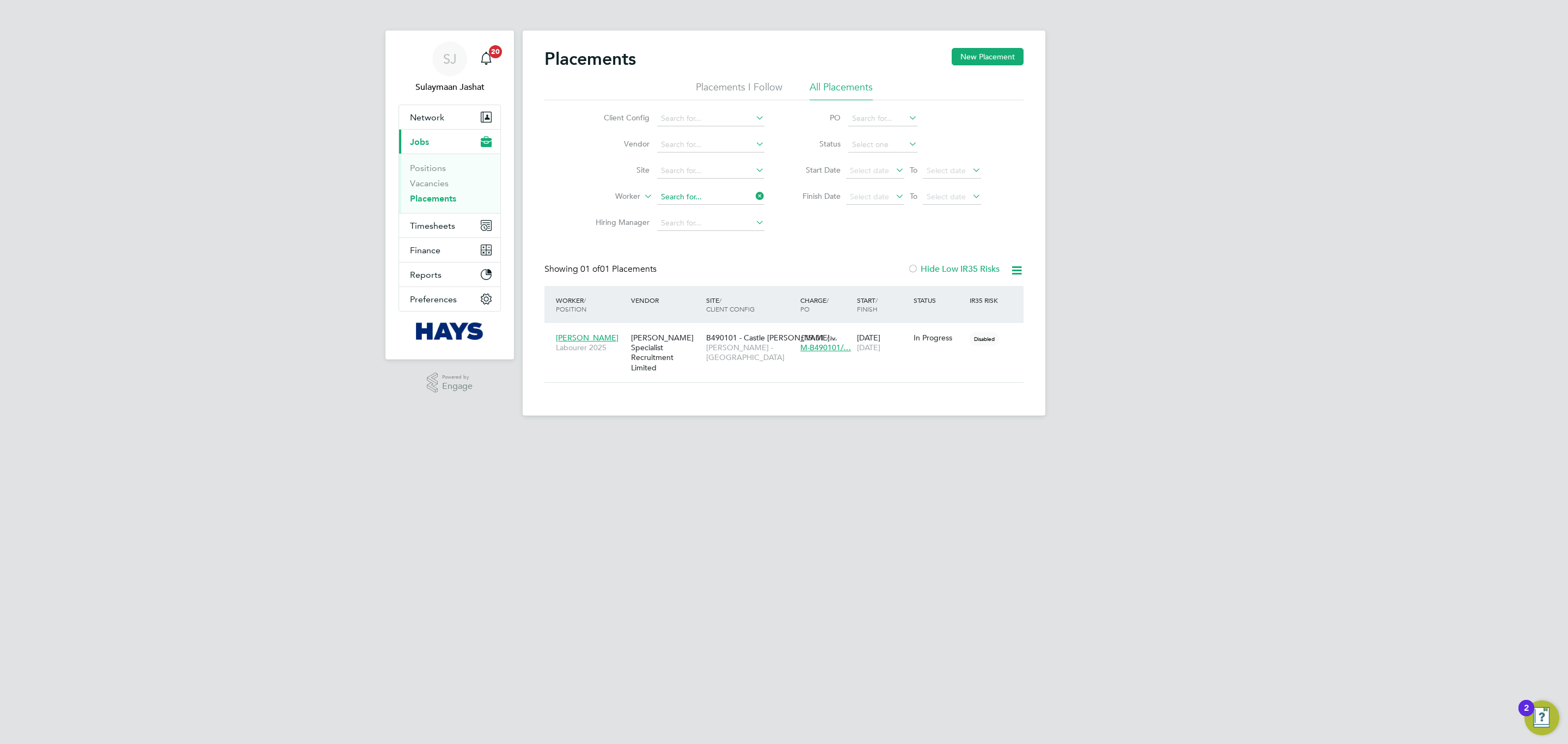
click at [722, 197] on input at bounding box center [711, 197] width 107 height 15
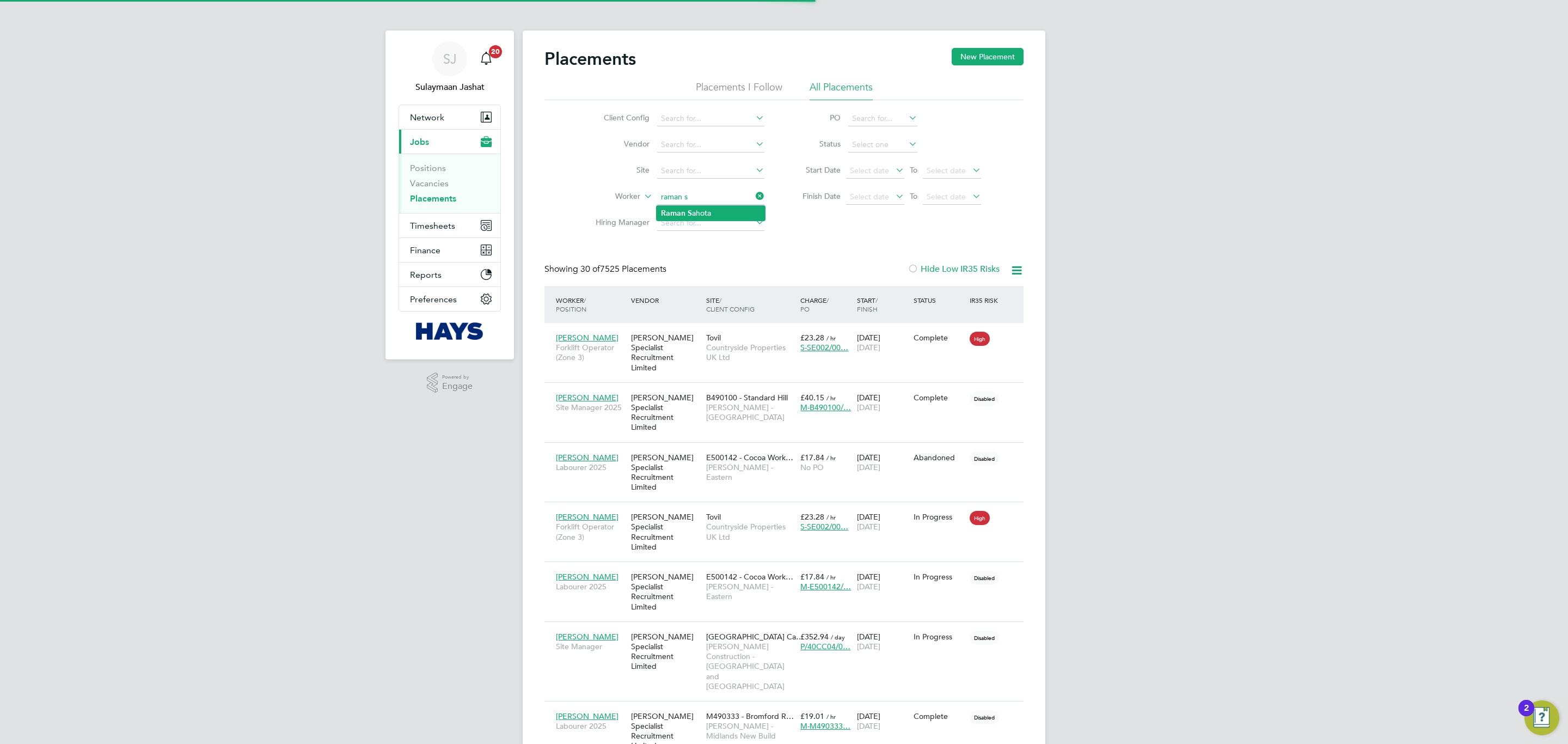
click at [717, 211] on li "Raman S ahota" at bounding box center [711, 213] width 108 height 15
type input "Raman Sahota"
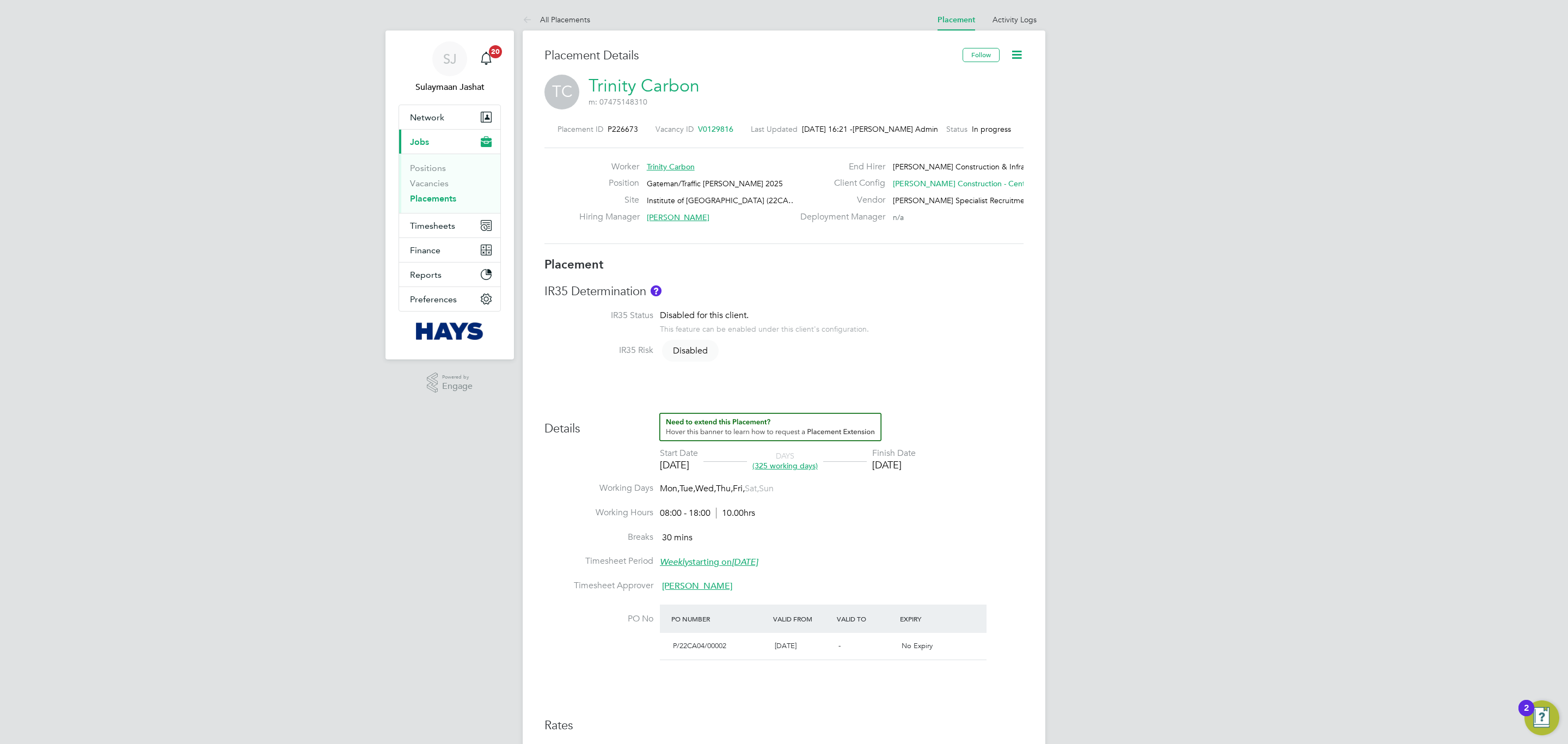
click at [879, 510] on li "Working Hours 08:00 - 18:00 10.00hrs" at bounding box center [783, 519] width 479 height 24
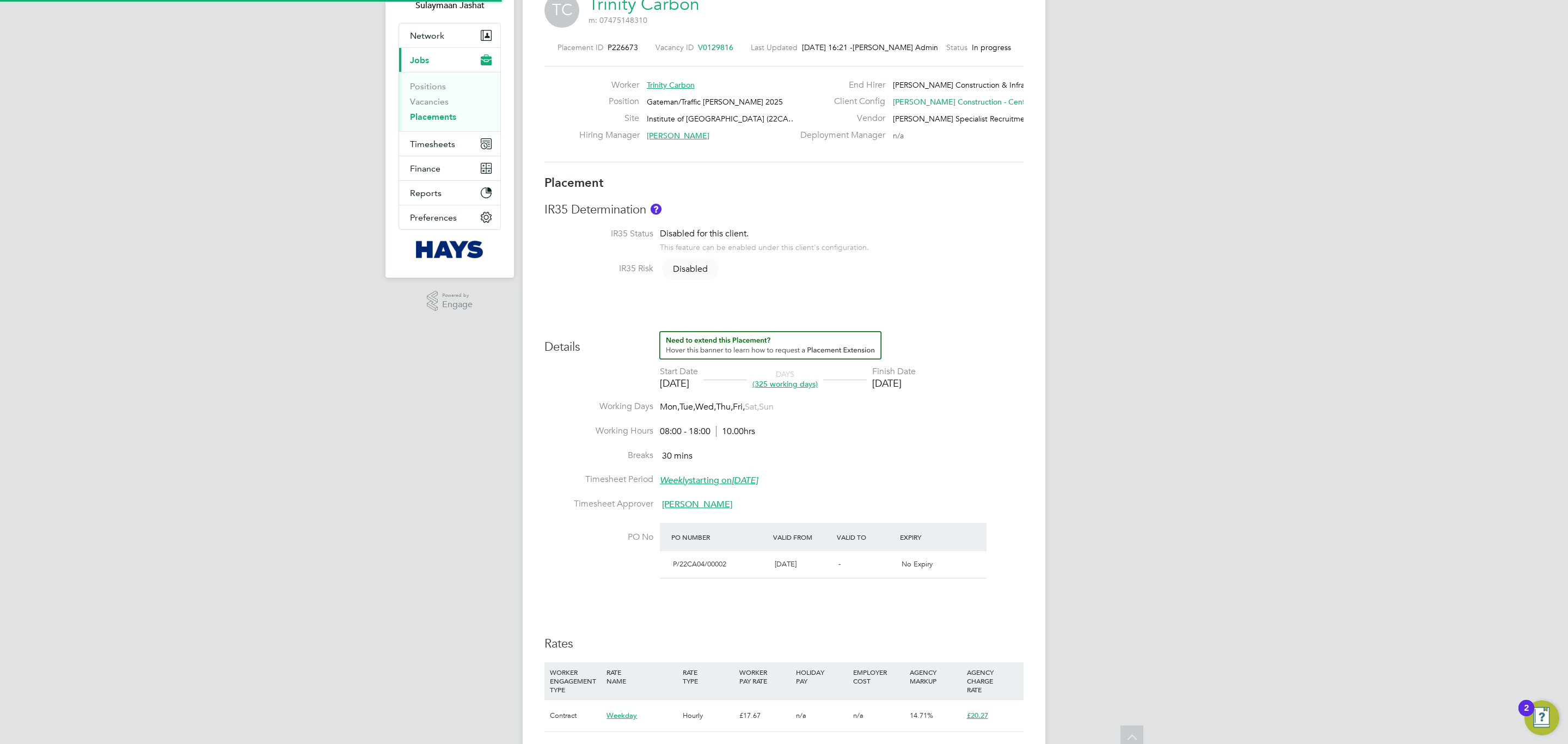
type input "[PERSON_NAME]"
type input "[DATE]"
type input "08:00"
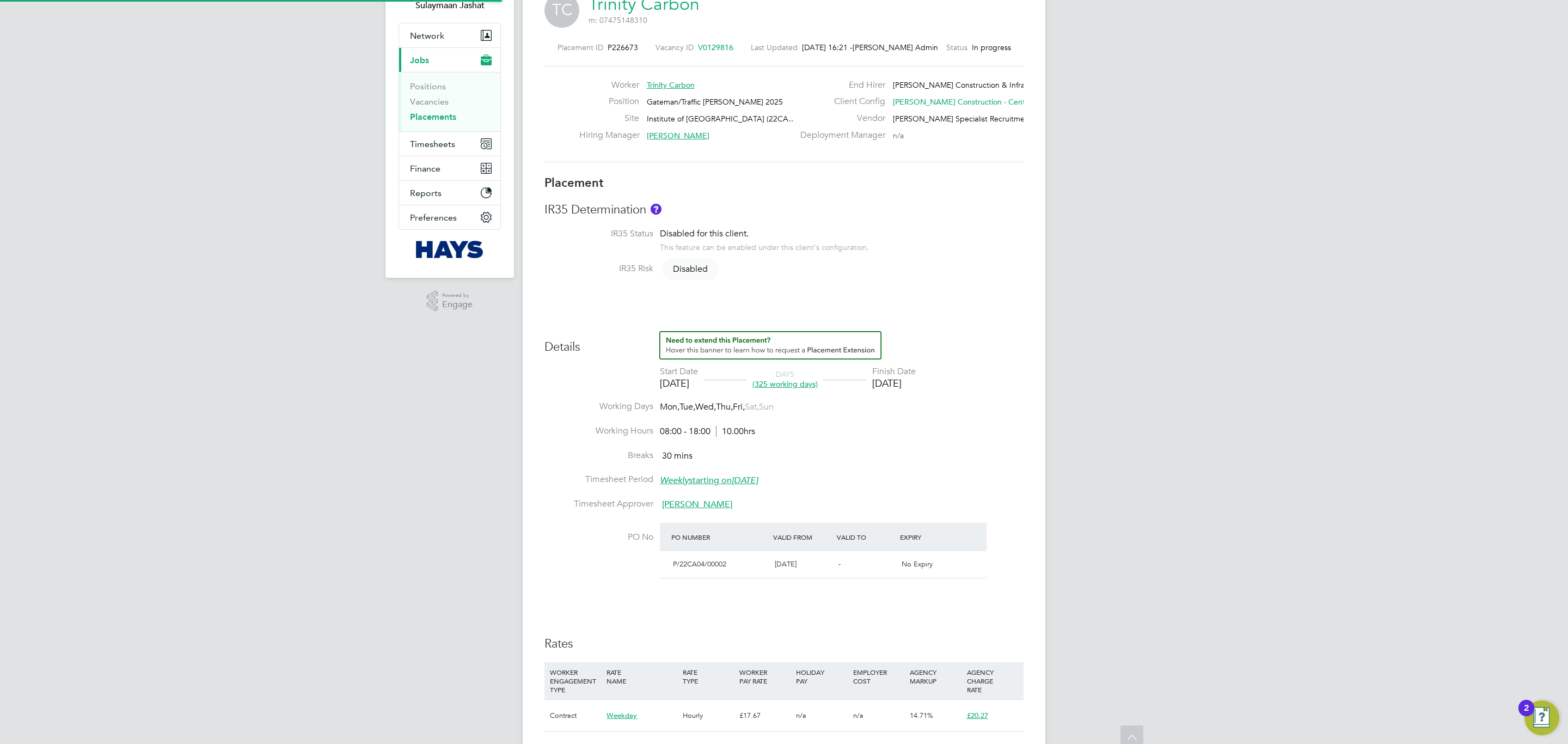
type input "18:00"
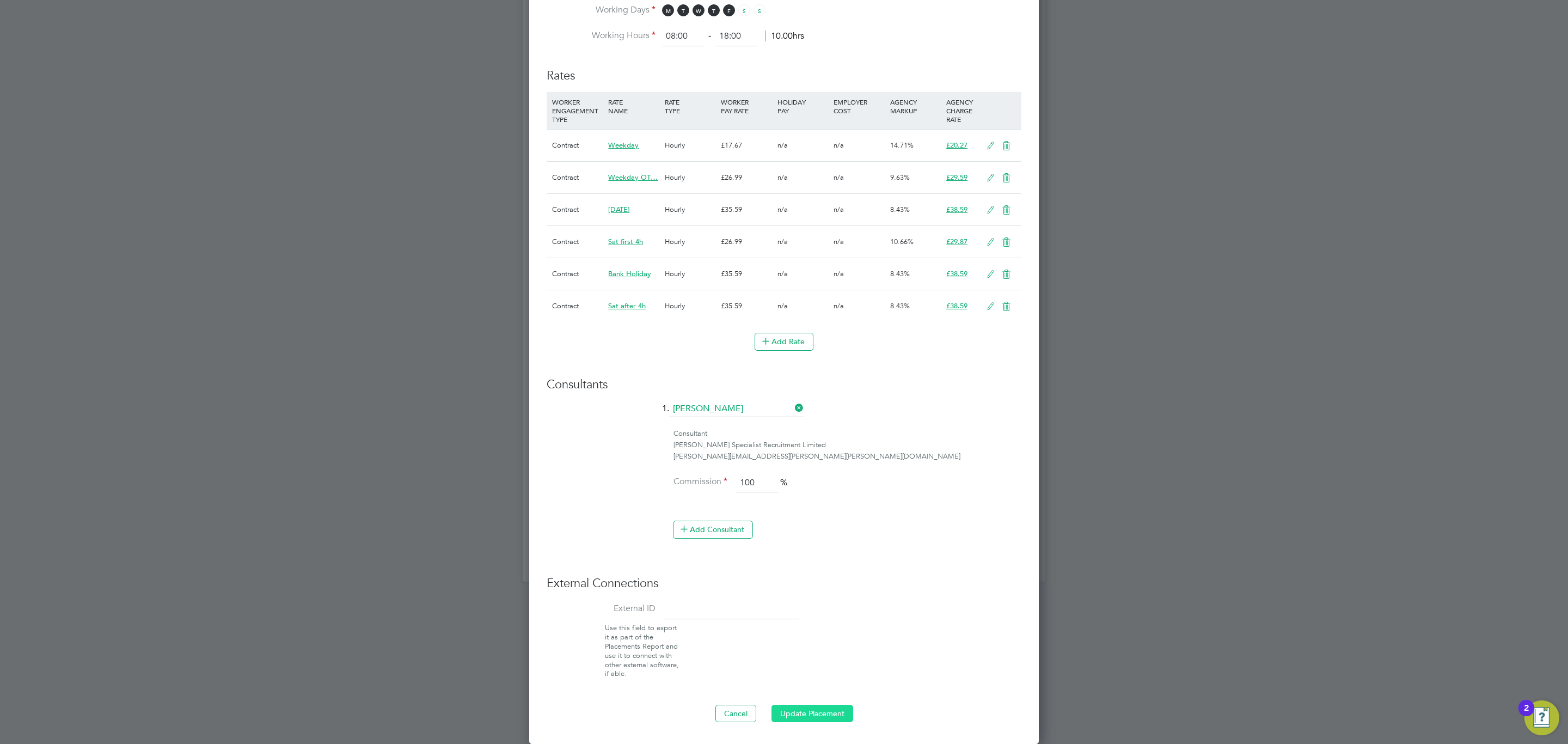
click at [812, 714] on button "Update Placement" at bounding box center [812, 713] width 82 height 18
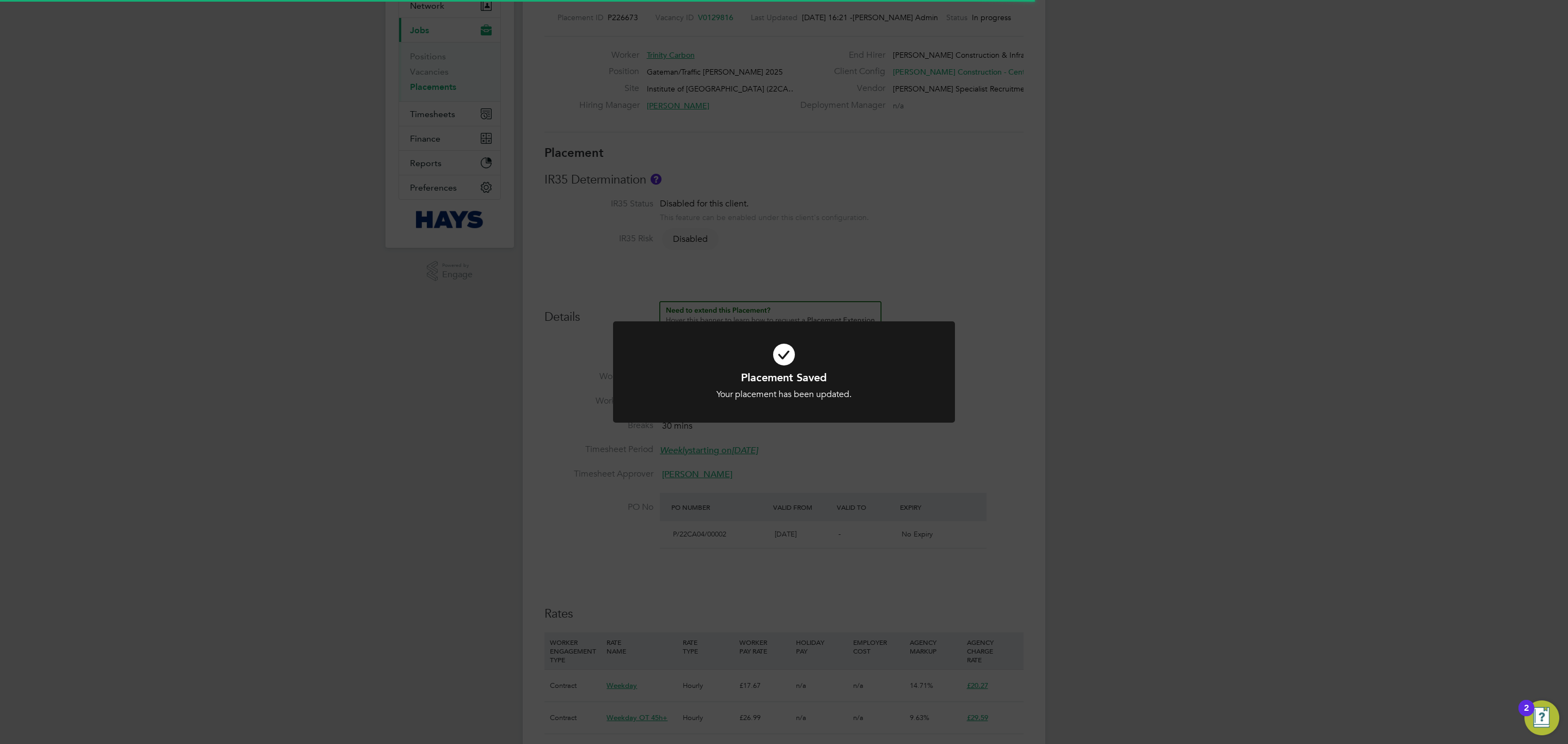
click at [843, 658] on div "Placement Saved Your placement has been updated. Cancel Okay" at bounding box center [784, 372] width 1568 height 744
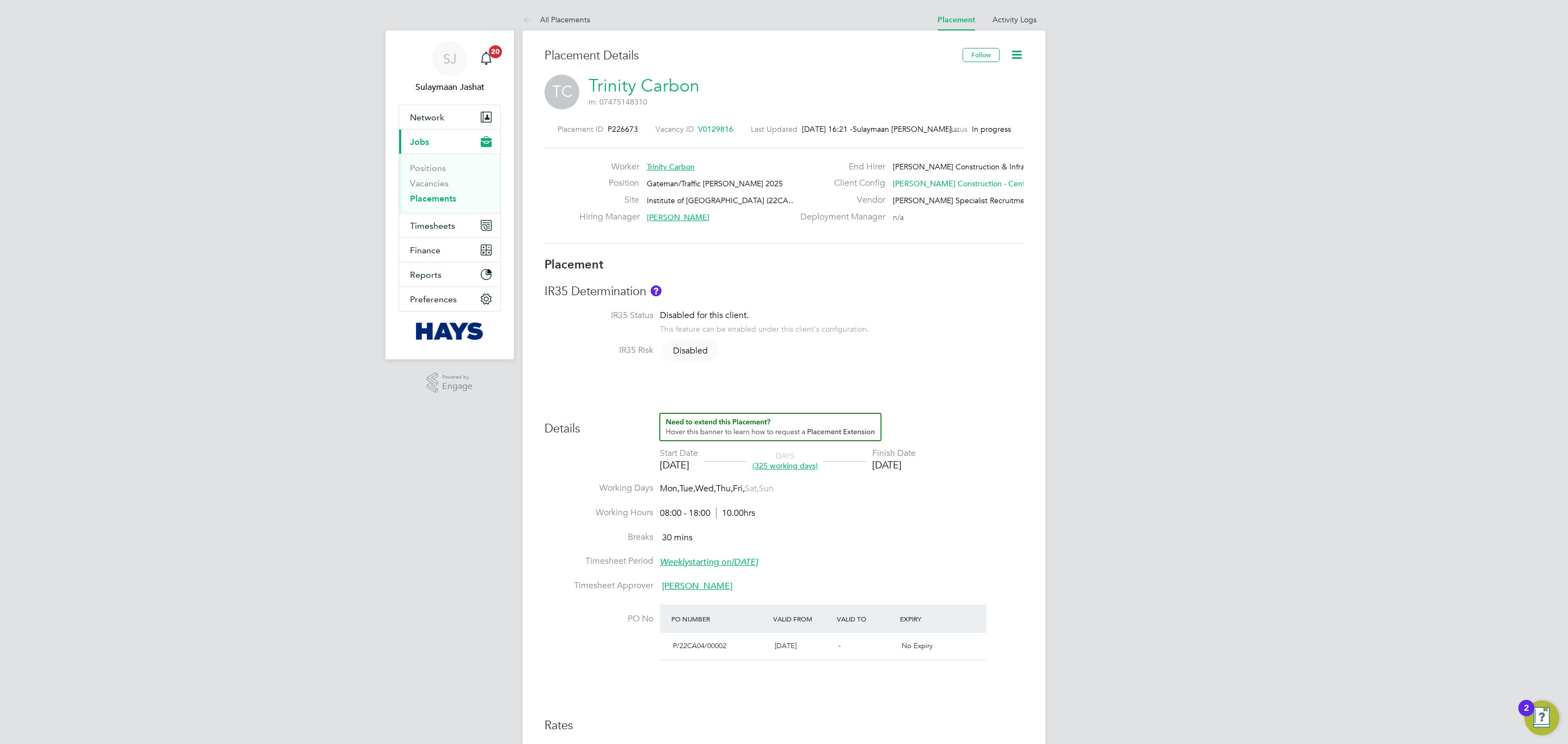
click at [971, 350] on div "IR35 Risk Disabled" at bounding box center [783, 351] width 479 height 13
click at [1015, 53] on icon at bounding box center [1017, 55] width 13 height 13
click at [1010, 28] on li "Activity Logs" at bounding box center [1015, 19] width 44 height 22
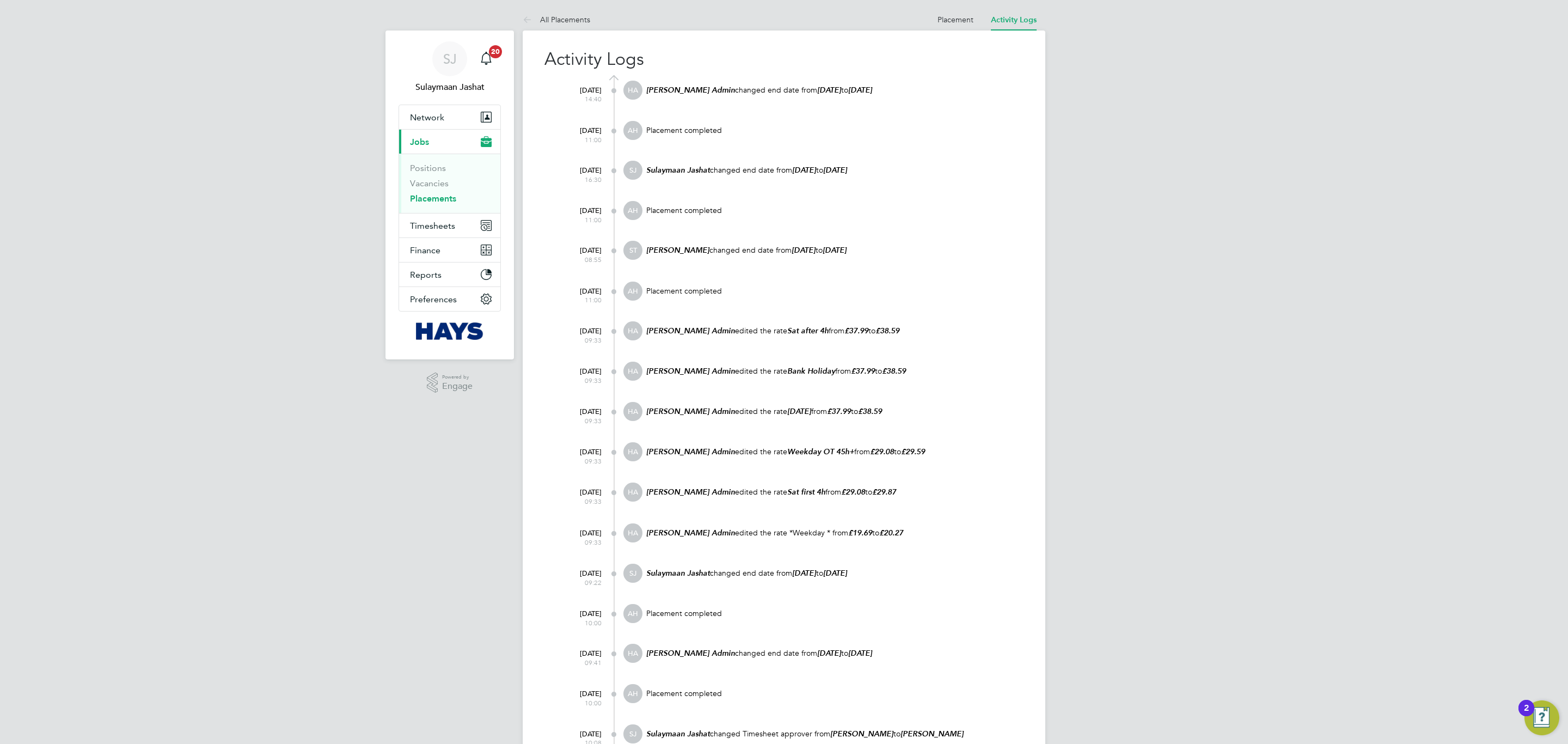
click at [961, 33] on div "Activity Logs [DATE] 14:40 [PERSON_NAME] Admin changed end date from [DATE] to …" at bounding box center [784, 706] width 523 height 1351
click at [961, 23] on link "Placement" at bounding box center [955, 19] width 36 height 10
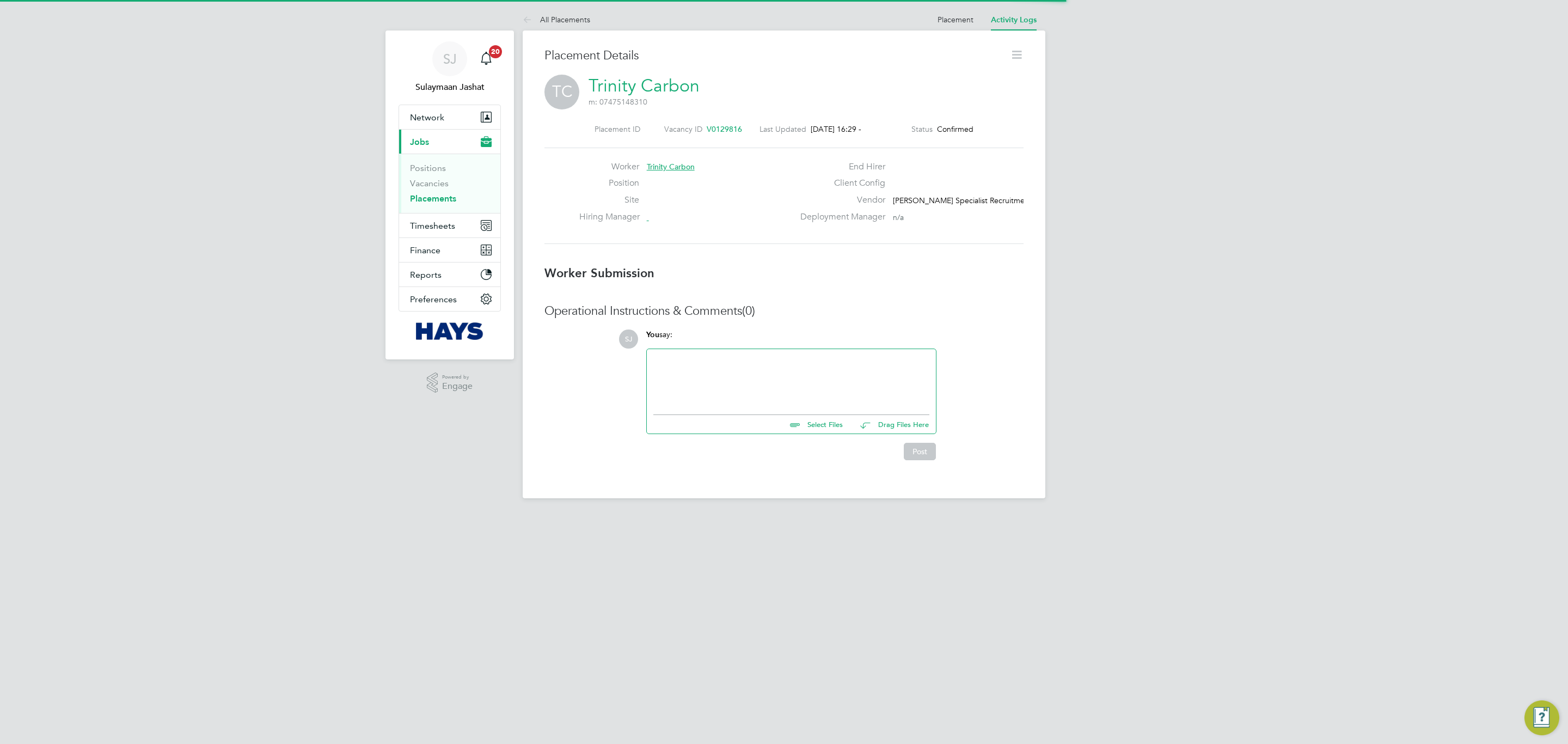
scroll to position [17, 215]
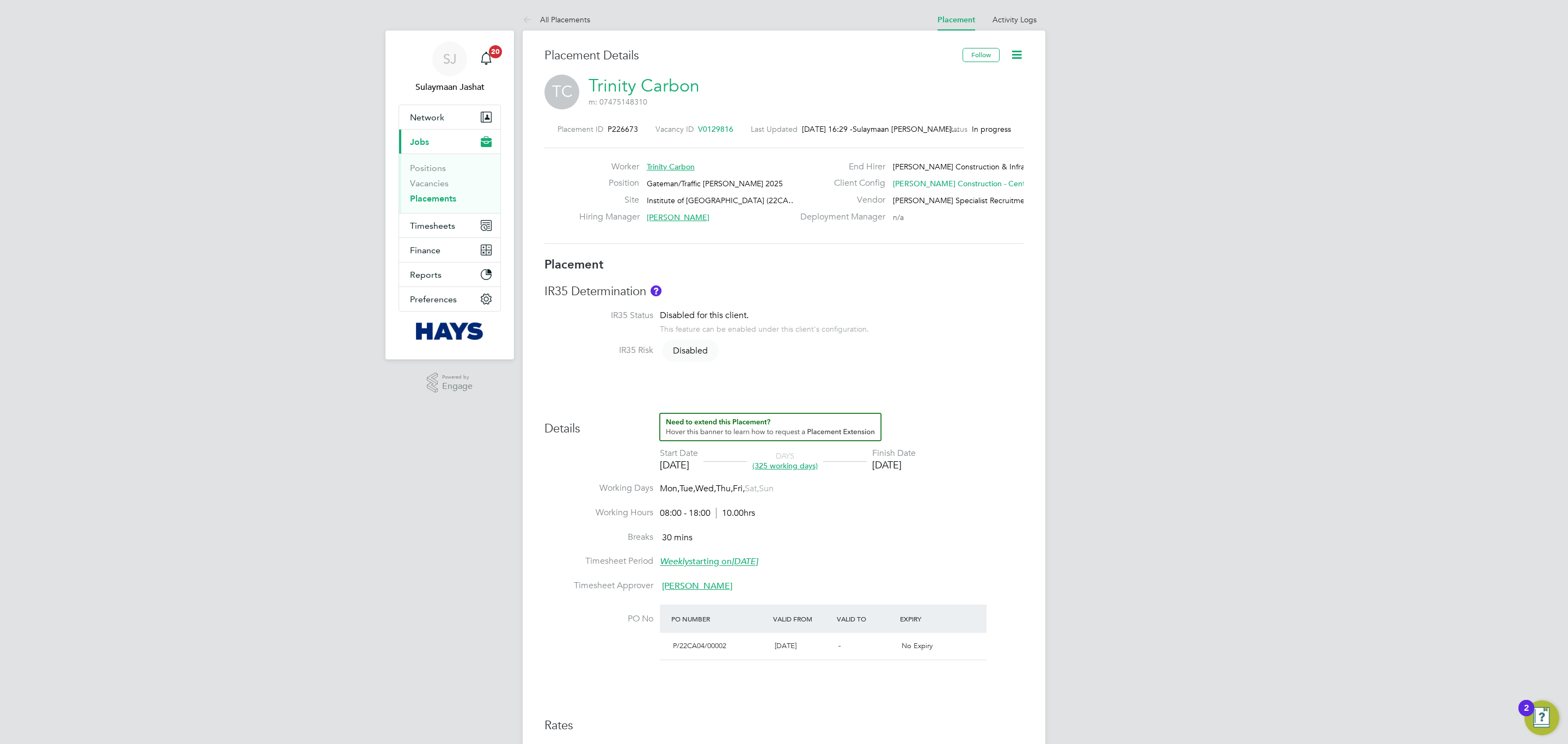
click at [1012, 51] on icon at bounding box center [1017, 55] width 13 height 13
click at [973, 203] on li "Followers" at bounding box center [981, 200] width 80 height 15
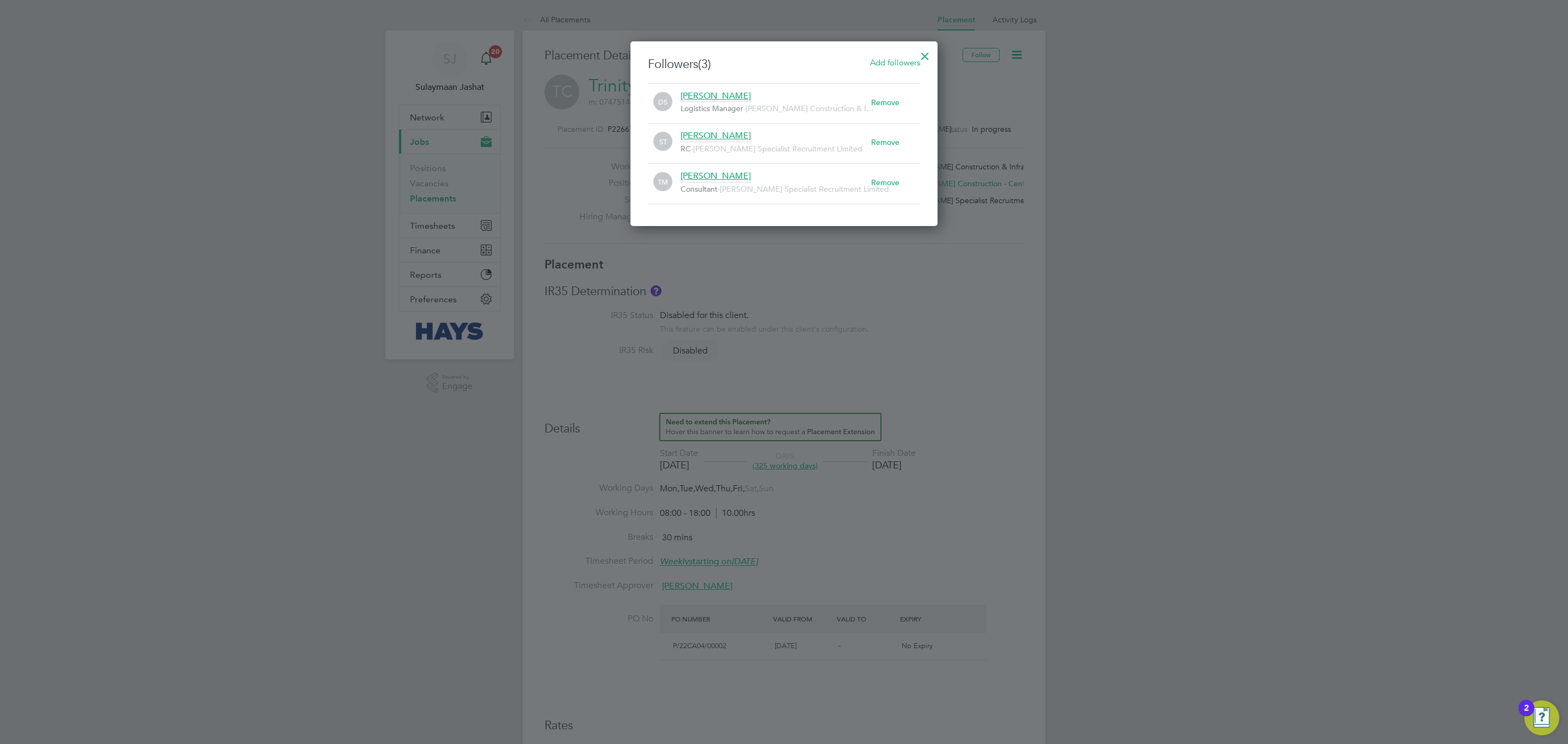
click at [919, 48] on div at bounding box center [925, 54] width 19 height 19
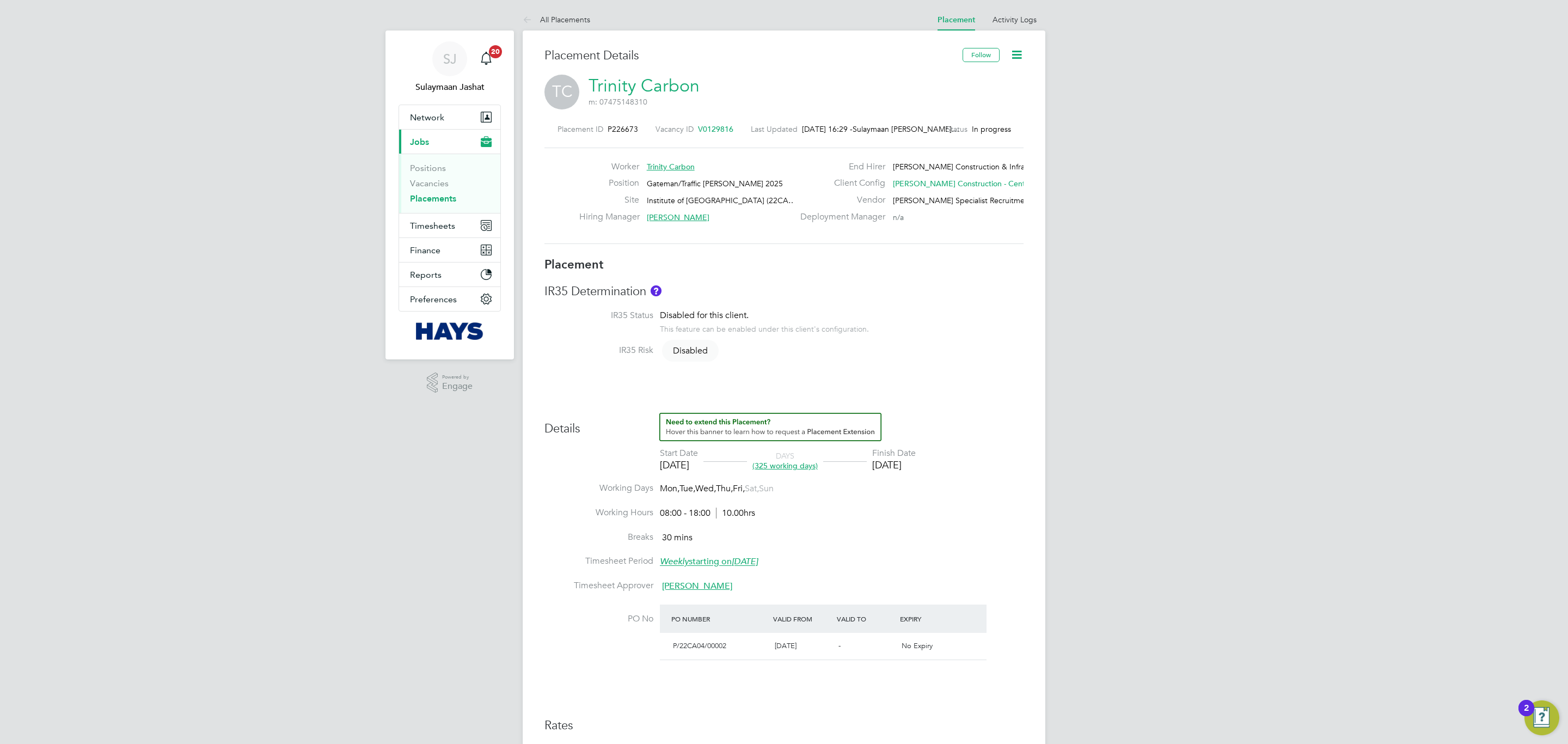
click at [440, 197] on link "Placements" at bounding box center [433, 198] width 46 height 10
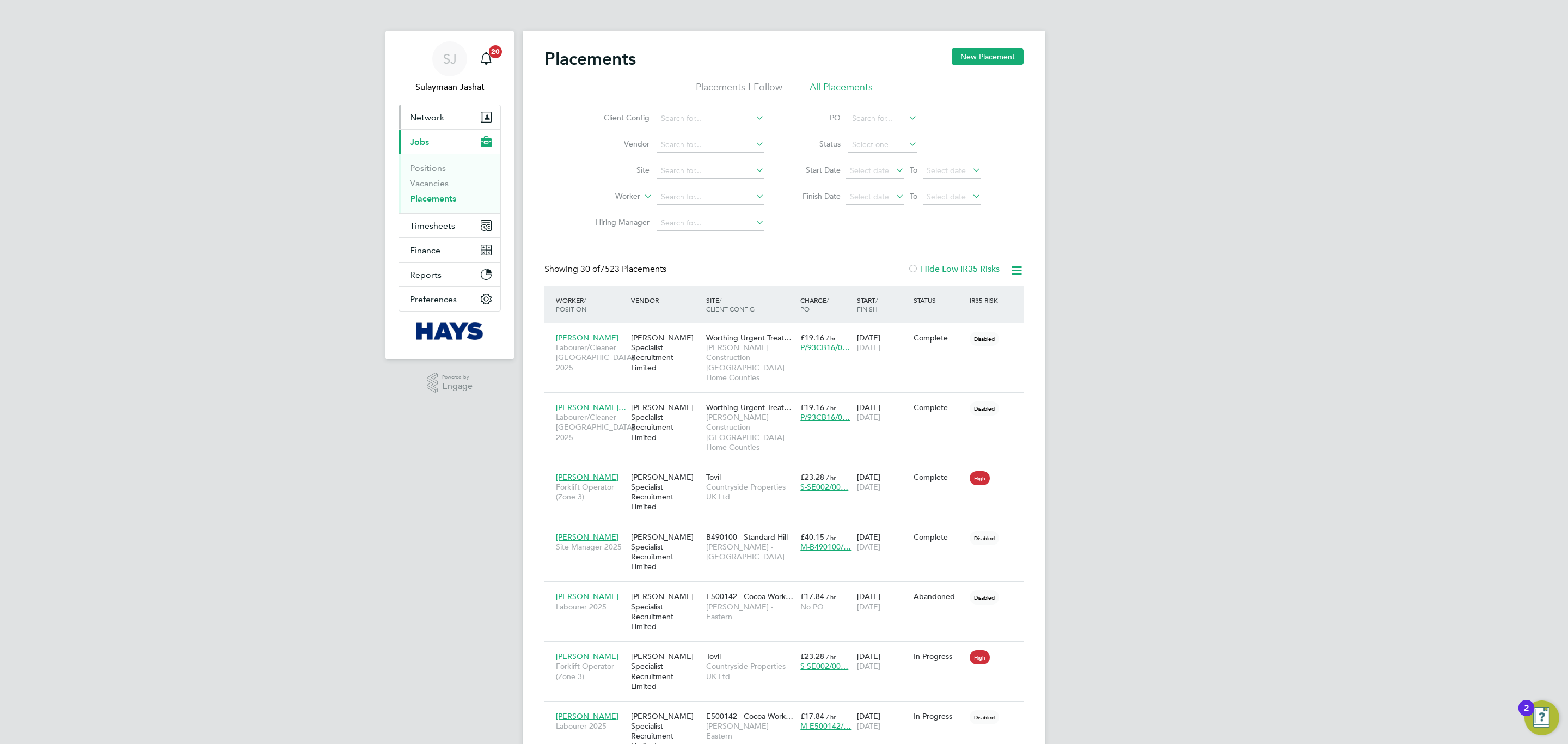
click at [439, 119] on span "Network" at bounding box center [427, 117] width 34 height 10
click at [426, 194] on link "Workers" at bounding box center [427, 189] width 33 height 10
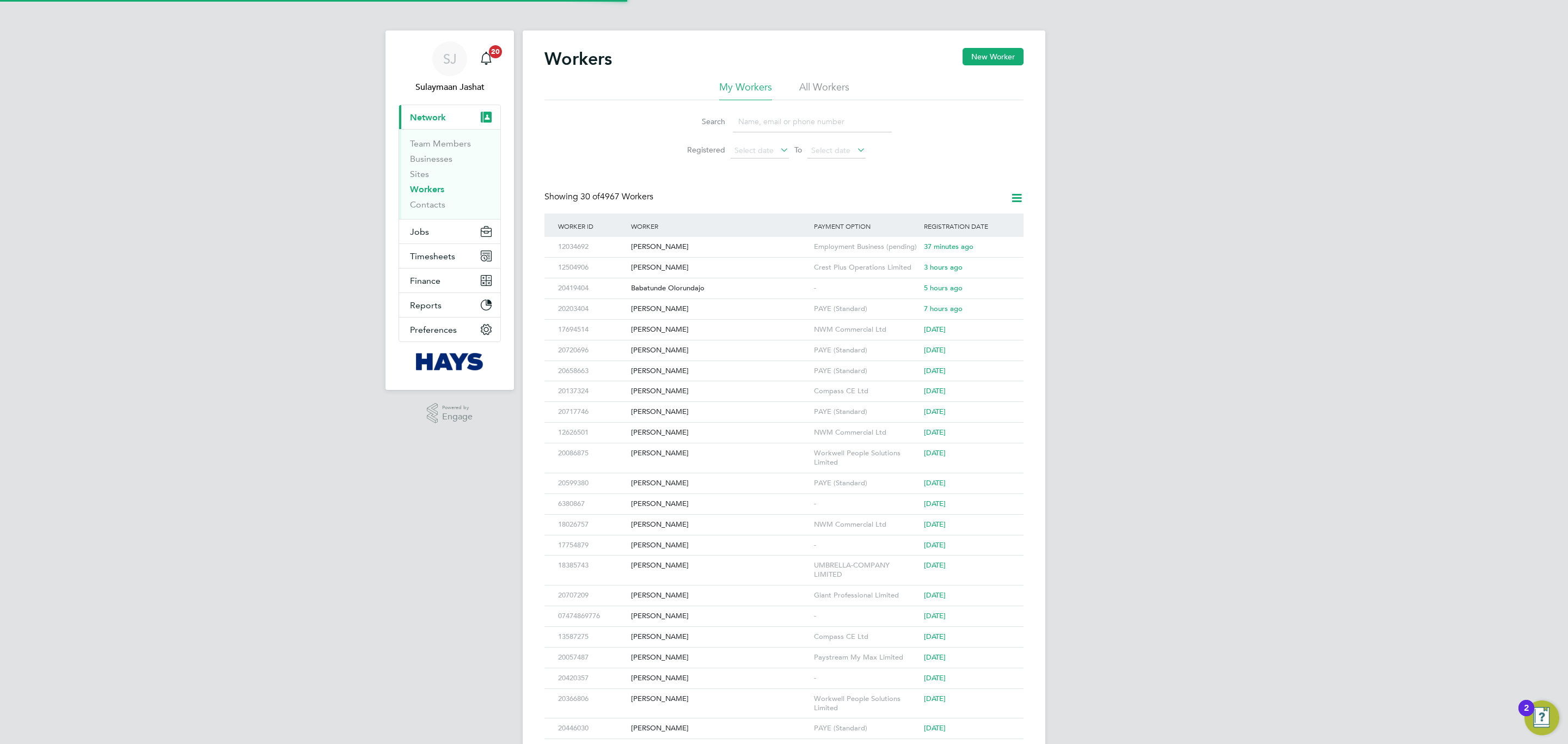
click at [825, 90] on li "All Workers" at bounding box center [824, 90] width 50 height 19
click at [452, 239] on button "Jobs" at bounding box center [450, 231] width 101 height 24
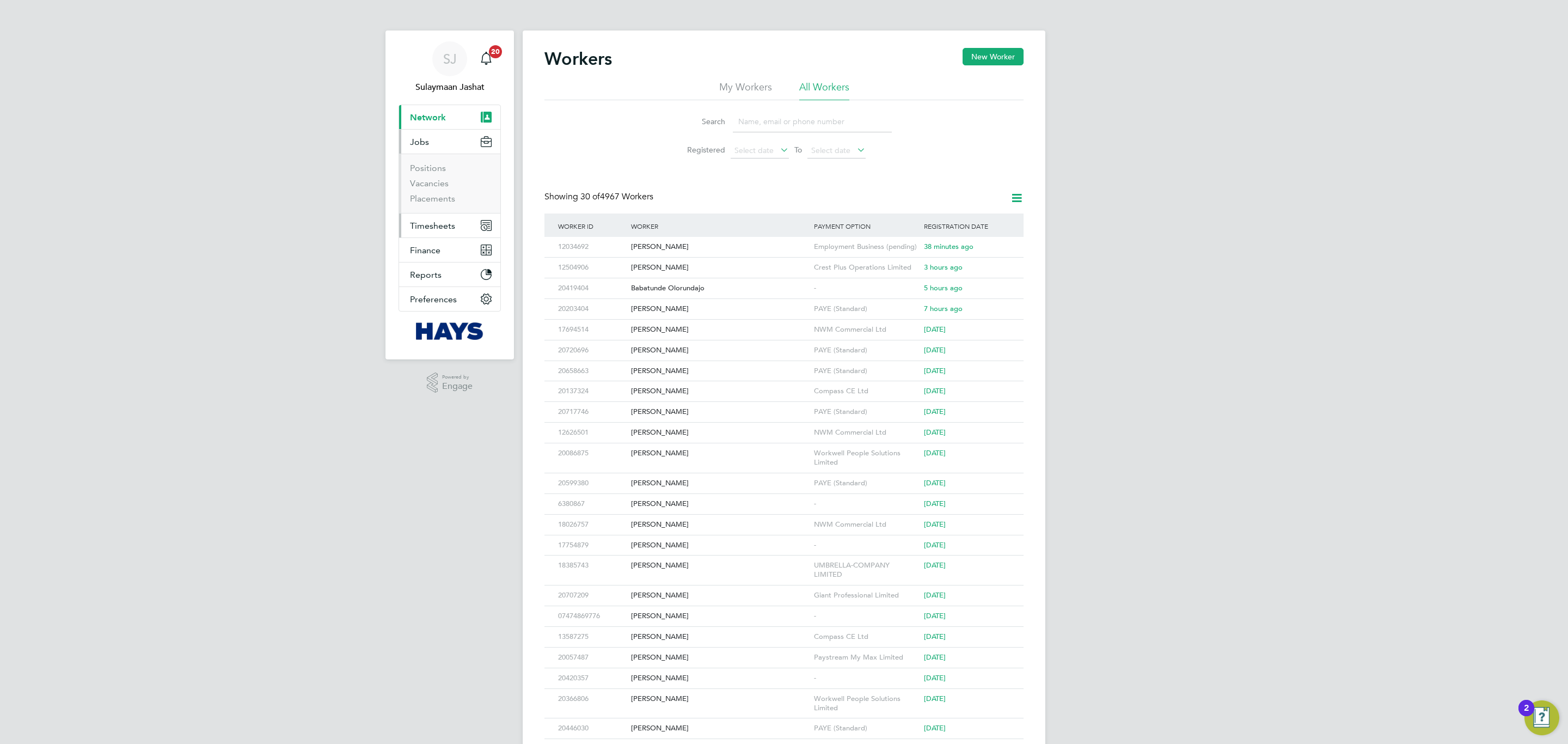
click at [436, 221] on span "Timesheets" at bounding box center [433, 225] width 45 height 10
click at [439, 196] on link "Timesheets" at bounding box center [433, 192] width 45 height 10
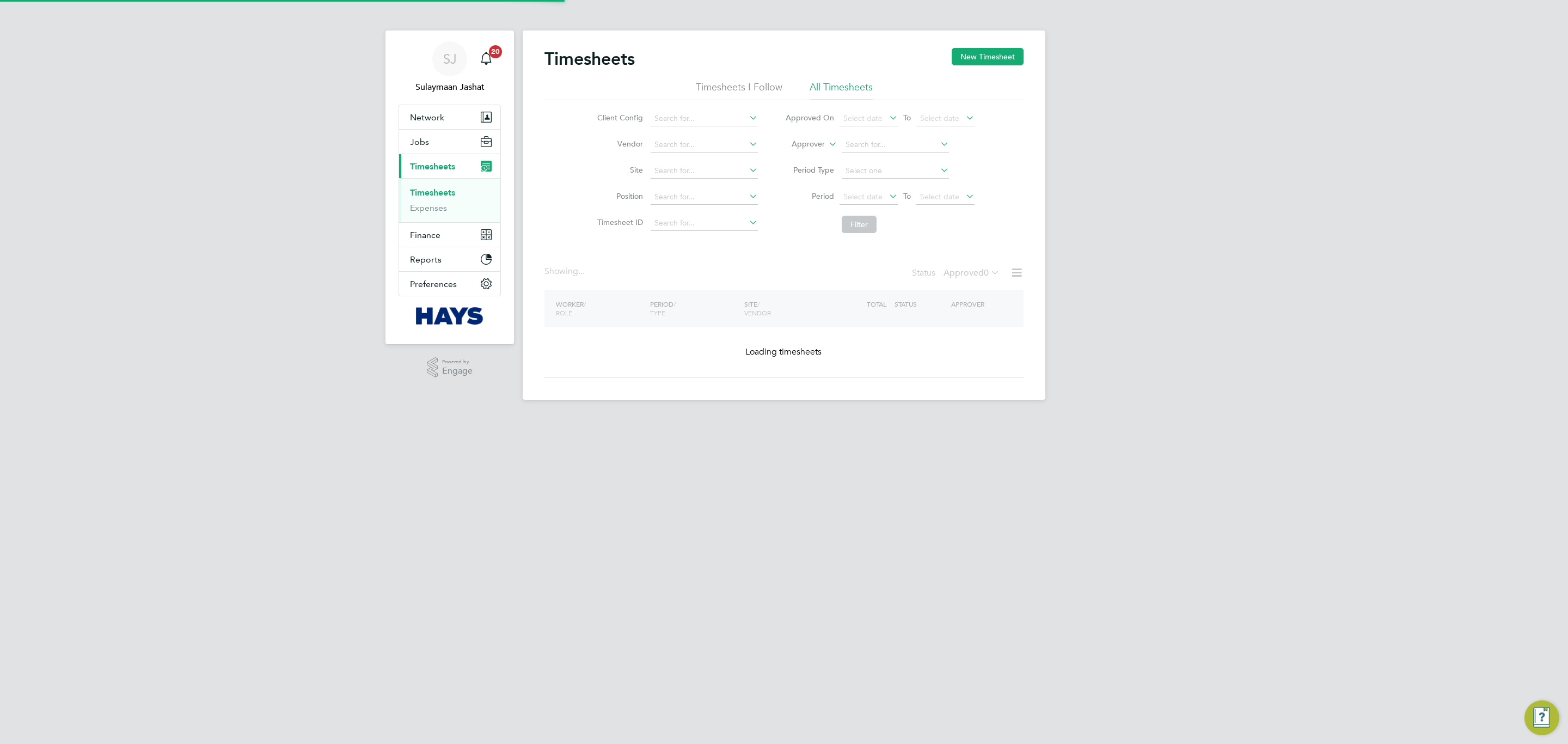
click at [812, 147] on label "Approver" at bounding box center [800, 144] width 49 height 11
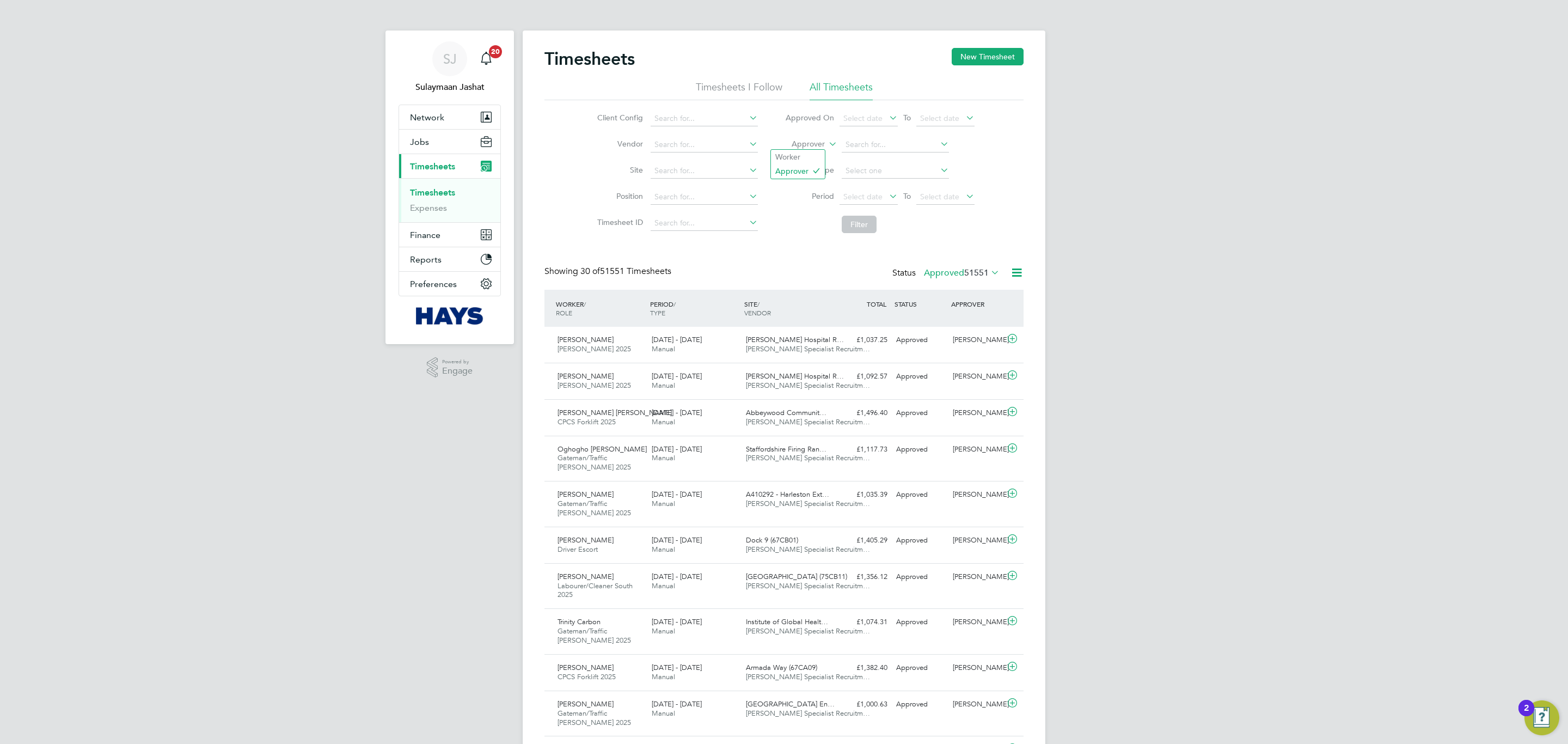
scroll to position [28, 95]
click at [813, 146] on label "Approver" at bounding box center [800, 144] width 49 height 11
click at [804, 155] on li "Worker" at bounding box center [798, 156] width 54 height 14
drag, startPoint x: 840, startPoint y: 150, endPoint x: 855, endPoint y: 147, distance: 15.3
click at [855, 147] on input at bounding box center [895, 144] width 107 height 15
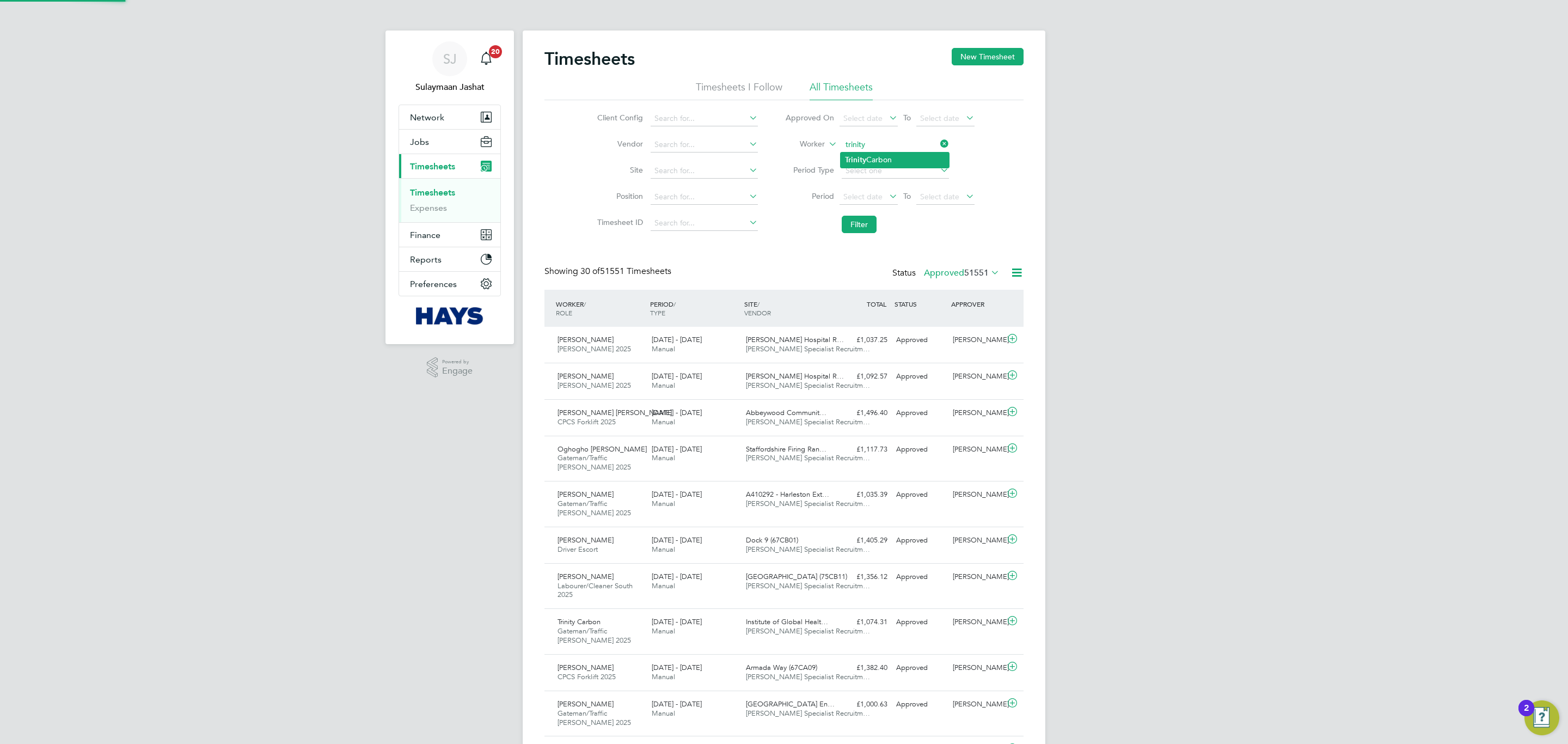
click at [859, 164] on li "Trinity Carbon" at bounding box center [895, 160] width 108 height 15
type input "Trinity Carbon"
click at [859, 214] on li "Filter" at bounding box center [880, 224] width 217 height 29
click at [858, 216] on button "Filter" at bounding box center [859, 224] width 35 height 18
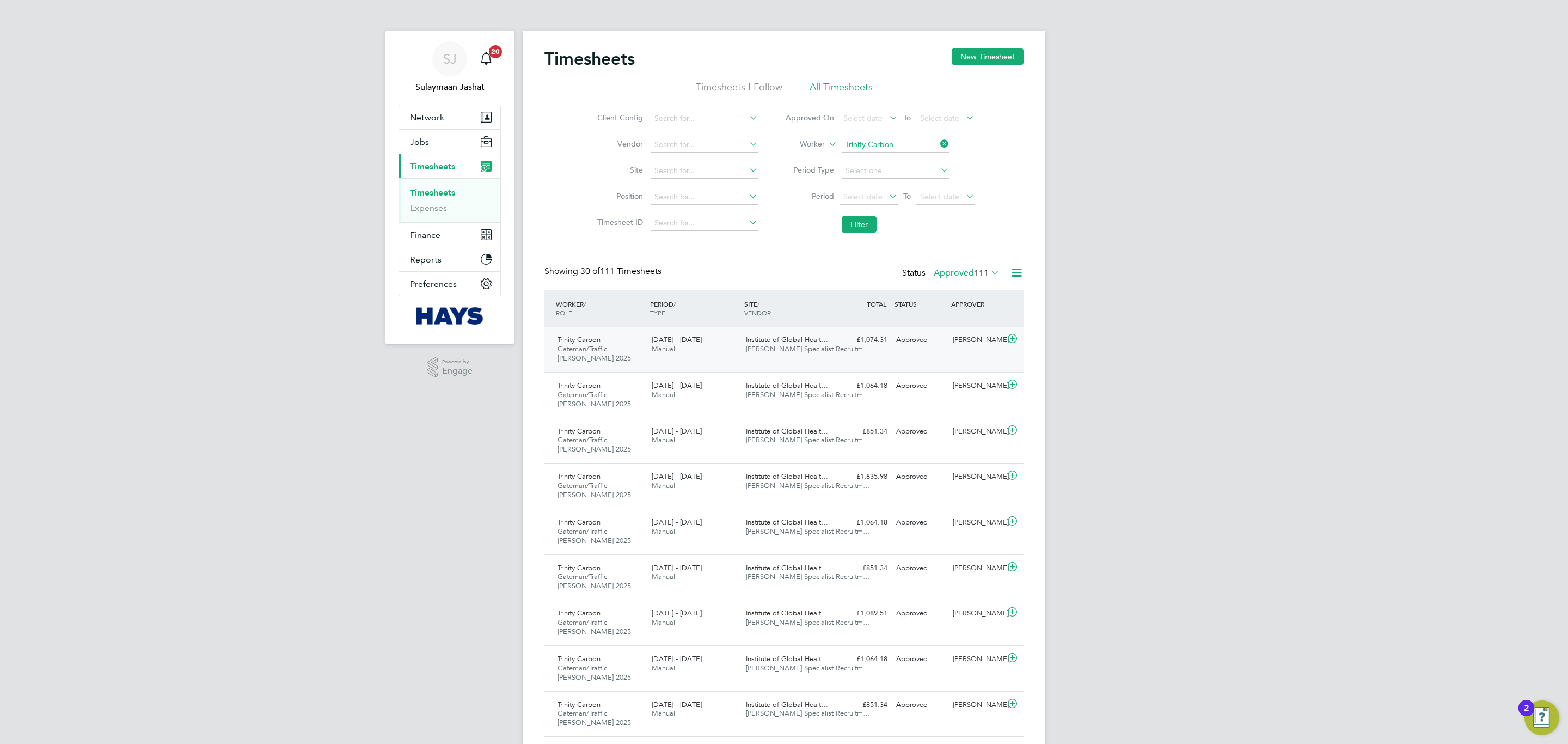
click at [911, 340] on div "Approved" at bounding box center [920, 340] width 57 height 18
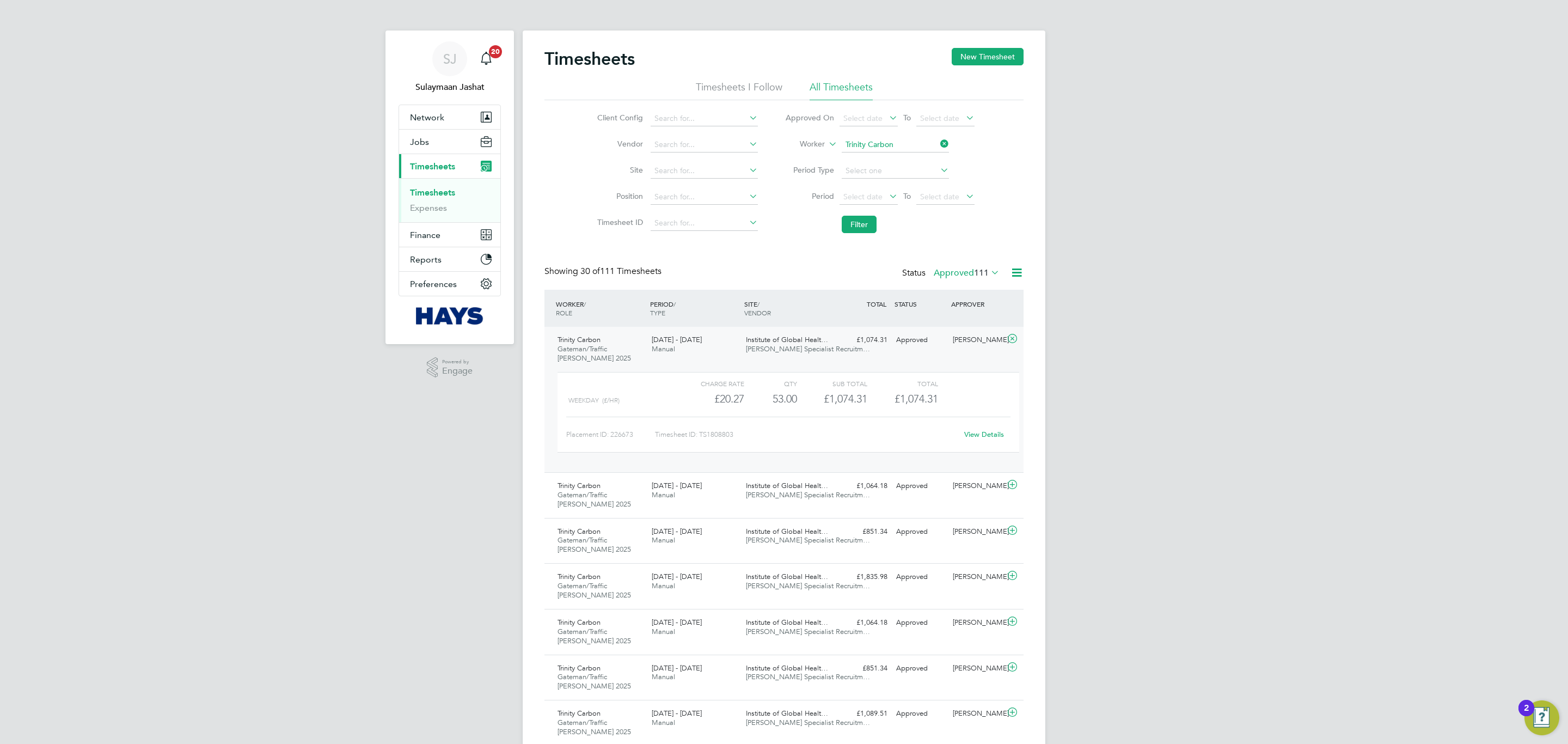
click at [977, 431] on link "View Details" at bounding box center [984, 434] width 40 height 9
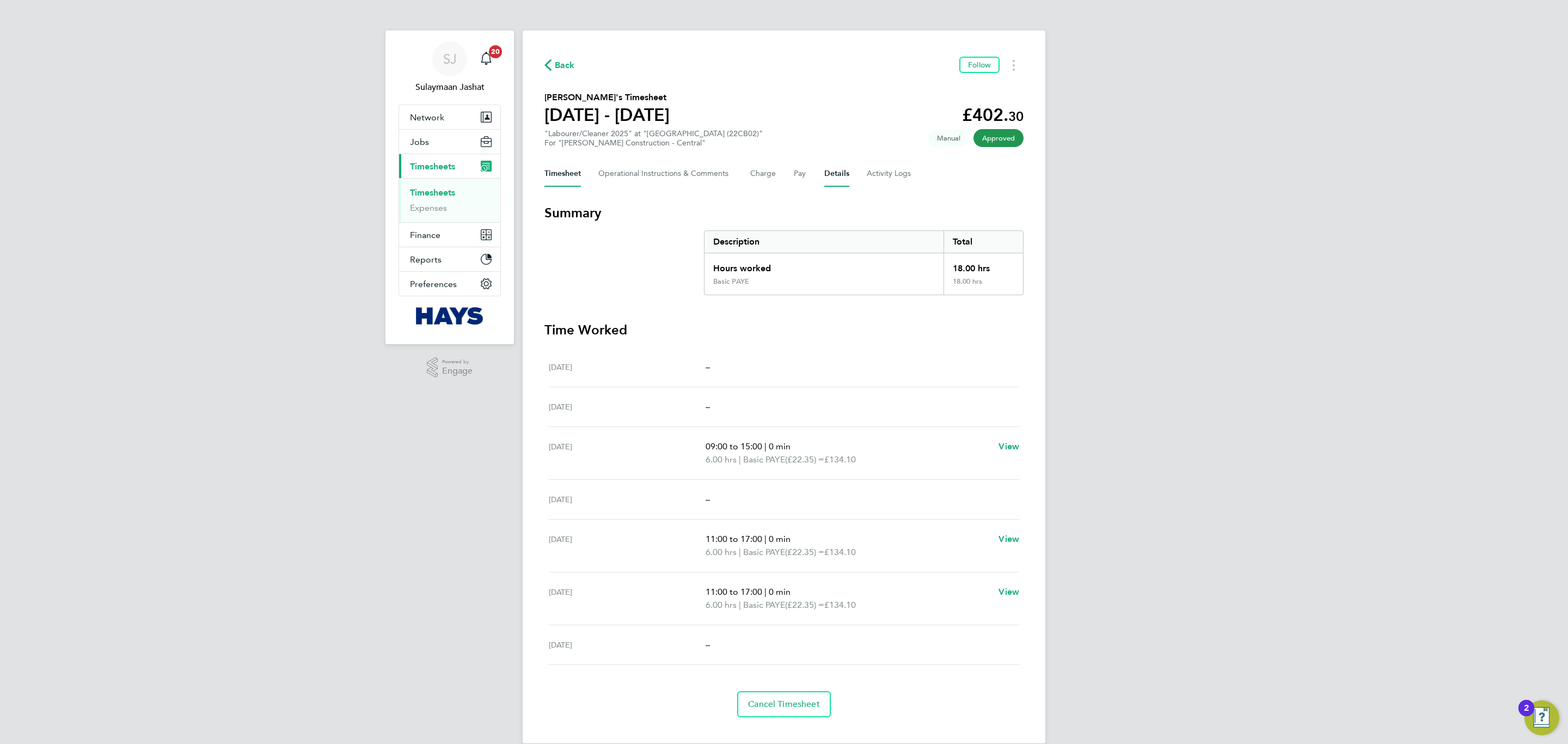
click at [839, 175] on button "Details" at bounding box center [836, 174] width 25 height 26
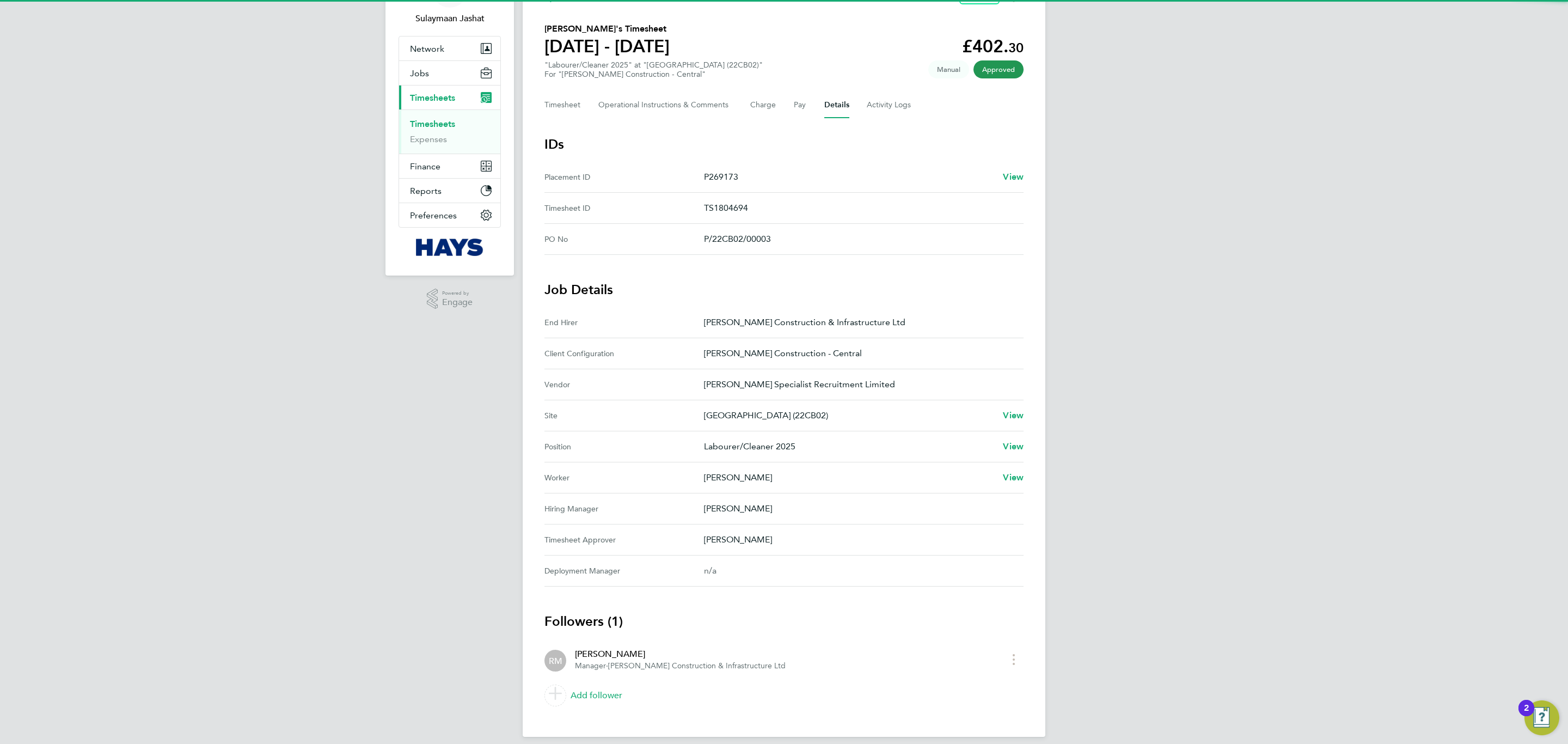
scroll to position [80, 0]
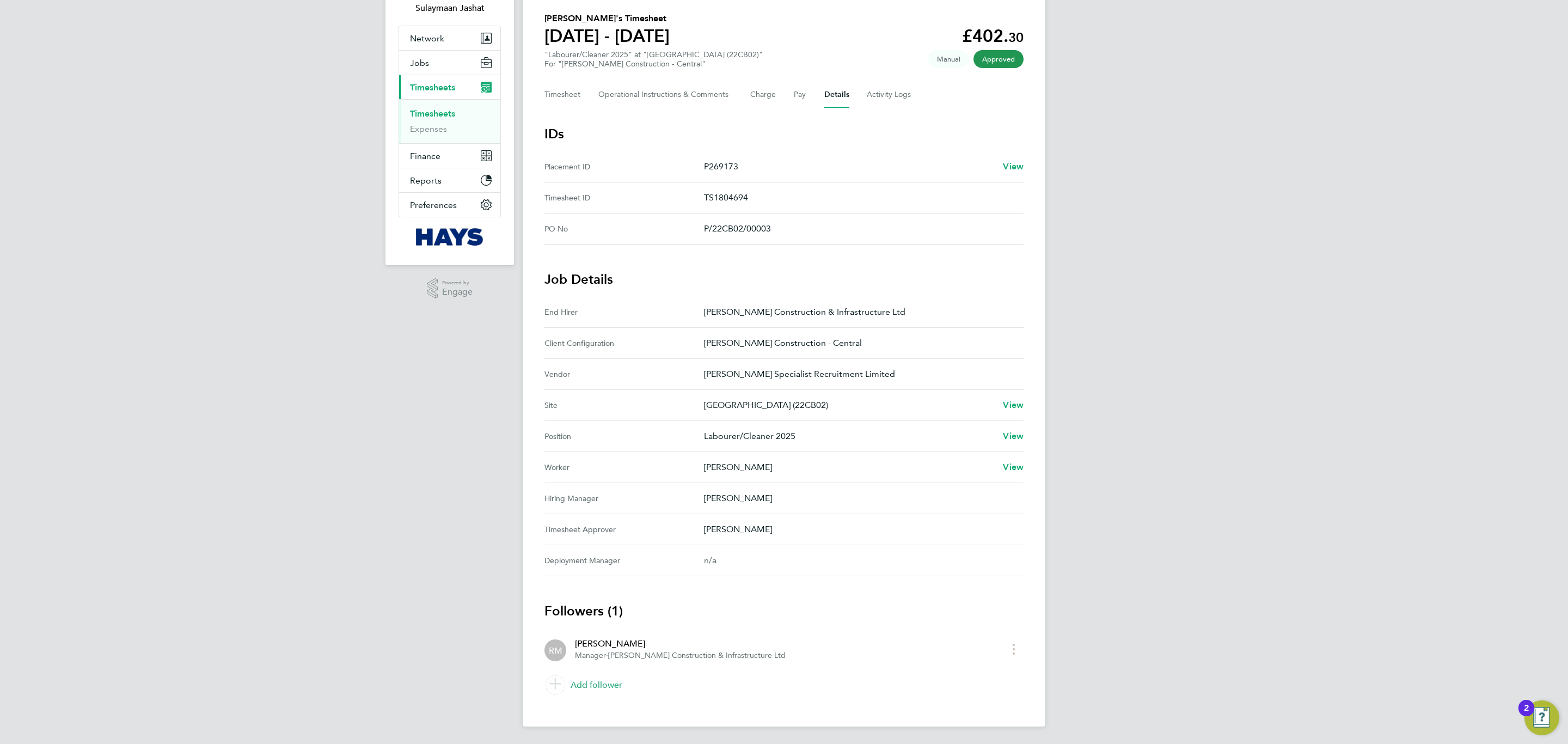
click at [590, 684] on link "Add follower" at bounding box center [783, 685] width 479 height 30
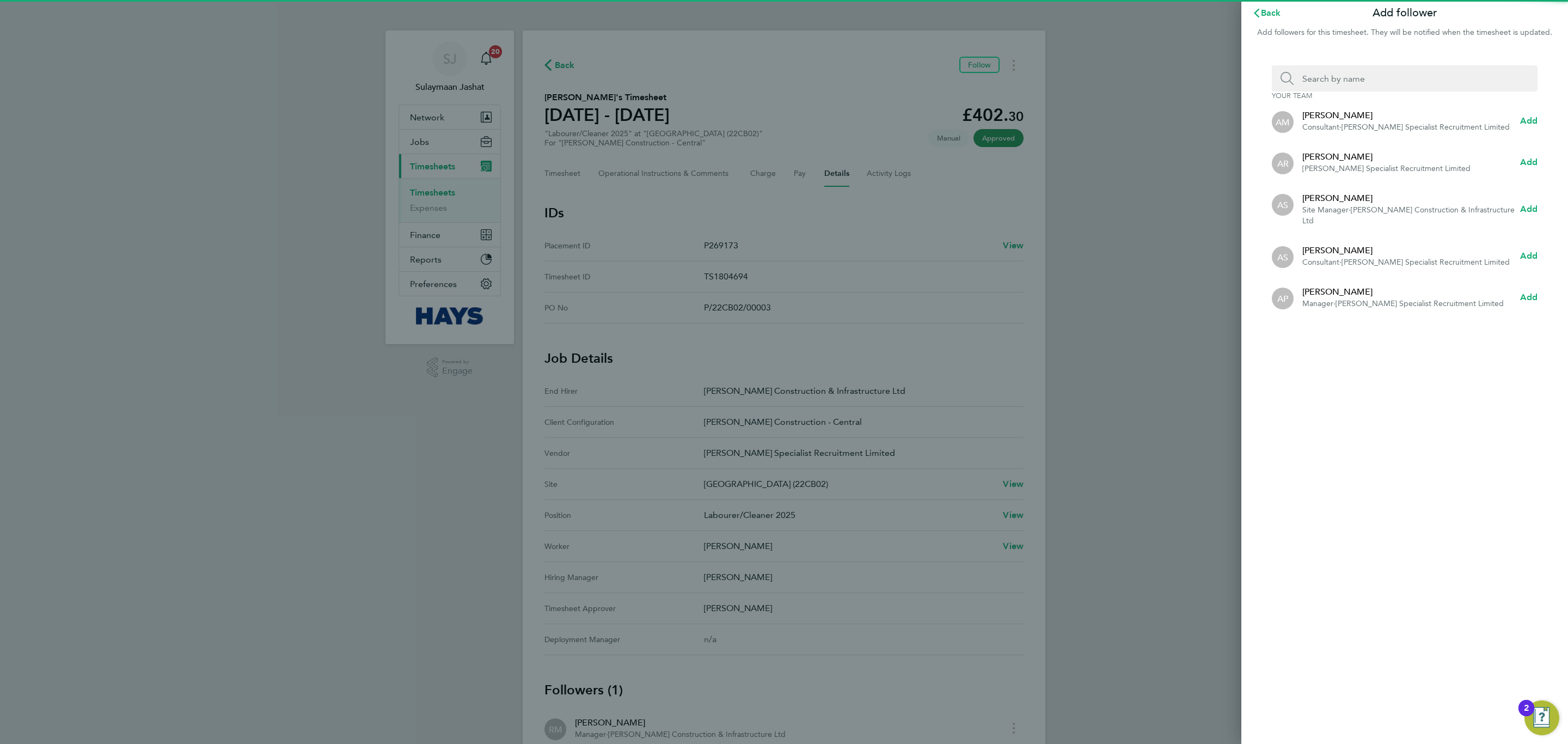
click at [1361, 98] on div "Your team AM [PERSON_NAME] Consultant · [PERSON_NAME] Specialist Recruitment Li…" at bounding box center [1404, 192] width 327 height 279
click at [1314, 87] on input "Search team member by name:" at bounding box center [1409, 78] width 231 height 26
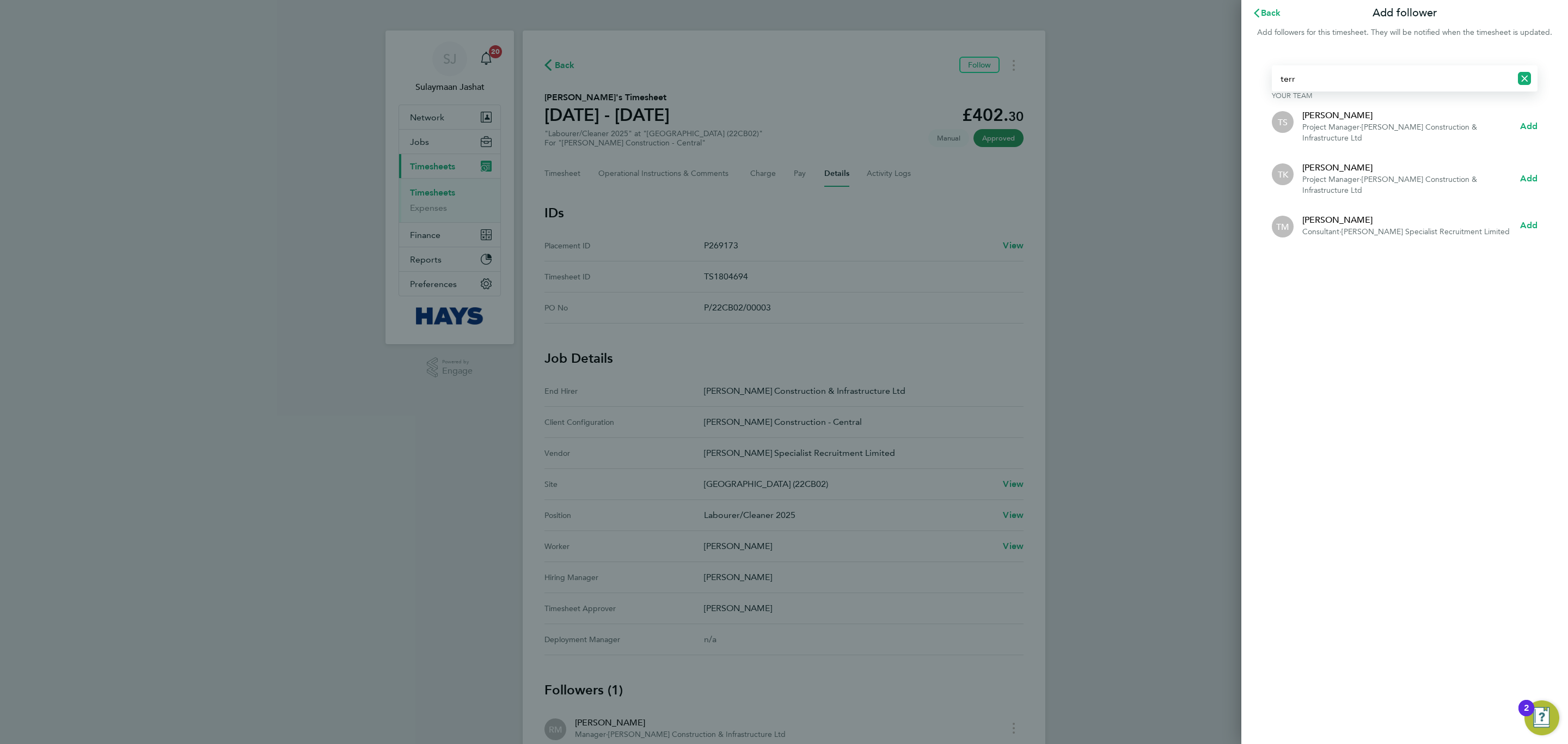
type input "terr"
click at [1346, 221] on div "[PERSON_NAME]" at bounding box center [1406, 220] width 208 height 13
click at [1533, 226] on span "Add" at bounding box center [1528, 225] width 18 height 10
click at [1258, 15] on icon "button" at bounding box center [1256, 13] width 5 height 9
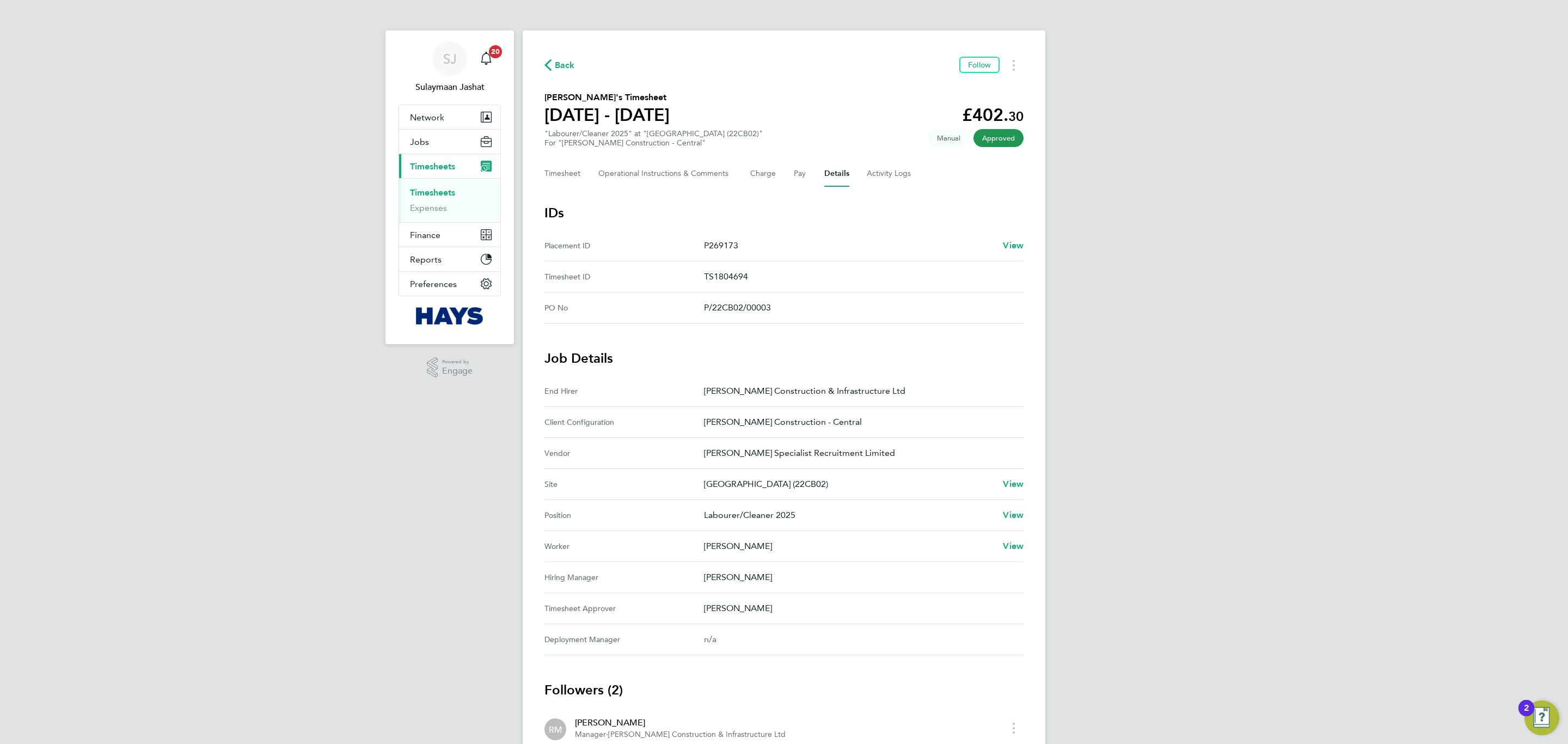
click at [441, 194] on link "Timesheets" at bounding box center [433, 192] width 45 height 10
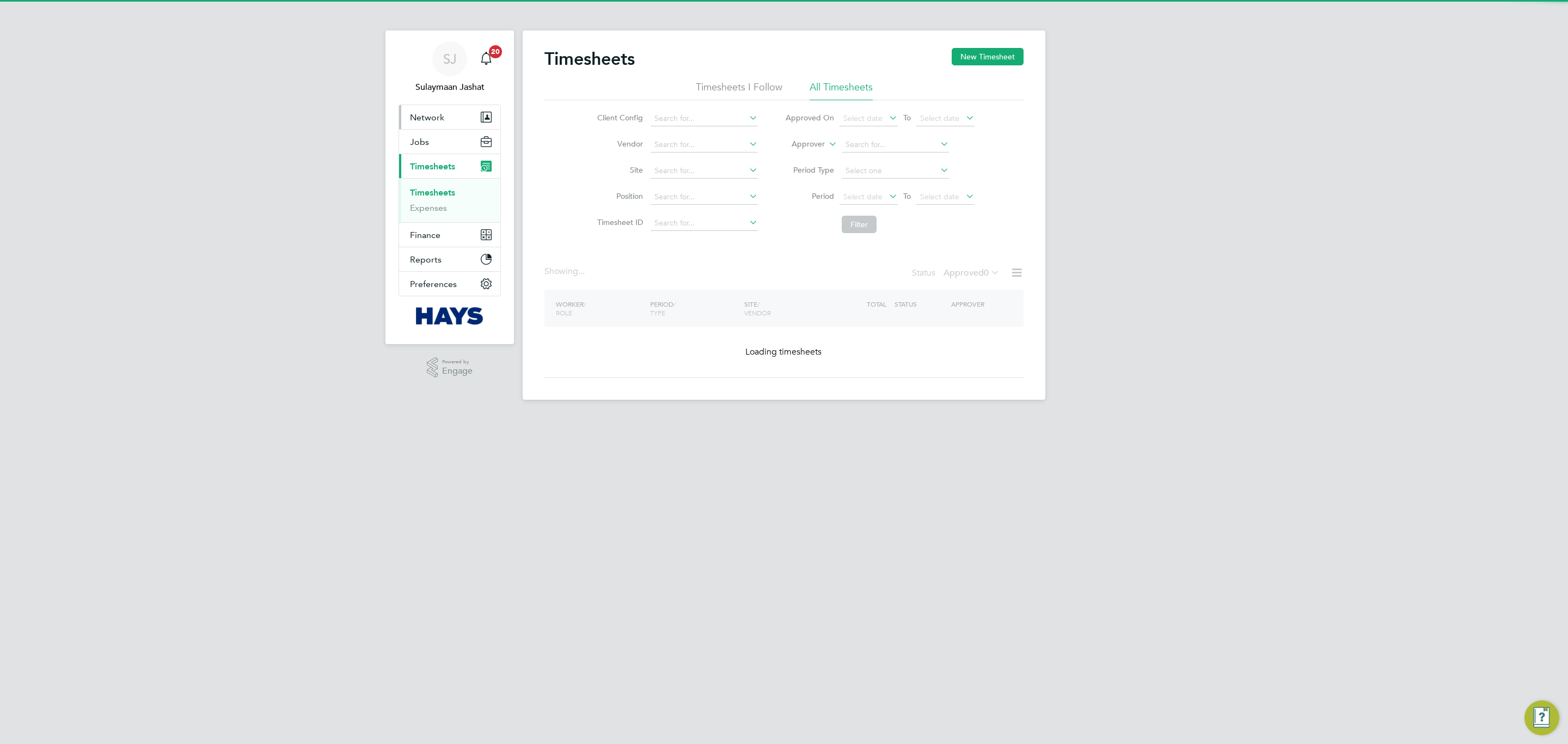
click at [435, 112] on span "Network" at bounding box center [427, 117] width 34 height 10
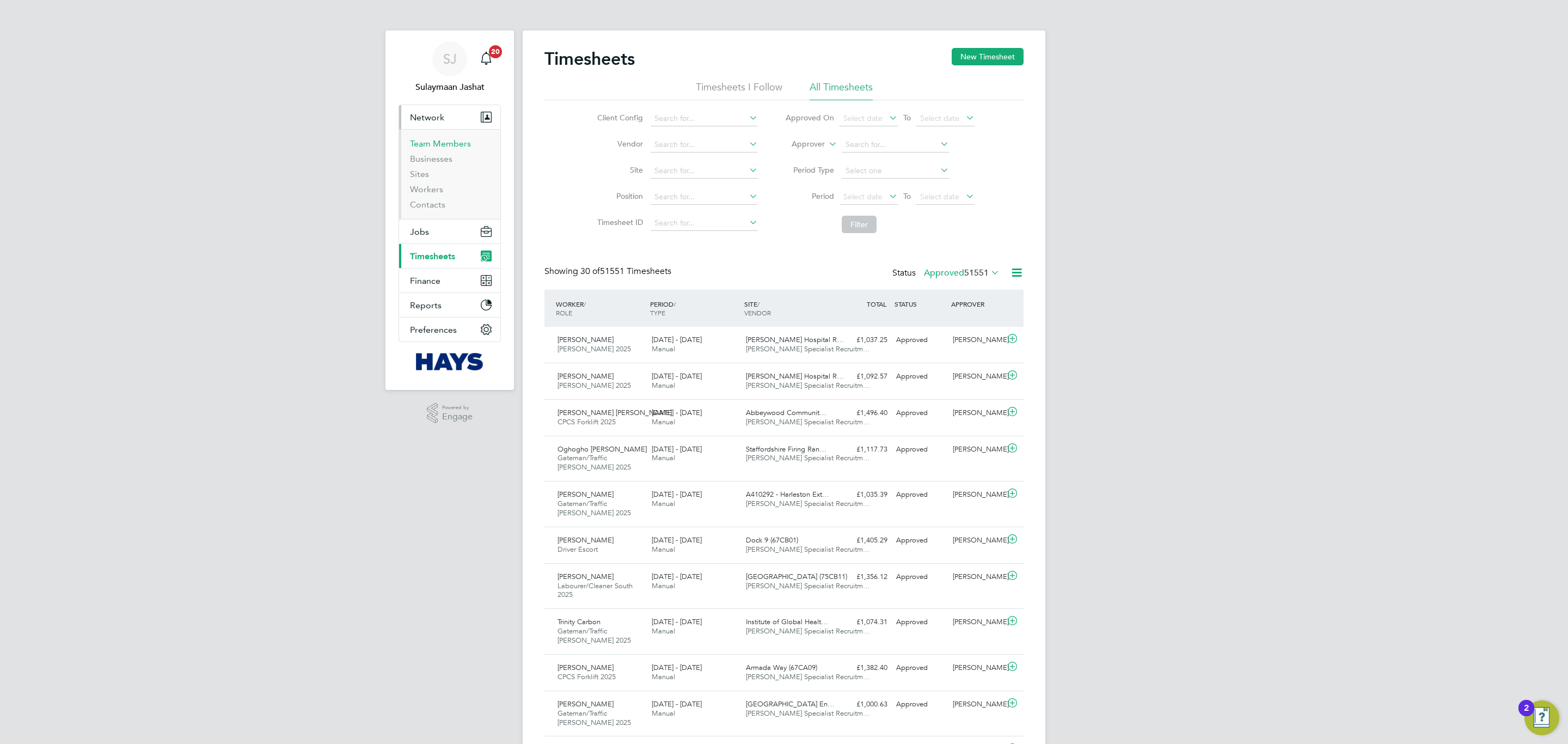
click at [439, 142] on link "Team Members" at bounding box center [441, 143] width 61 height 10
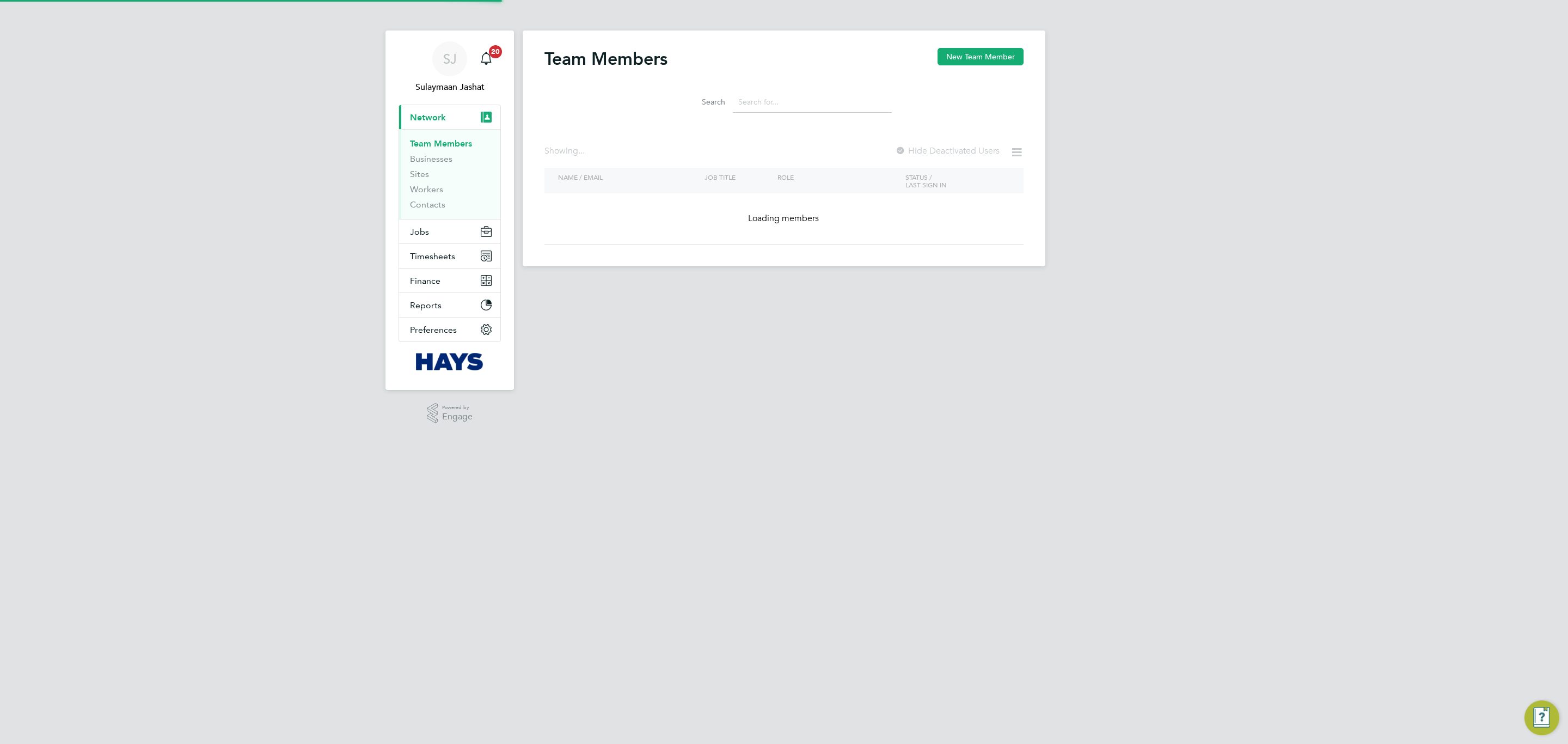
drag, startPoint x: 783, startPoint y: 96, endPoint x: 776, endPoint y: 96, distance: 7.0
click at [783, 96] on input at bounding box center [812, 102] width 159 height 21
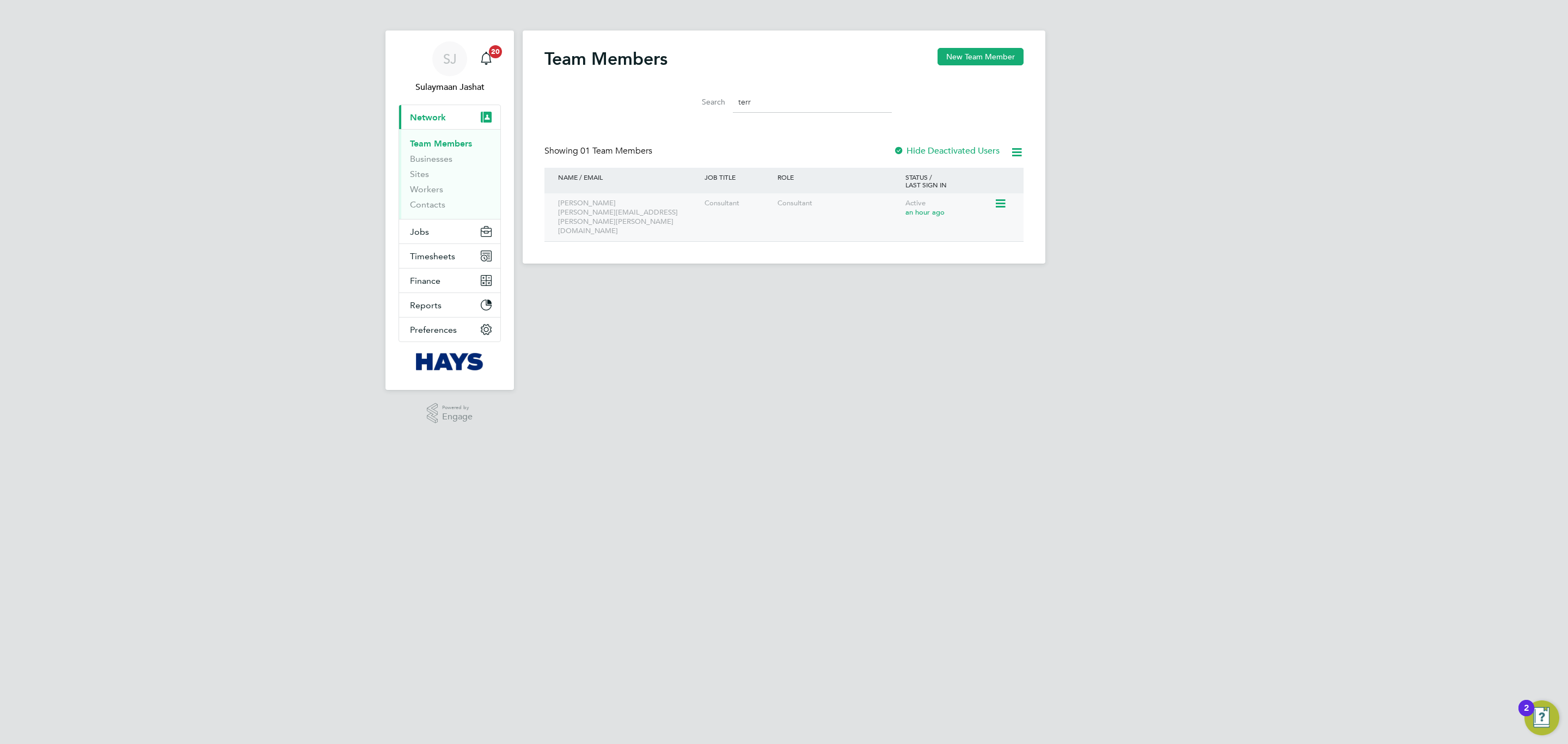
type input "terr"
click at [805, 198] on div "Consultant" at bounding box center [839, 203] width 128 height 20
click at [429, 234] on button "Jobs" at bounding box center [450, 231] width 101 height 24
click at [425, 208] on ul "Positions Vacancies Placements" at bounding box center [450, 183] width 101 height 59
click at [430, 202] on link "Placements" at bounding box center [433, 198] width 45 height 10
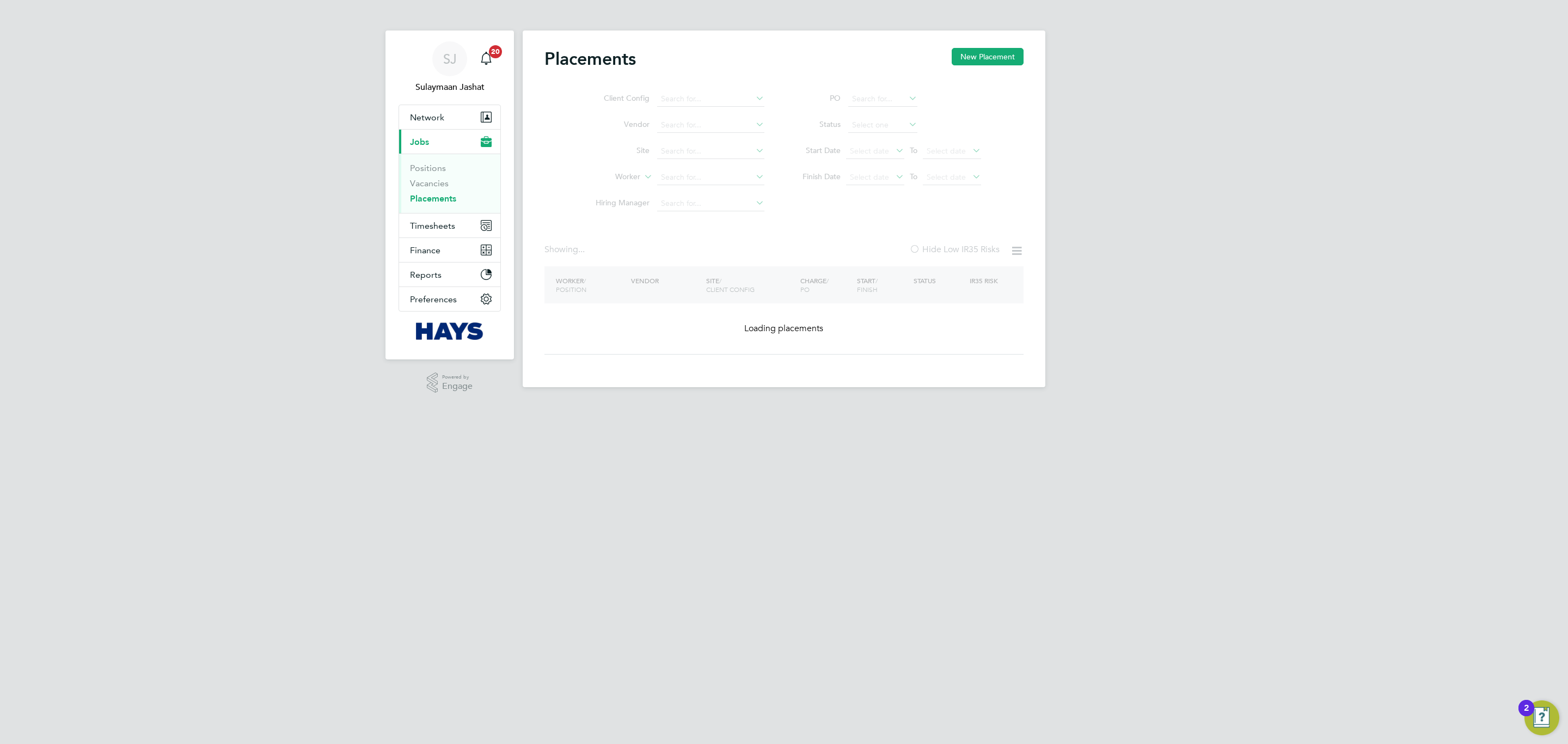
click at [667, 186] on ul "Client Config Vendor Site Worker Hiring Manager" at bounding box center [676, 151] width 205 height 131
click at [673, 182] on ul "Client Config Vendor Site Worker Hiring Manager" at bounding box center [676, 151] width 205 height 131
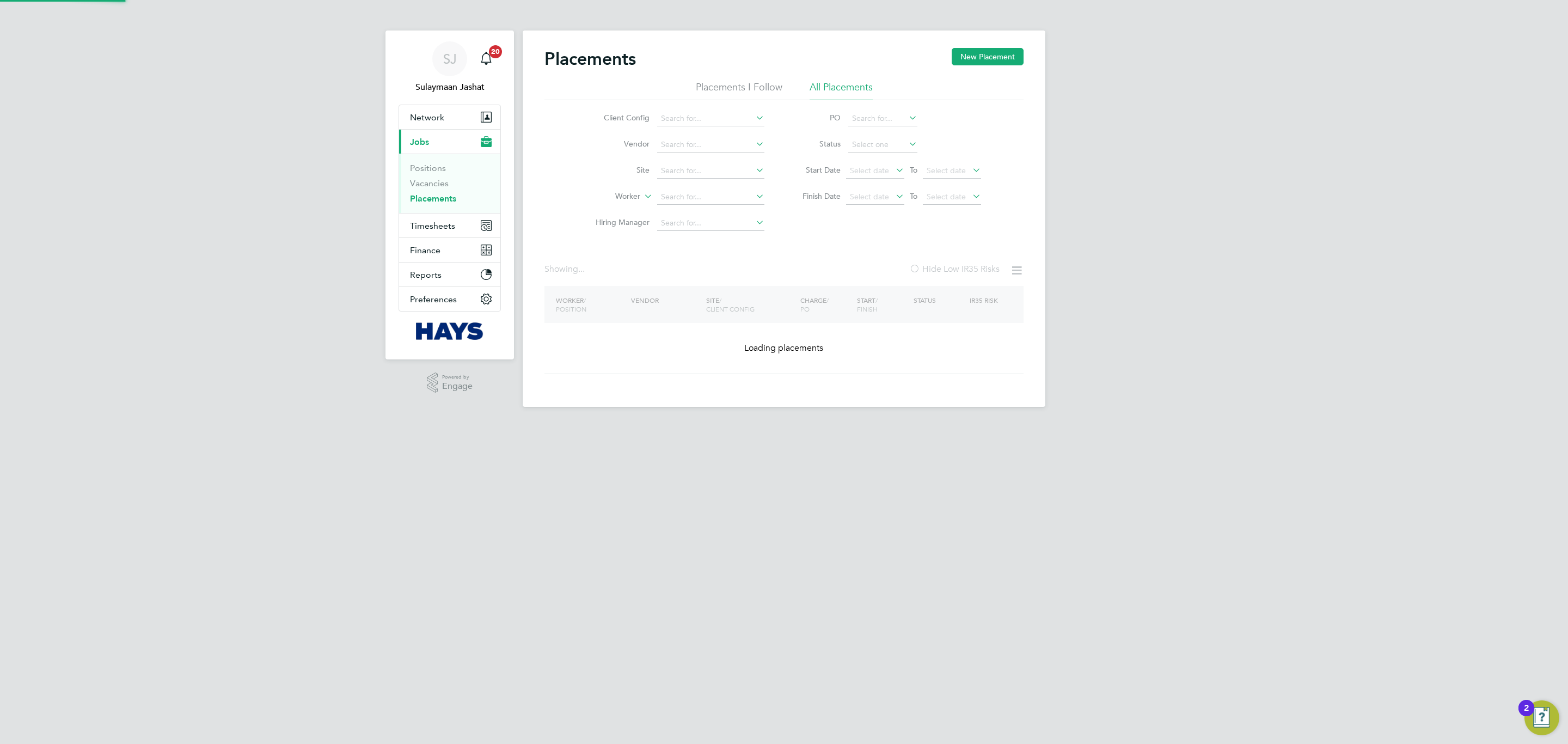
click at [677, 182] on li "Site" at bounding box center [676, 170] width 205 height 26
click at [685, 197] on input at bounding box center [711, 197] width 107 height 15
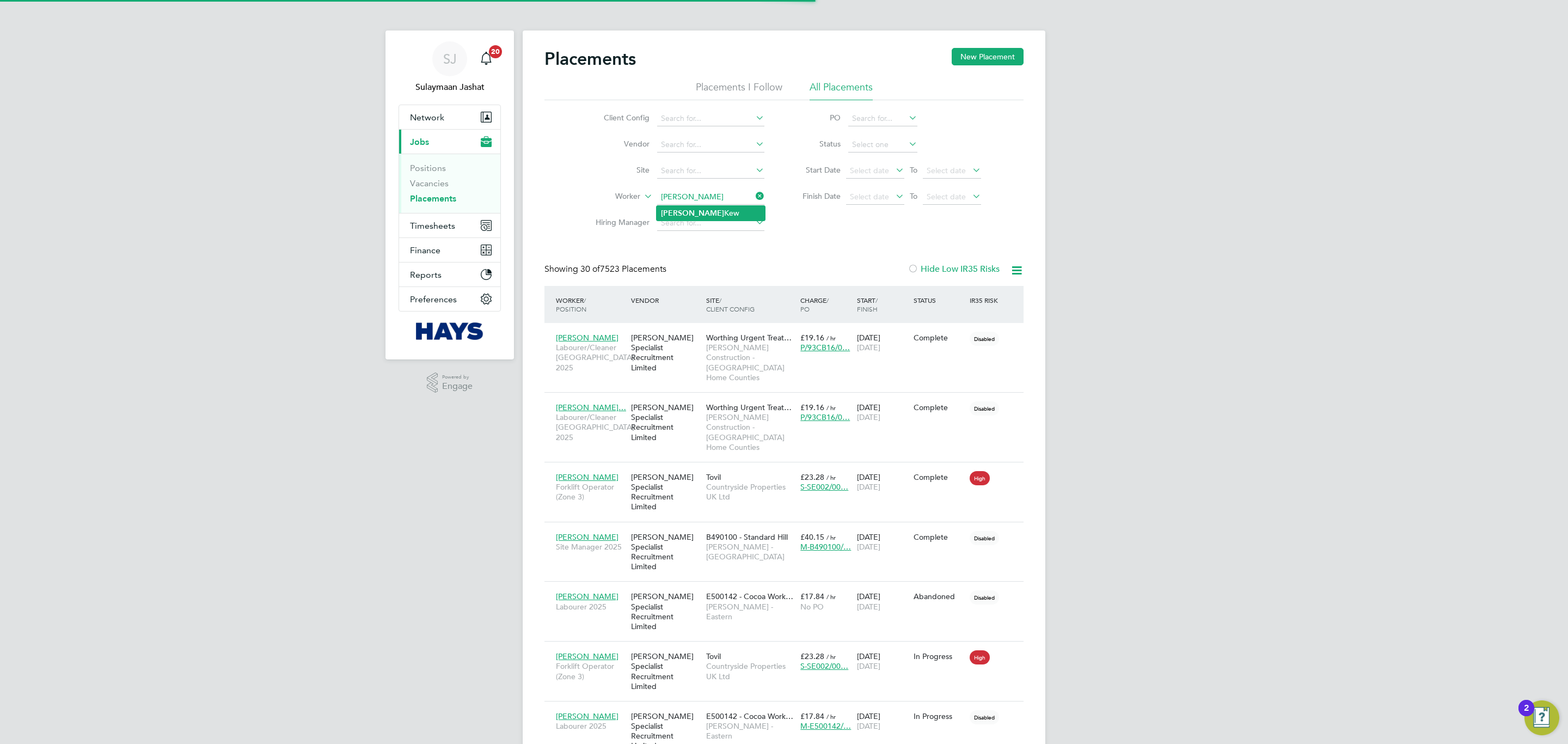
click at [690, 206] on li "[PERSON_NAME]" at bounding box center [711, 213] width 108 height 15
type input "[PERSON_NAME]"
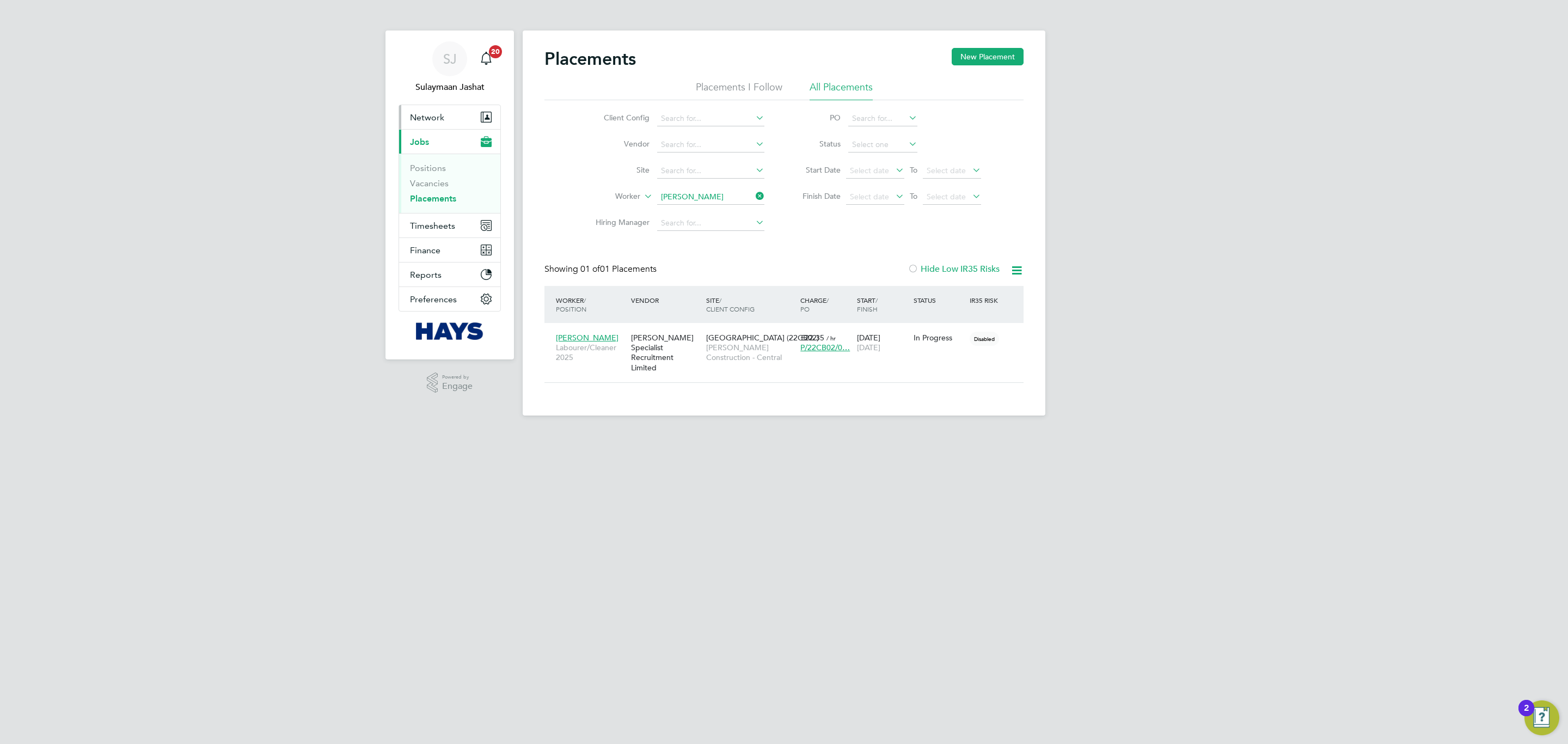
click at [427, 113] on span "Network" at bounding box center [427, 117] width 34 height 10
click at [449, 141] on link "Team Members" at bounding box center [441, 143] width 61 height 10
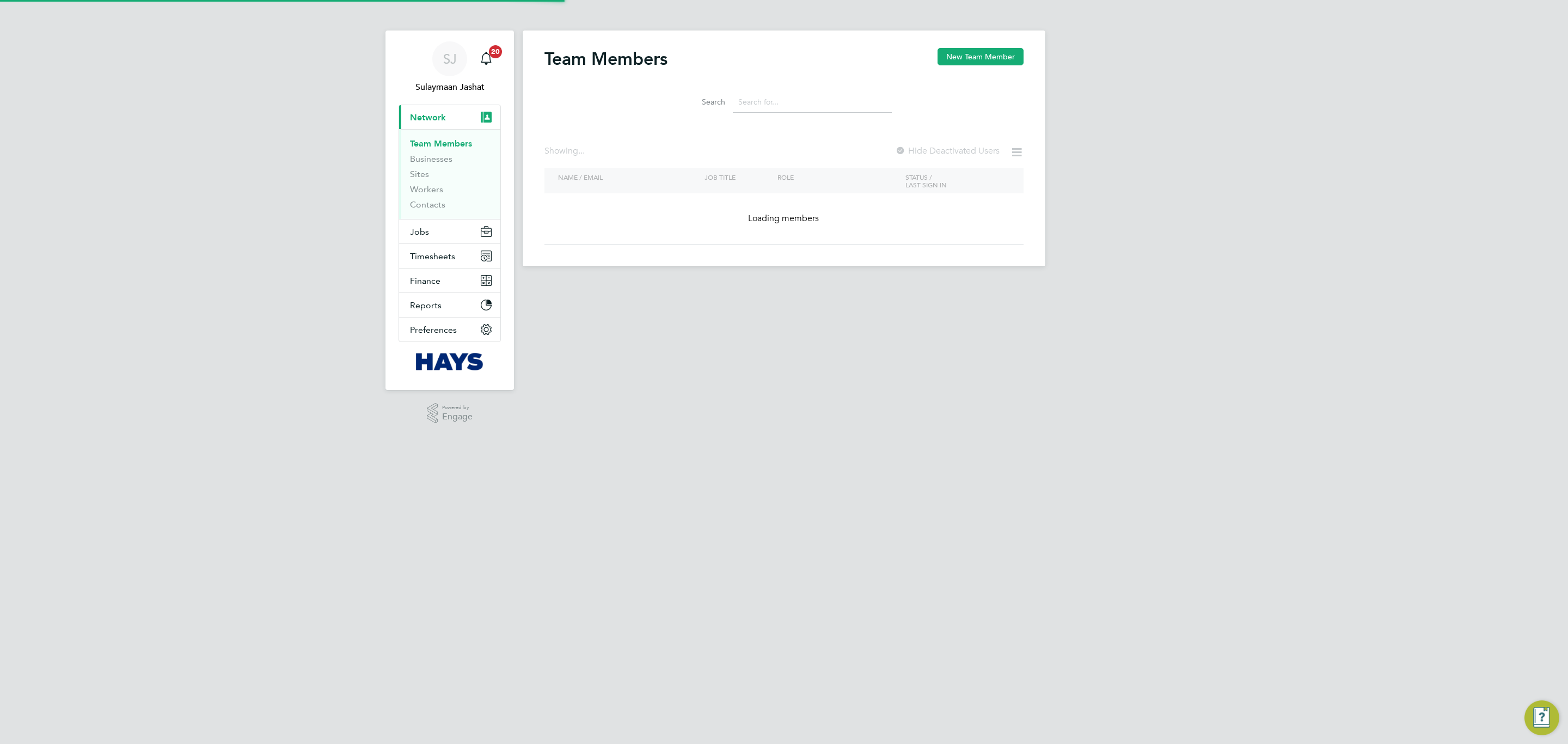
click at [804, 96] on input at bounding box center [812, 102] width 159 height 21
click at [756, 103] on input at bounding box center [812, 102] width 159 height 21
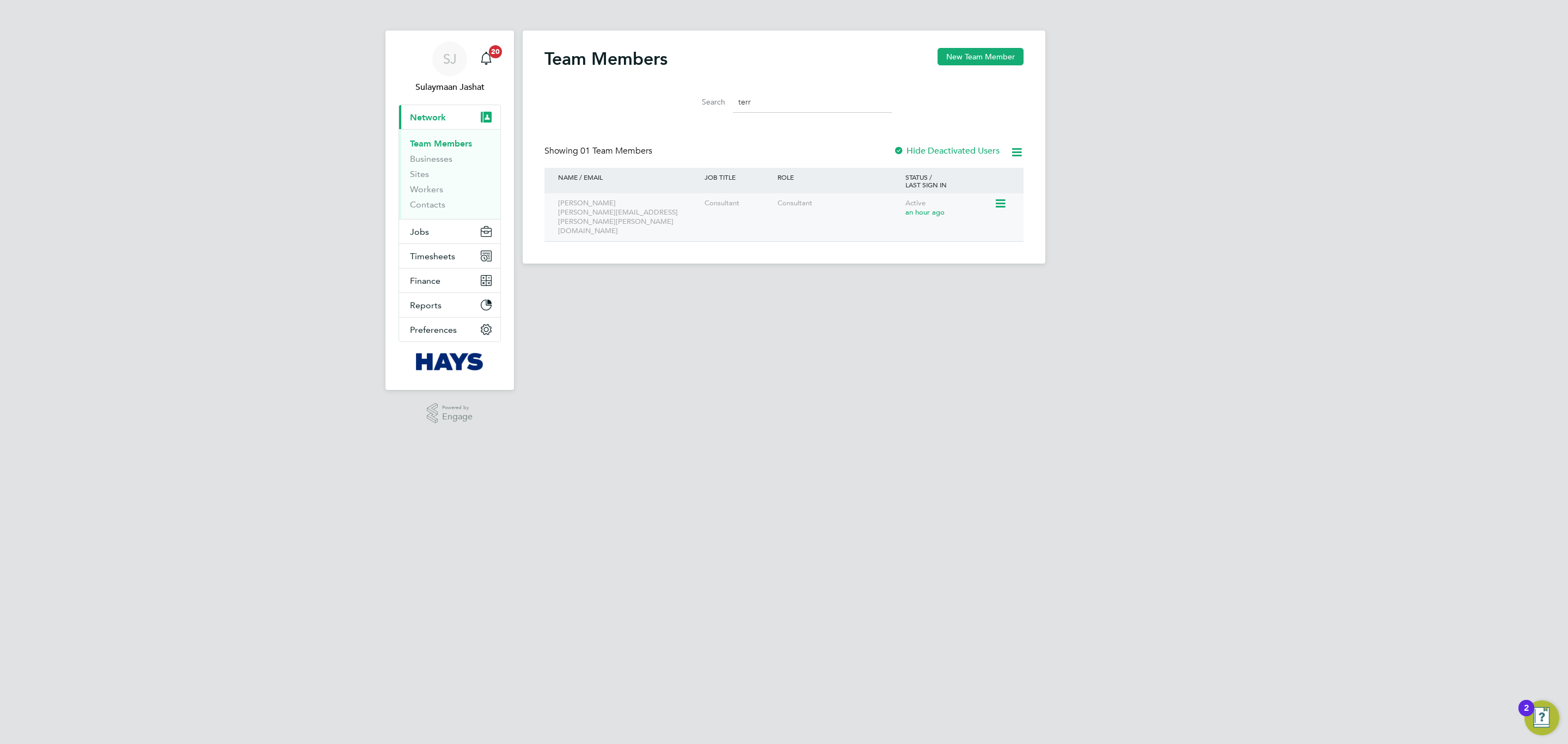
type input "terr"
click at [776, 206] on div "Consultant" at bounding box center [839, 203] width 128 height 20
click at [998, 197] on icon at bounding box center [999, 203] width 11 height 13
click at [919, 226] on li "Edit User" at bounding box center [939, 228] width 131 height 15
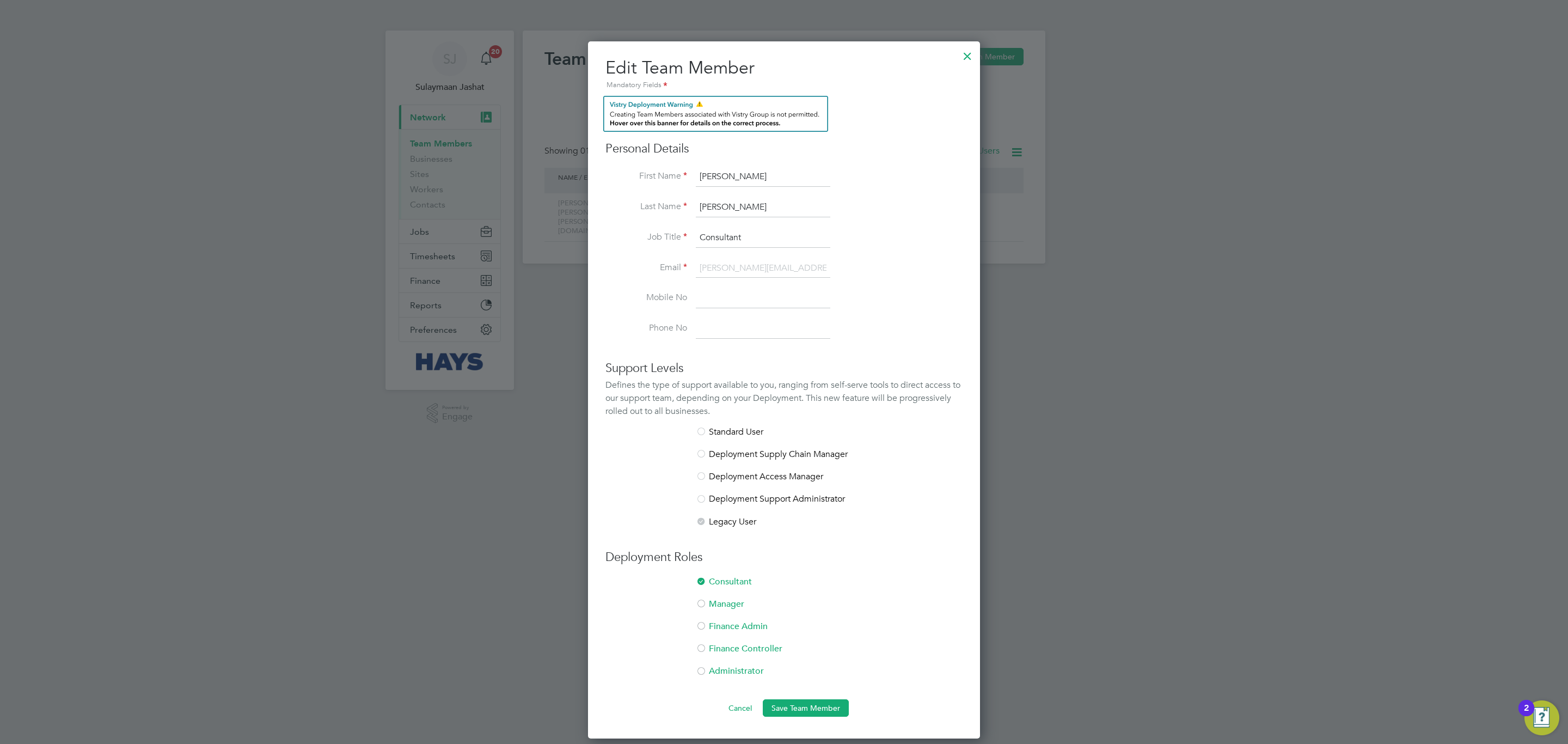
click at [1147, 399] on div at bounding box center [784, 372] width 1568 height 744
click at [969, 62] on div at bounding box center [967, 54] width 19 height 19
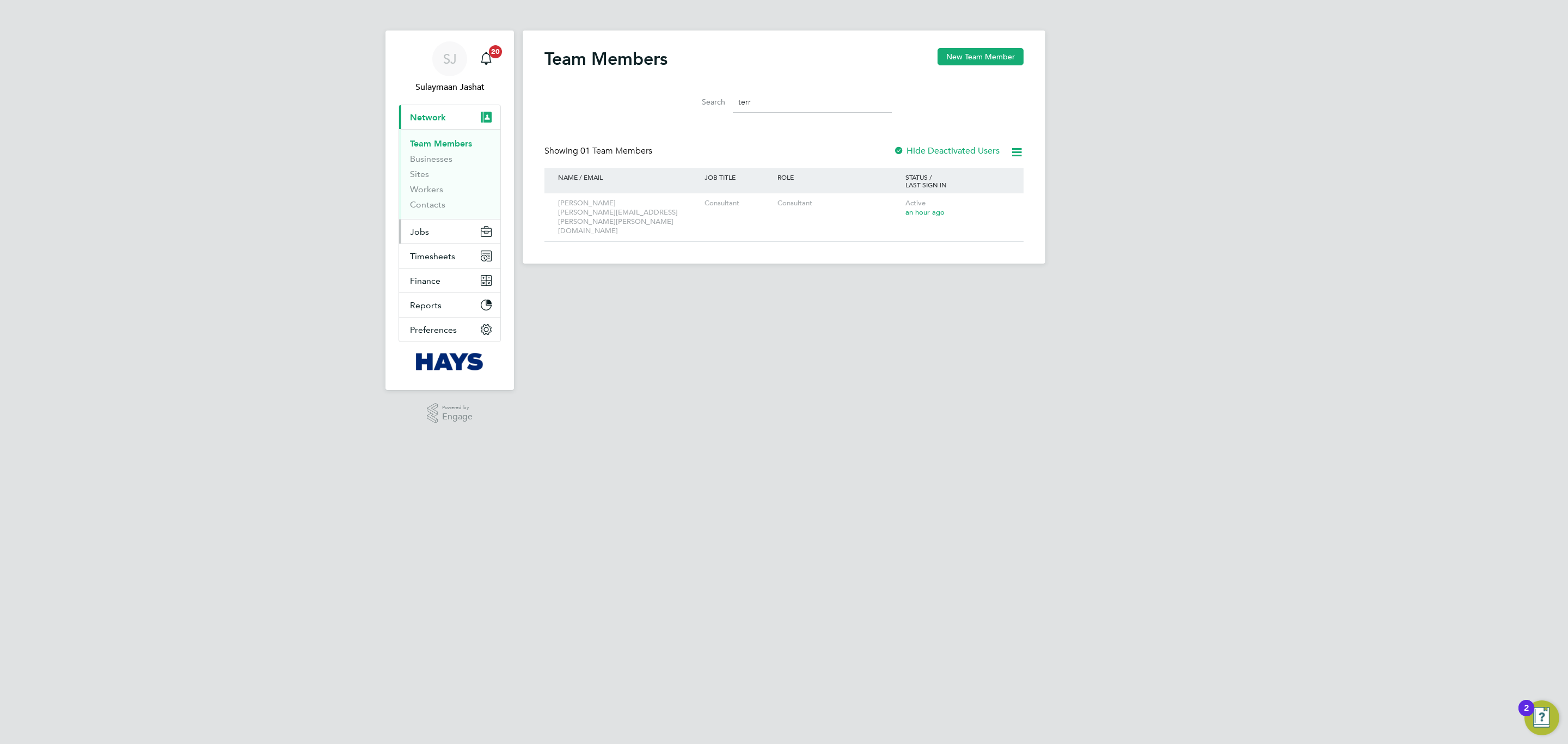
click at [428, 239] on button "Jobs" at bounding box center [450, 231] width 101 height 24
click at [433, 224] on span "Timesheets" at bounding box center [433, 225] width 45 height 10
click at [440, 194] on link "Timesheets" at bounding box center [433, 192] width 45 height 10
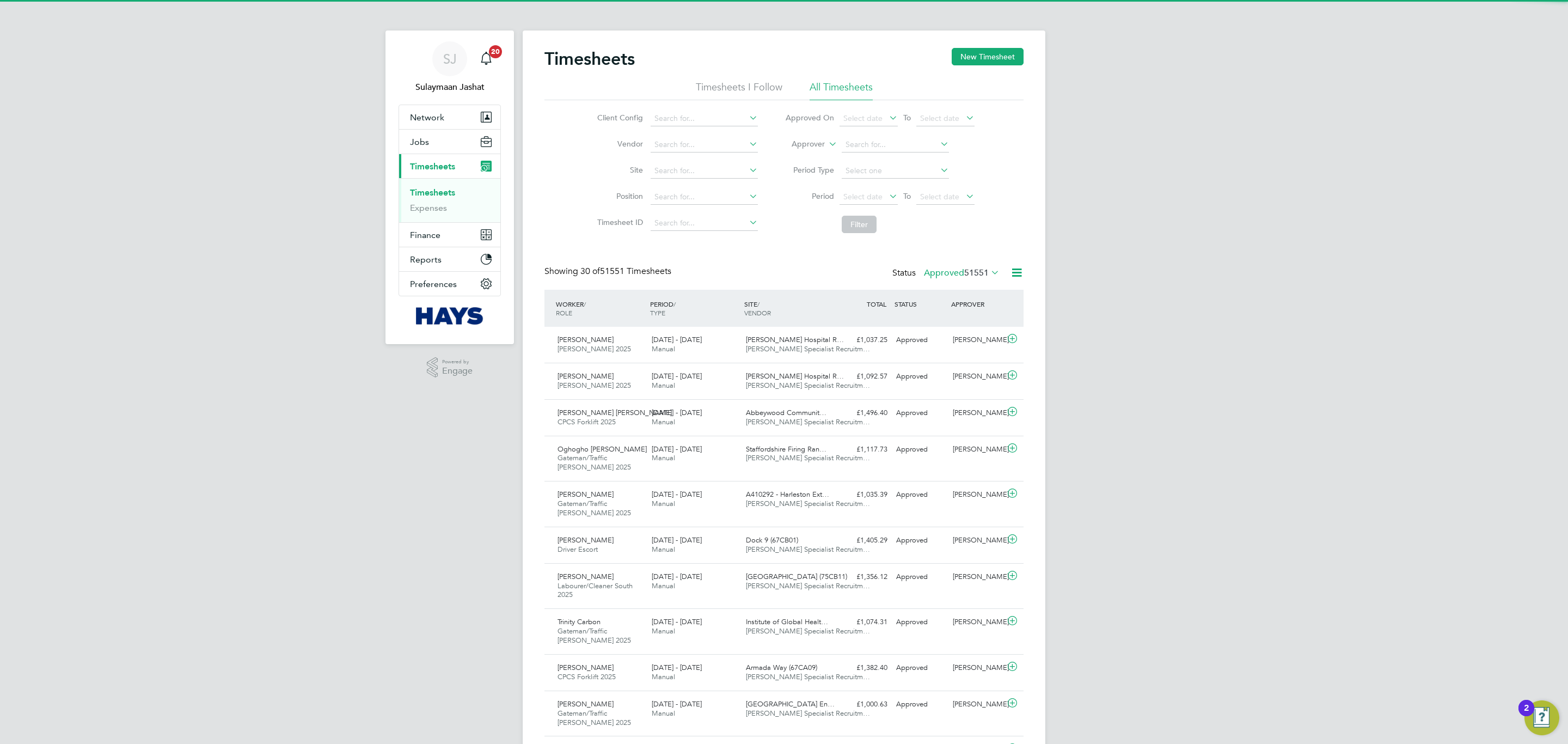
scroll to position [28, 95]
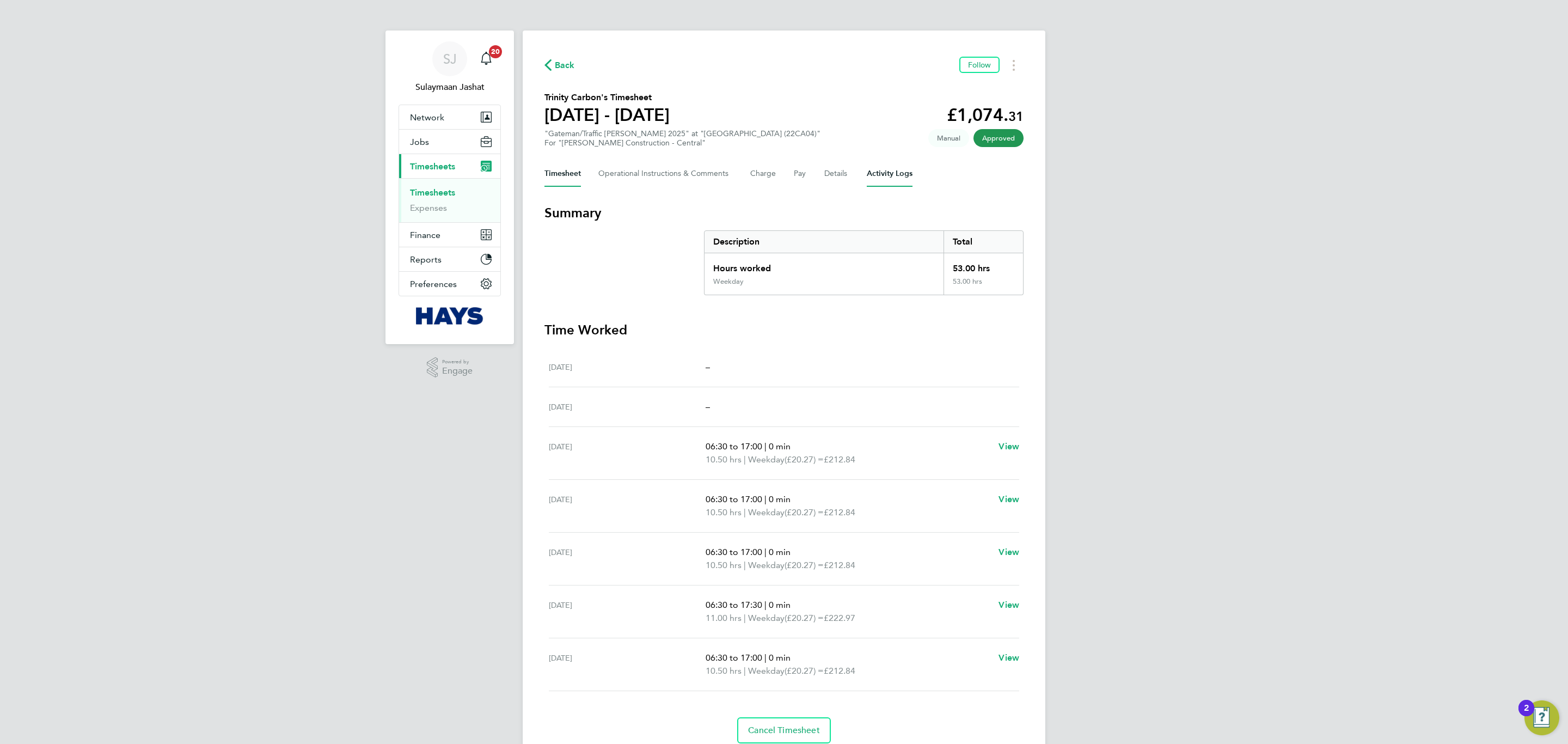
click at [878, 170] on Logs-tab "Activity Logs" at bounding box center [889, 174] width 46 height 26
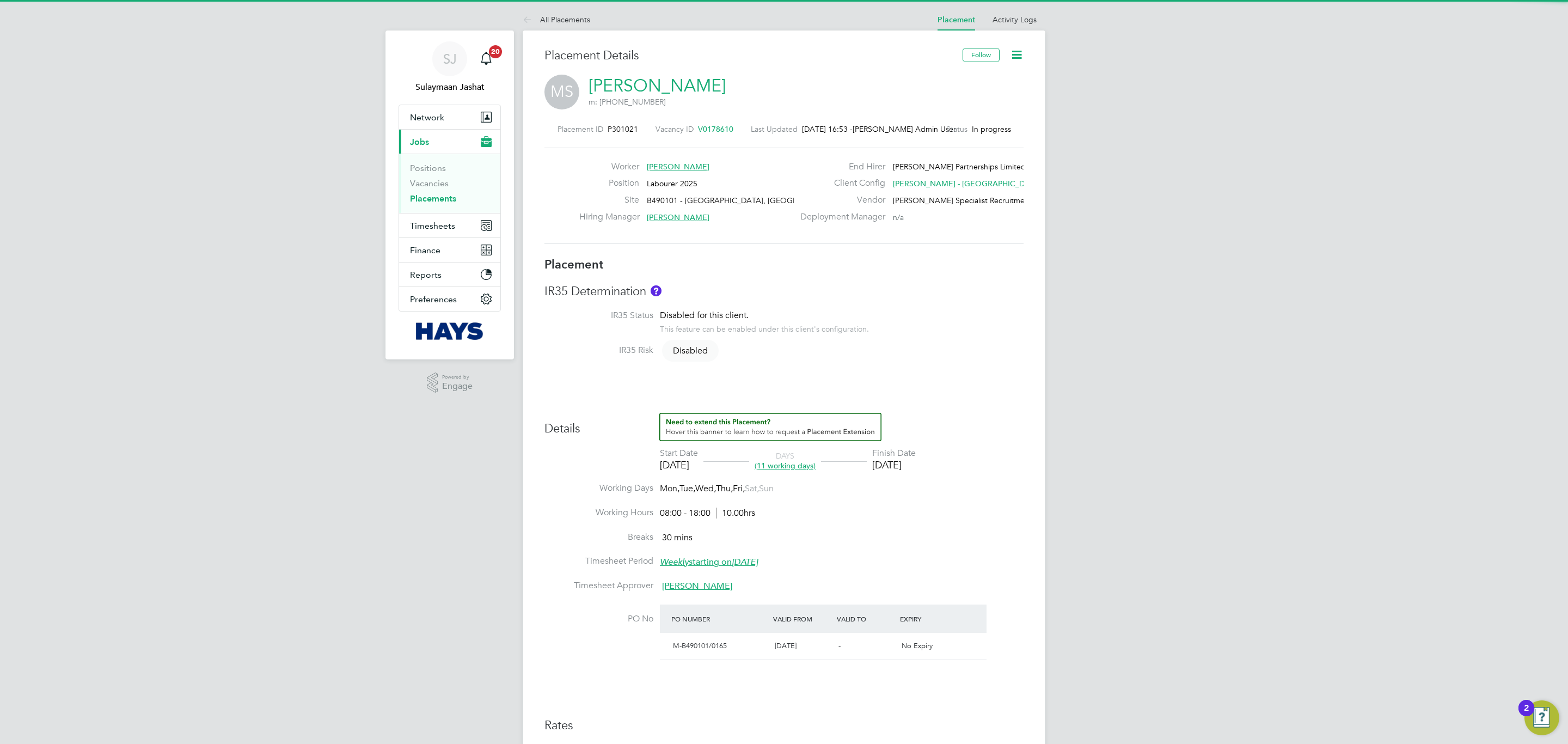
click at [1016, 59] on icon at bounding box center [1017, 55] width 13 height 13
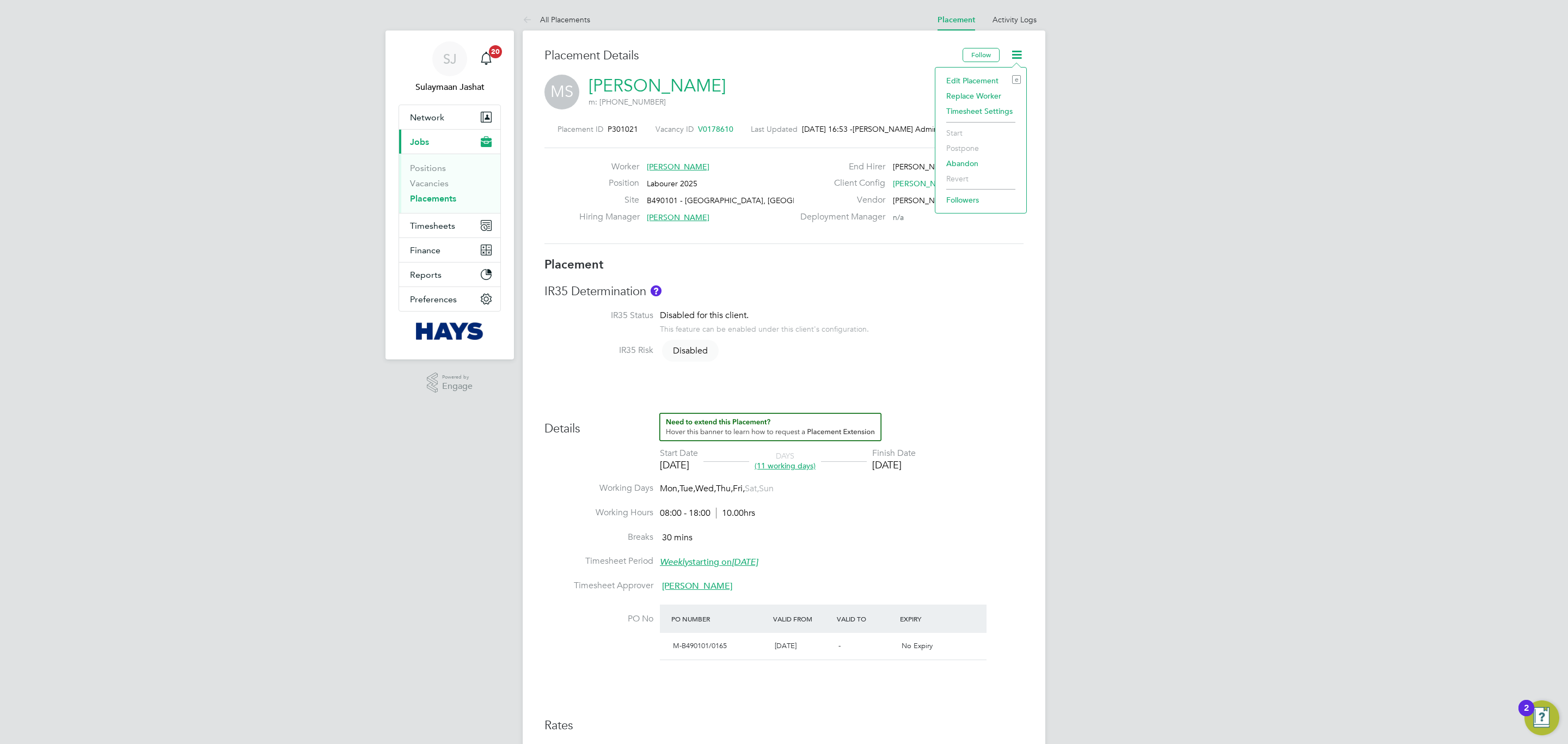
click at [977, 85] on li "Edit Placement e" at bounding box center [981, 80] width 80 height 15
type input "Bob Nugent"
type input "Brian Sheerin"
type input "[DATE]"
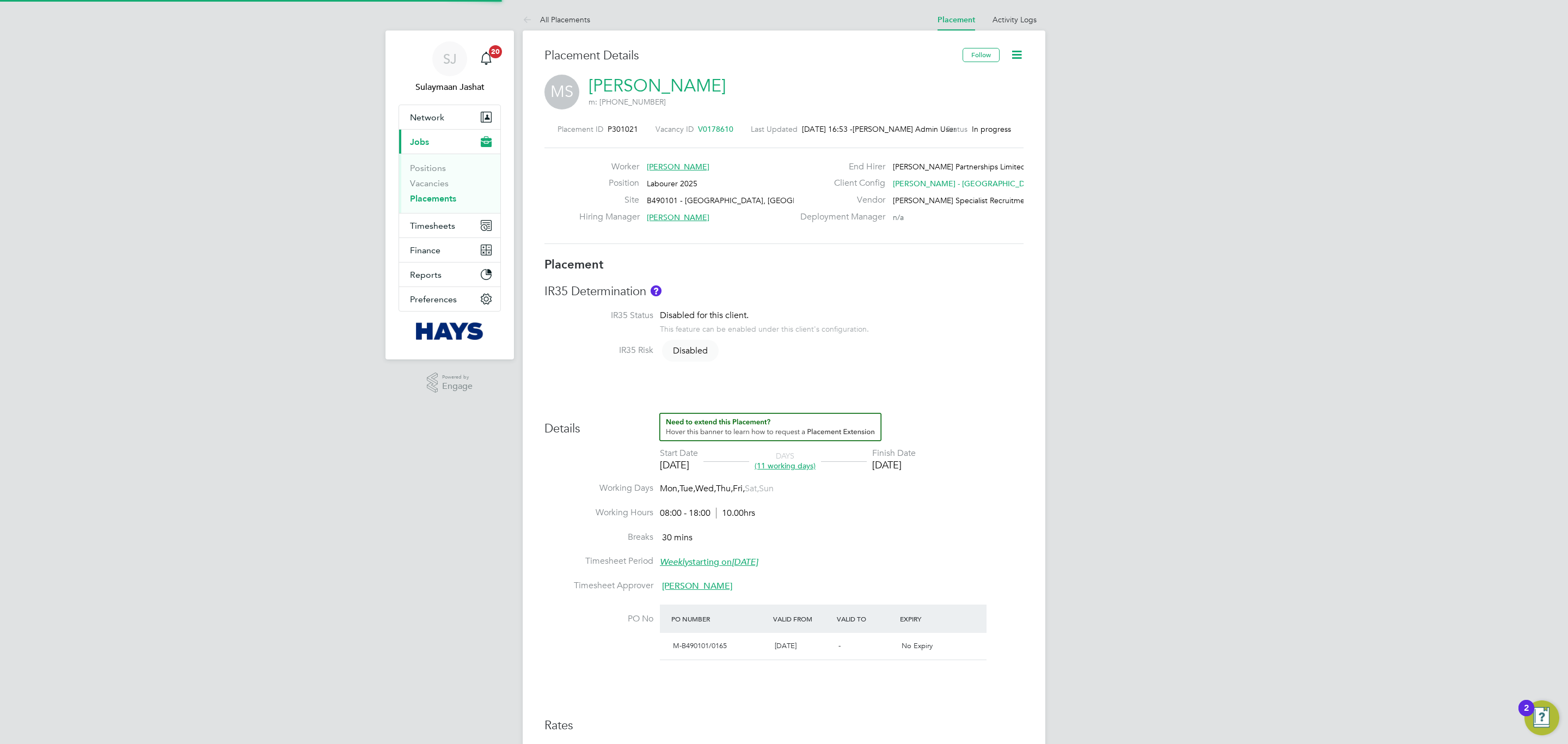
type input "08:00"
type input "18:00"
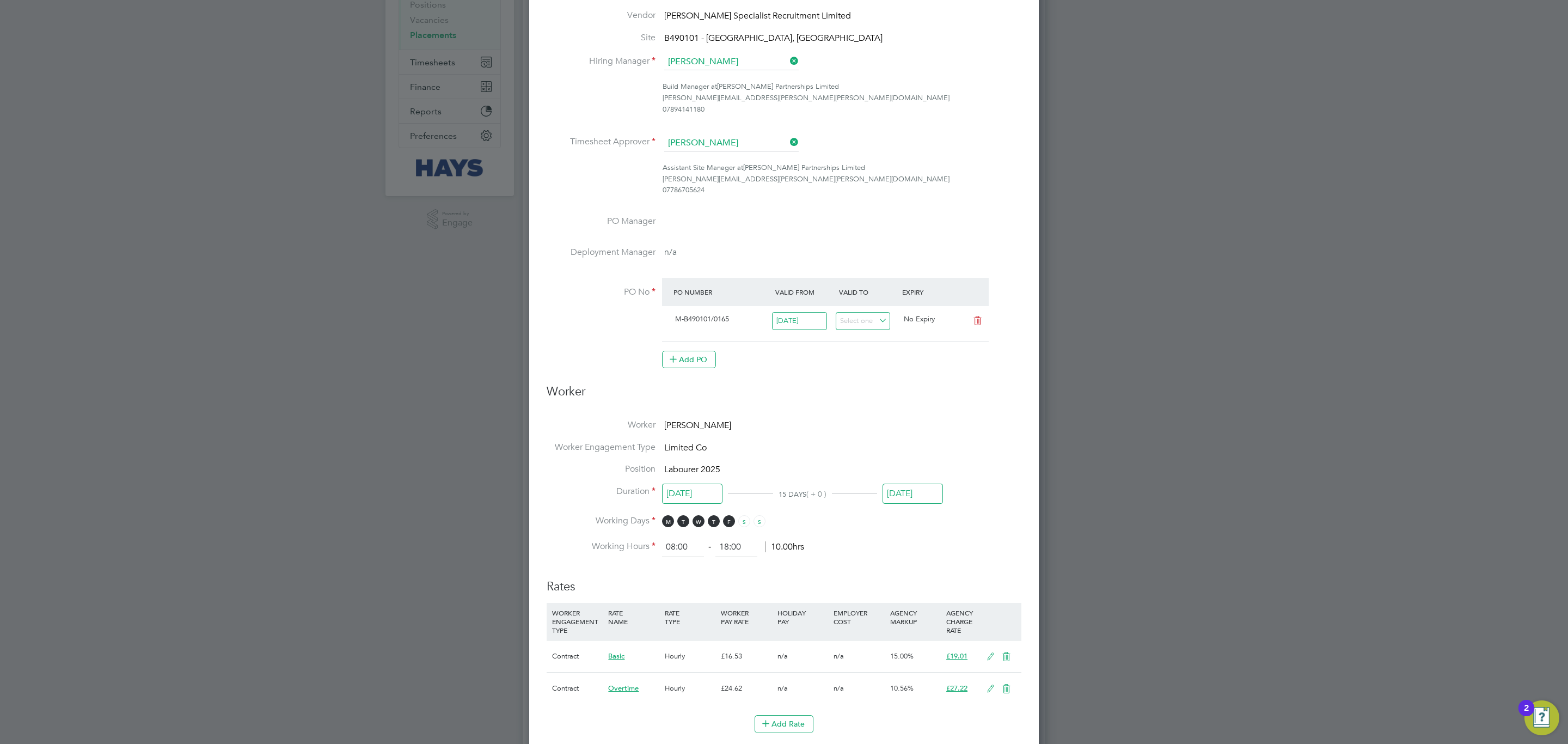
click at [915, 504] on input "[DATE]" at bounding box center [912, 493] width 60 height 20
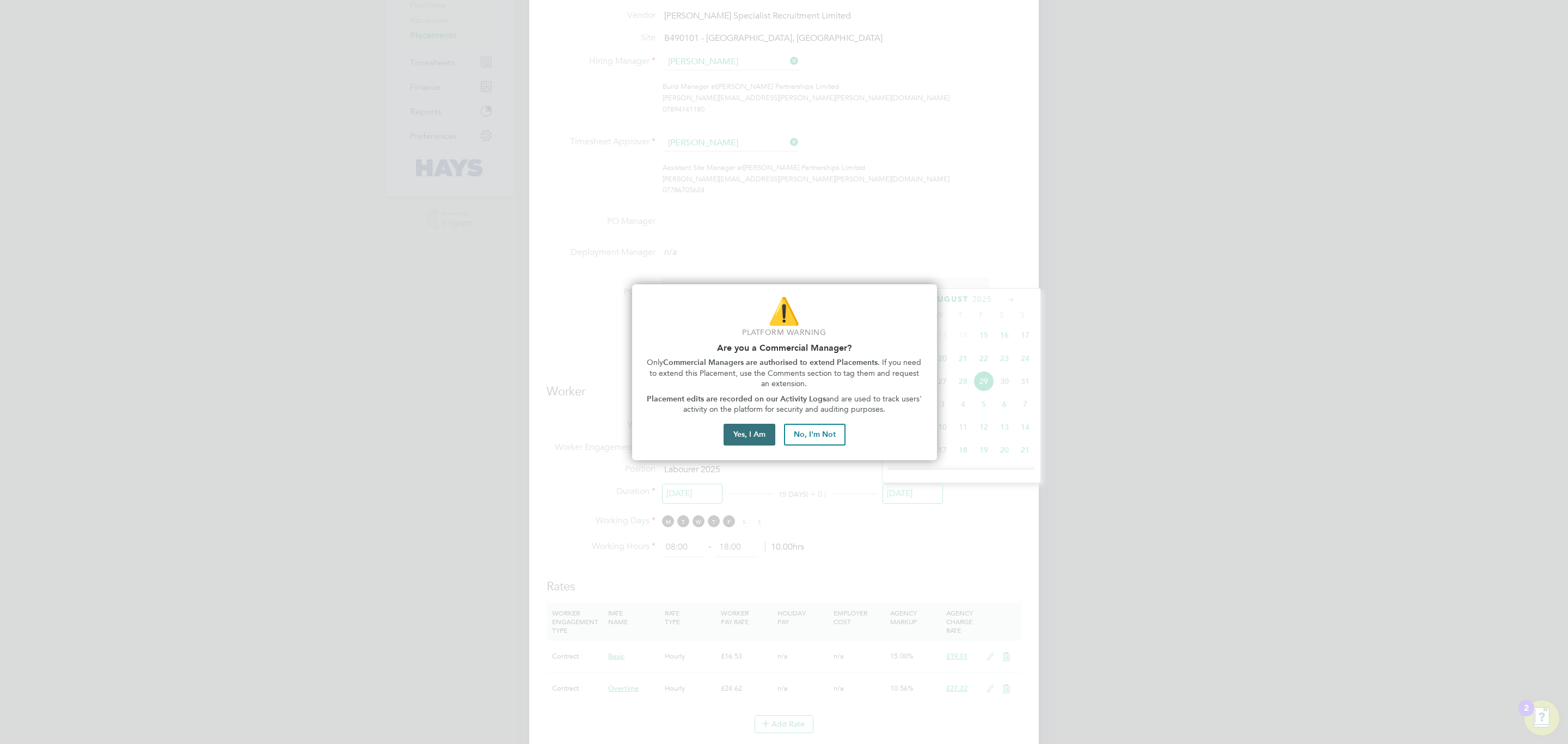
click at [766, 444] on button "Yes, I Am" at bounding box center [749, 435] width 52 height 22
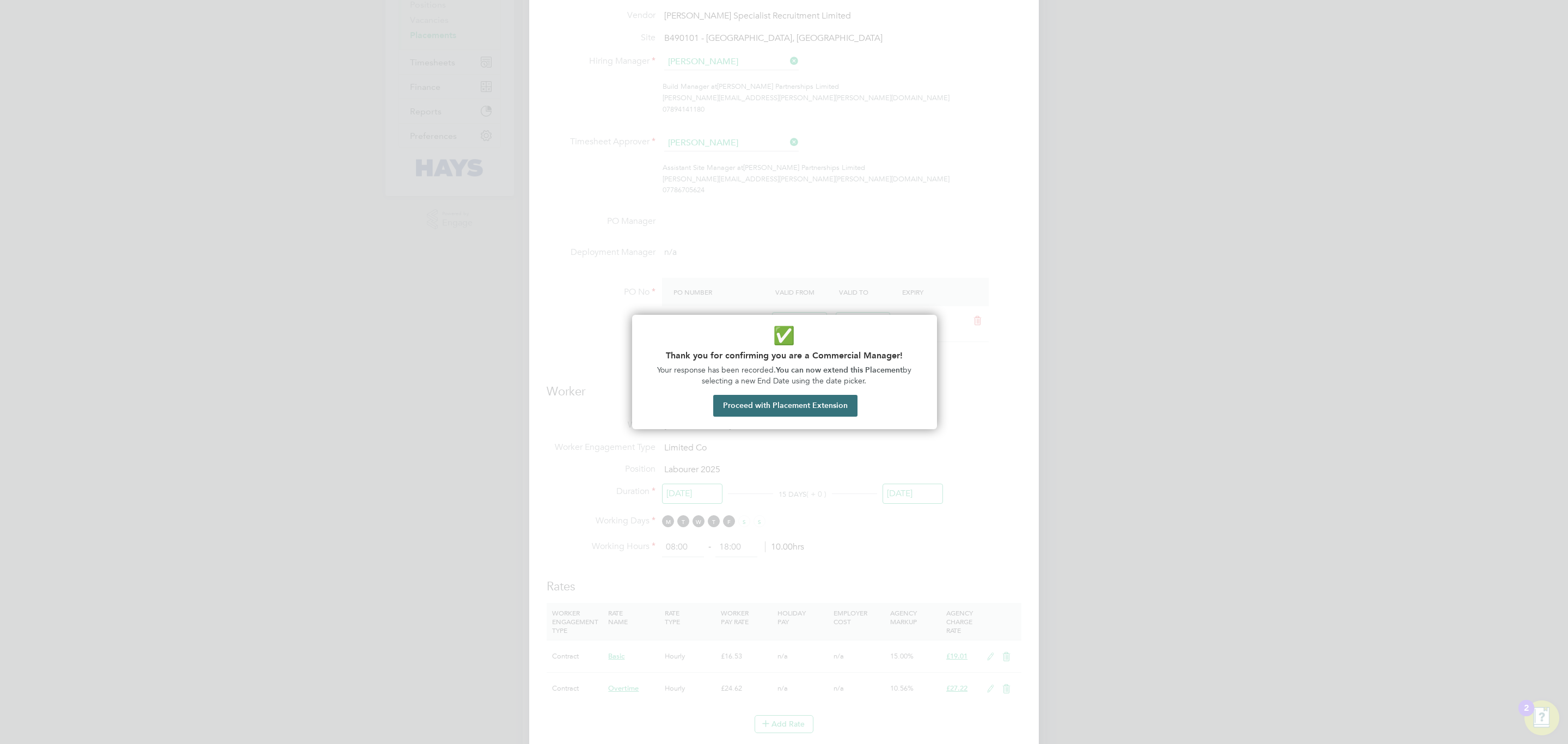
click at [768, 409] on button "Proceed with Placement Extension" at bounding box center [785, 405] width 144 height 22
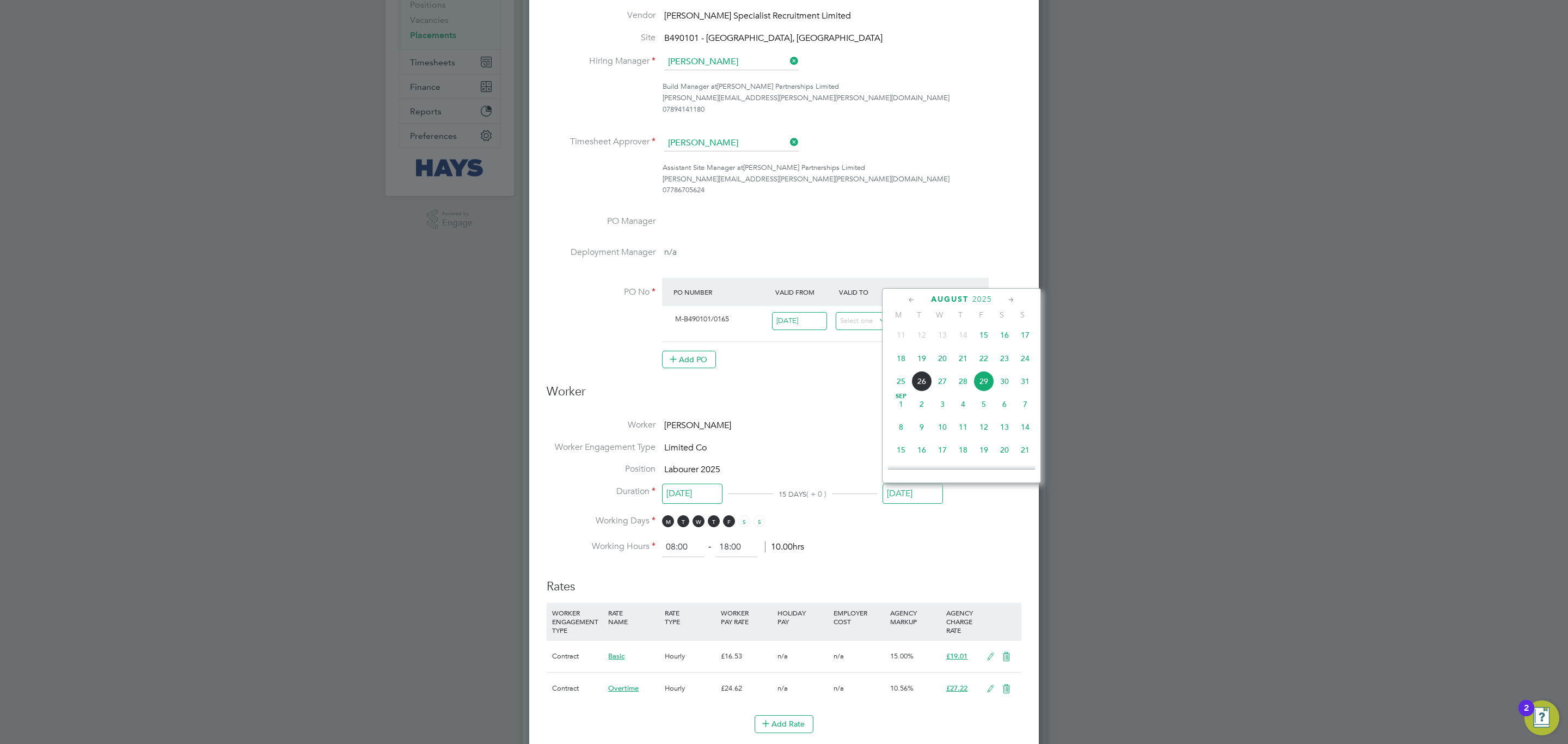
click at [921, 383] on span "26" at bounding box center [922, 381] width 21 height 21
type input "[DATE]"
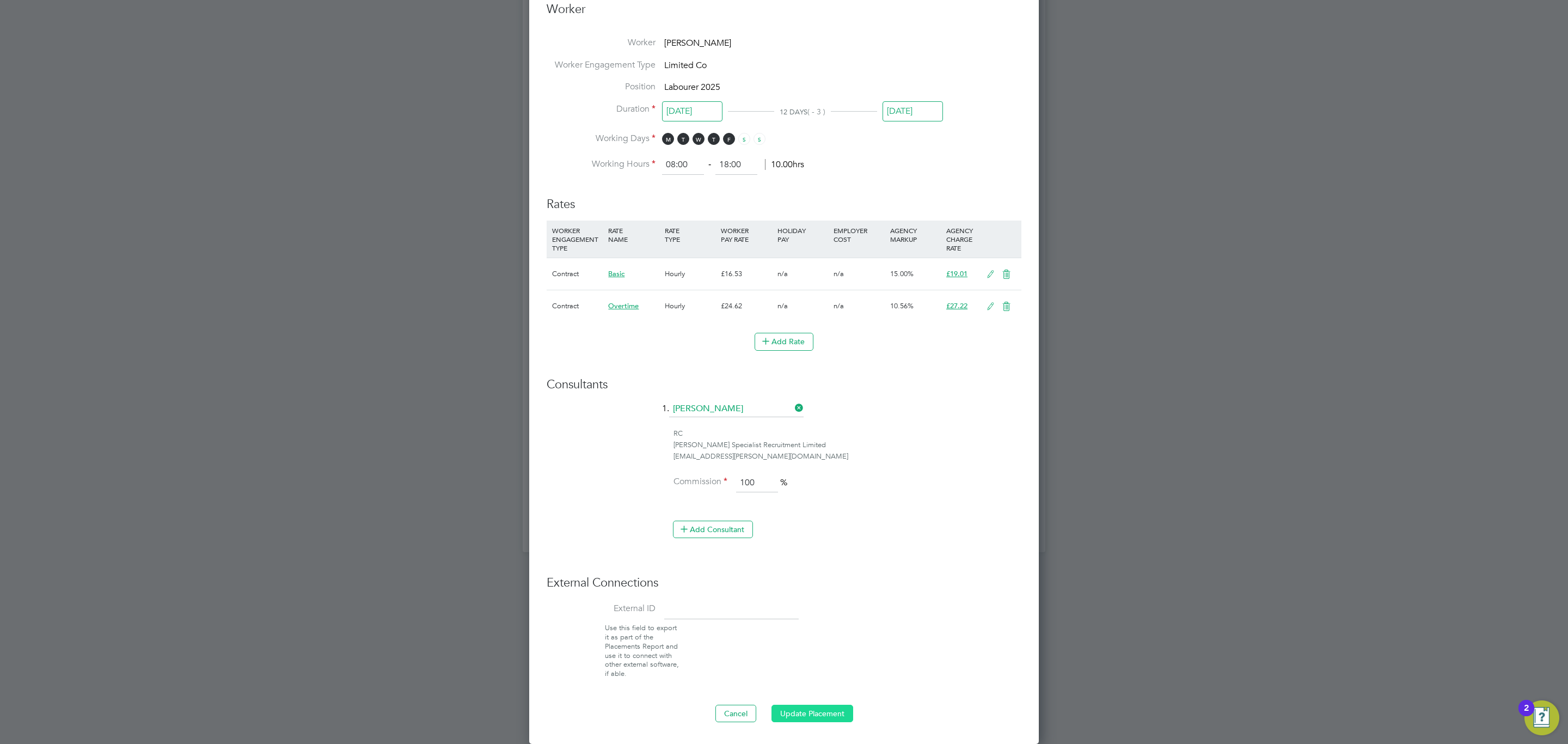
click at [819, 709] on button "Update Placement" at bounding box center [812, 713] width 82 height 18
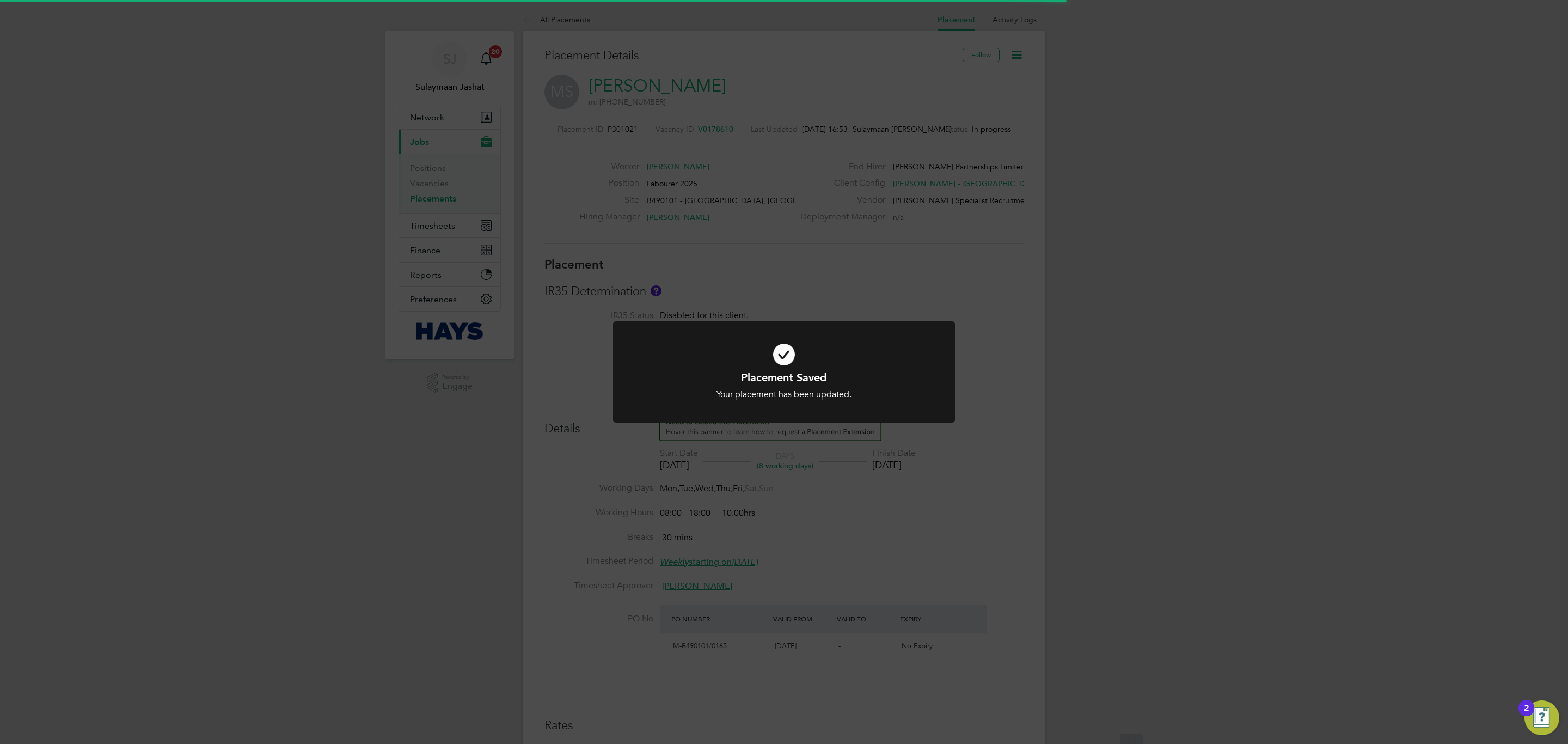
click at [780, 517] on div "Placement Saved Your placement has been updated. Cancel Okay" at bounding box center [784, 372] width 1568 height 744
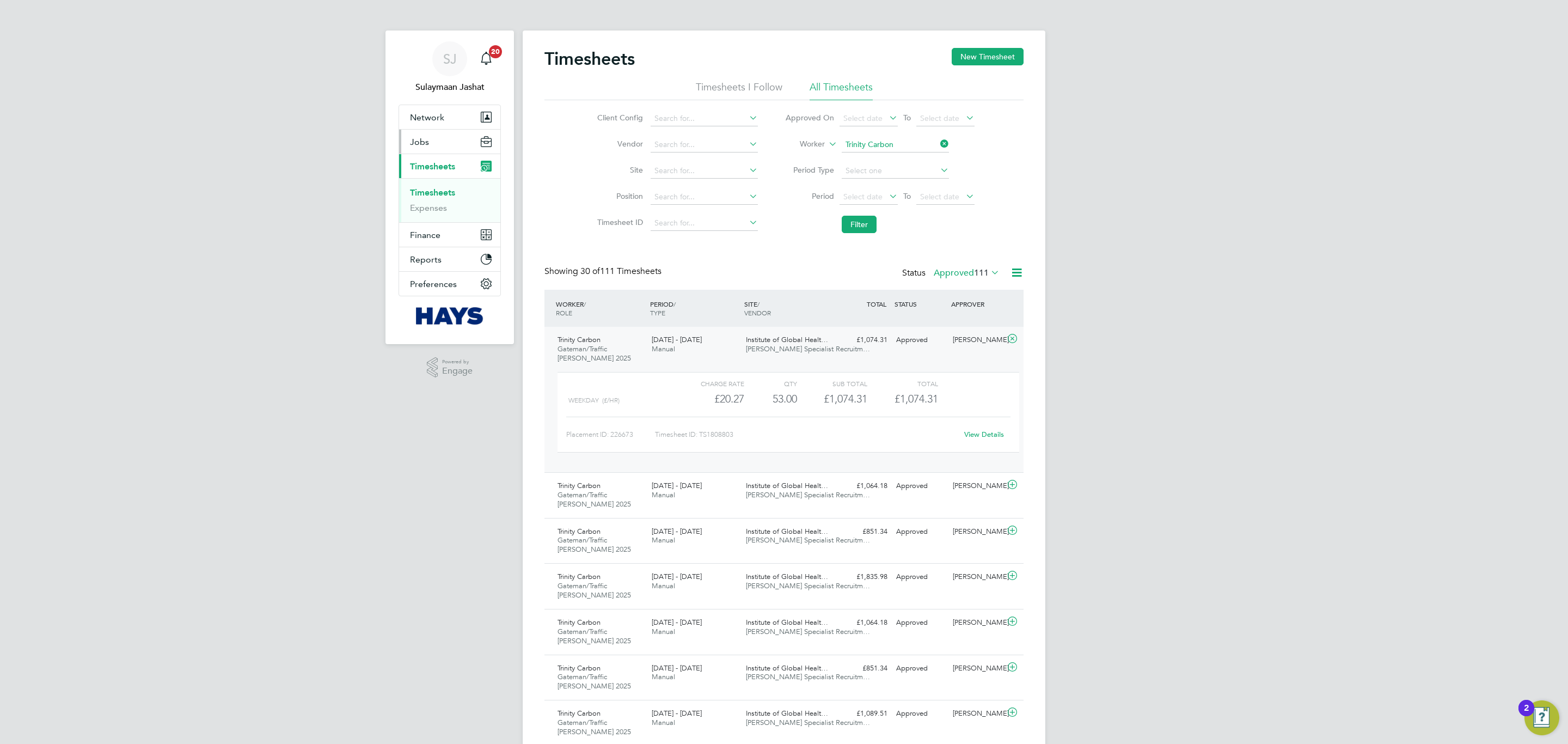
click at [450, 146] on button "Jobs" at bounding box center [450, 141] width 101 height 24
click at [439, 200] on link "Placements" at bounding box center [433, 198] width 45 height 10
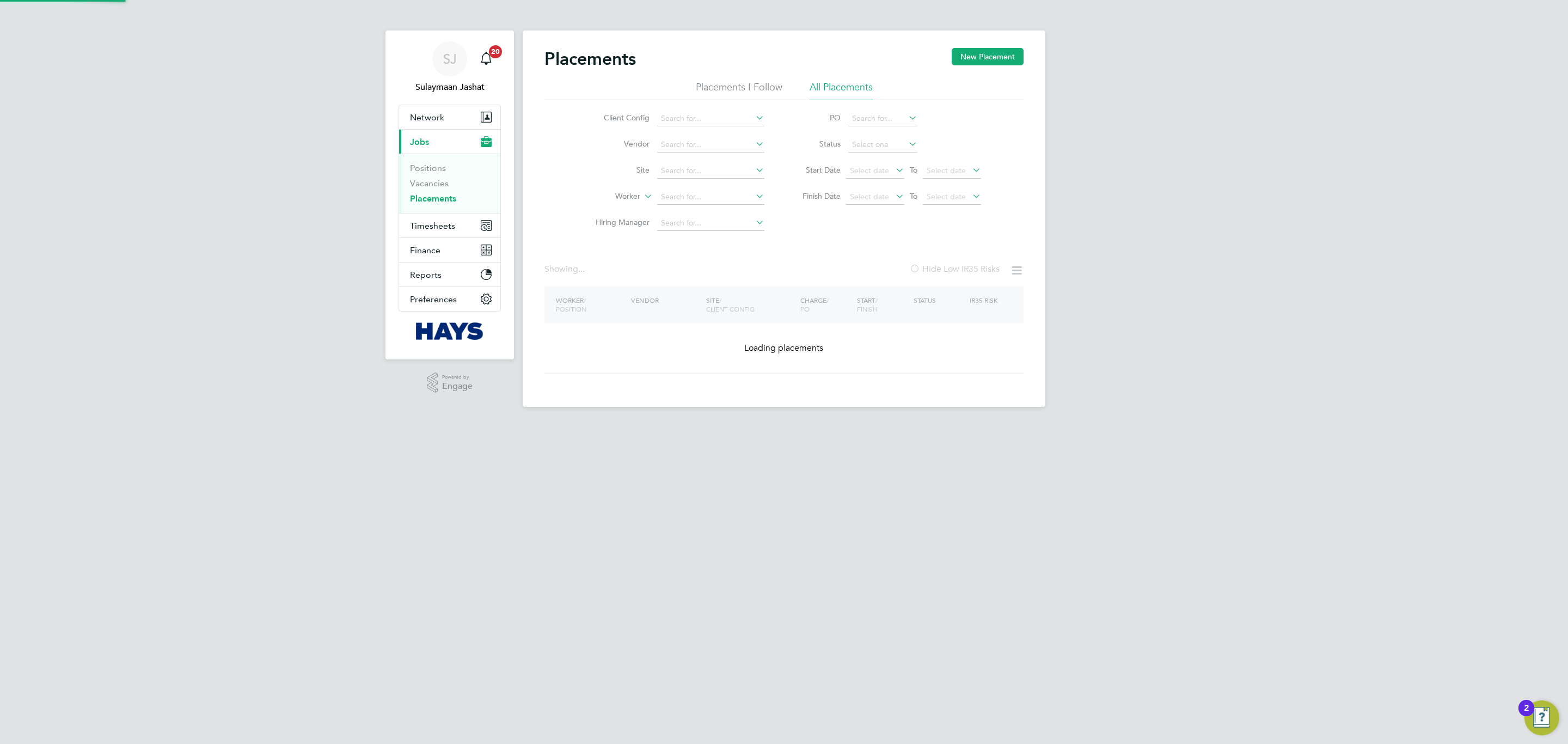
click at [701, 193] on input at bounding box center [711, 197] width 107 height 15
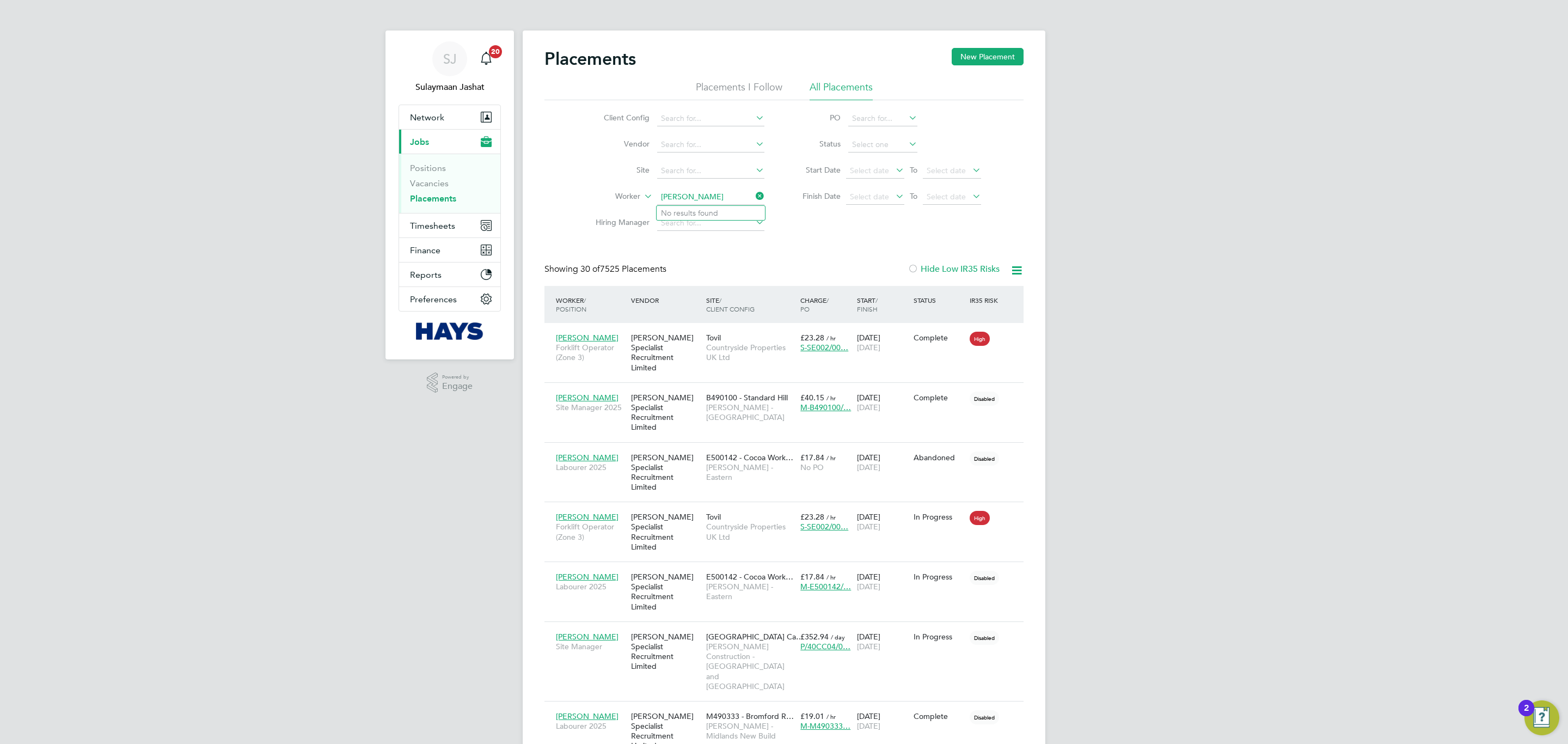
type input "[PERSON_NAME]"
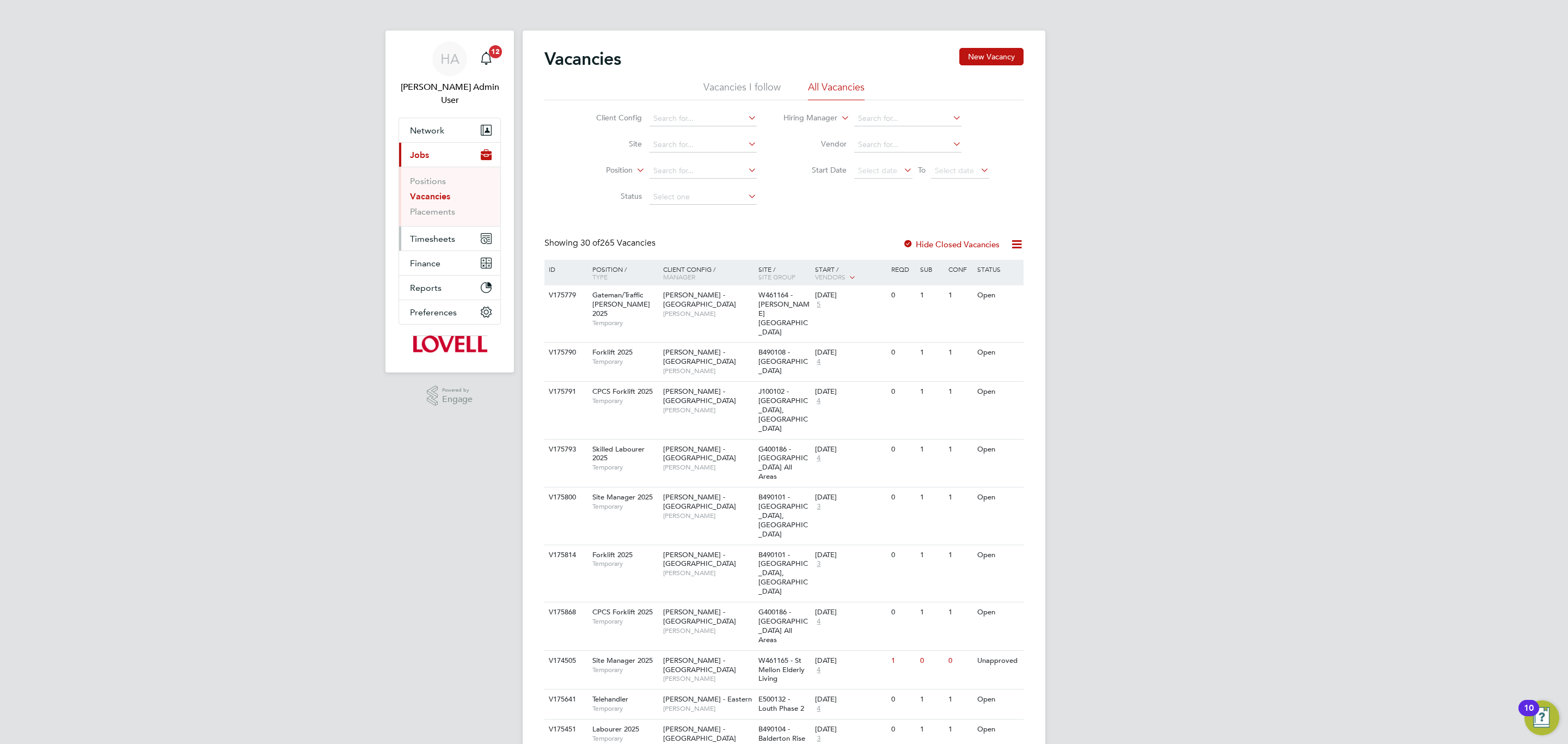
click at [430, 226] on button "Timesheets" at bounding box center [450, 238] width 101 height 24
click at [441, 200] on link "Timesheets" at bounding box center [433, 205] width 45 height 10
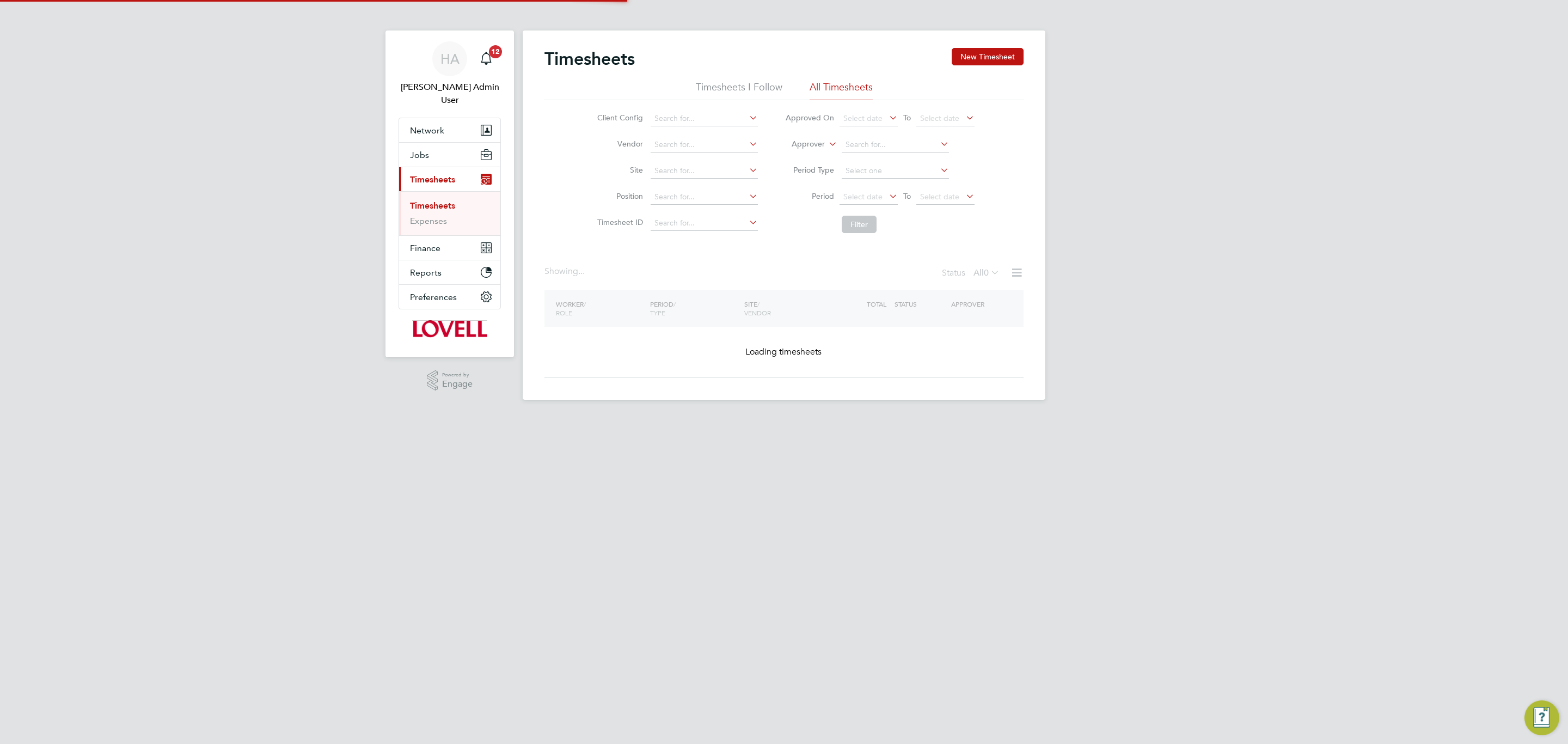
click at [809, 149] on div "Timesheets New Timesheet Timesheets I Follow All Timesheets Client Config Vendo…" at bounding box center [784, 215] width 523 height 369
click at [799, 154] on li "Worker" at bounding box center [798, 156] width 54 height 14
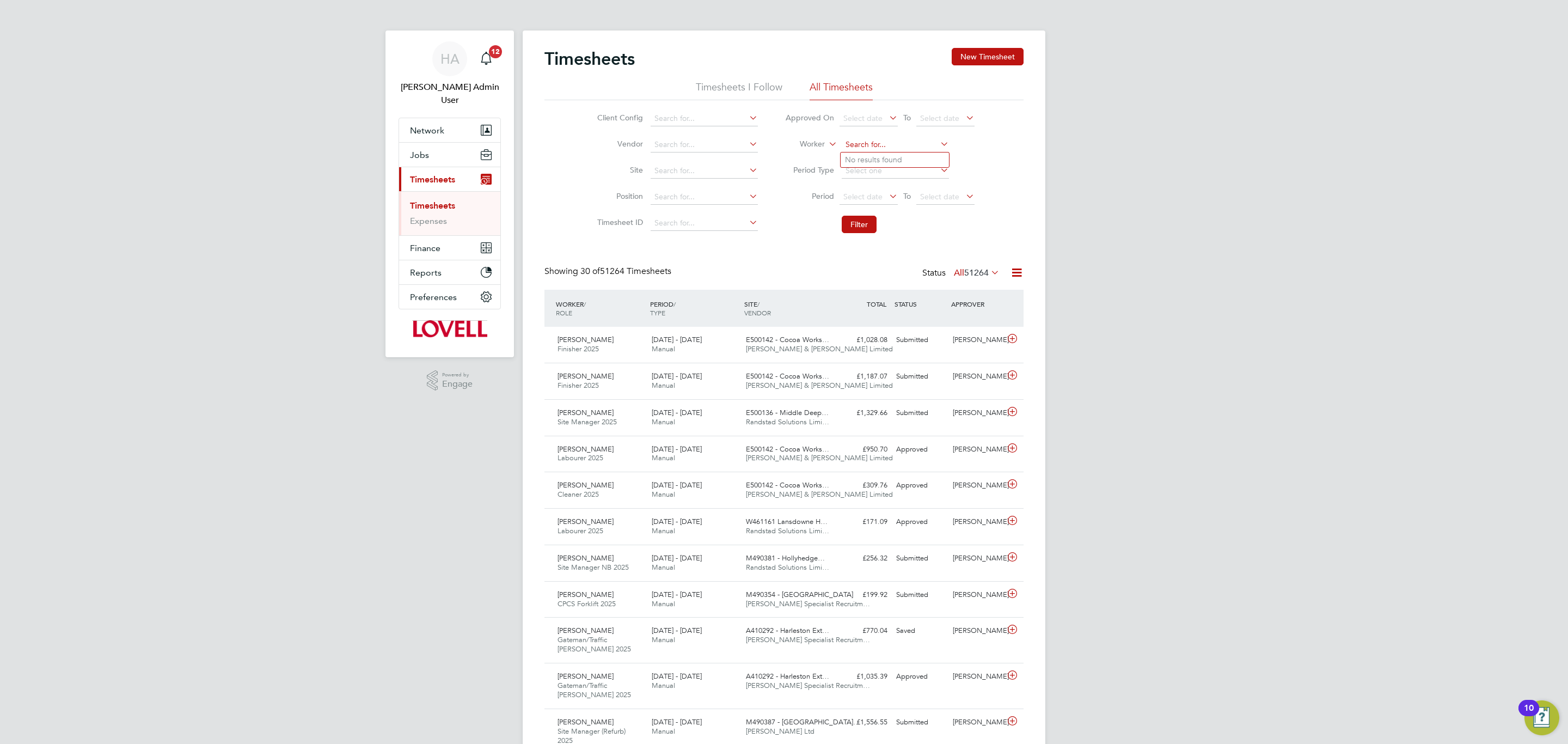
click at [869, 144] on input at bounding box center [895, 144] width 107 height 15
type input "martin mc"
